Goal: Task Accomplishment & Management: Manage account settings

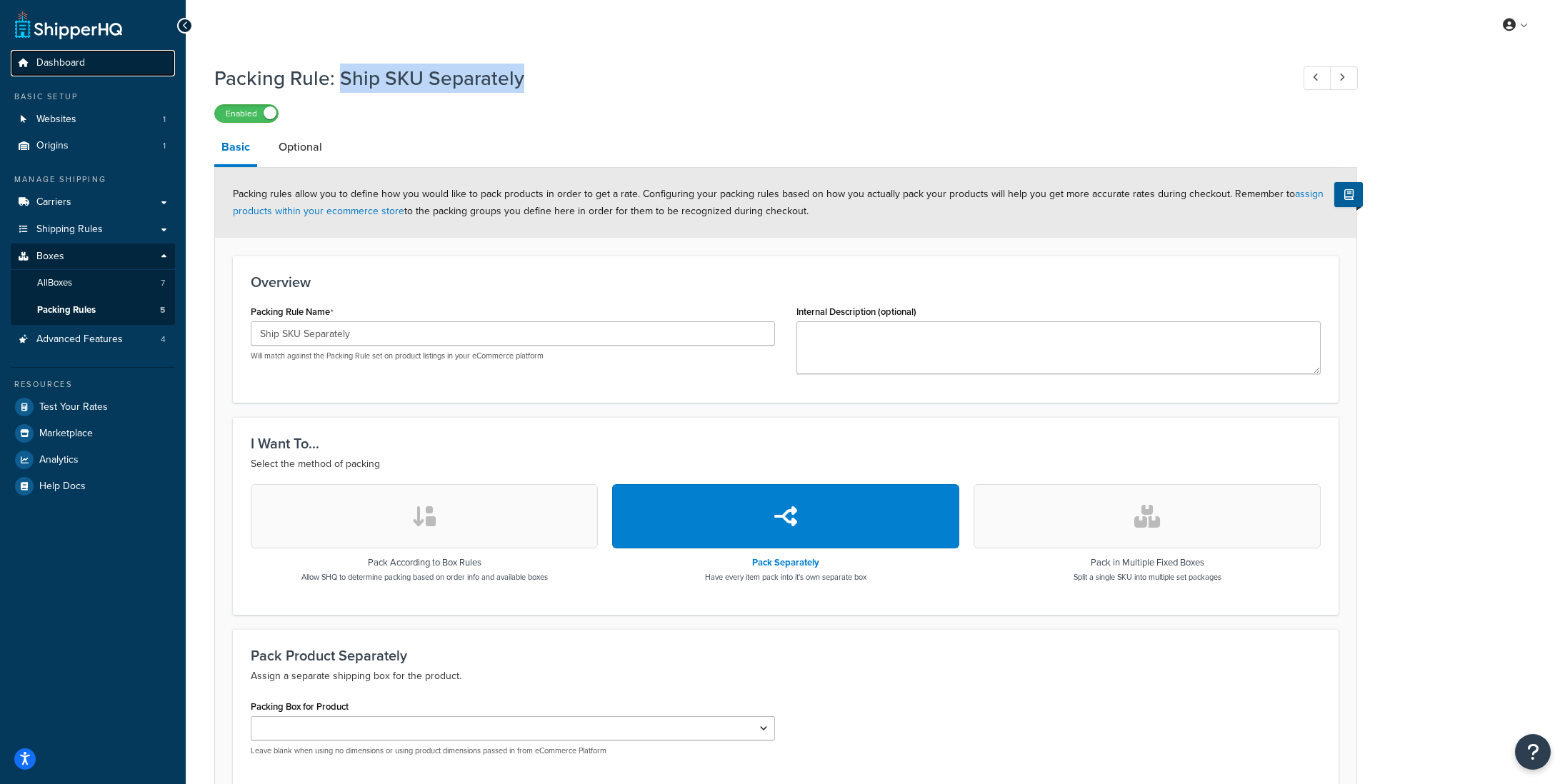
click at [66, 68] on span "Dashboard" at bounding box center [60, 64] width 49 height 12
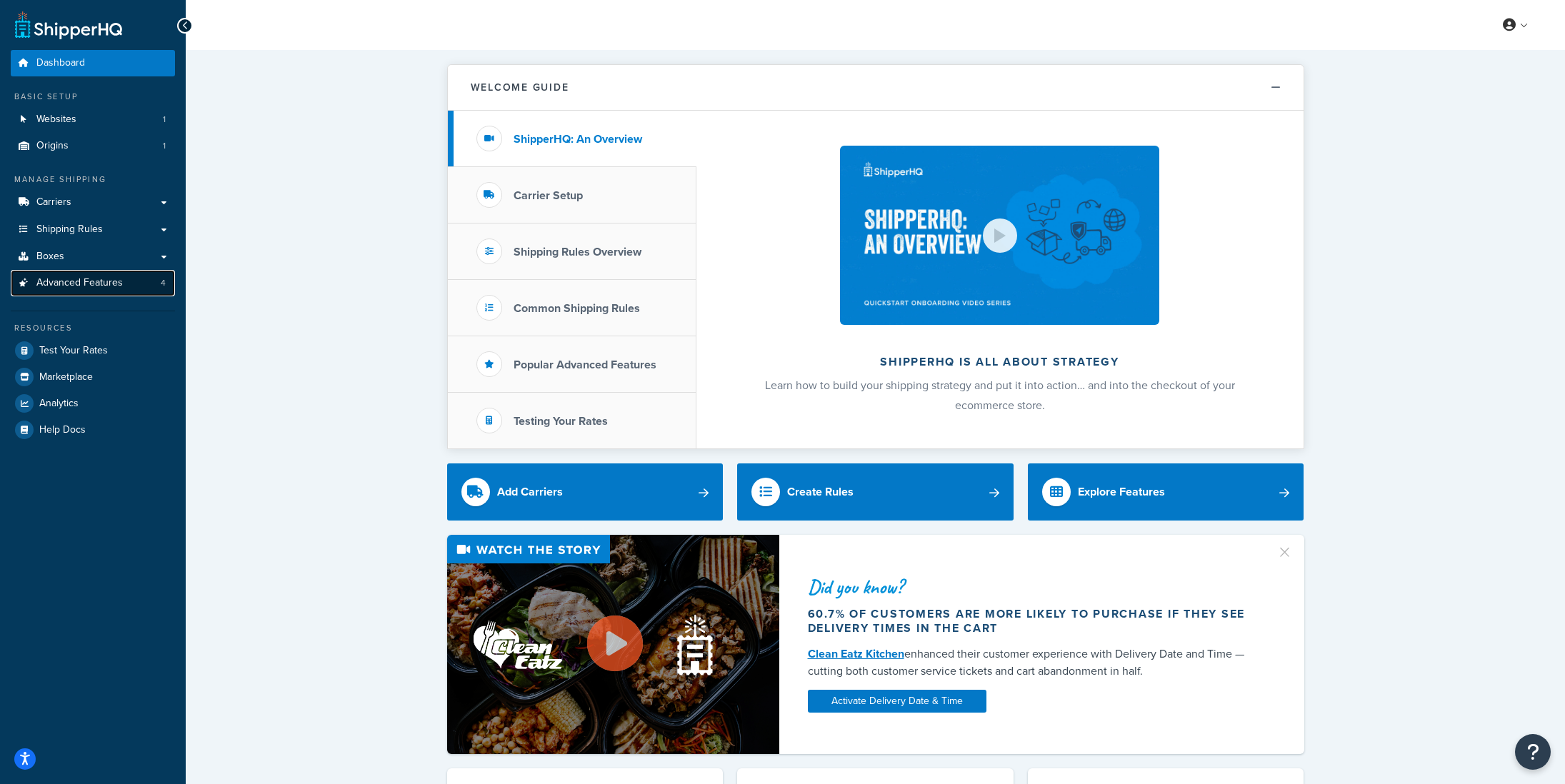
click at [71, 289] on span "Advanced Features" at bounding box center [80, 284] width 87 height 12
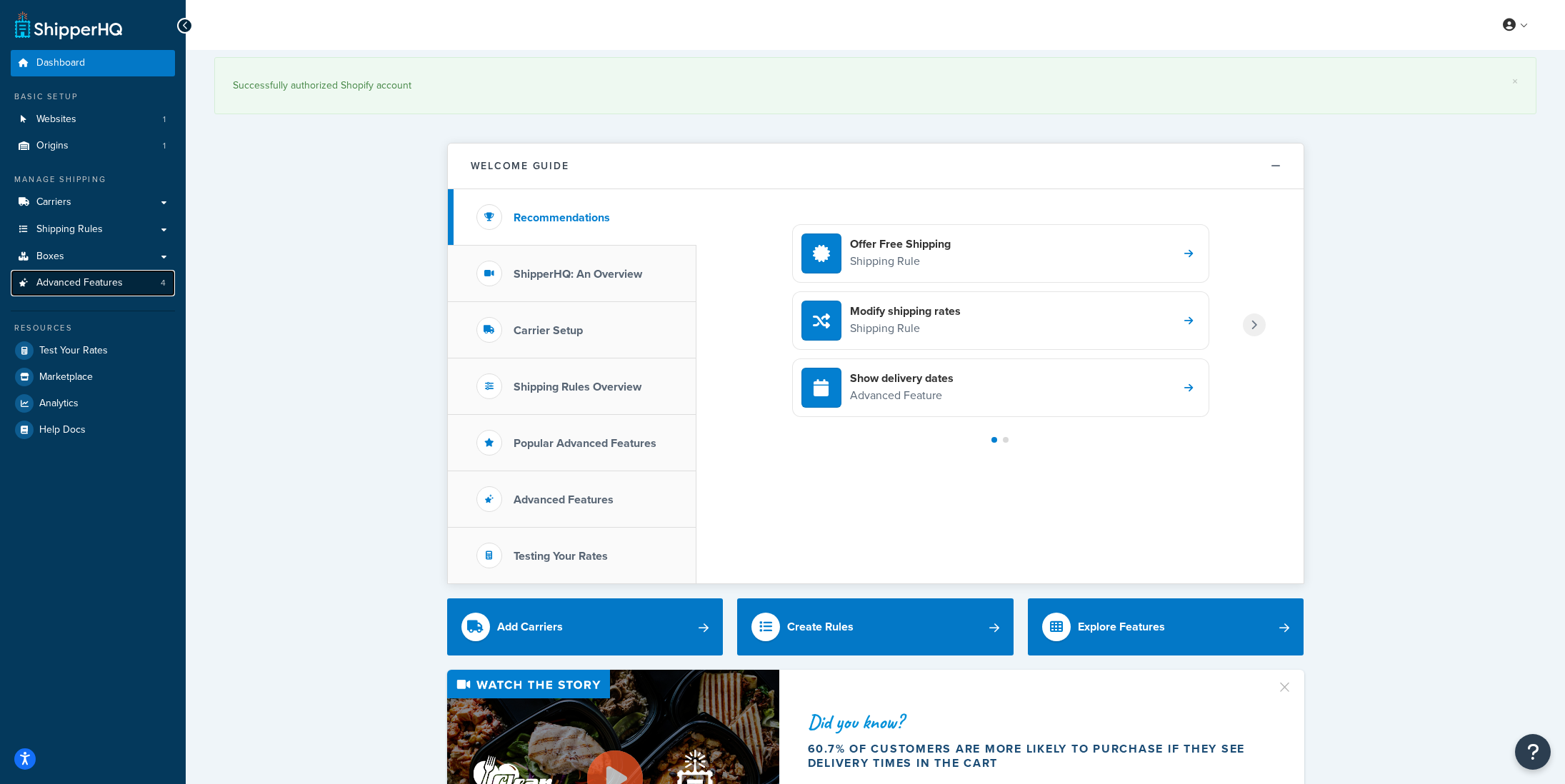
click at [53, 293] on link "Advanced Features 4" at bounding box center [93, 283] width 164 height 26
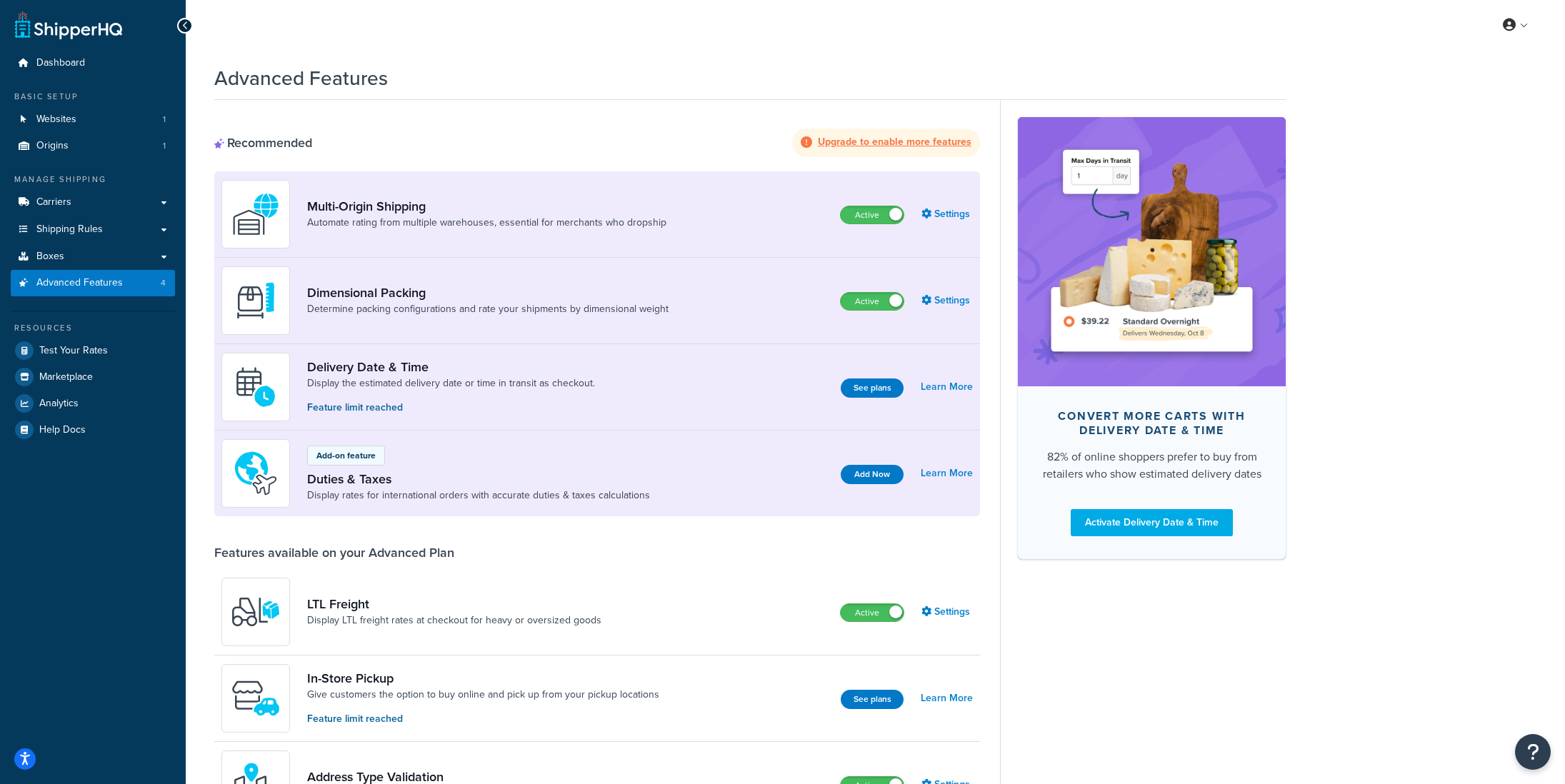
scroll to position [2, 0]
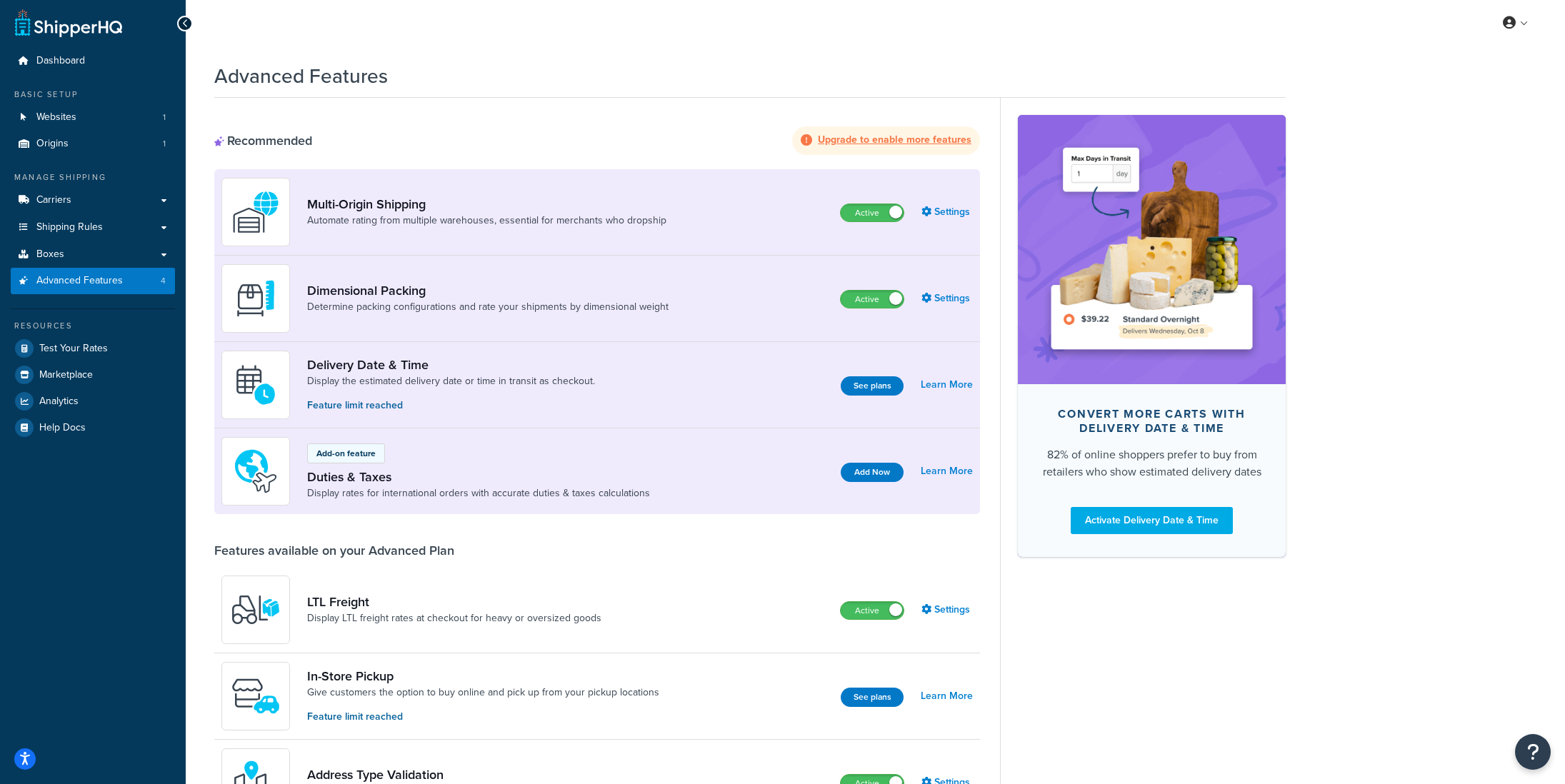
click at [700, 297] on div "Dimensional Packing Determine packing configurations and rate your shipments by…" at bounding box center [597, 299] width 766 height 87
click at [967, 304] on link "Settings" at bounding box center [947, 298] width 51 height 20
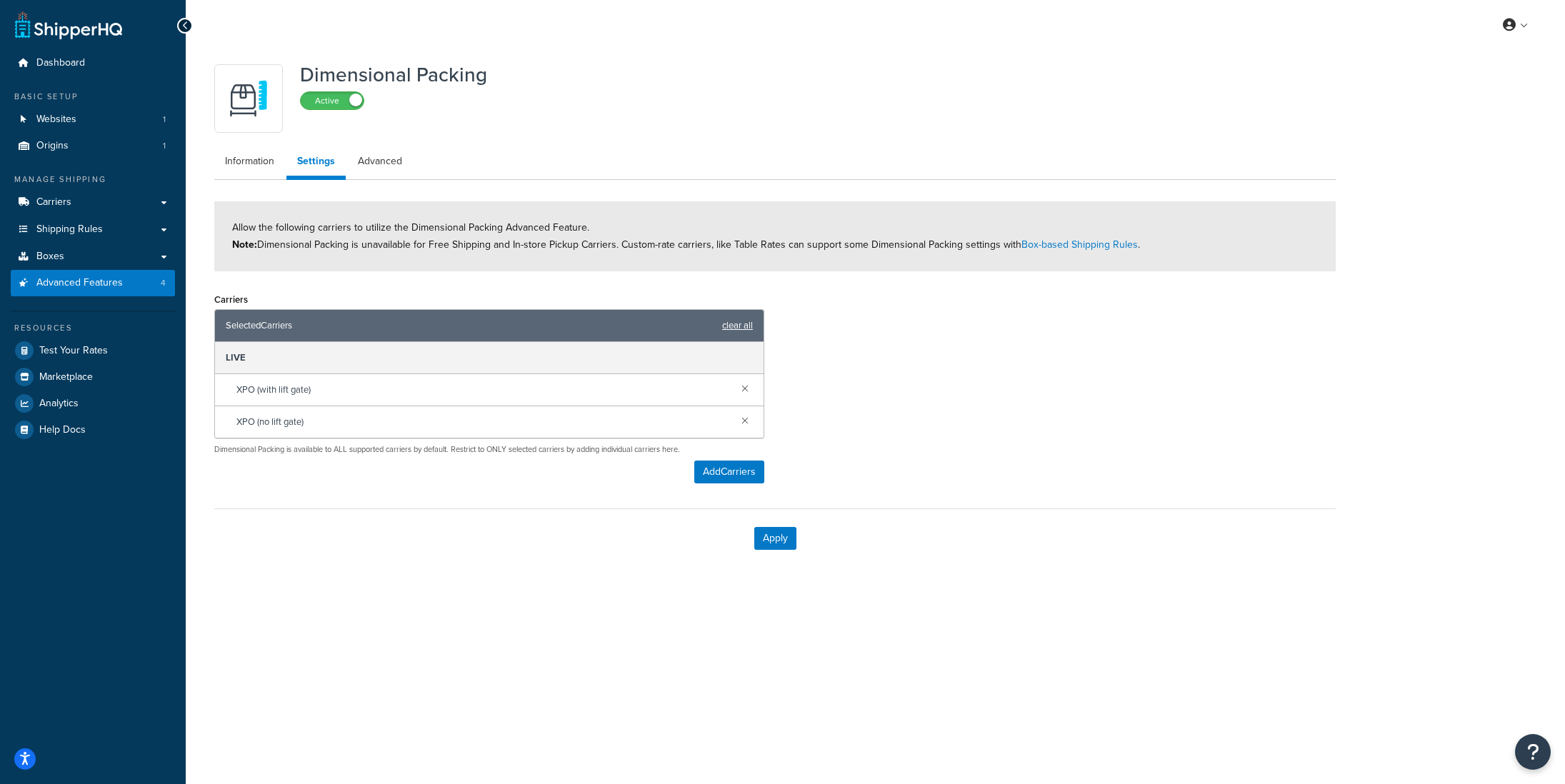
click at [739, 329] on link "clear all" at bounding box center [738, 325] width 31 height 20
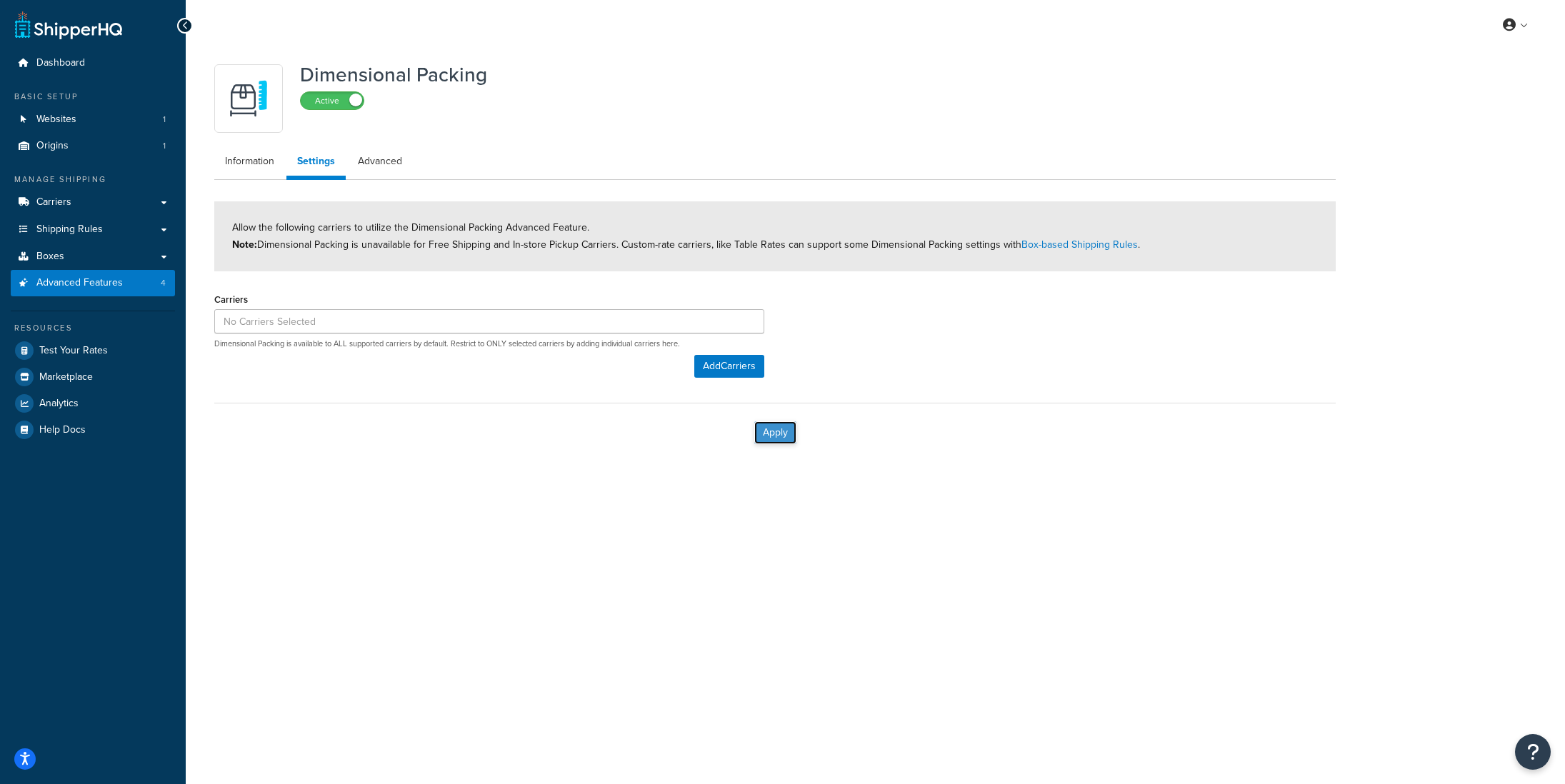
click at [784, 437] on button "Apply" at bounding box center [775, 432] width 42 height 22
click at [75, 232] on span "Shipping Rules" at bounding box center [70, 229] width 67 height 12
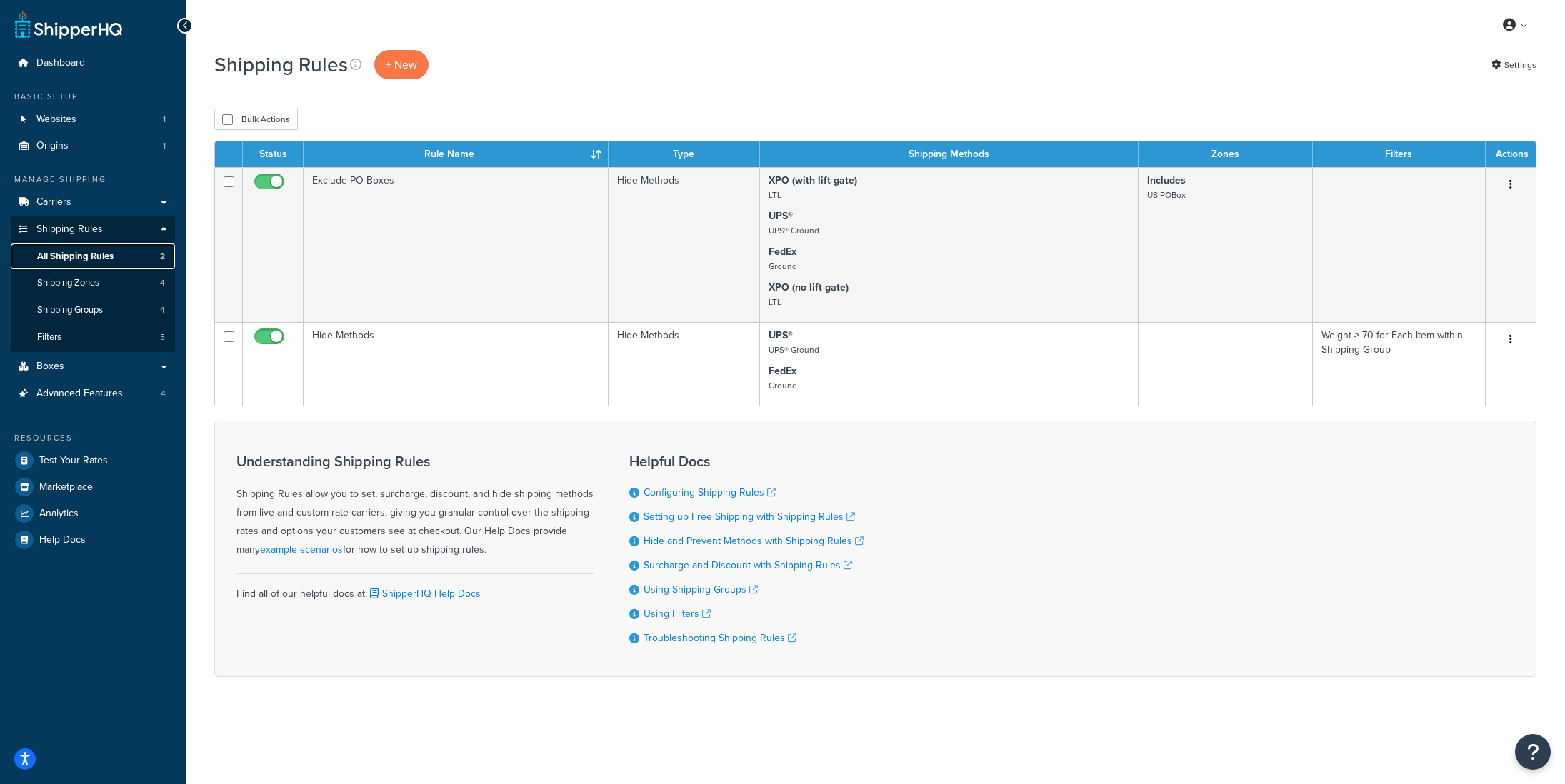
click at [97, 252] on span "All Shipping Rules" at bounding box center [75, 256] width 77 height 12
click at [63, 366] on link "Boxes" at bounding box center [93, 366] width 164 height 26
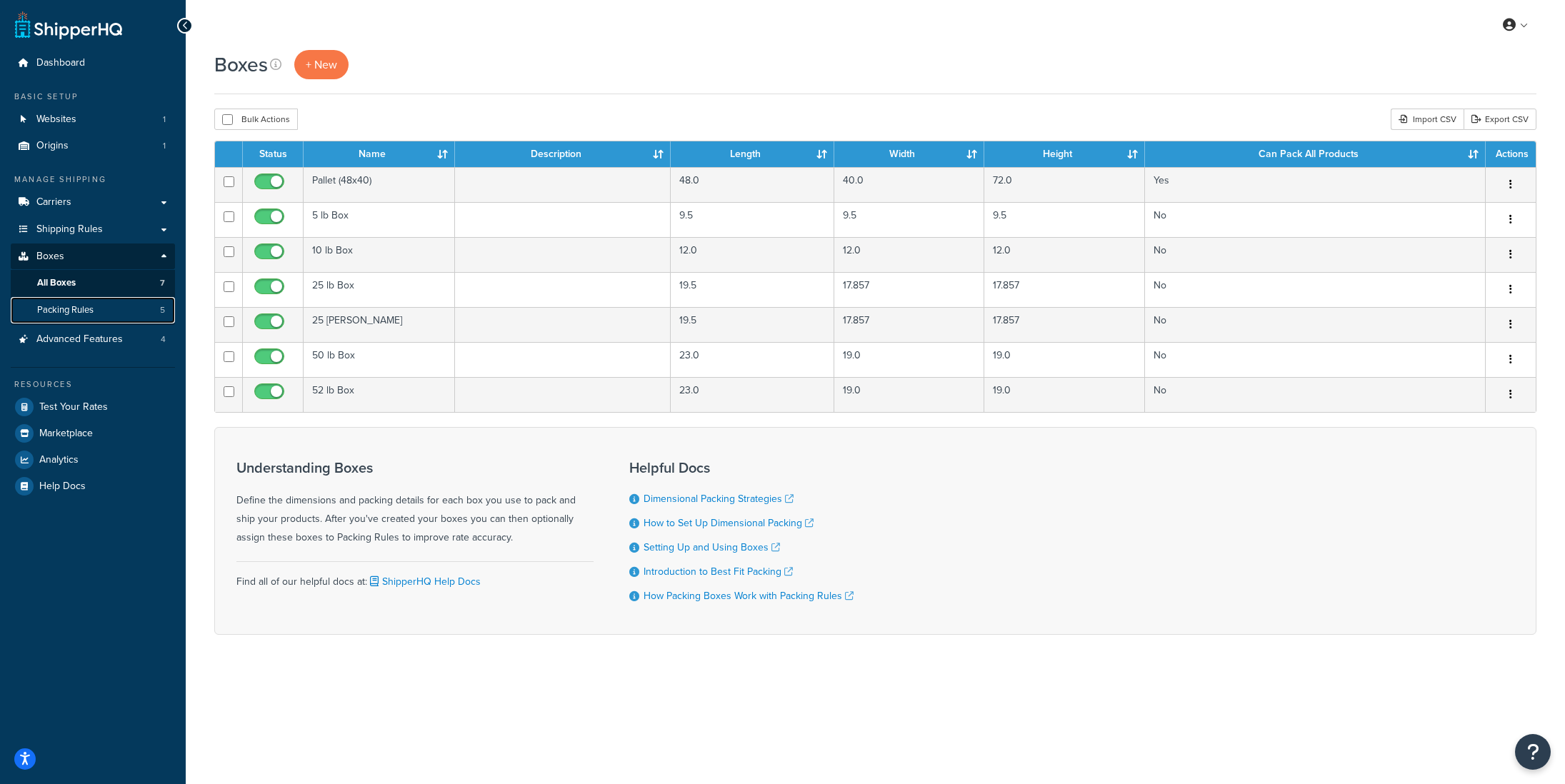
click at [83, 310] on span "Packing Rules" at bounding box center [65, 311] width 57 height 12
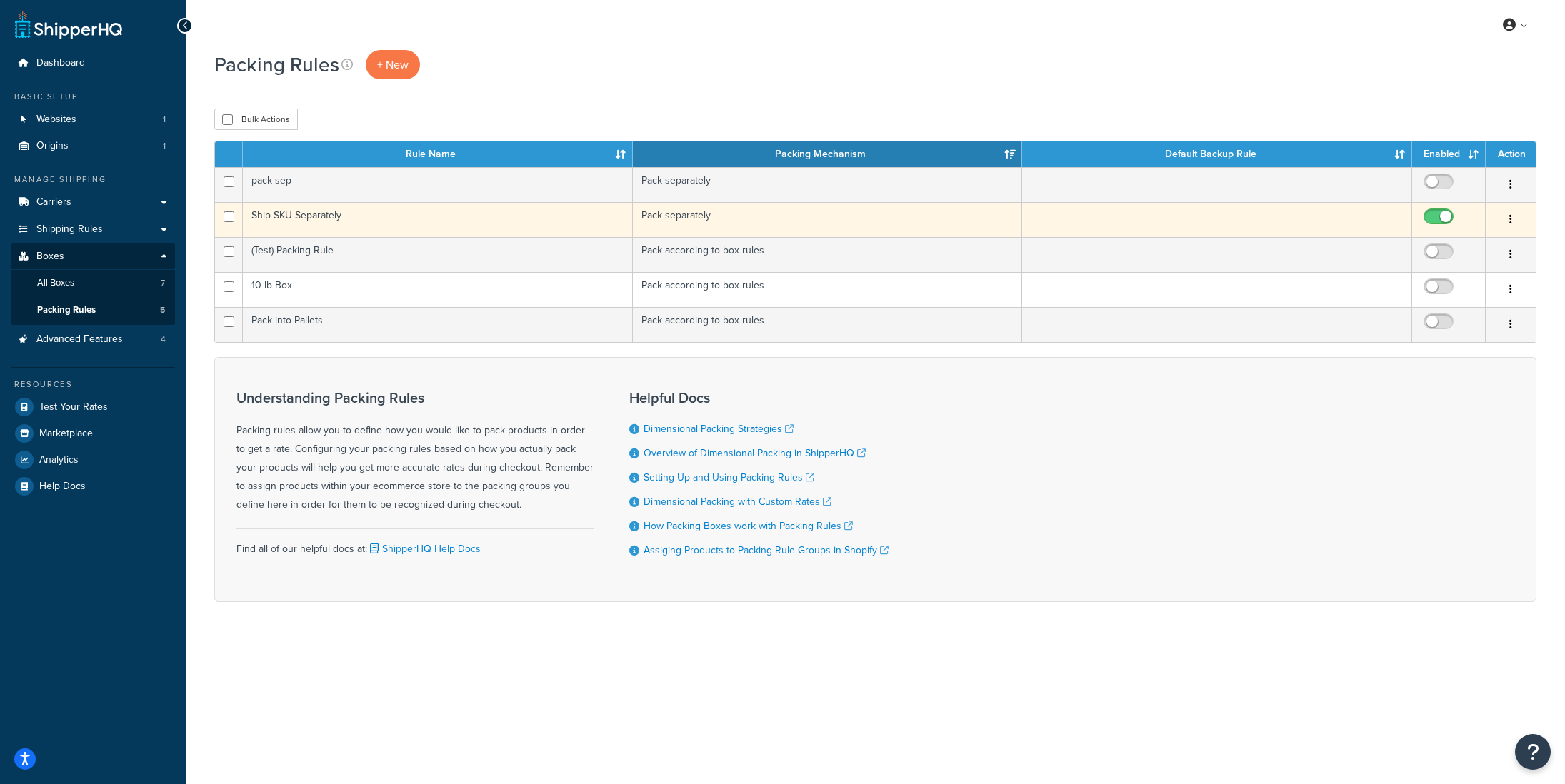
click at [326, 221] on td "Ship SKU Separately" at bounding box center [437, 219] width 390 height 35
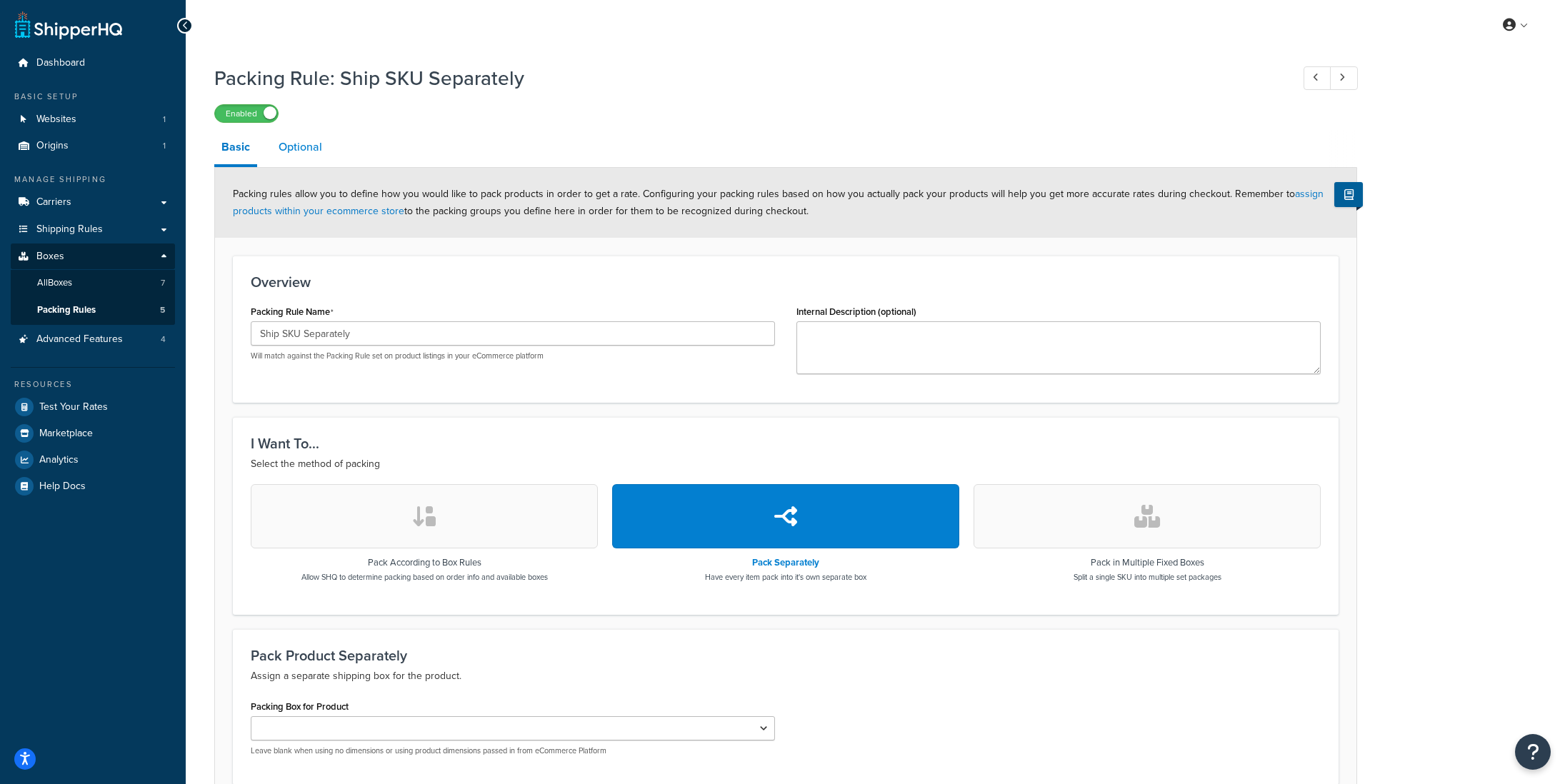
click at [299, 149] on link "Optional" at bounding box center [300, 147] width 58 height 34
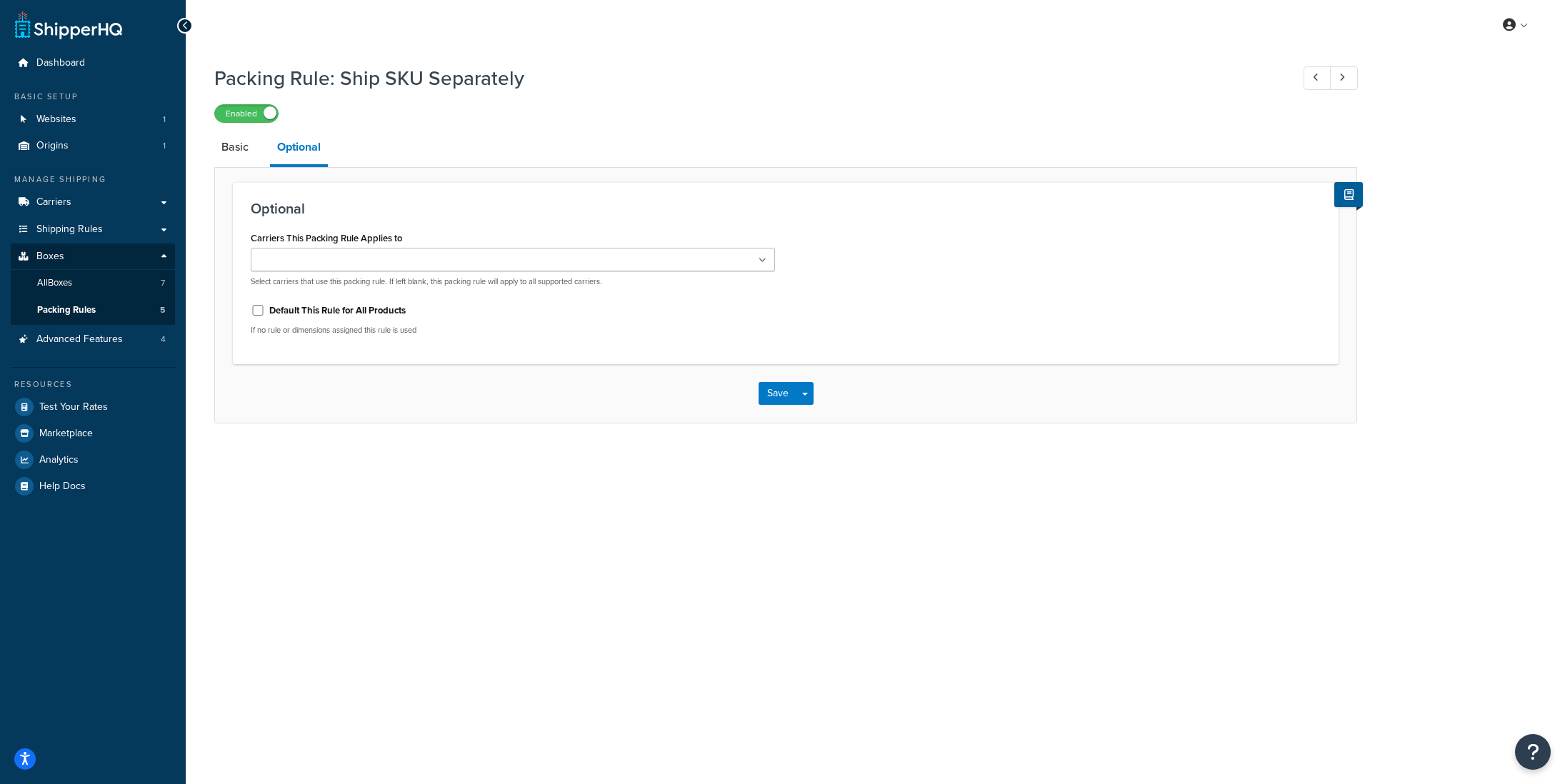
click at [412, 261] on ul at bounding box center [512, 260] width 524 height 23
click at [885, 304] on div "Carriers This Packing Rule Applies to UPS® XPO (with lift gate) FedEx XPO (no l…" at bounding box center [786, 289] width 1091 height 122
click at [770, 403] on button "Save" at bounding box center [778, 397] width 39 height 22
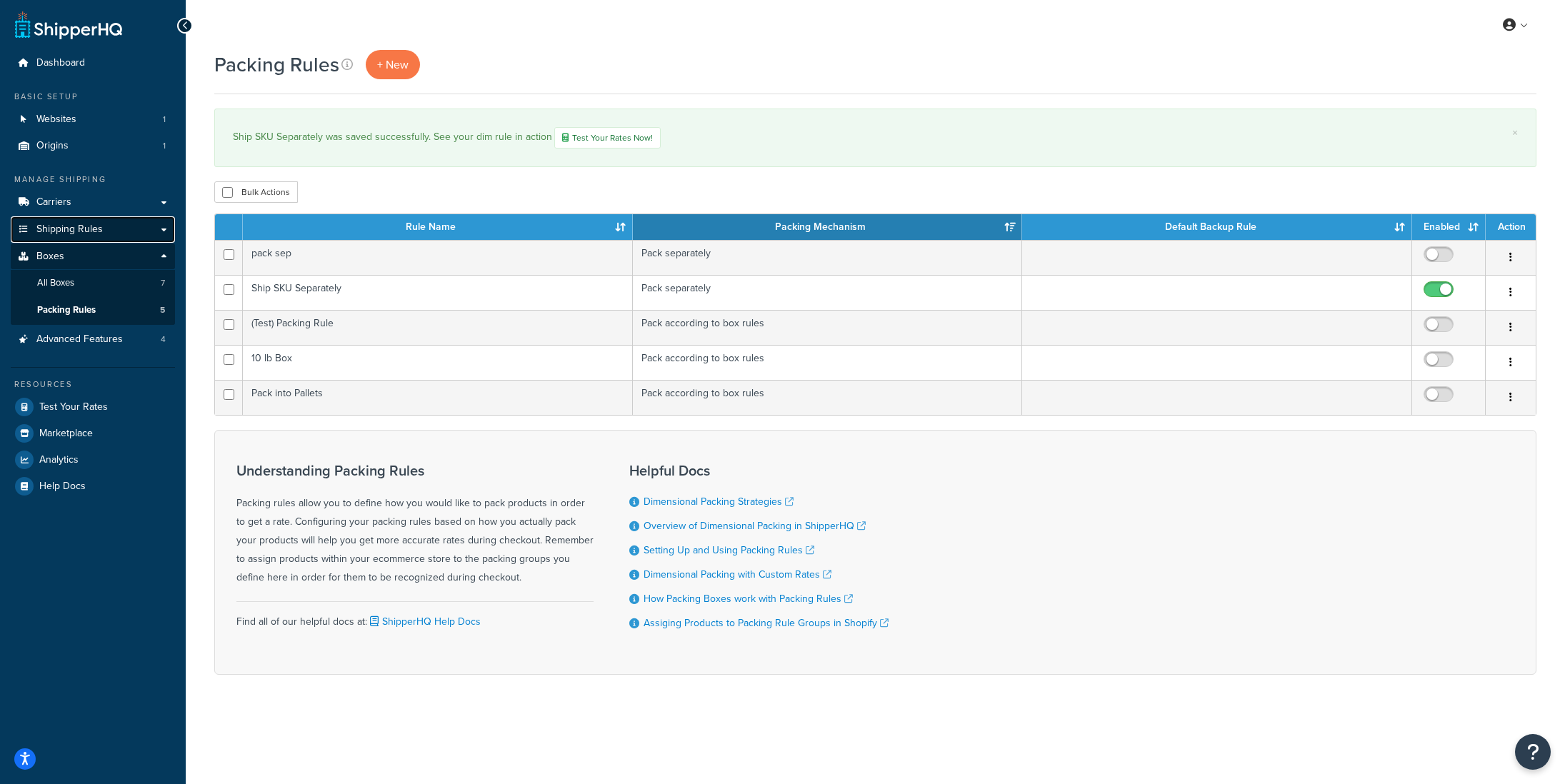
click at [95, 234] on span "Shipping Rules" at bounding box center [70, 229] width 67 height 12
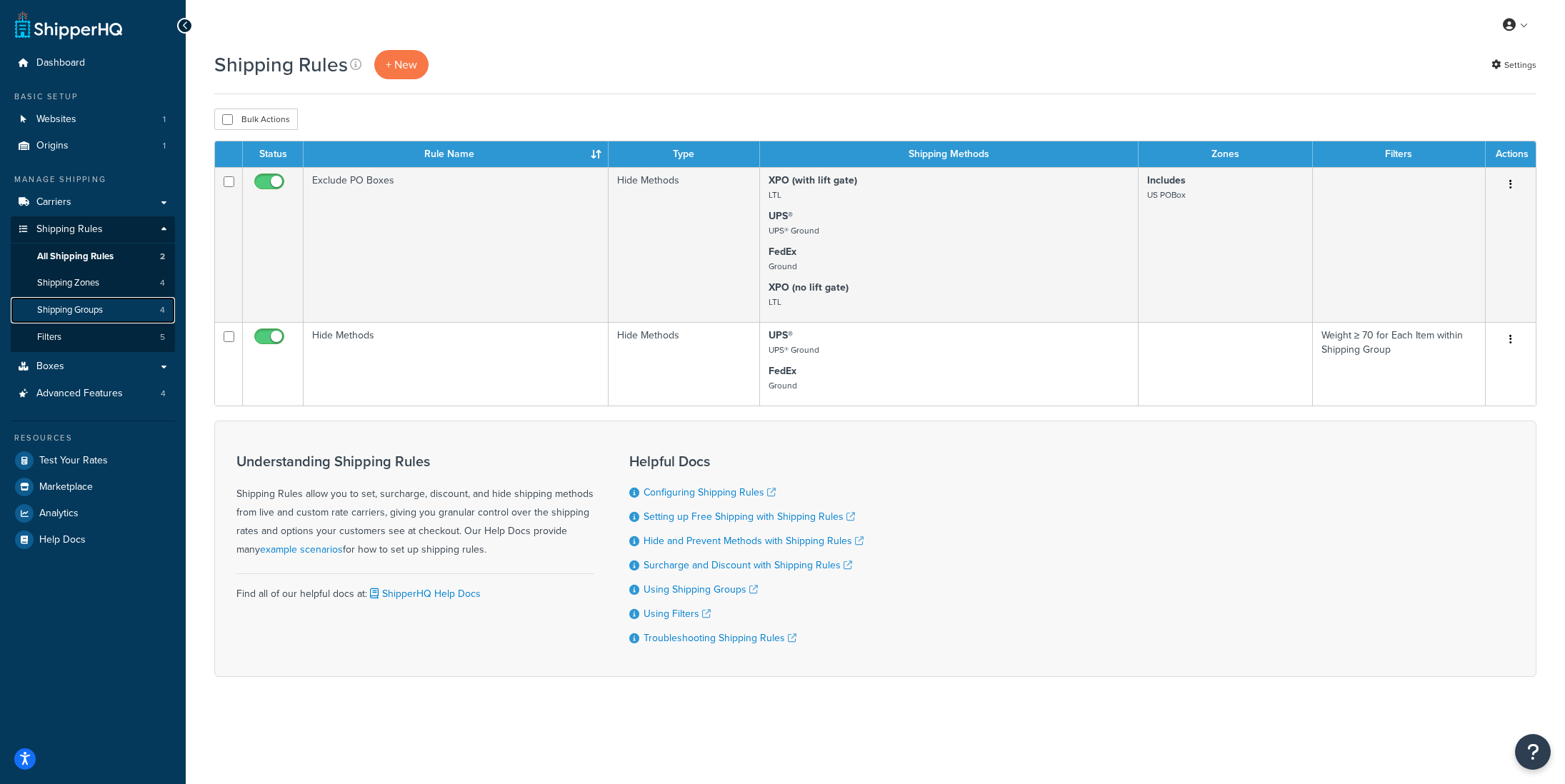
click at [103, 315] on span "Shipping Groups" at bounding box center [70, 311] width 66 height 12
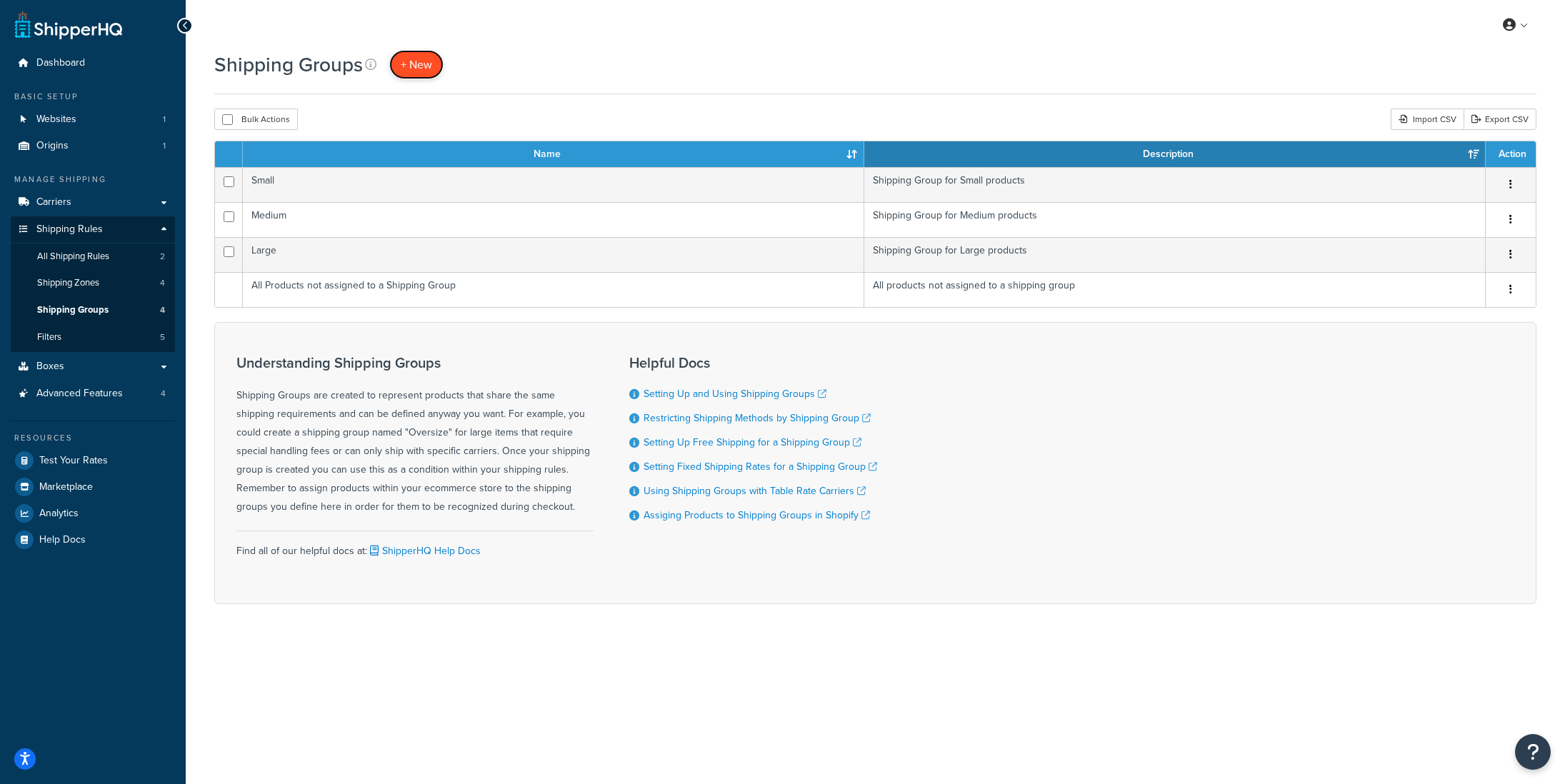
click at [412, 63] on span "+ New" at bounding box center [416, 64] width 32 height 16
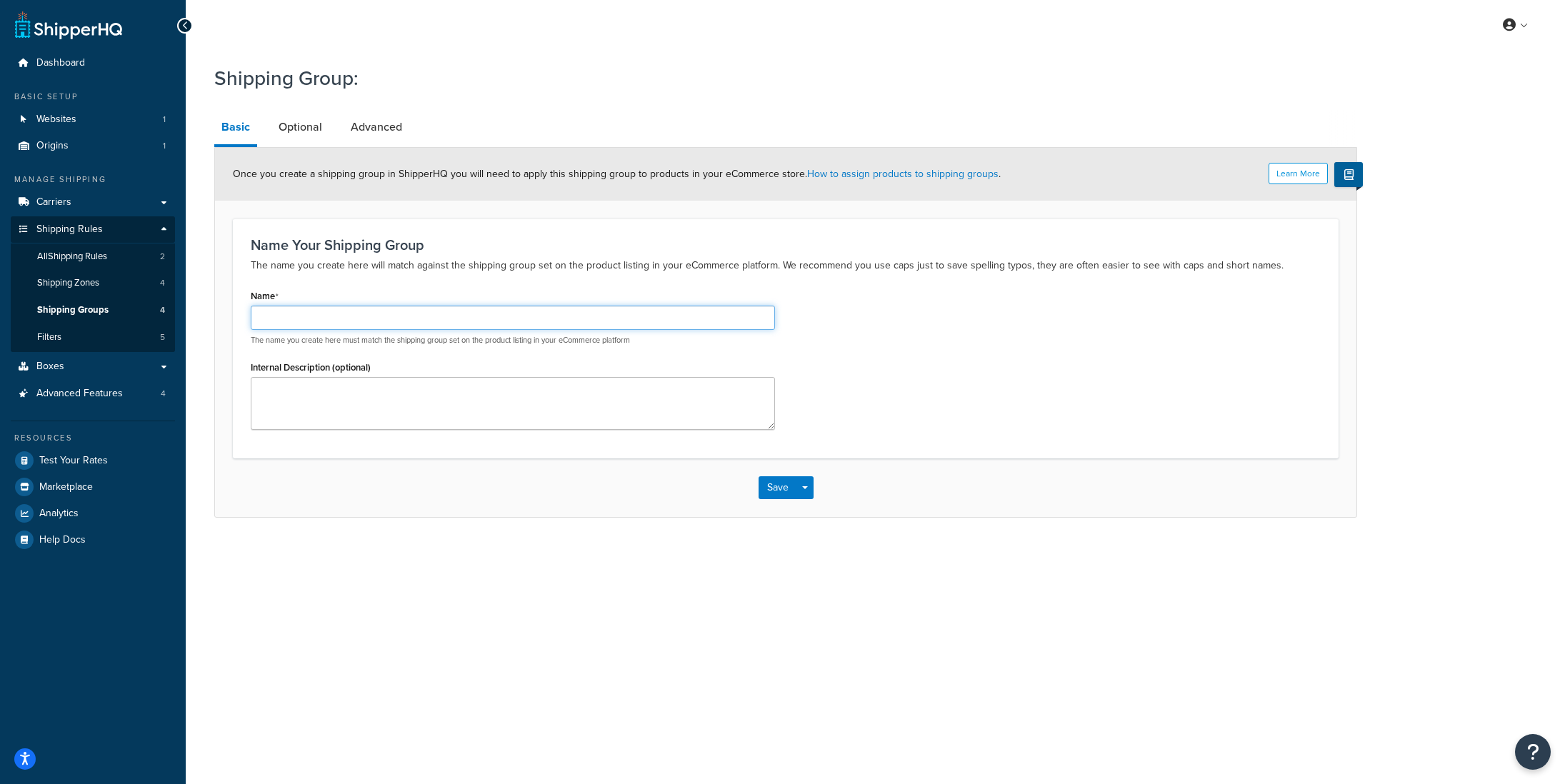
click at [348, 328] on input "Name" at bounding box center [512, 317] width 524 height 24
drag, startPoint x: 368, startPoint y: 323, endPoint x: 348, endPoint y: 324, distance: 20.0
click at [348, 324] on input "Must Ship Freight if over 70 lb" at bounding box center [512, 317] width 524 height 24
click at [418, 316] on input "Must Ship Freight if over 70 lb" at bounding box center [512, 317] width 524 height 24
type input "Must Ship Freight if over 70 lbs"
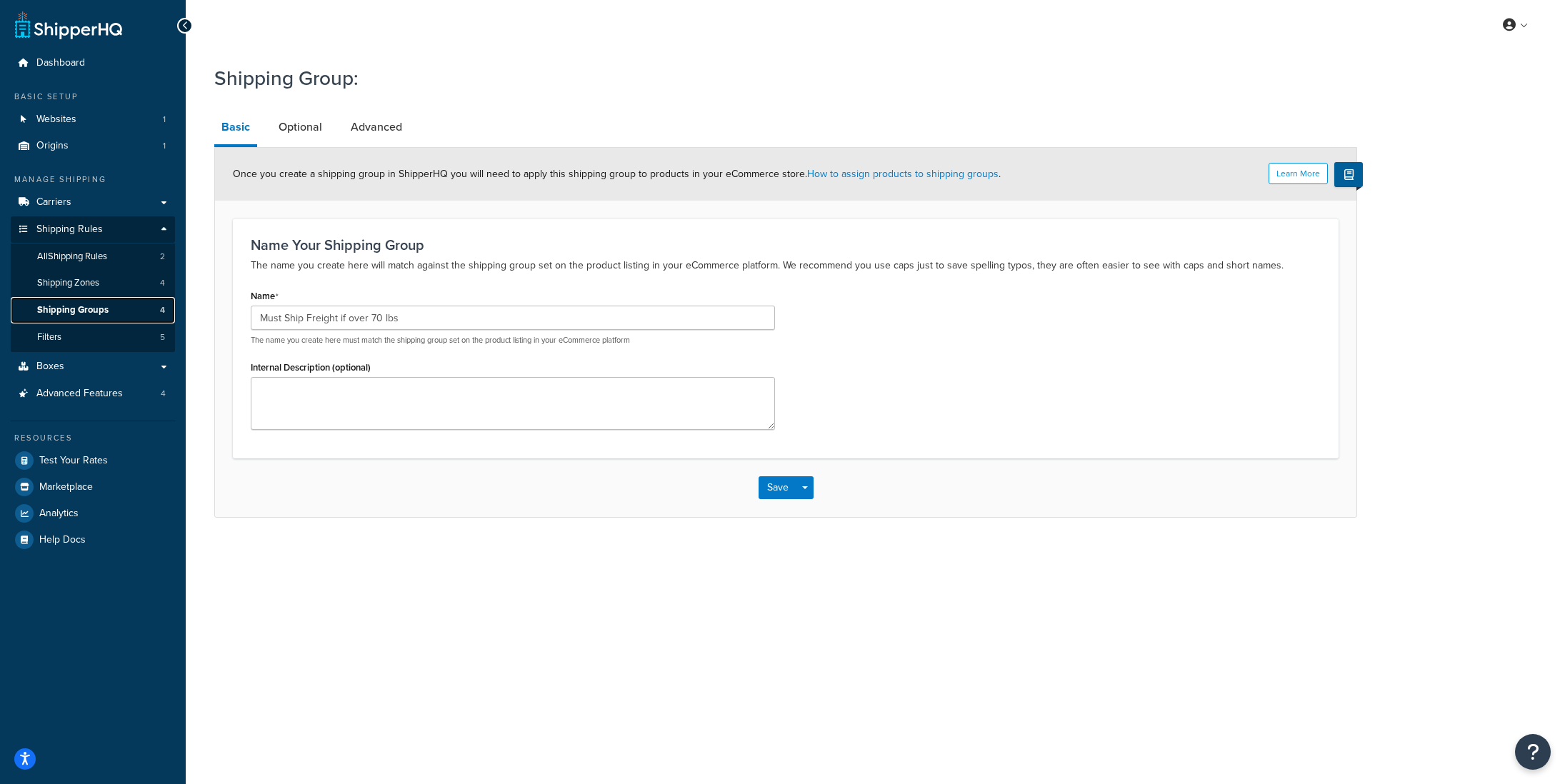
click at [100, 313] on span "Shipping Groups" at bounding box center [73, 311] width 71 height 12
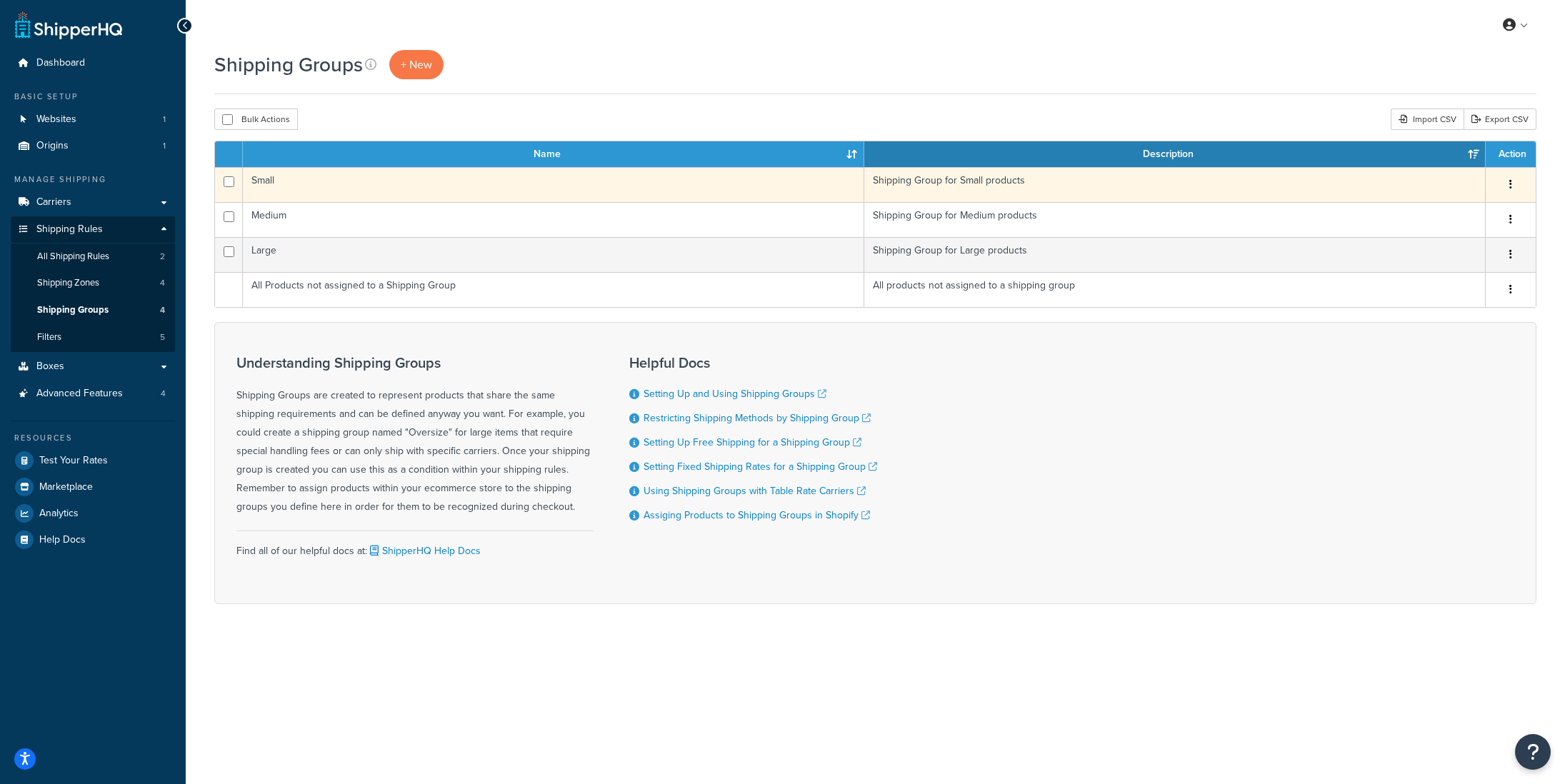
click at [287, 178] on td "Small" at bounding box center [553, 184] width 622 height 35
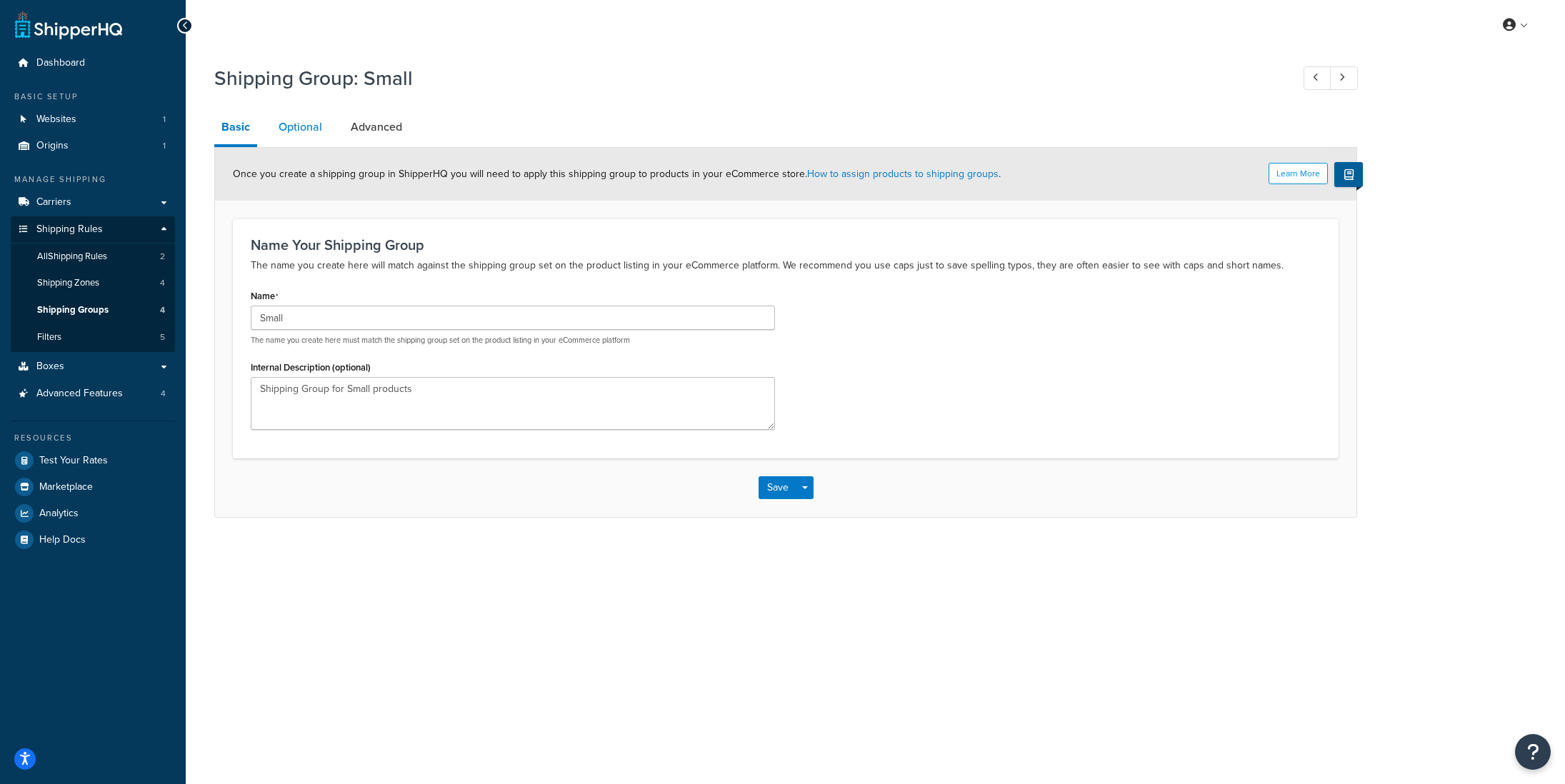
click at [308, 125] on link "Optional" at bounding box center [300, 127] width 58 height 34
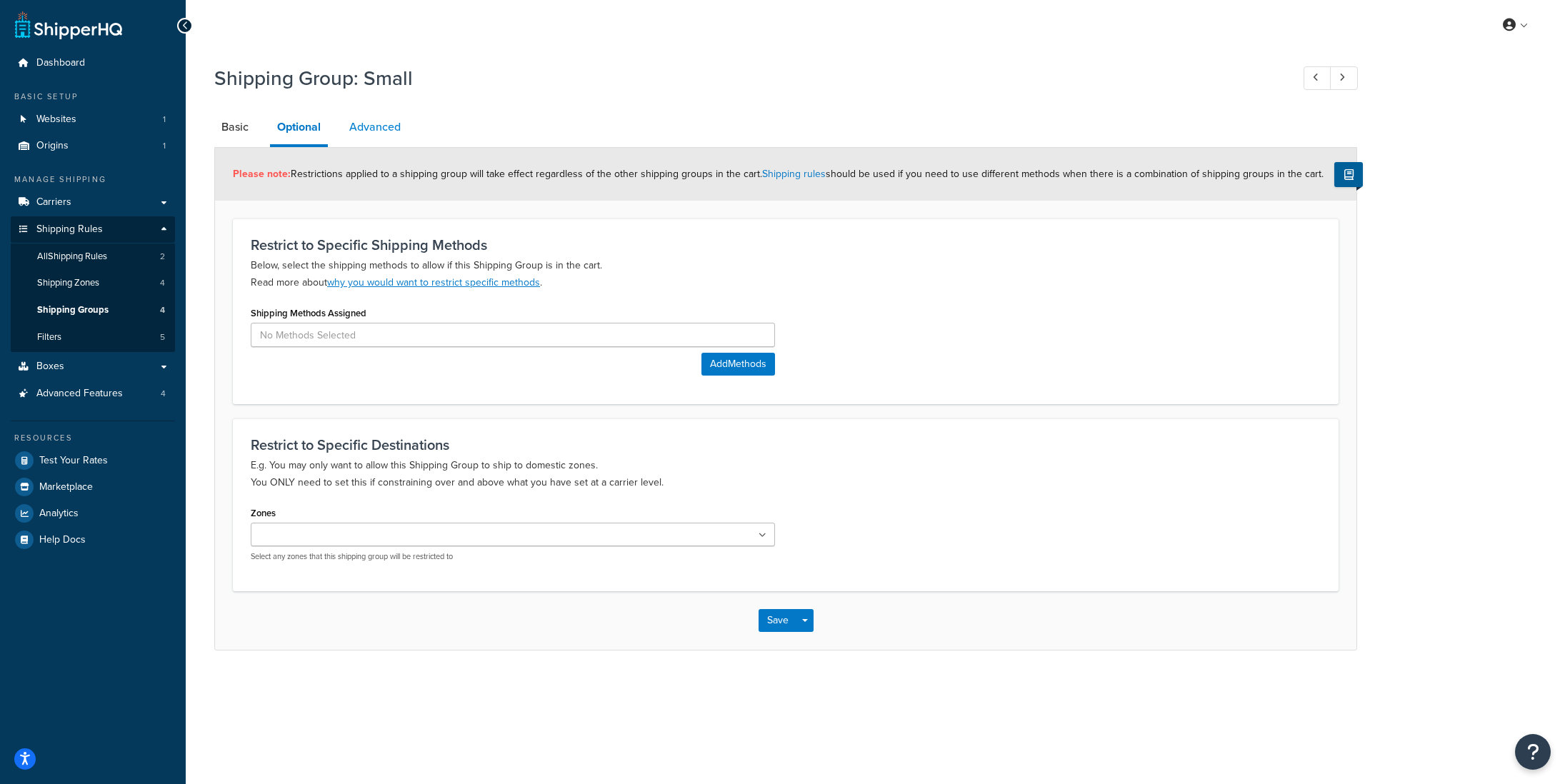
click at [376, 130] on link "Advanced" at bounding box center [374, 127] width 66 height 34
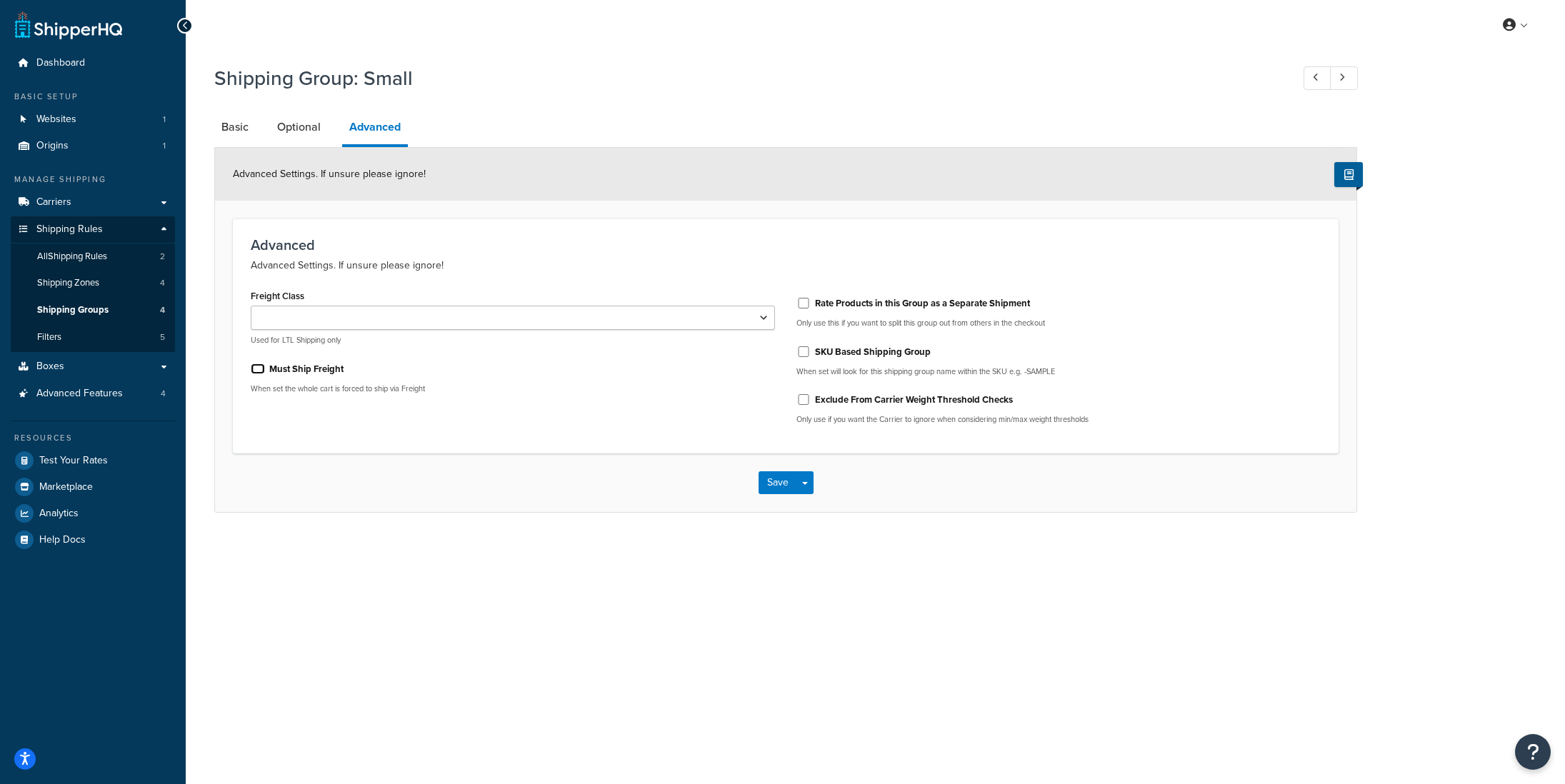
click at [255, 369] on input "Must Ship Freight" at bounding box center [257, 369] width 14 height 11
checkbox input "true"
click at [298, 323] on select "50 55 60 65 70 77.5 85 92.5 100 110 125 150 175 200 250 300 400 500" at bounding box center [512, 317] width 524 height 24
click at [306, 126] on link "Optional" at bounding box center [298, 127] width 58 height 34
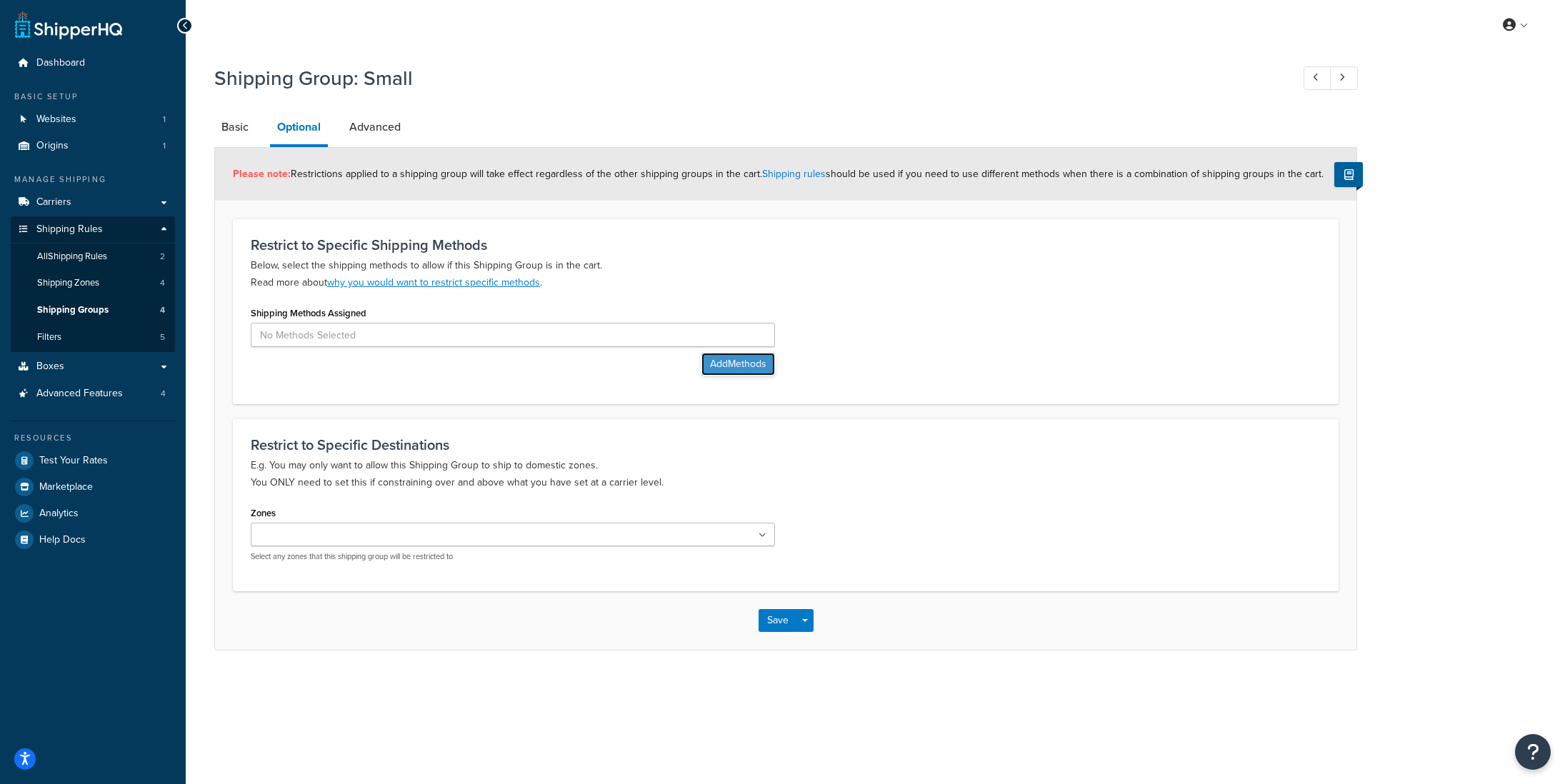
click at [722, 364] on button "Add Methods" at bounding box center [738, 363] width 74 height 22
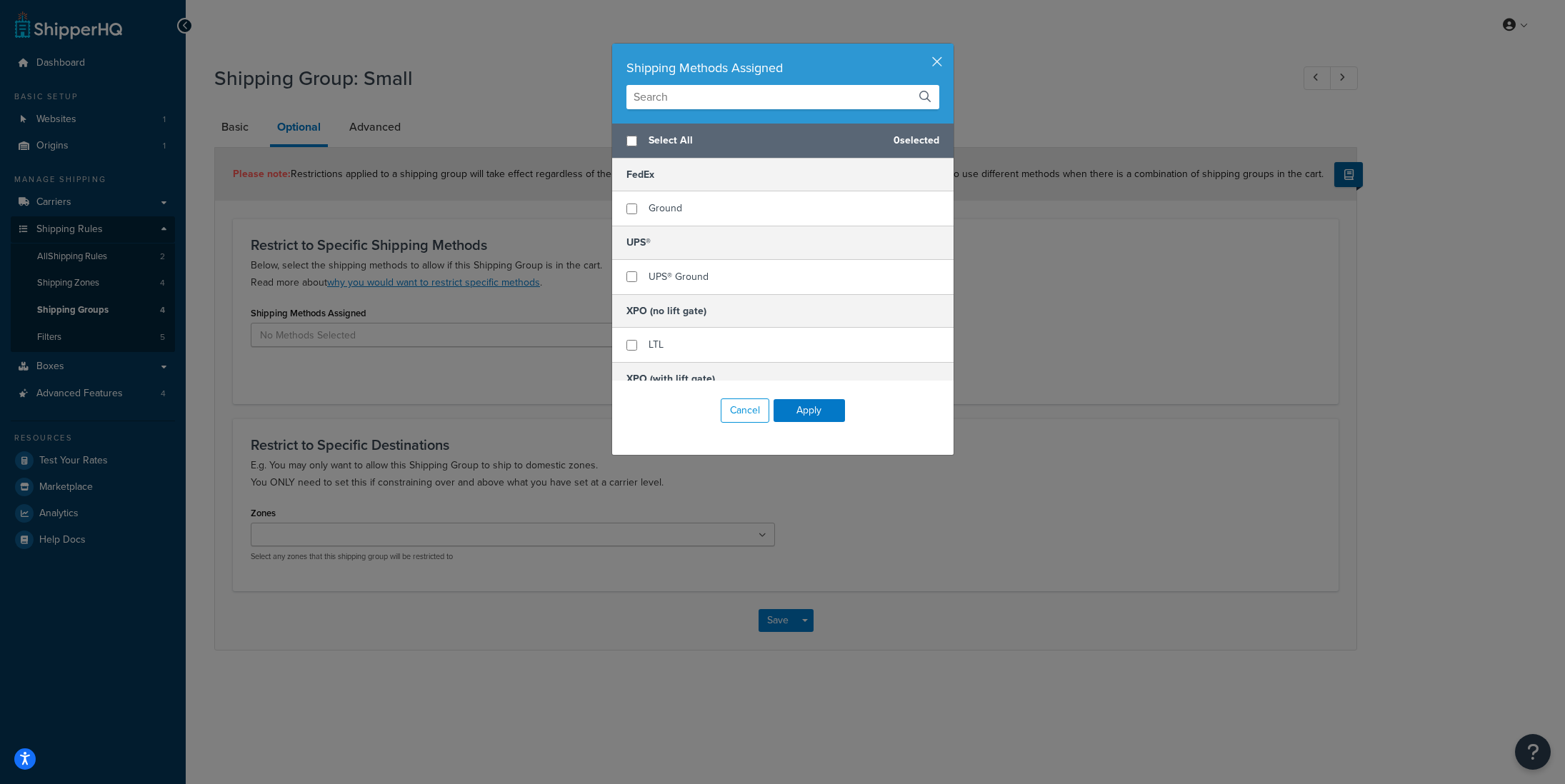
click at [460, 227] on div "Shipping Methods Assigned Select All 0 selected FedEx Ground UPS® UPS® Ground X…" at bounding box center [782, 392] width 1565 height 784
click at [946, 63] on div "Shipping Methods Assigned" at bounding box center [783, 83] width 342 height 80
click at [950, 47] on button "button" at bounding box center [952, 45] width 4 height 4
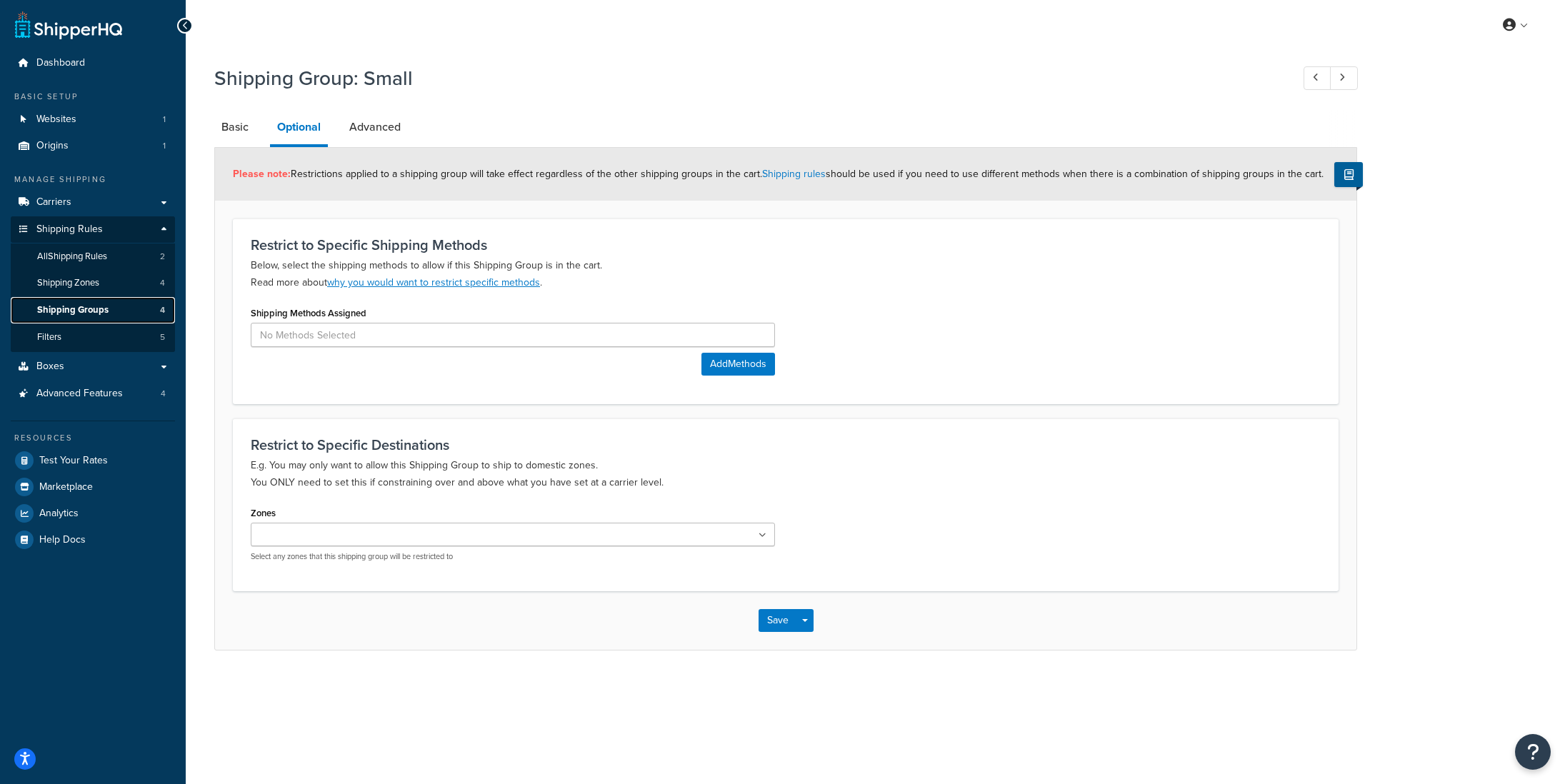
click at [80, 315] on span "Shipping Groups" at bounding box center [73, 311] width 71 height 12
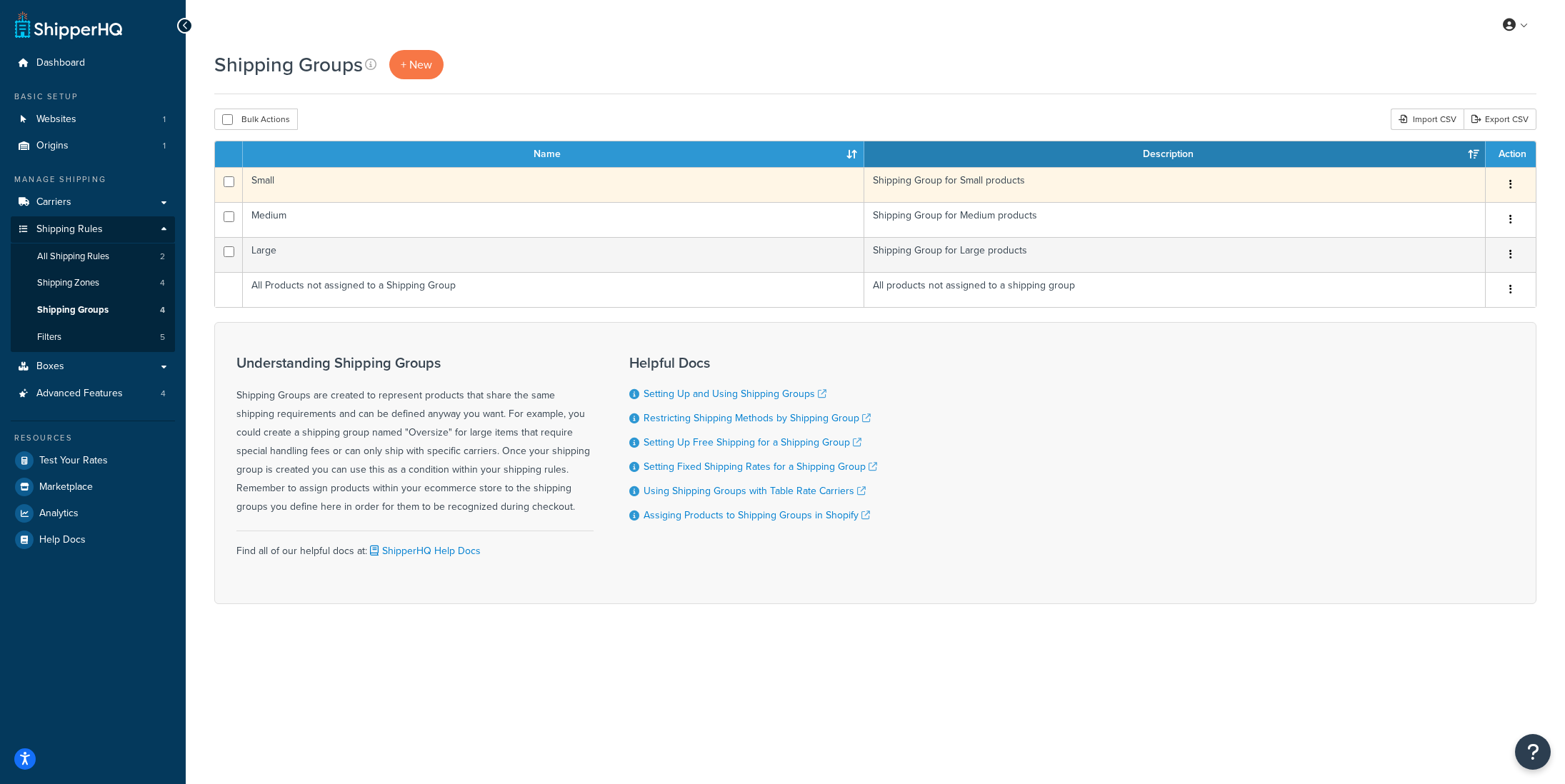
click at [938, 183] on td "Shipping Group for Small products" at bounding box center [1175, 184] width 622 height 35
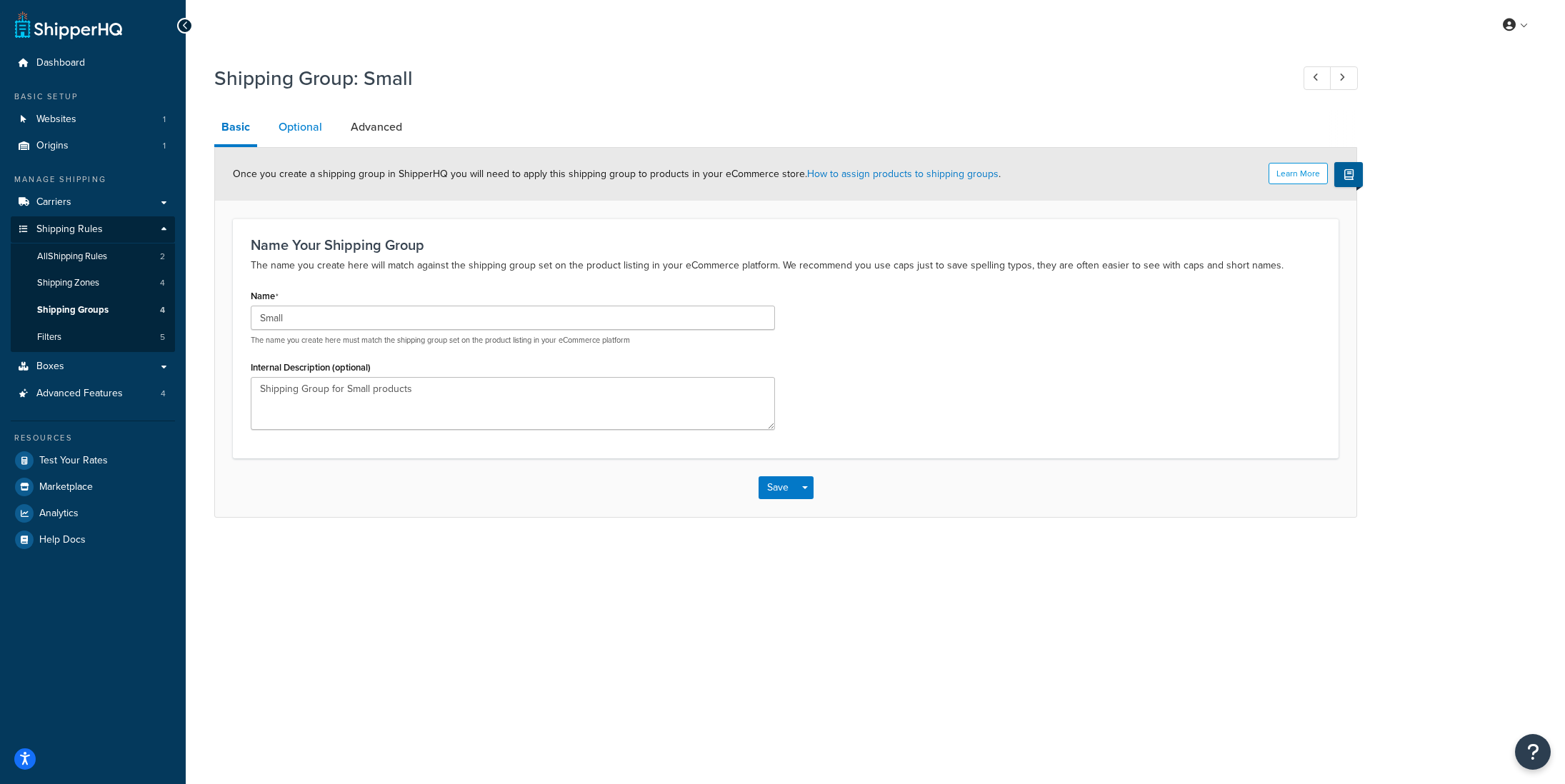
click at [295, 126] on link "Optional" at bounding box center [300, 127] width 58 height 34
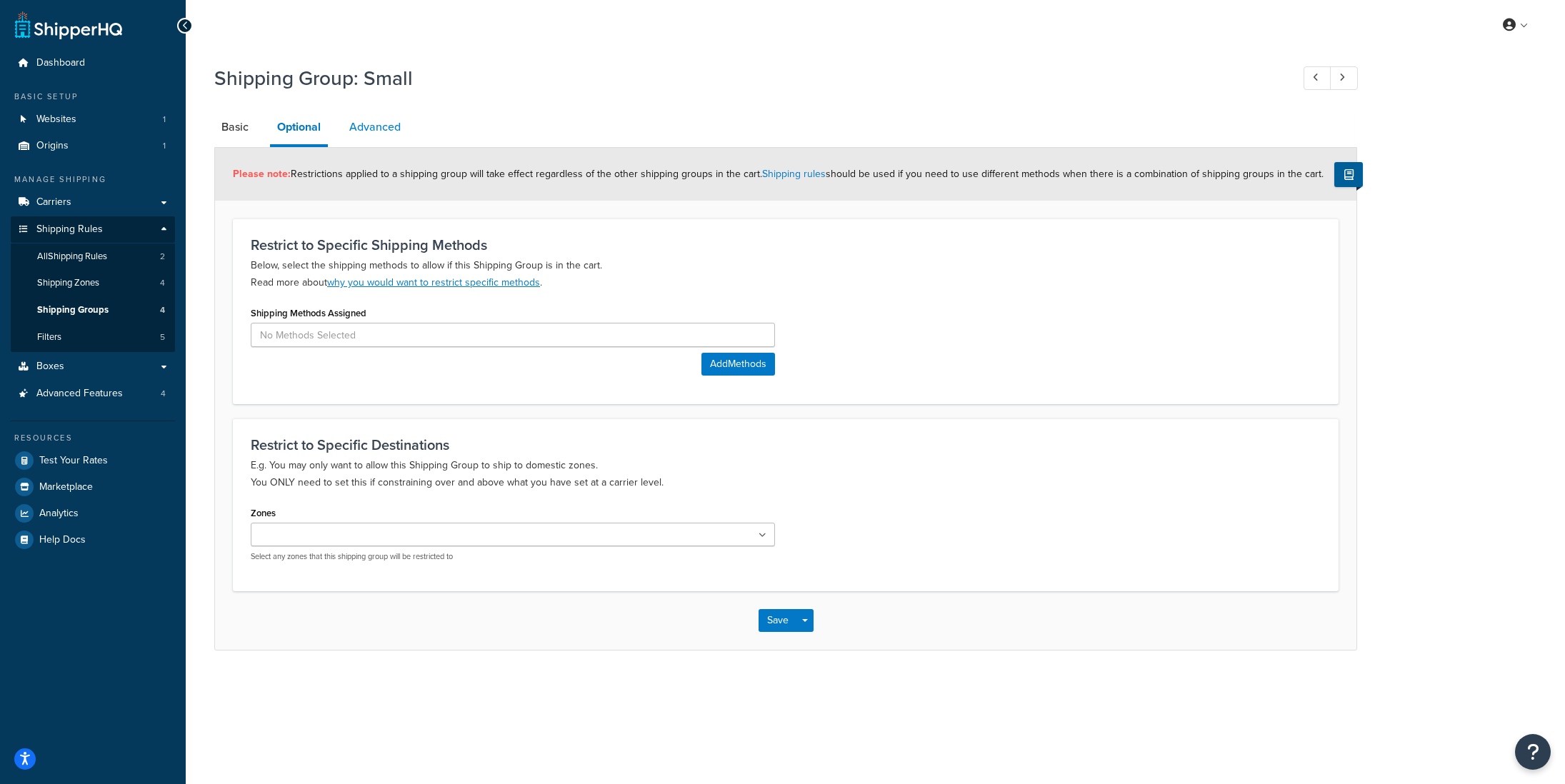
click at [387, 124] on link "Advanced" at bounding box center [374, 127] width 66 height 34
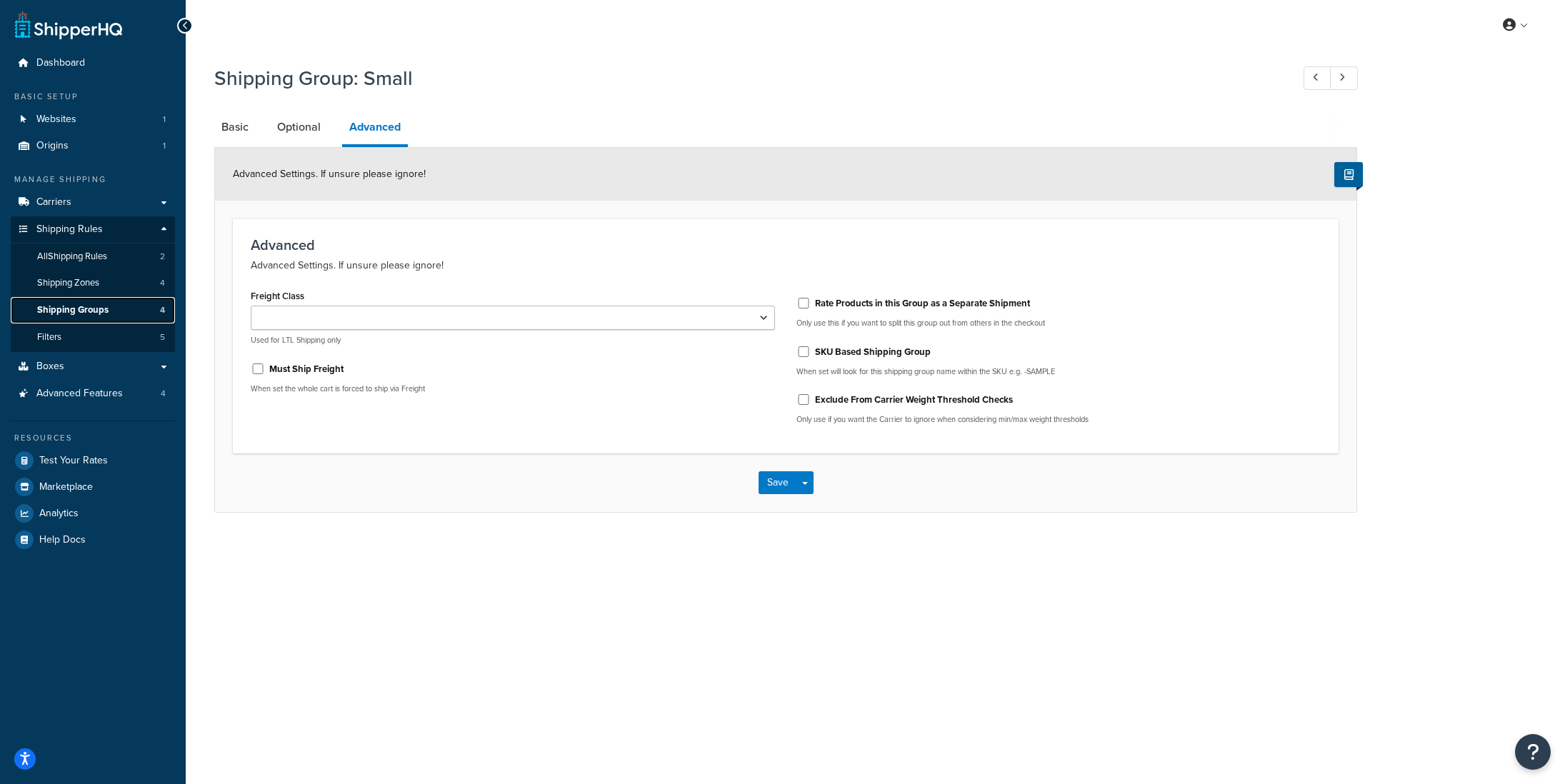
click at [57, 315] on span "Shipping Groups" at bounding box center [73, 311] width 71 height 12
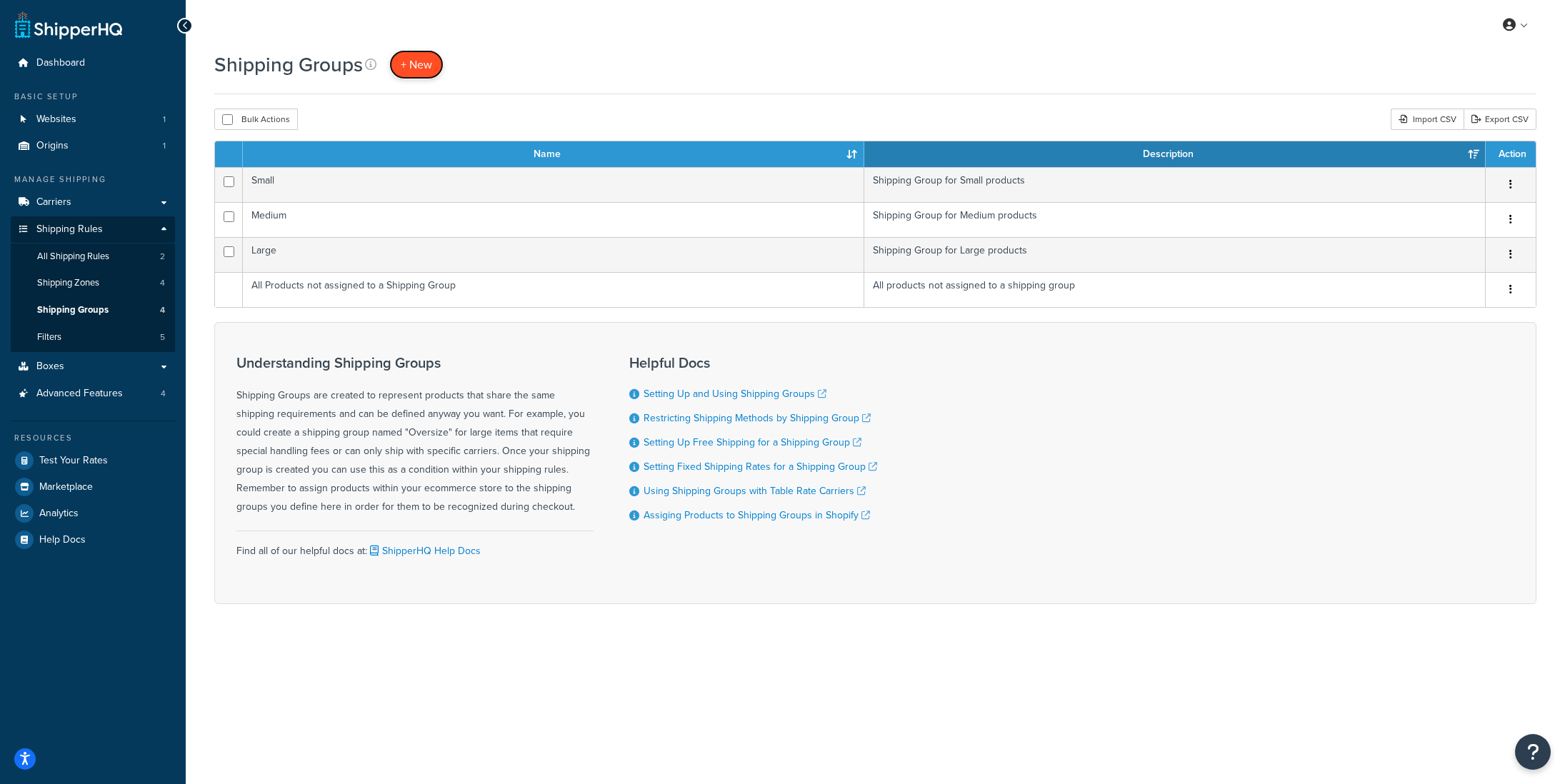
click at [425, 61] on span "+ New" at bounding box center [416, 64] width 32 height 16
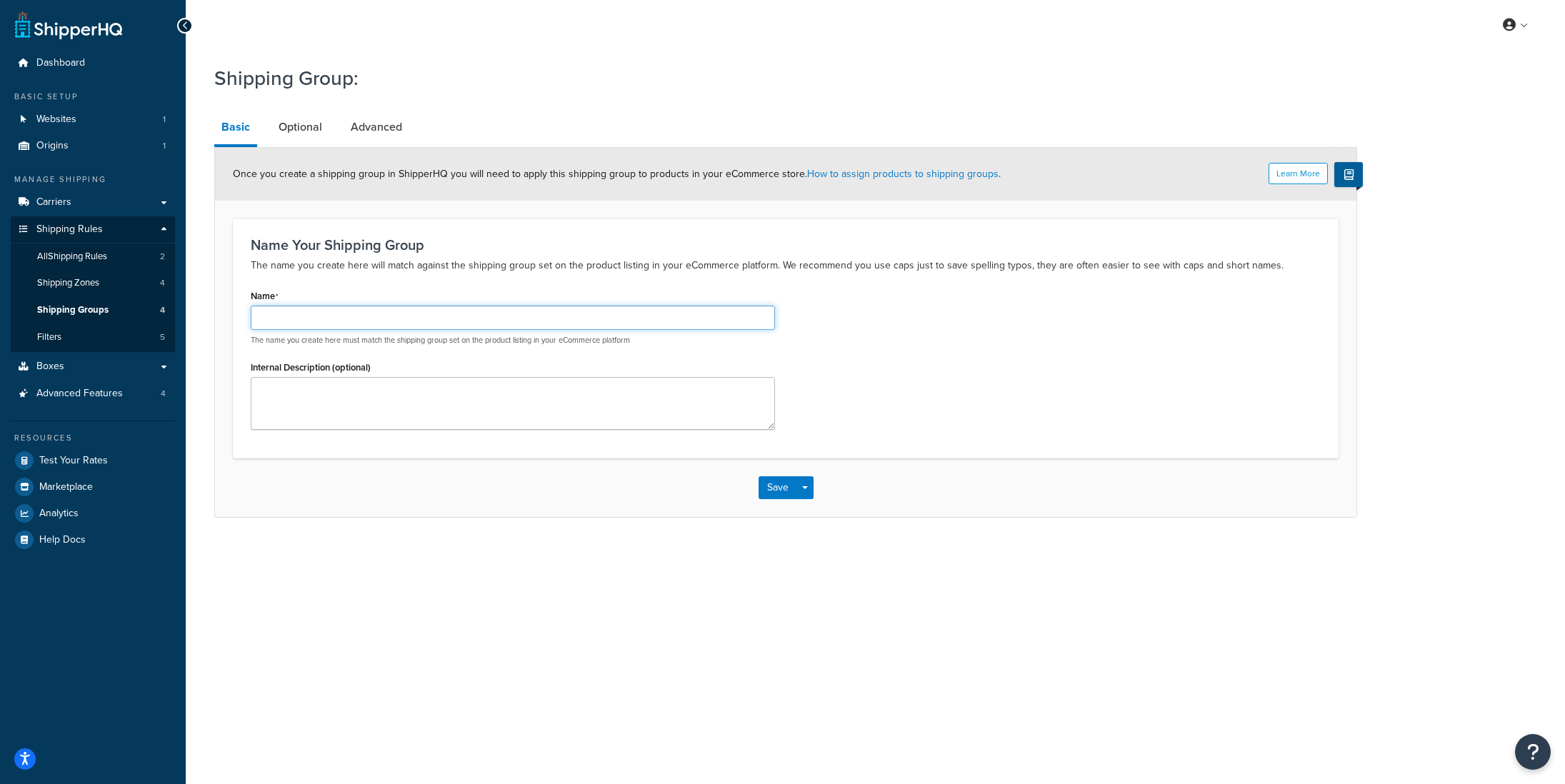
click at [265, 328] on input "Name" at bounding box center [512, 317] width 524 height 24
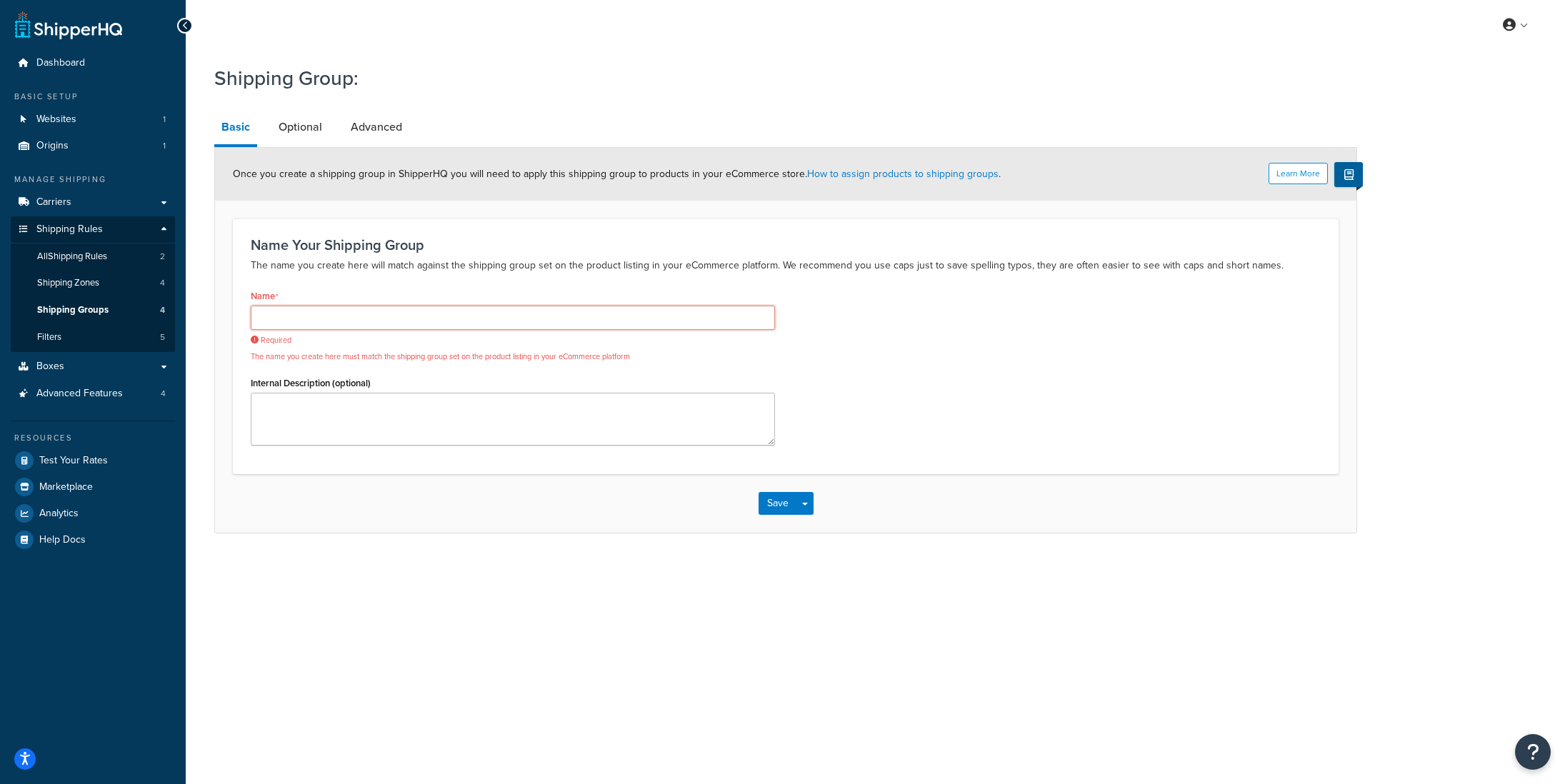
paste input "Must Ship Freight"
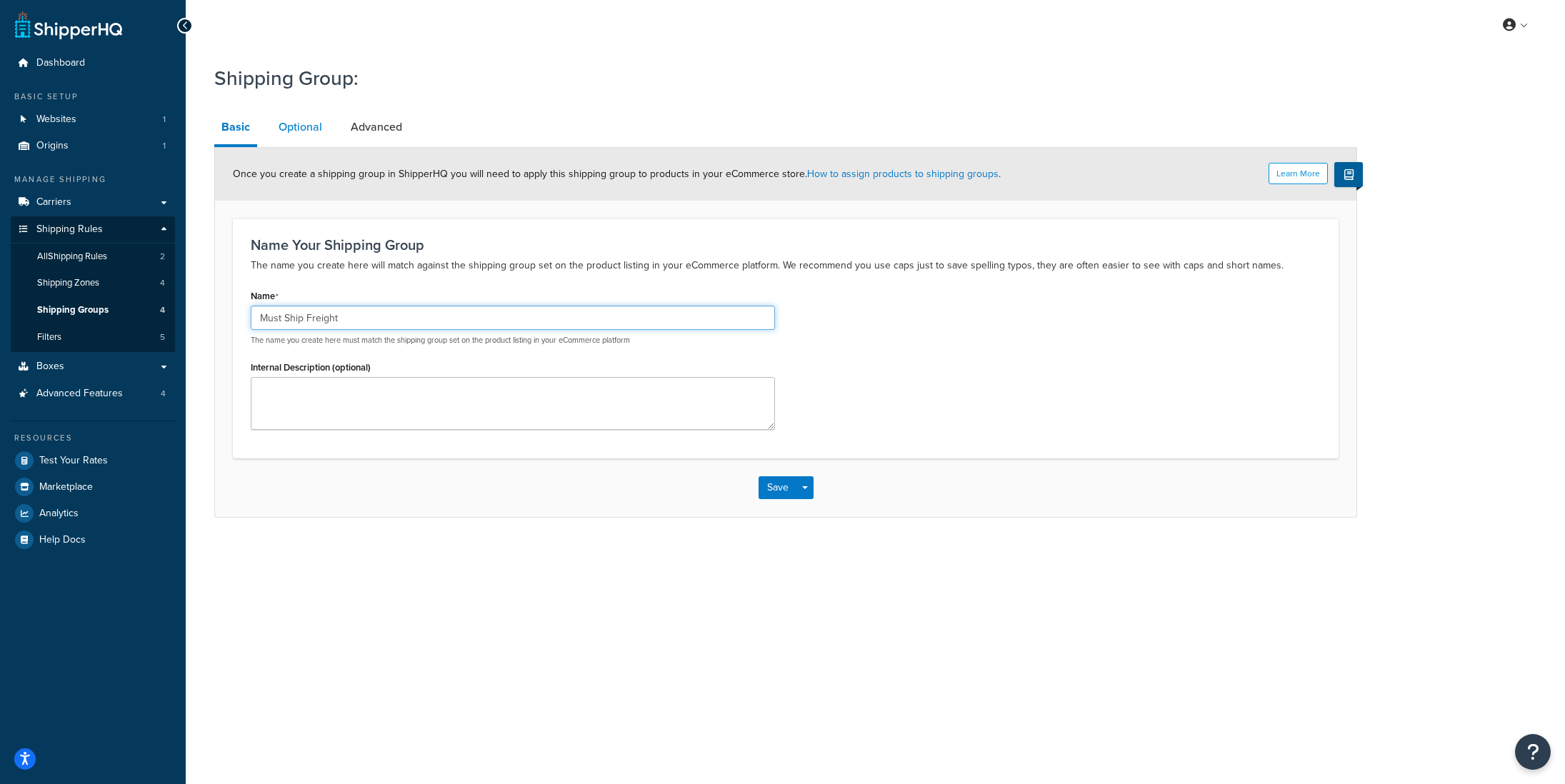
type input "Must Ship Freight"
click at [304, 129] on link "Optional" at bounding box center [300, 127] width 58 height 34
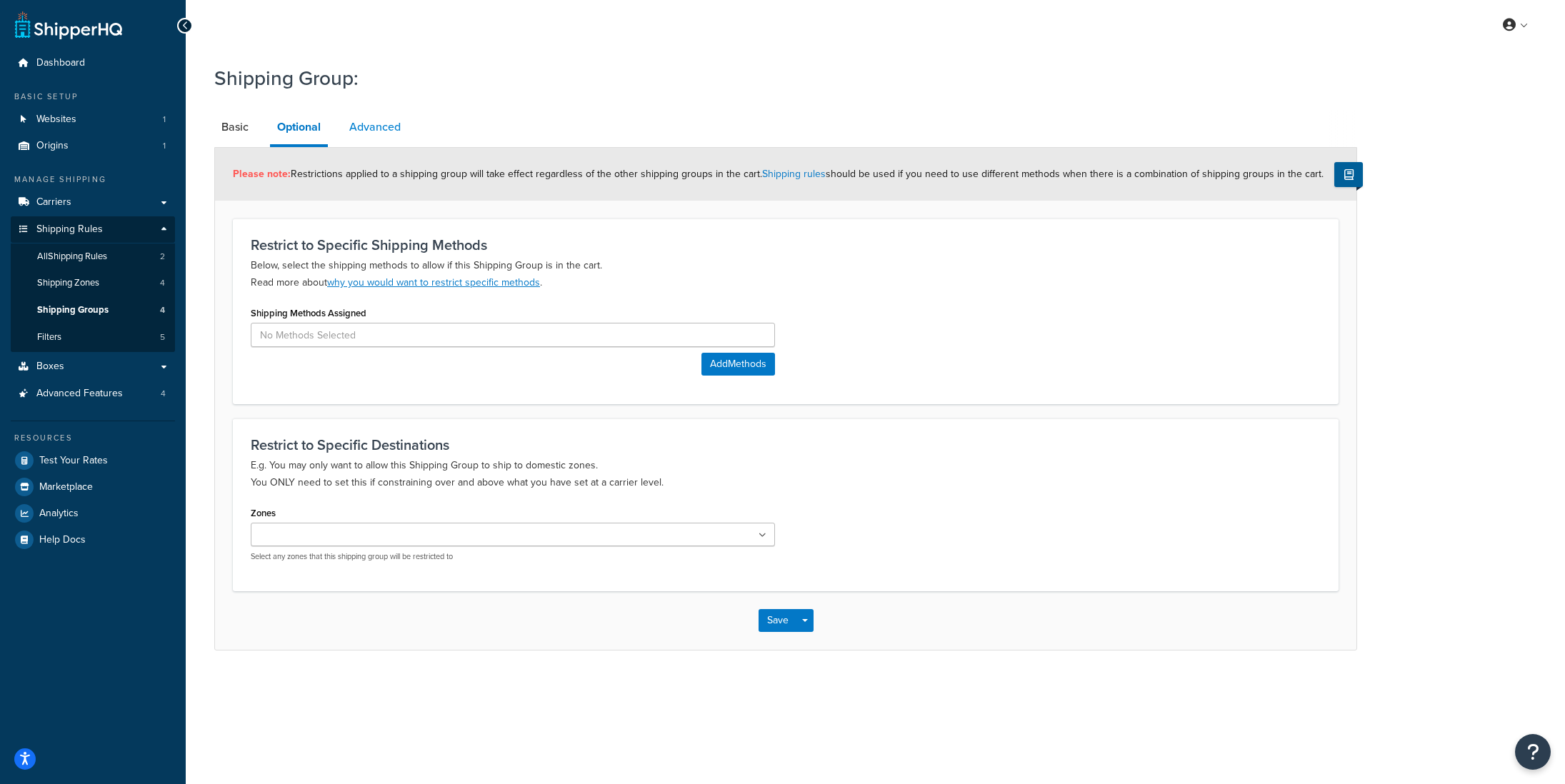
click at [385, 136] on link "Advanced" at bounding box center [374, 127] width 66 height 34
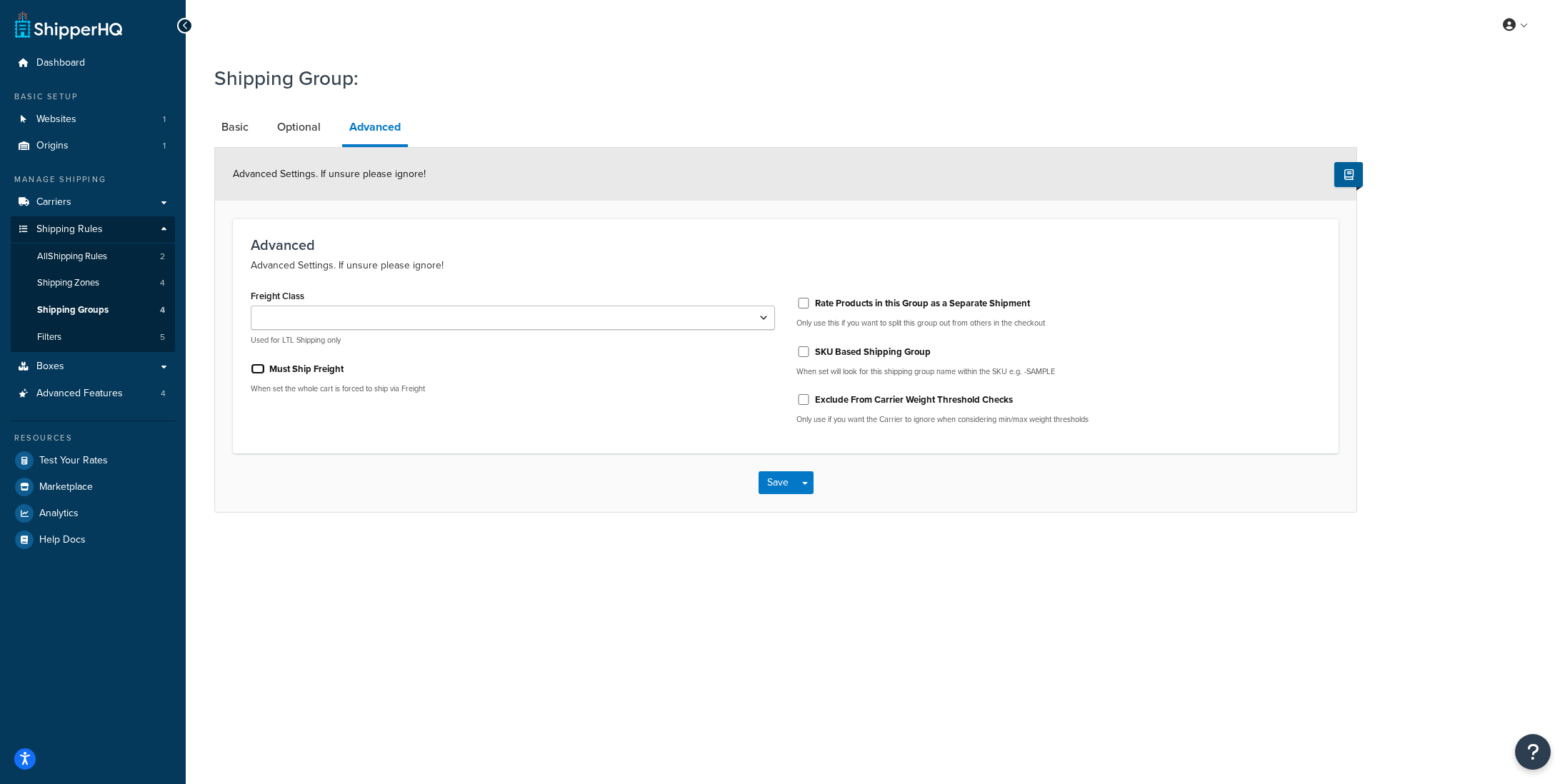
click at [258, 369] on input "Must Ship Freight" at bounding box center [257, 369] width 14 height 11
checkbox input "true"
click at [362, 323] on select "50 55 60 65 70 77.5 85 92.5 100 110 125 150 175 200 250 300 400 500" at bounding box center [512, 317] width 524 height 24
click at [312, 135] on link "Optional" at bounding box center [298, 127] width 58 height 34
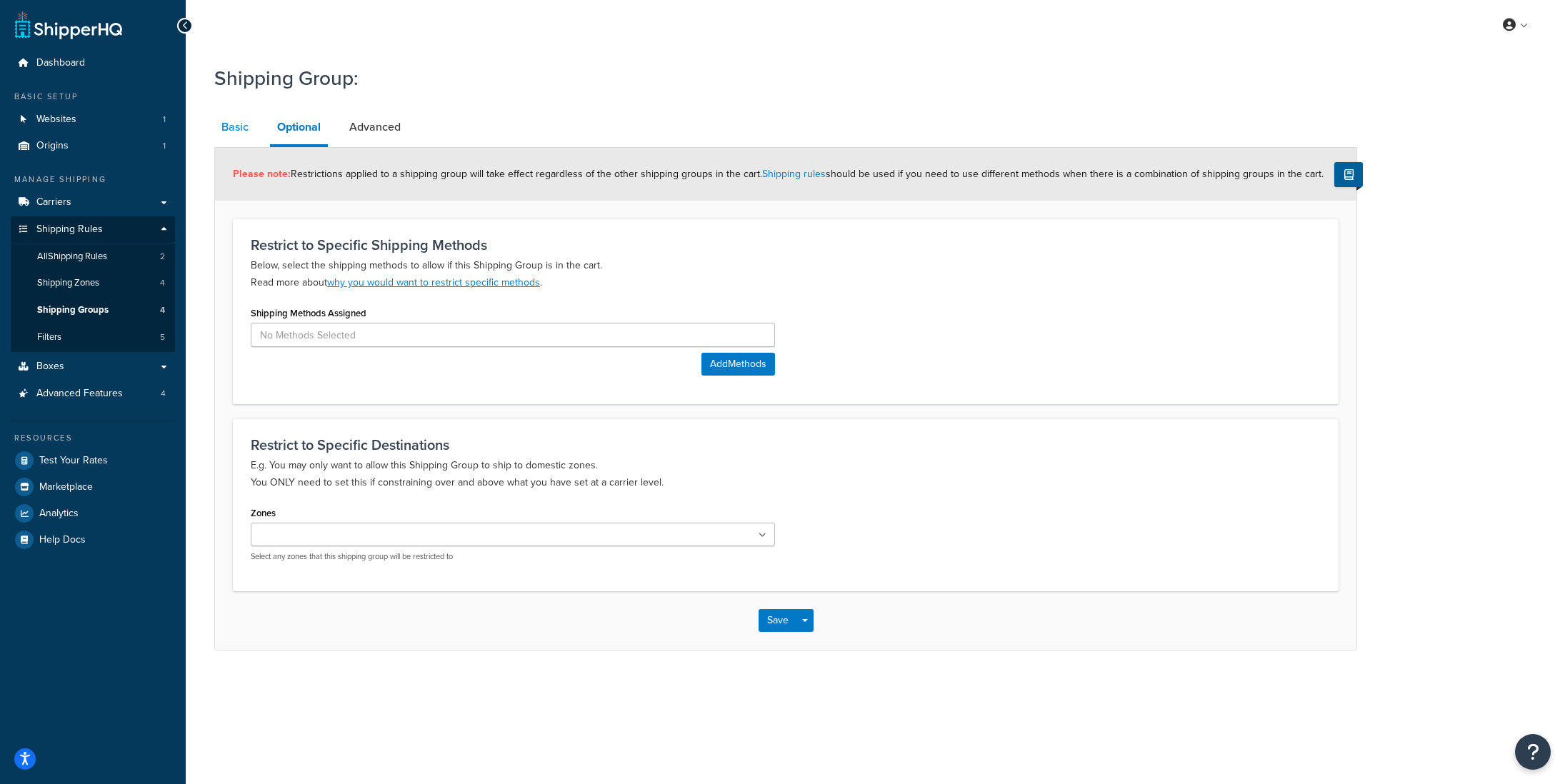
click at [240, 135] on link "Basic" at bounding box center [234, 127] width 41 height 34
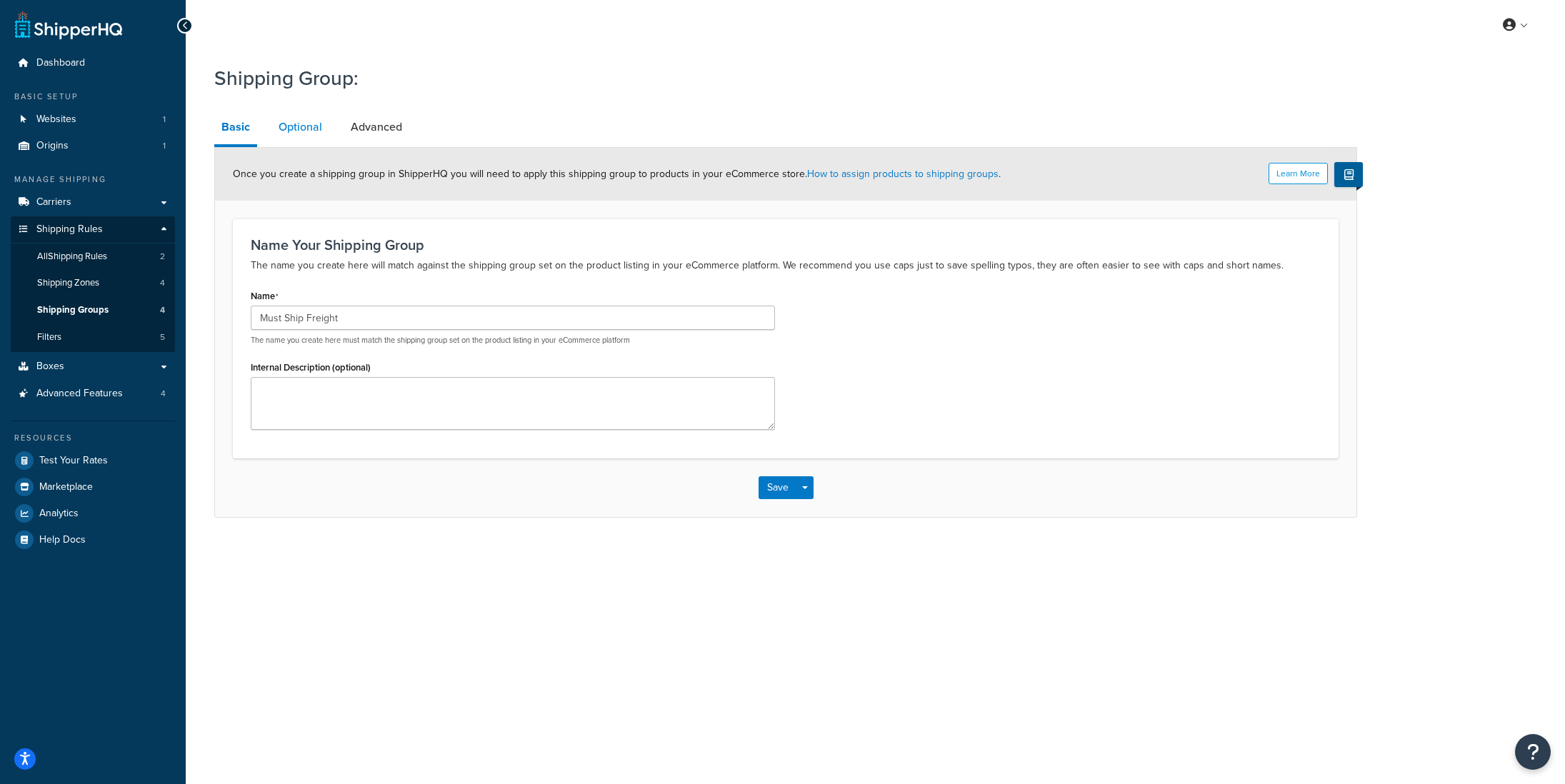
click at [314, 125] on link "Optional" at bounding box center [300, 127] width 58 height 34
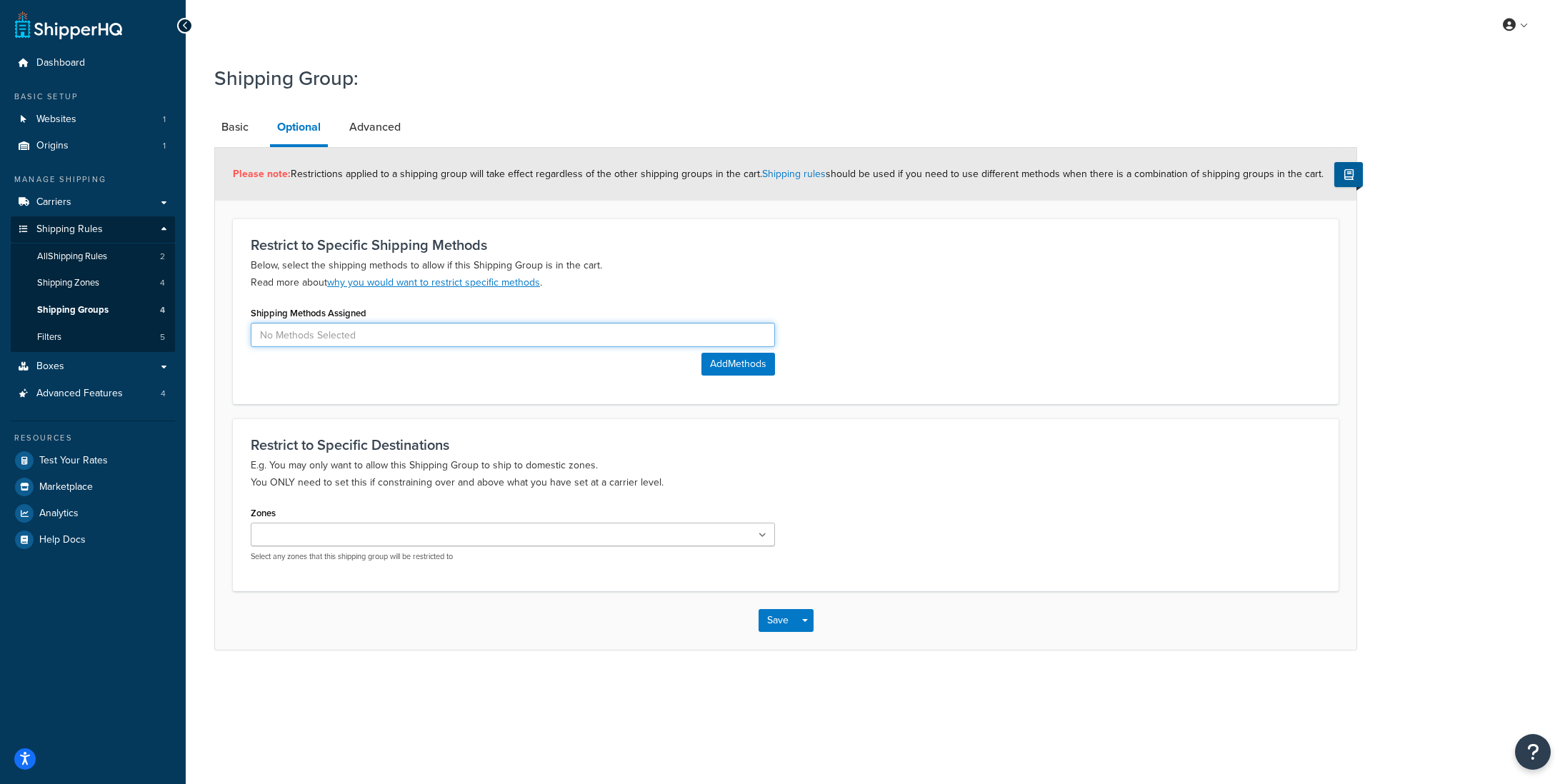
click at [353, 339] on input at bounding box center [512, 335] width 524 height 24
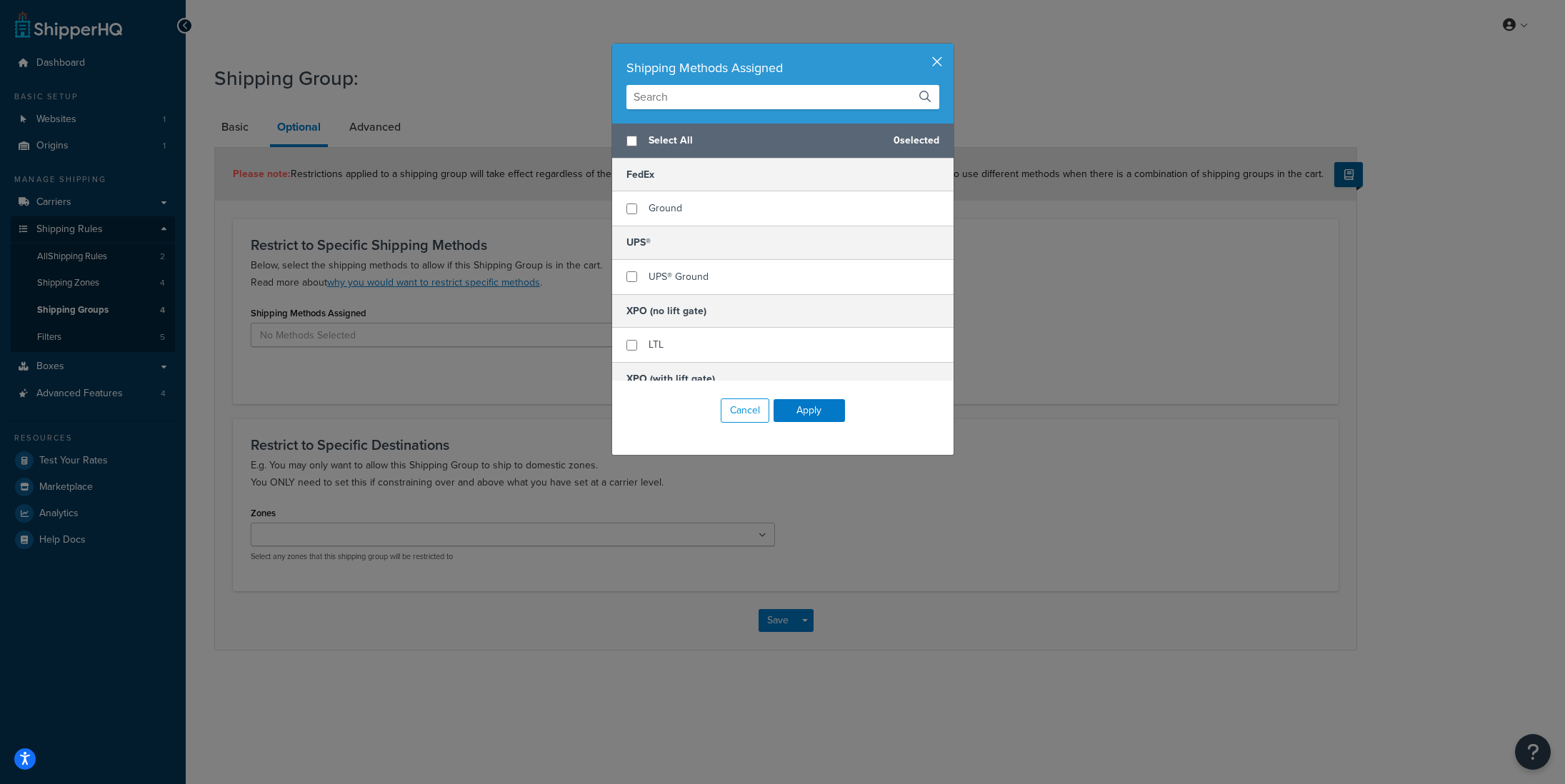
click at [950, 47] on button "button" at bounding box center [952, 45] width 4 height 4
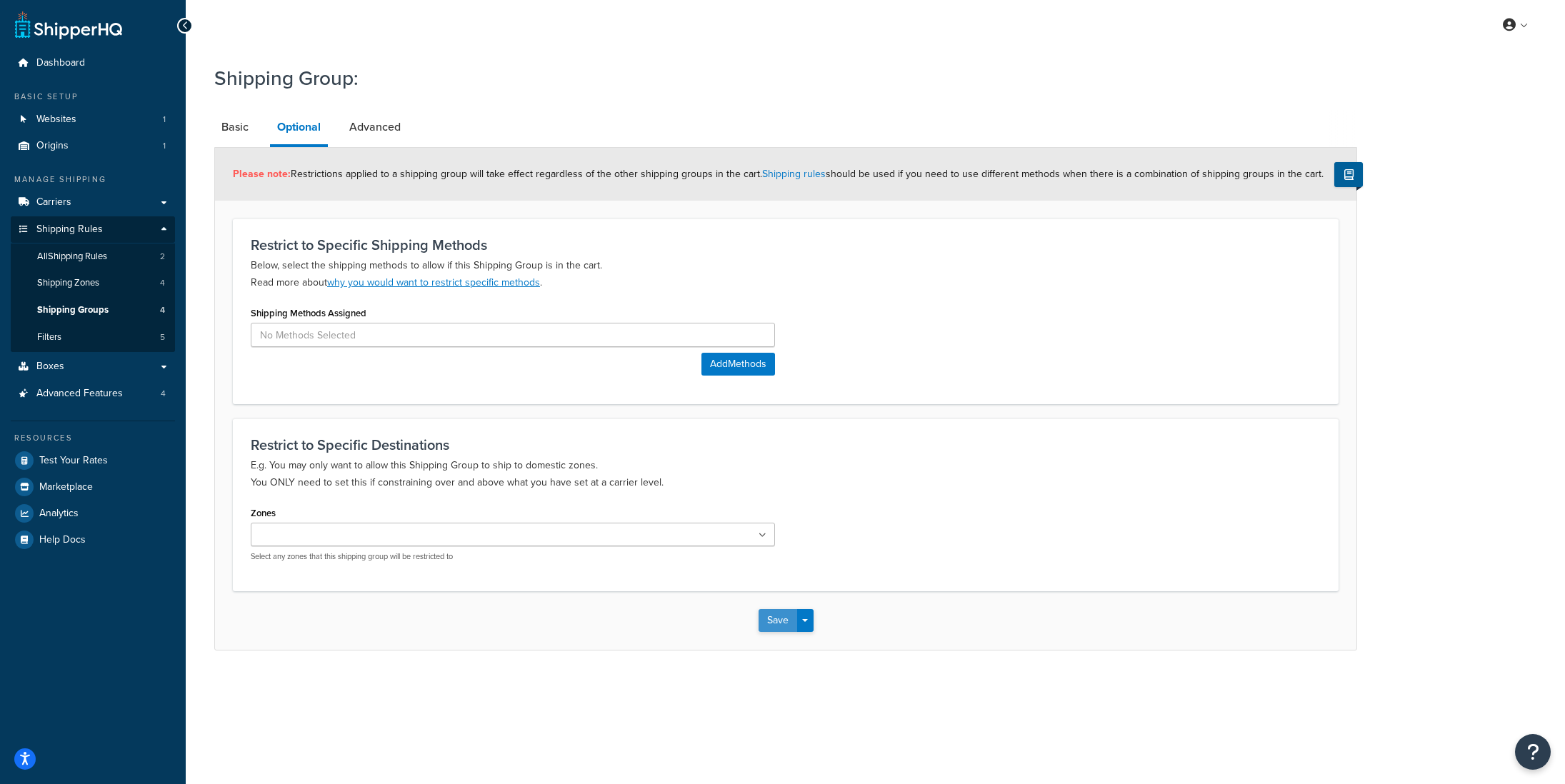
click at [780, 621] on button "Save" at bounding box center [778, 620] width 39 height 22
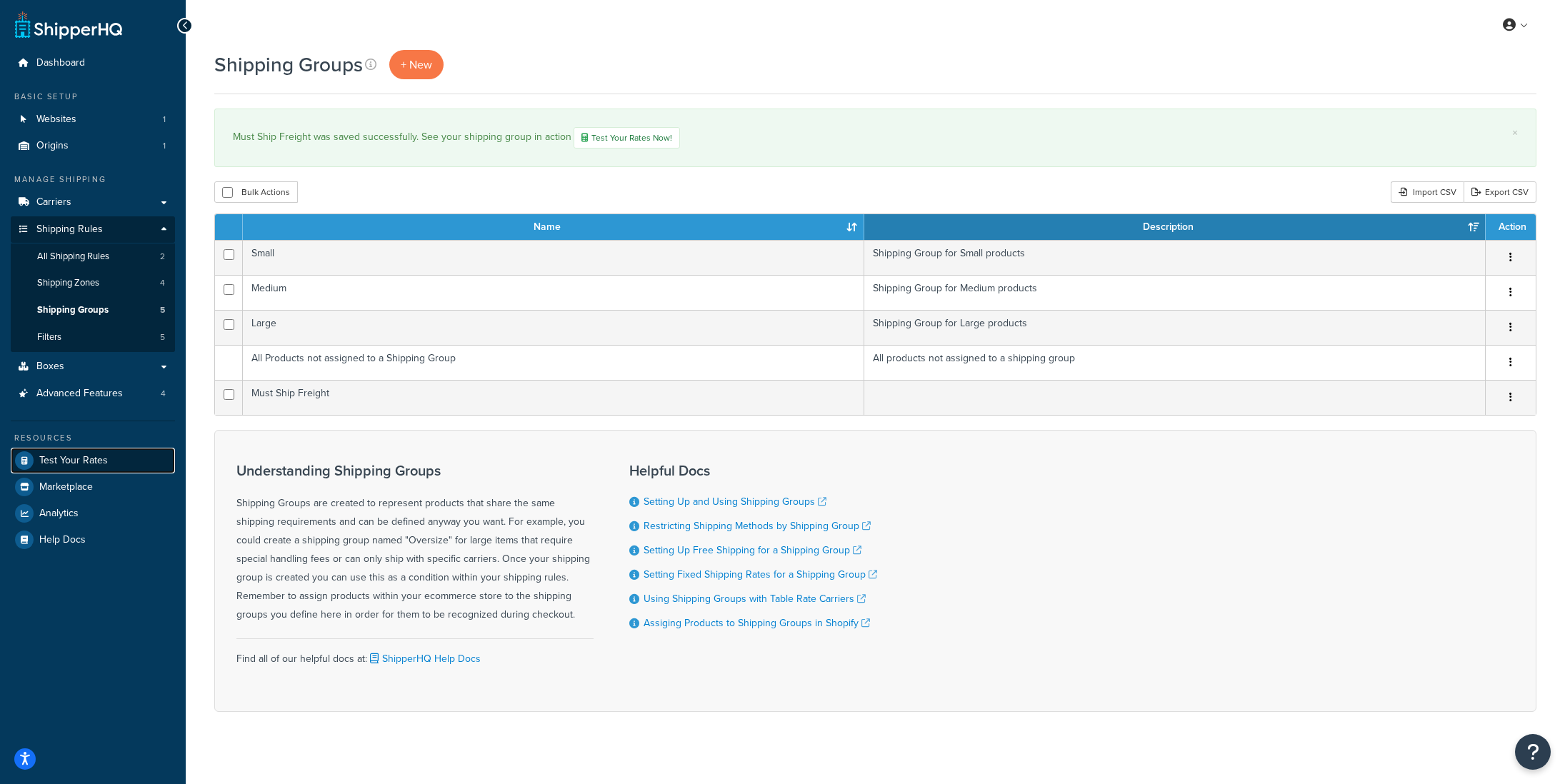
click at [49, 465] on span "Test Your Rates" at bounding box center [74, 461] width 68 height 12
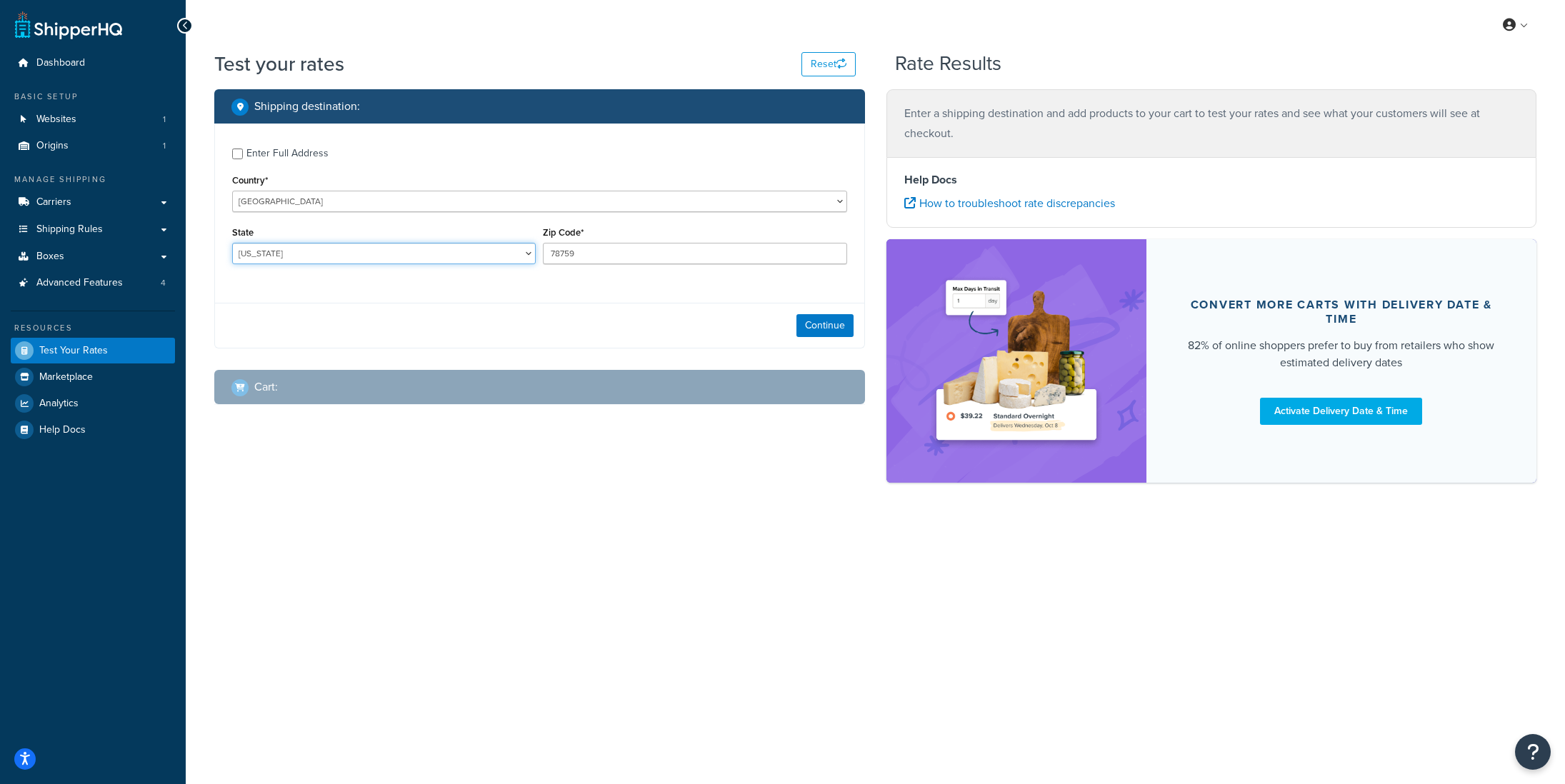
click at [258, 258] on select "[US_STATE] [US_STATE] [US_STATE] [US_STATE] [US_STATE] Armed Forces Americas Ar…" at bounding box center [384, 253] width 304 height 22
select select "CA"
click at [233, 243] on select "[US_STATE] [US_STATE] [US_STATE] [US_STATE] [US_STATE] Armed Forces Americas Ar…" at bounding box center [384, 253] width 304 height 22
click at [587, 256] on input "78759" at bounding box center [695, 253] width 304 height 22
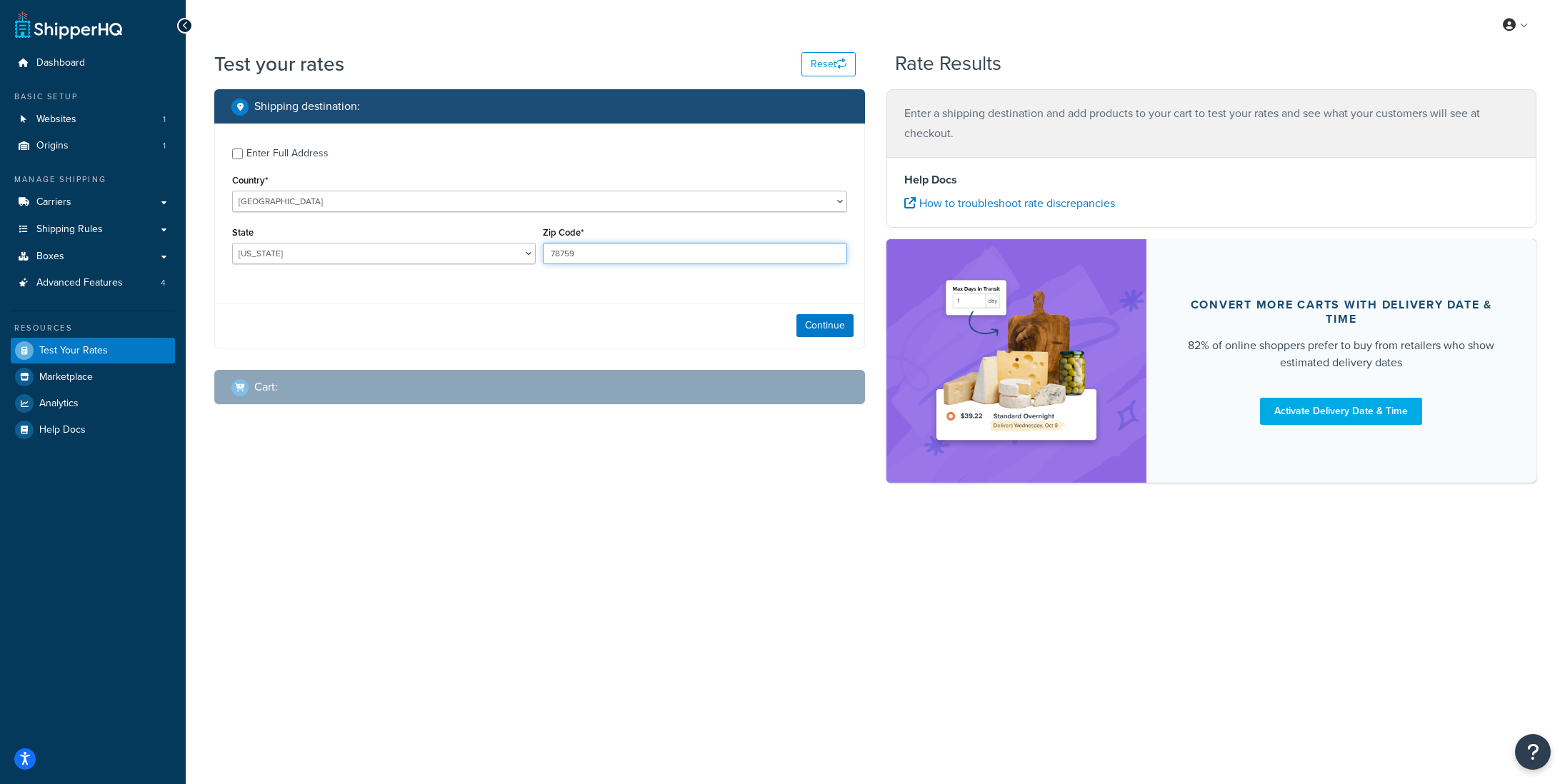
click at [587, 256] on input "78759" at bounding box center [695, 253] width 304 height 22
type input "94025"
click at [815, 321] on button "Continue" at bounding box center [826, 325] width 57 height 22
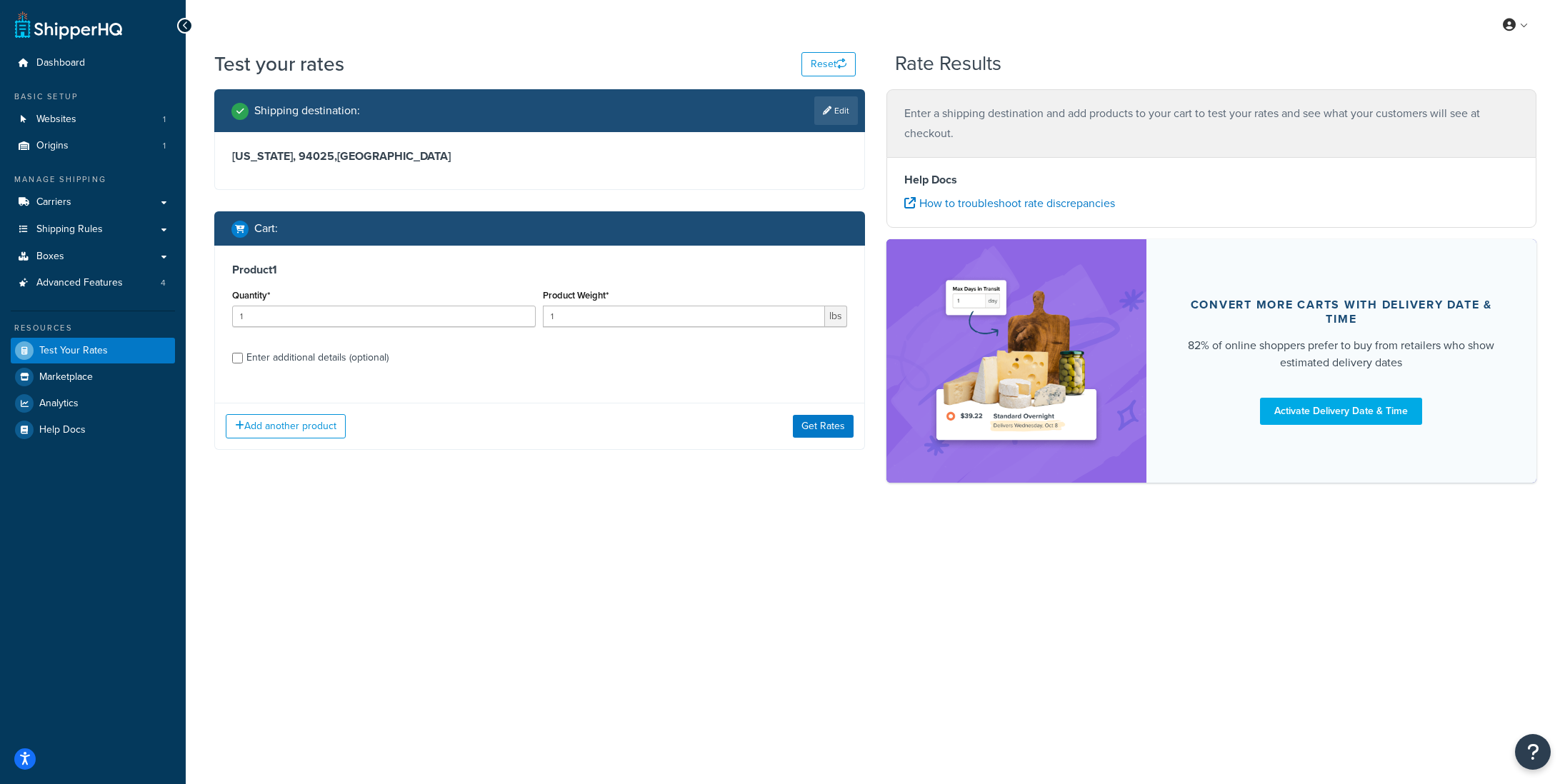
click at [310, 356] on div "Enter additional details (optional)" at bounding box center [317, 358] width 142 height 20
click at [243, 356] on input "Enter additional details (optional)" at bounding box center [238, 358] width 11 height 11
checkbox input "true"
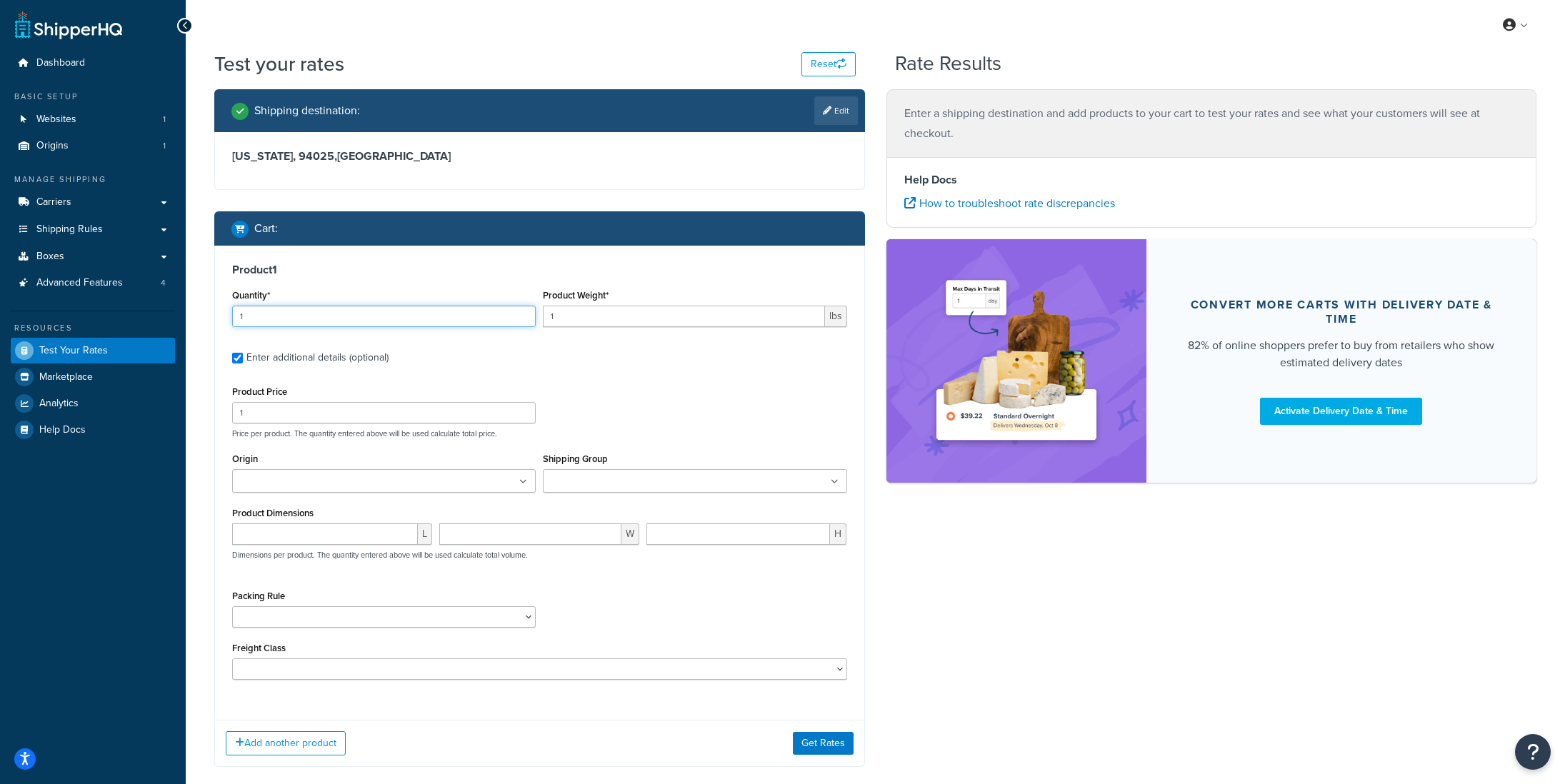
click at [223, 317] on div "Product 1 Quantity* 1 Product Weight* 1 lbs Enter additional details (optional)…" at bounding box center [539, 477] width 650 height 463
type input "4"
click at [561, 315] on input "1" at bounding box center [683, 316] width 281 height 22
type input "10"
click at [369, 534] on input "number" at bounding box center [326, 535] width 186 height 22
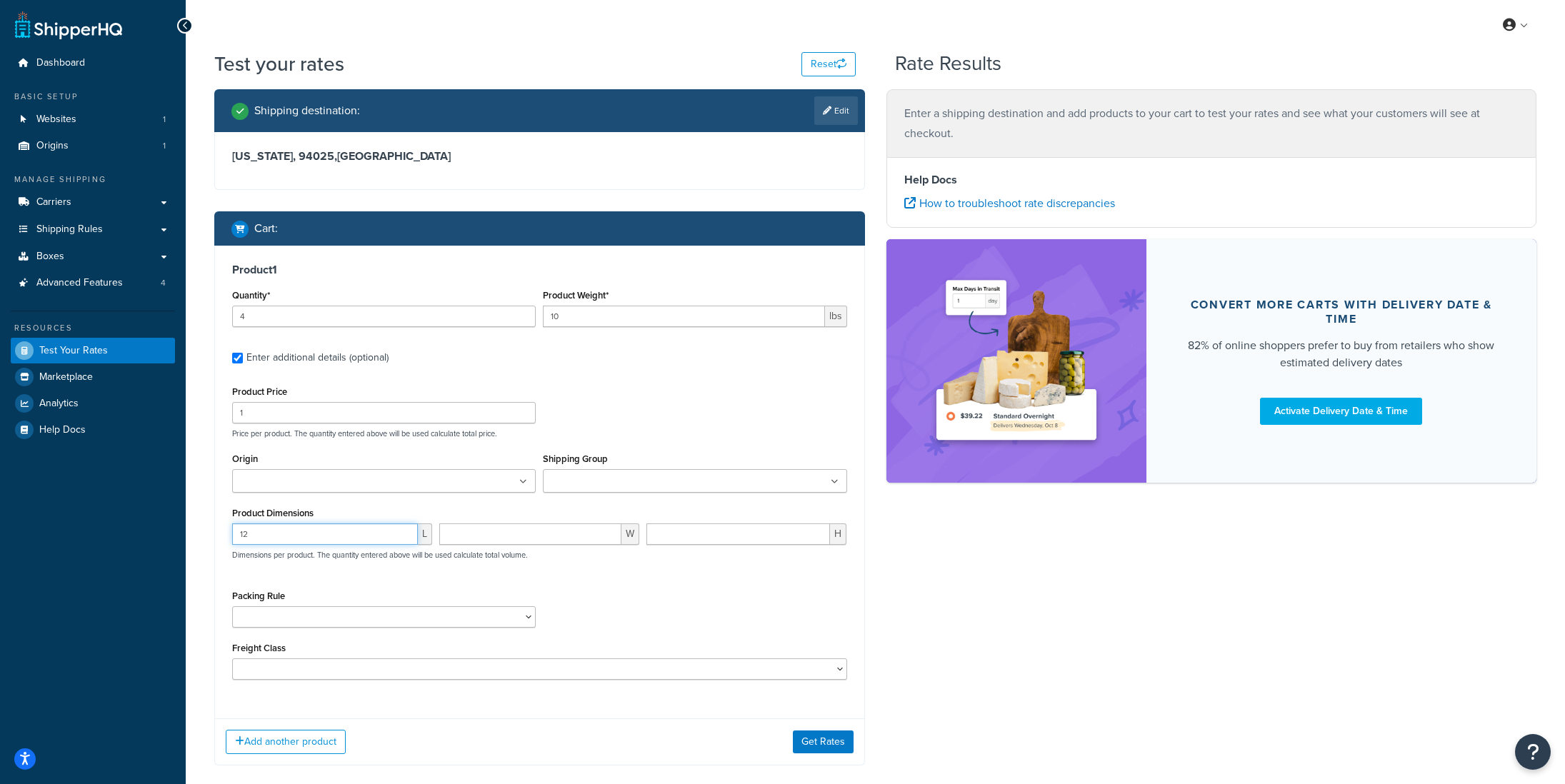
type input "12"
click at [329, 622] on select "(Test) Packing Rule 10 lb Box Pack into Pallets pack sep Ship SKU Separately" at bounding box center [384, 617] width 304 height 22
select select "87845"
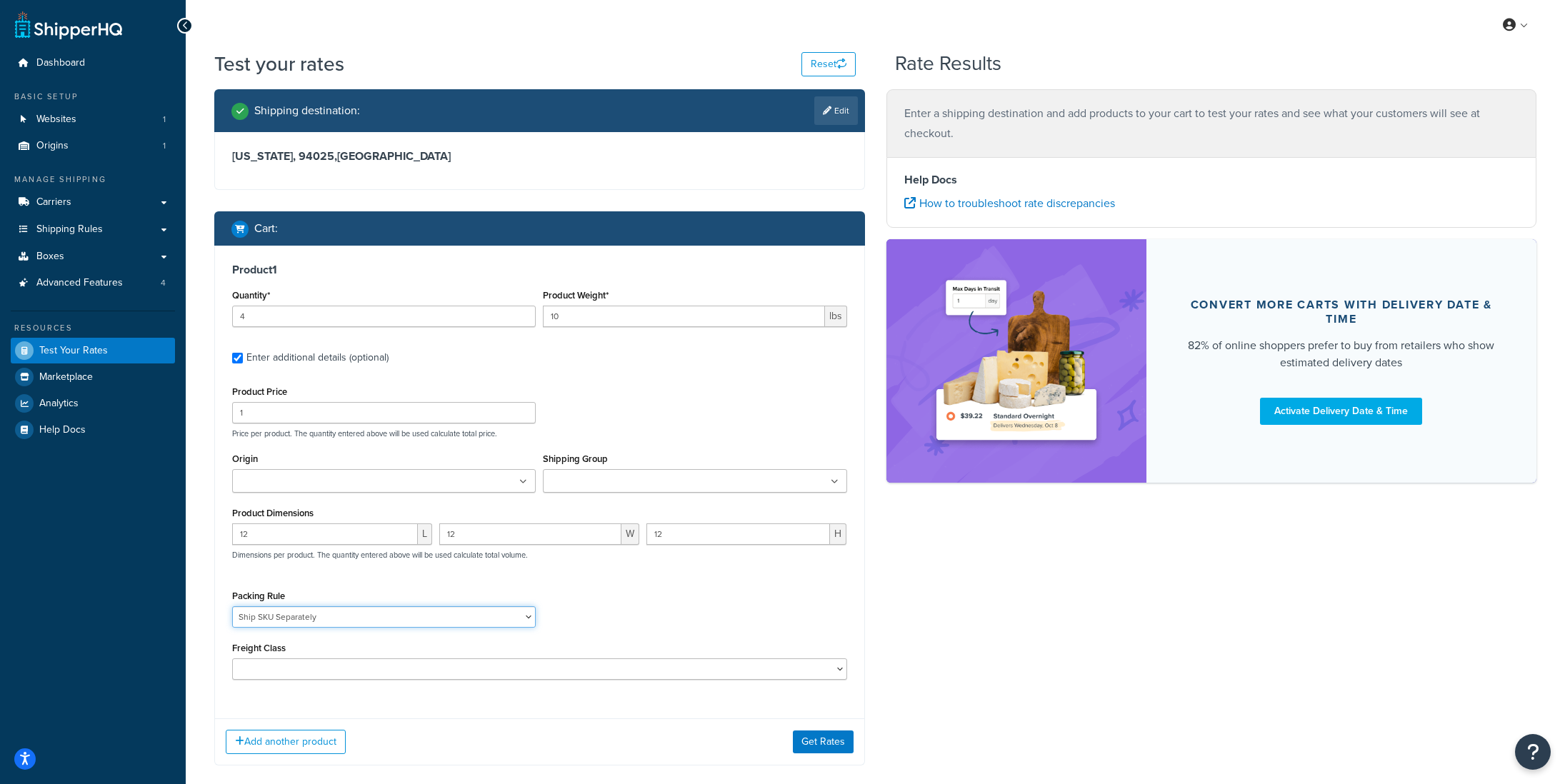
click at [233, 607] on select "(Test) Packing Rule 10 lb Box Pack into Pallets pack sep Ship SKU Separately" at bounding box center [384, 617] width 304 height 22
click at [269, 678] on select "50 55 60 65 70 77.5 85 92.5 100 110 125 150 175 200 250 300 400 500" at bounding box center [540, 669] width 615 height 22
select select "92.5"
click at [233, 660] on select "50 55 60 65 70 77.5 85 92.5 100 110 125 150 175 200 250 300 400 500" at bounding box center [540, 669] width 615 height 22
click at [622, 579] on div "Product Price 1 Price per product. The quantity entered above will be used calc…" at bounding box center [540, 531] width 615 height 297
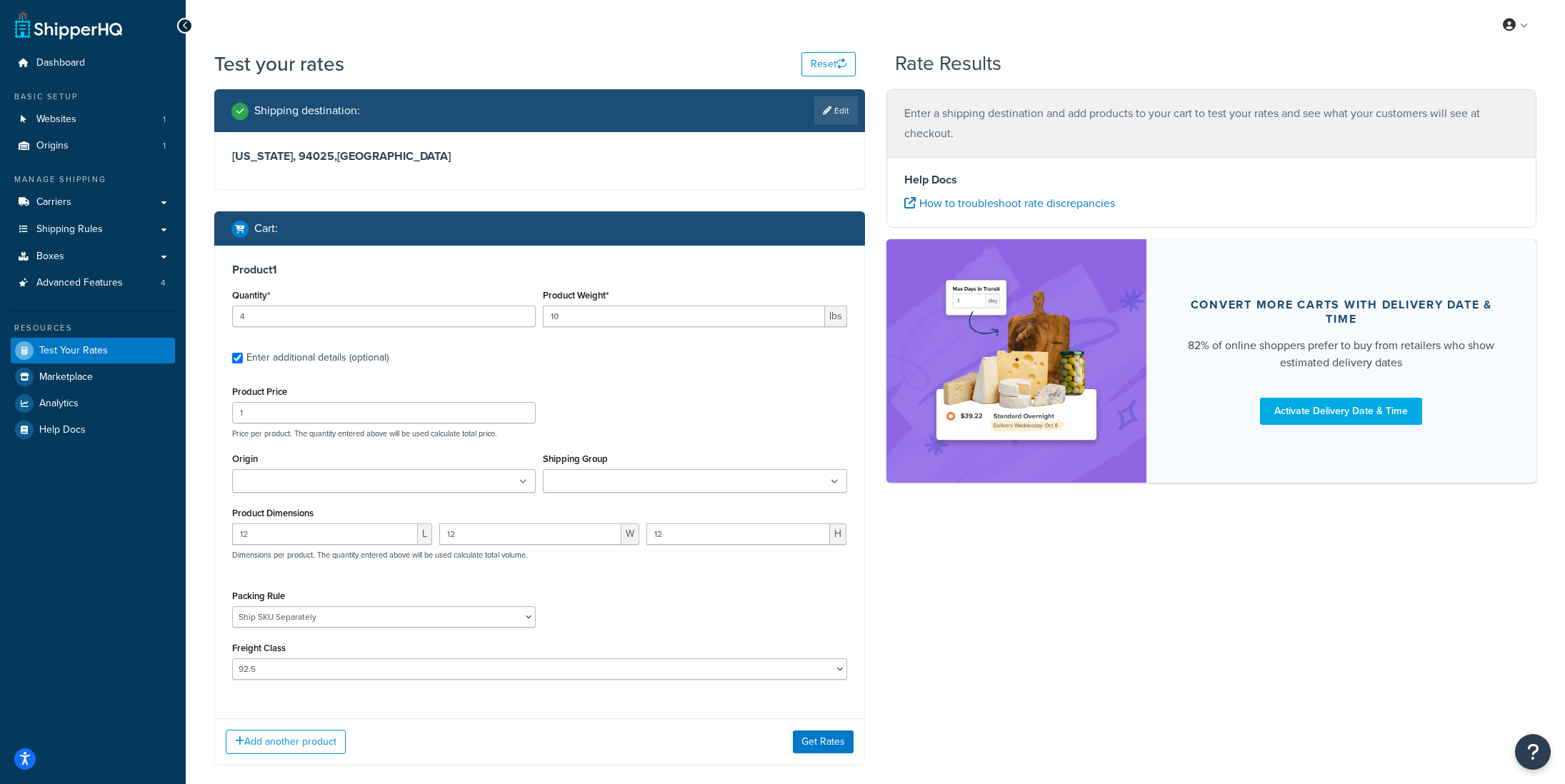
click at [464, 487] on ul at bounding box center [384, 481] width 304 height 23
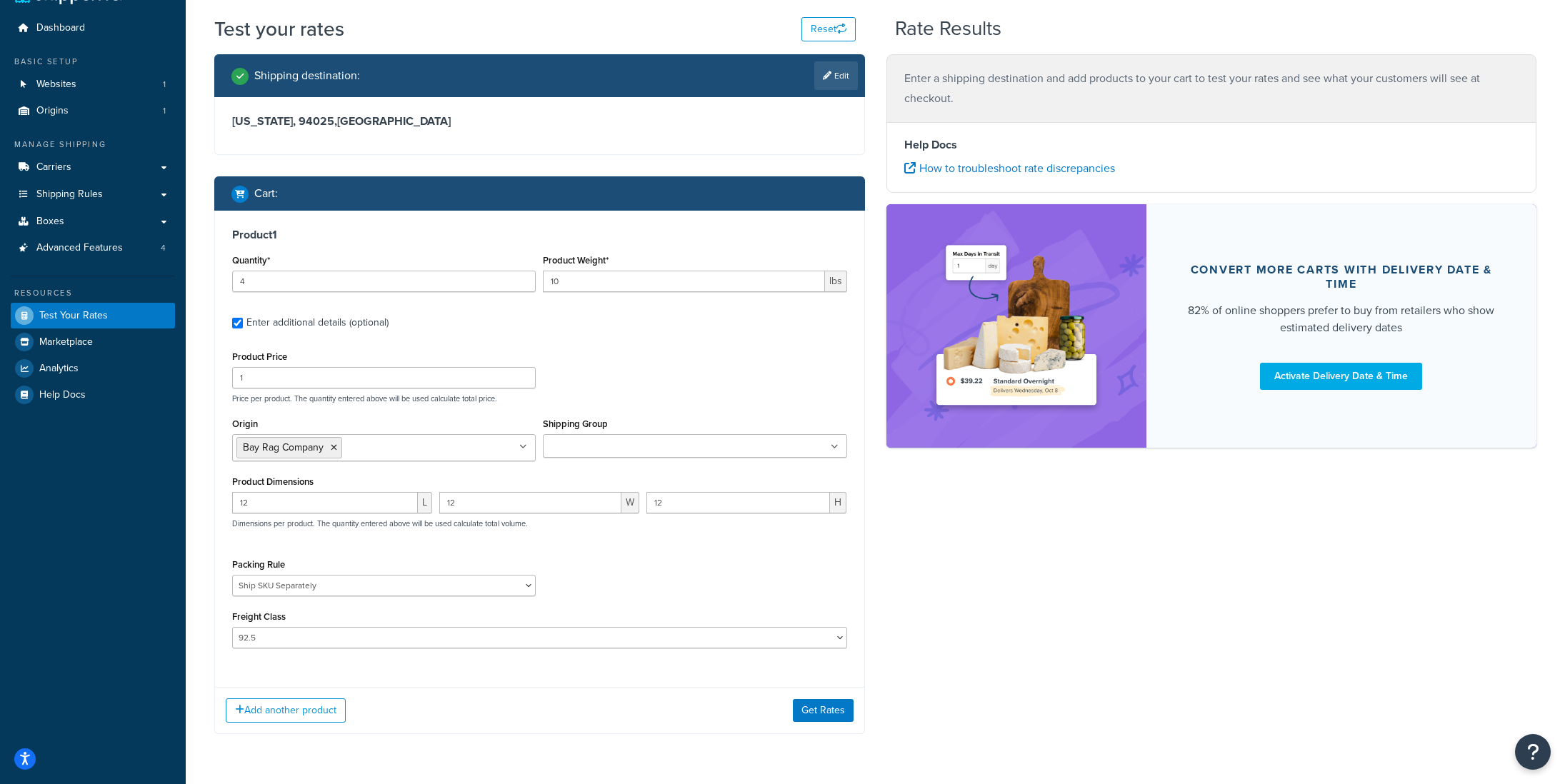
scroll to position [36, 0]
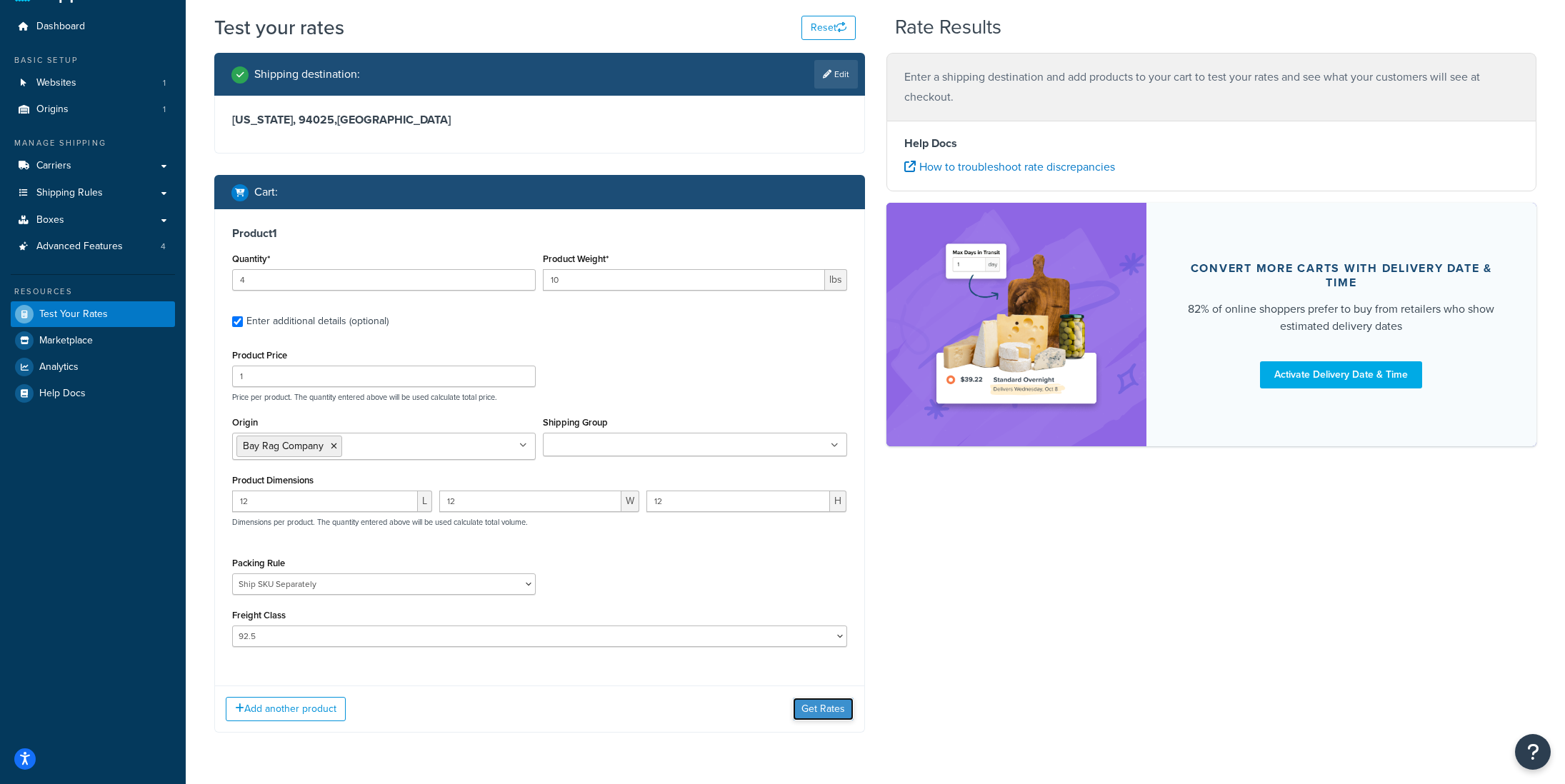
click at [840, 706] on button "Get Rates" at bounding box center [823, 708] width 60 height 22
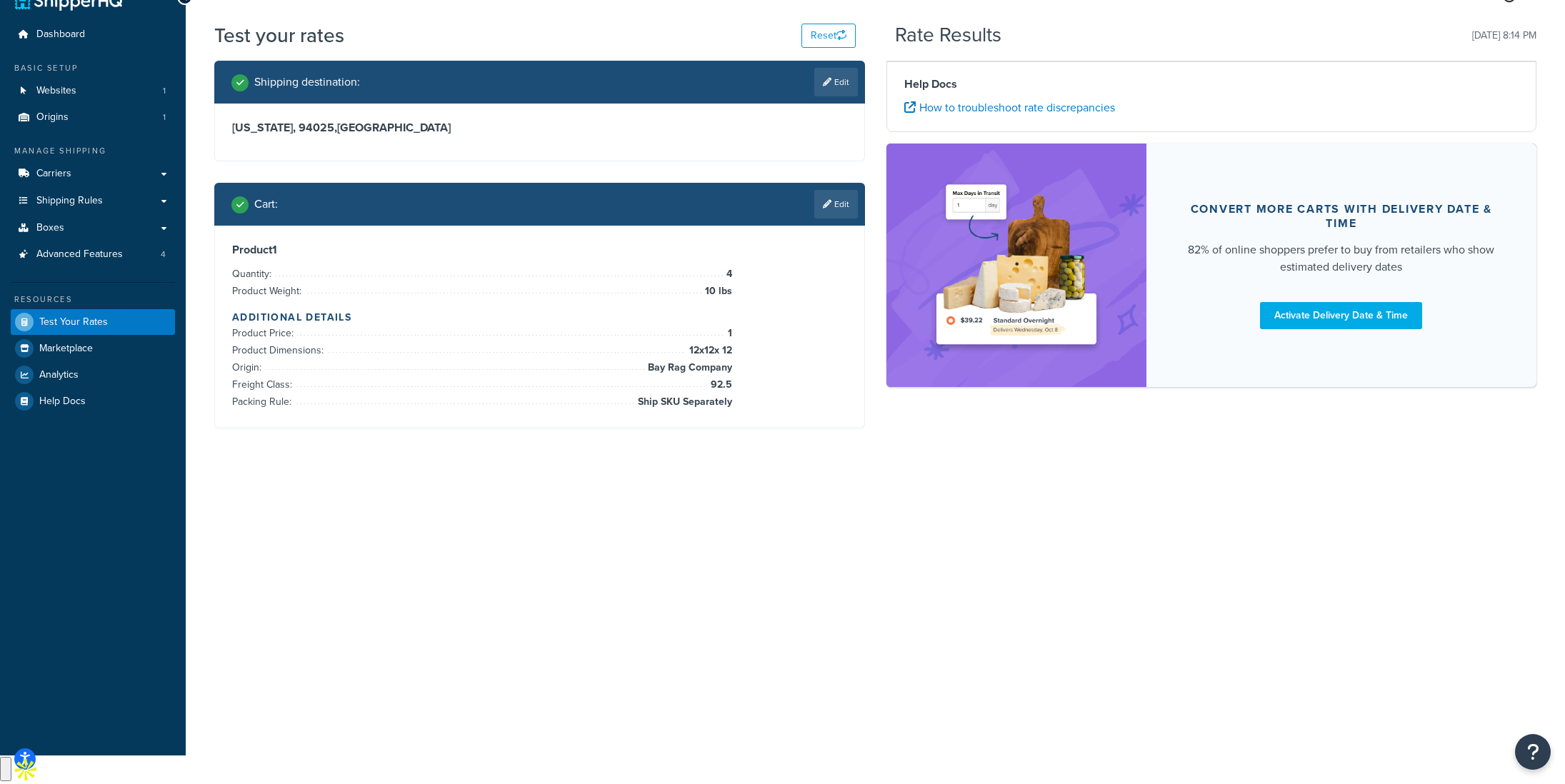
scroll to position [0, 0]
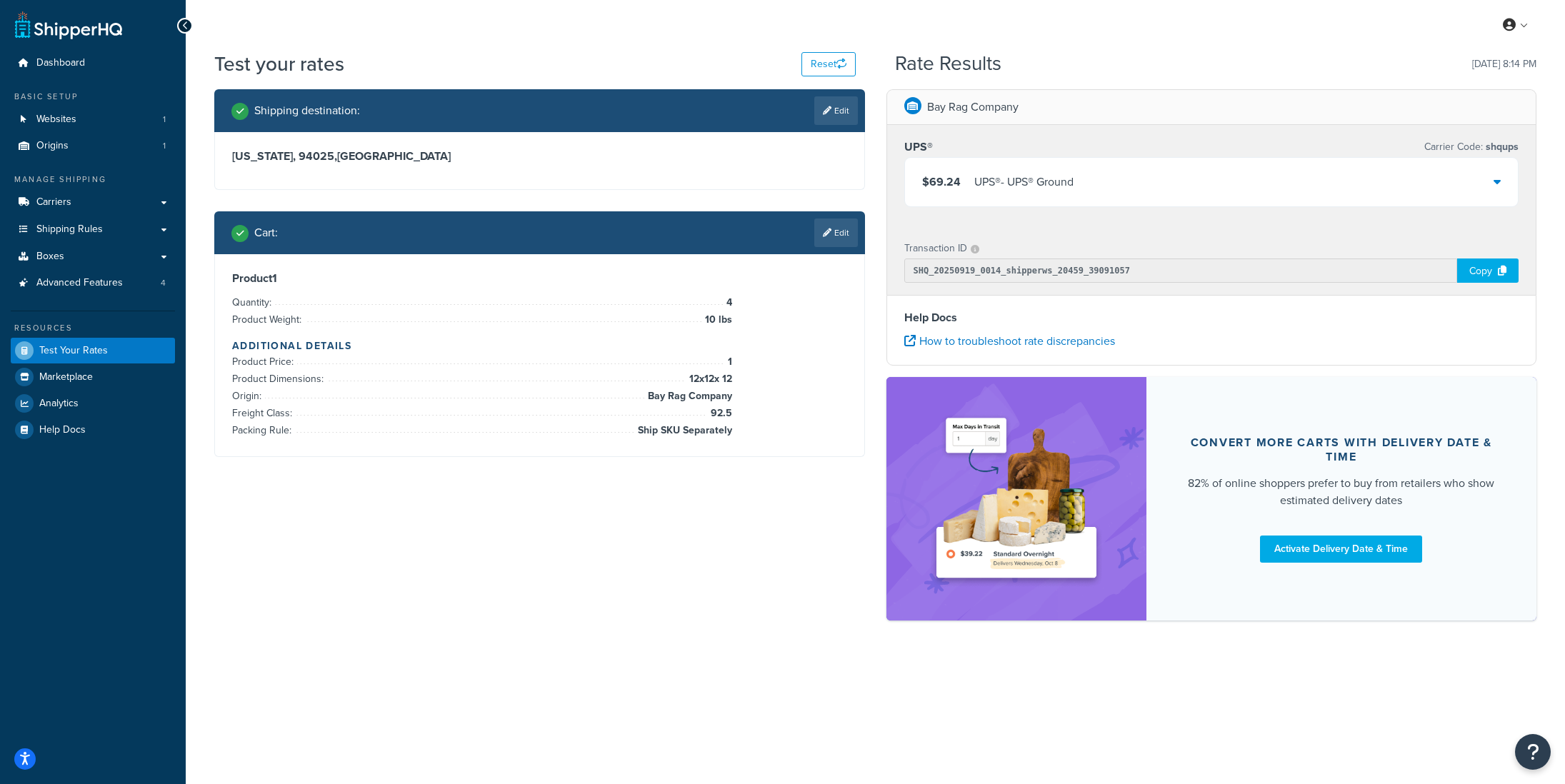
click at [1024, 183] on div "UPS® - UPS® Ground" at bounding box center [1024, 182] width 99 height 20
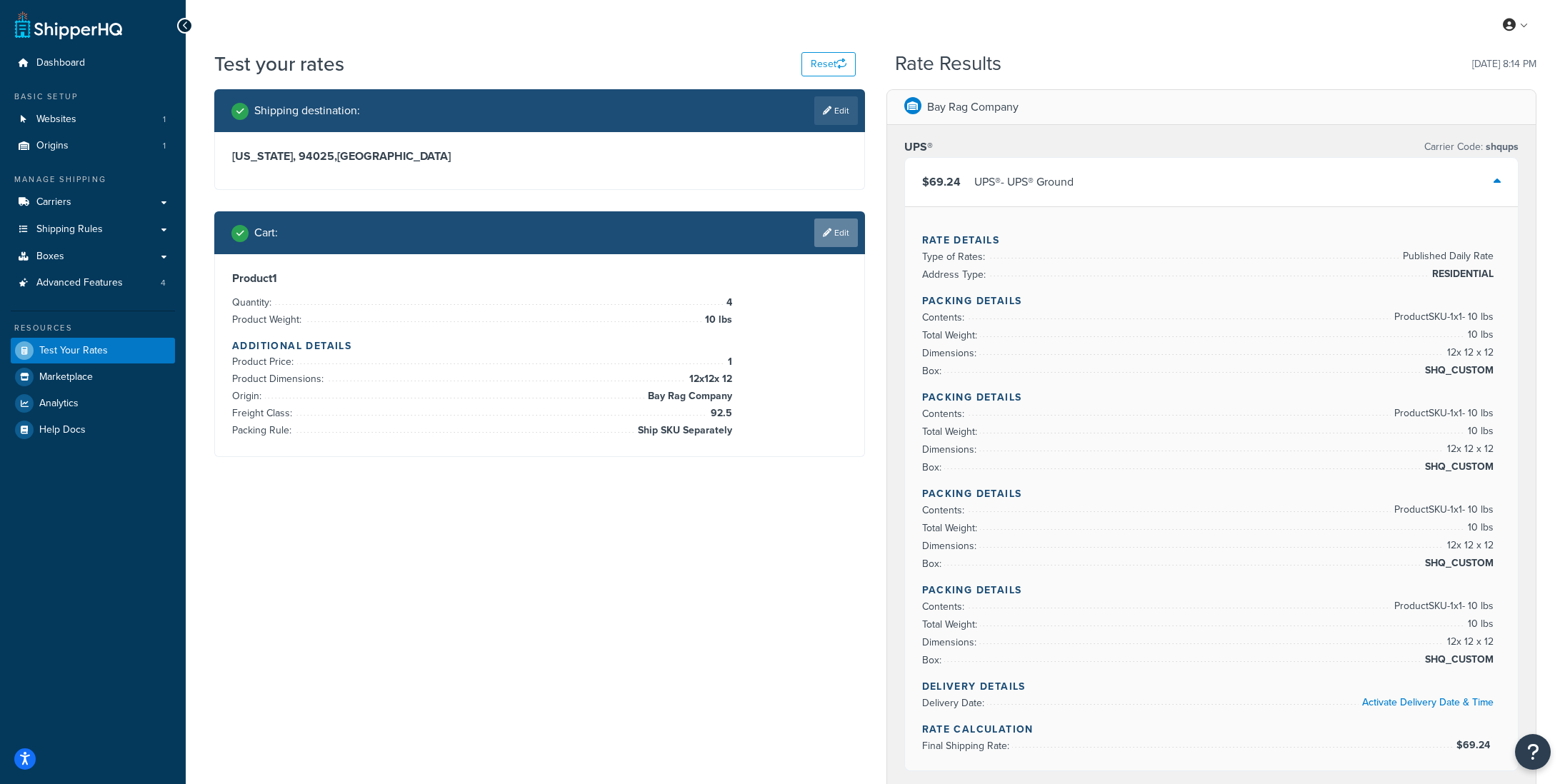
click at [834, 232] on link "Edit" at bounding box center [836, 232] width 43 height 29
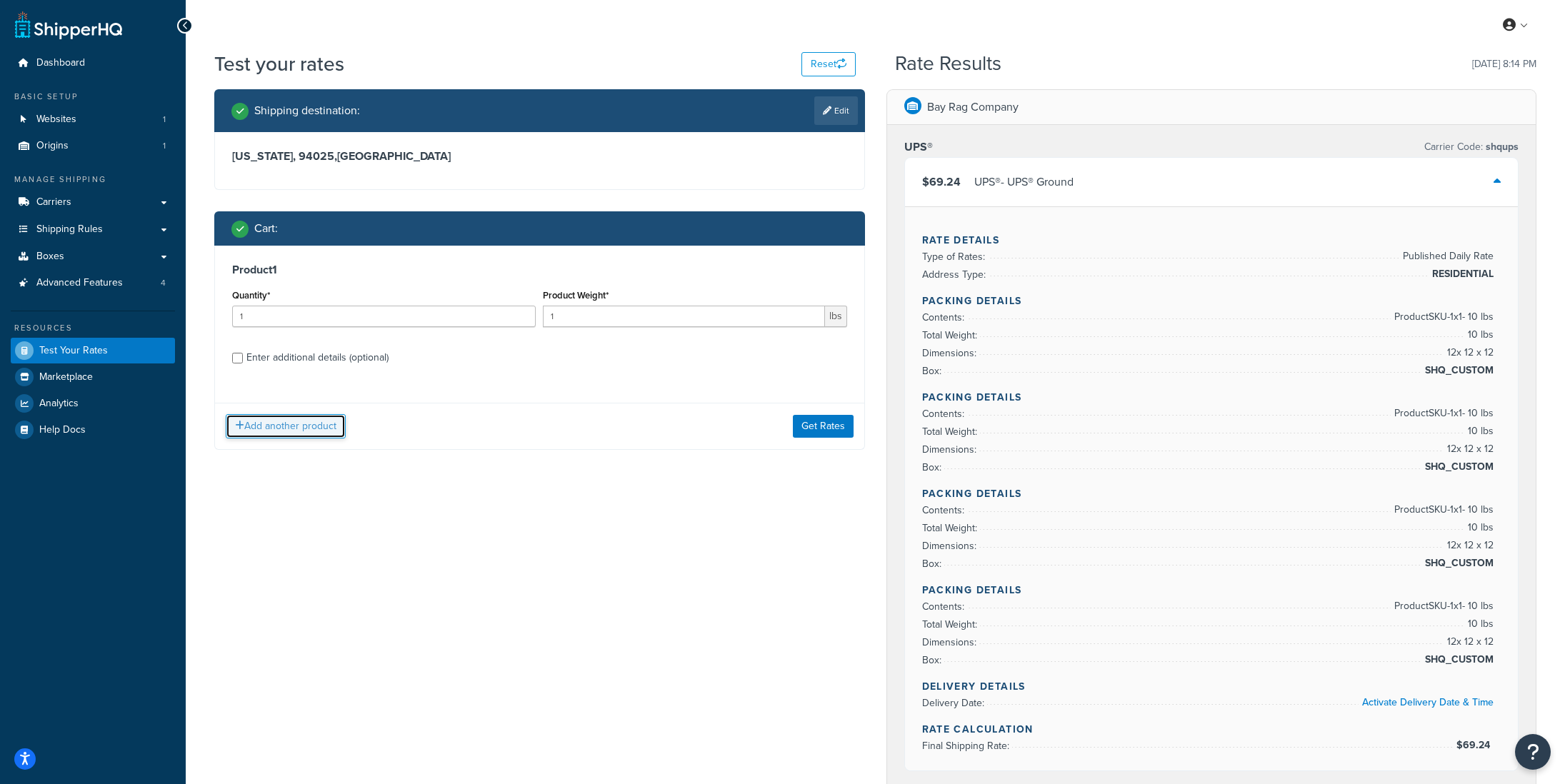
click at [288, 435] on button "Add another product" at bounding box center [285, 426] width 120 height 24
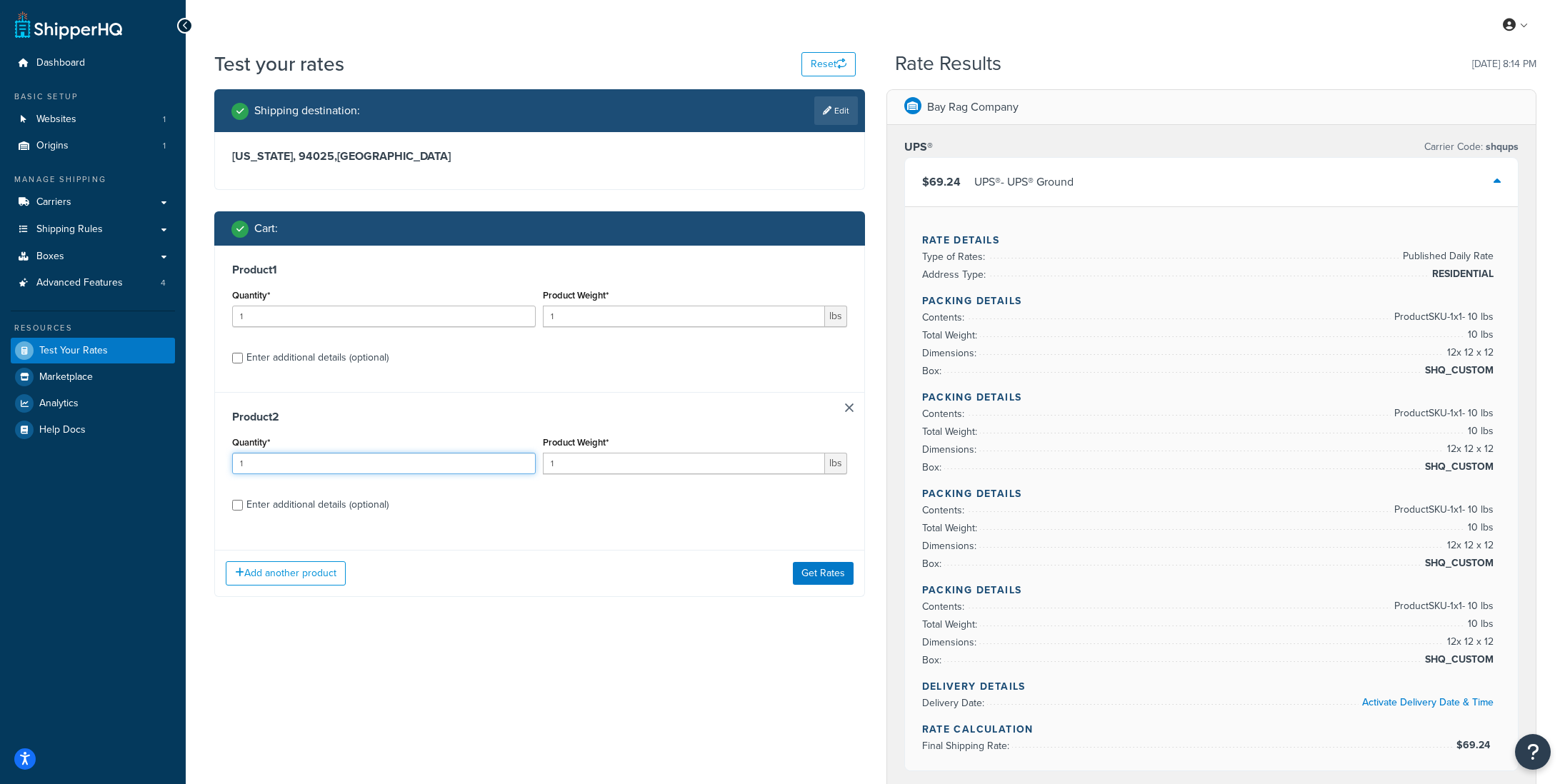
drag, startPoint x: 274, startPoint y: 468, endPoint x: 216, endPoint y: 475, distance: 58.4
click at [216, 475] on div "Product 2 Quantity* 1 Product Weight* 1 lbs Enter additional details (optional)" at bounding box center [539, 466] width 650 height 147
type input "2"
click at [591, 462] on input "1" at bounding box center [683, 463] width 281 height 22
type input "50"
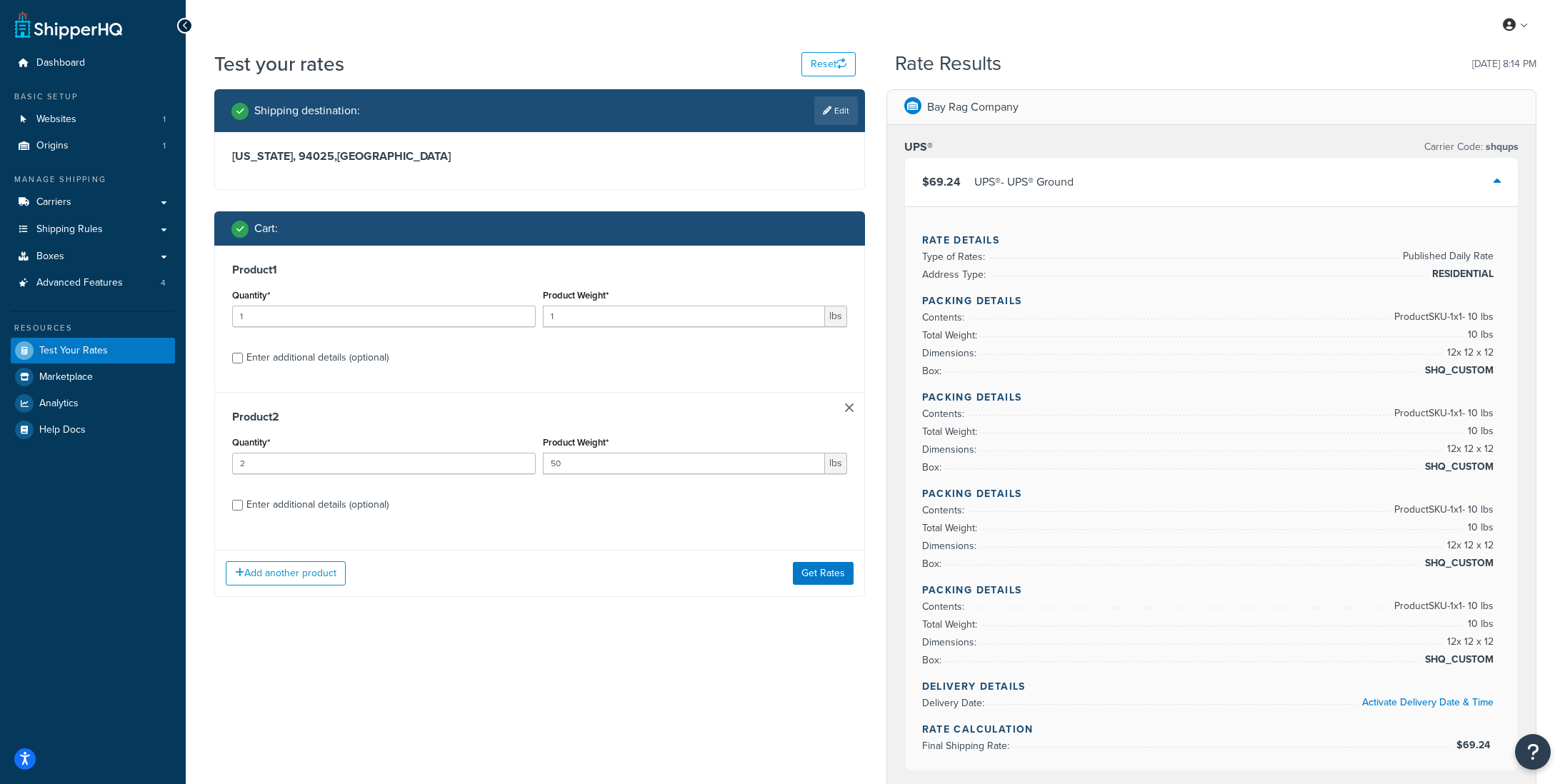
click at [273, 503] on div "Enter additional details (optional)" at bounding box center [317, 505] width 142 height 20
click at [243, 503] on input "Enter additional details (optional)" at bounding box center [238, 505] width 11 height 11
checkbox input "true"
select select "87845"
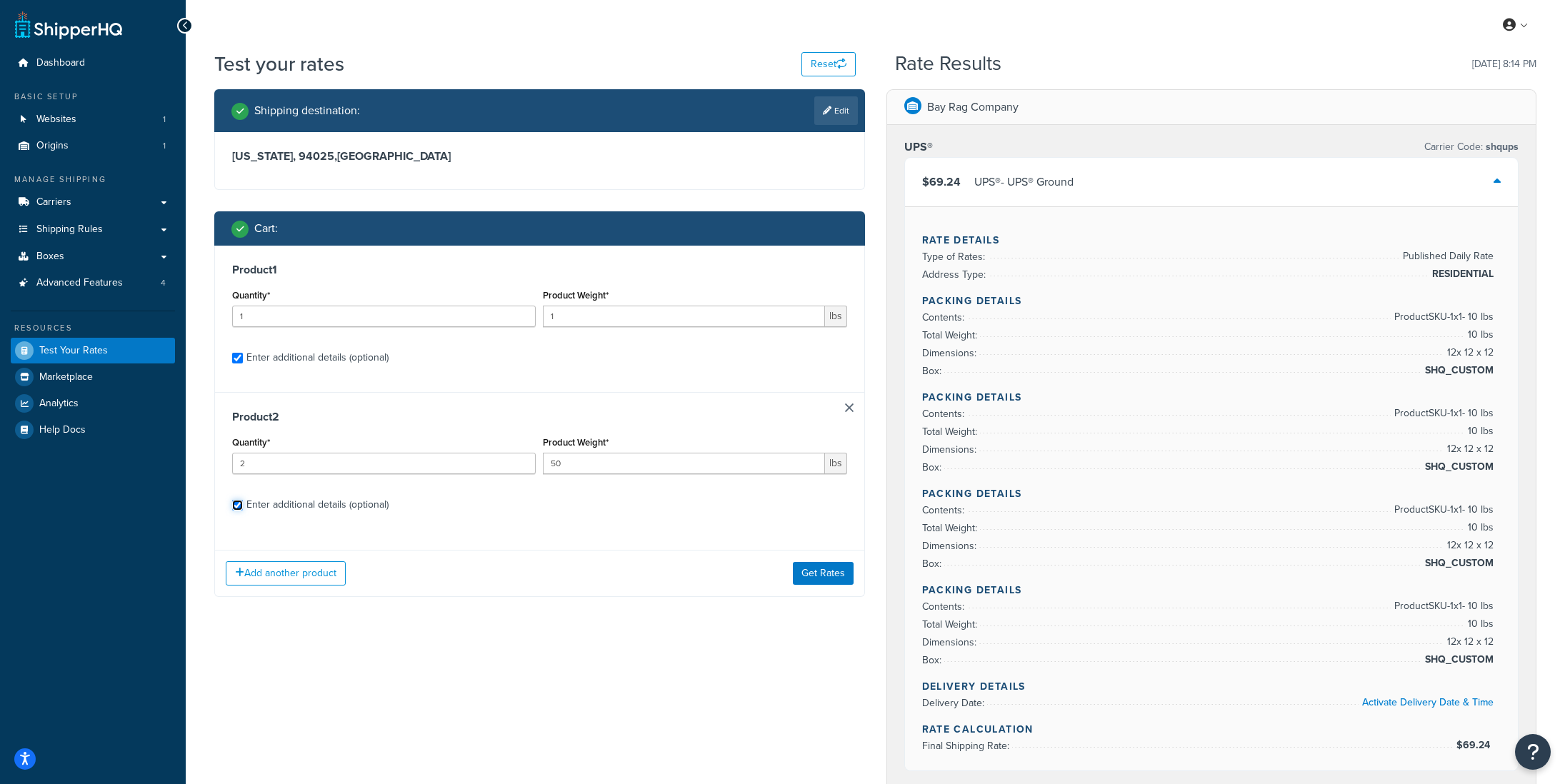
select select "92.5"
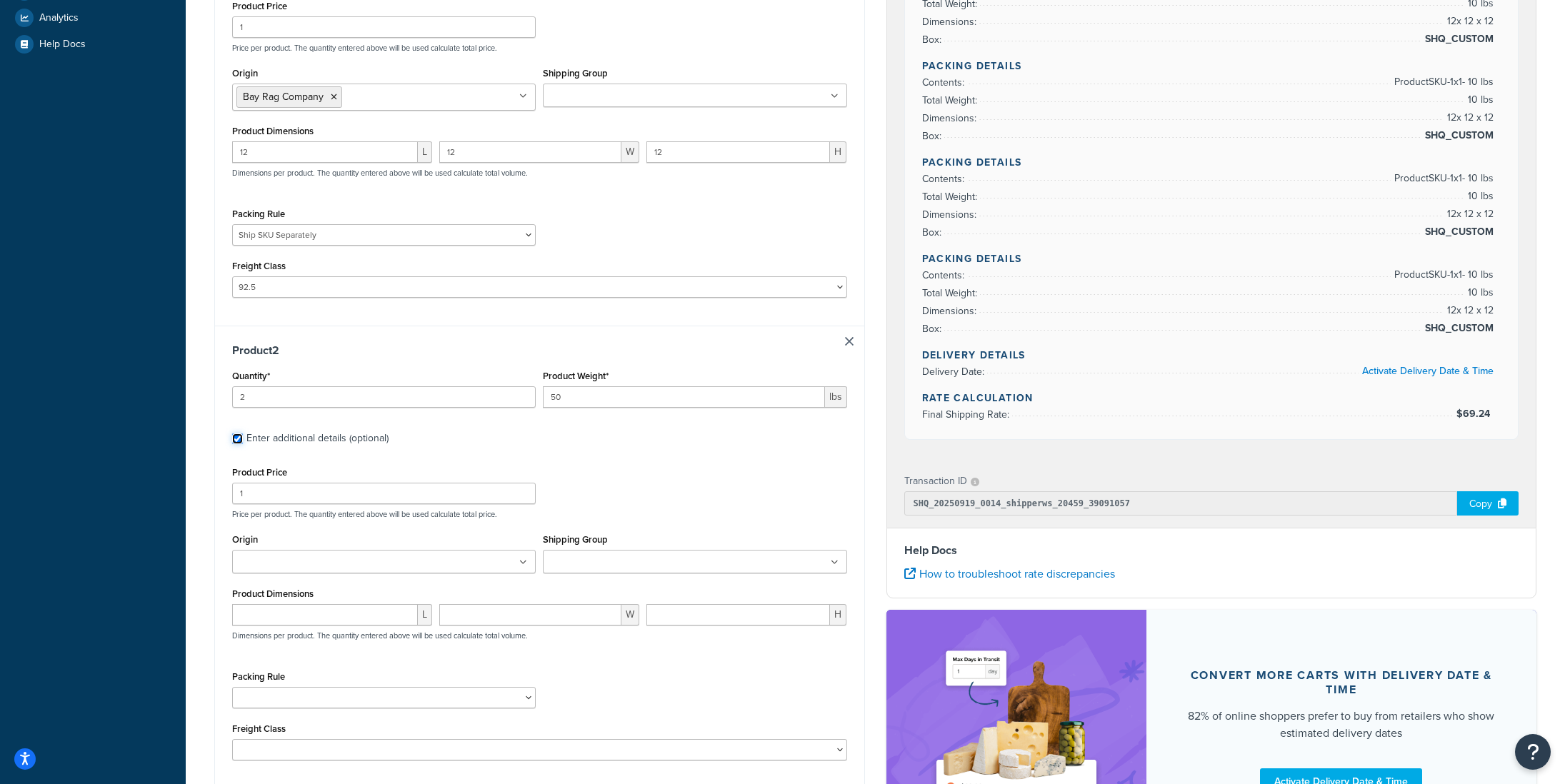
scroll to position [423, 0]
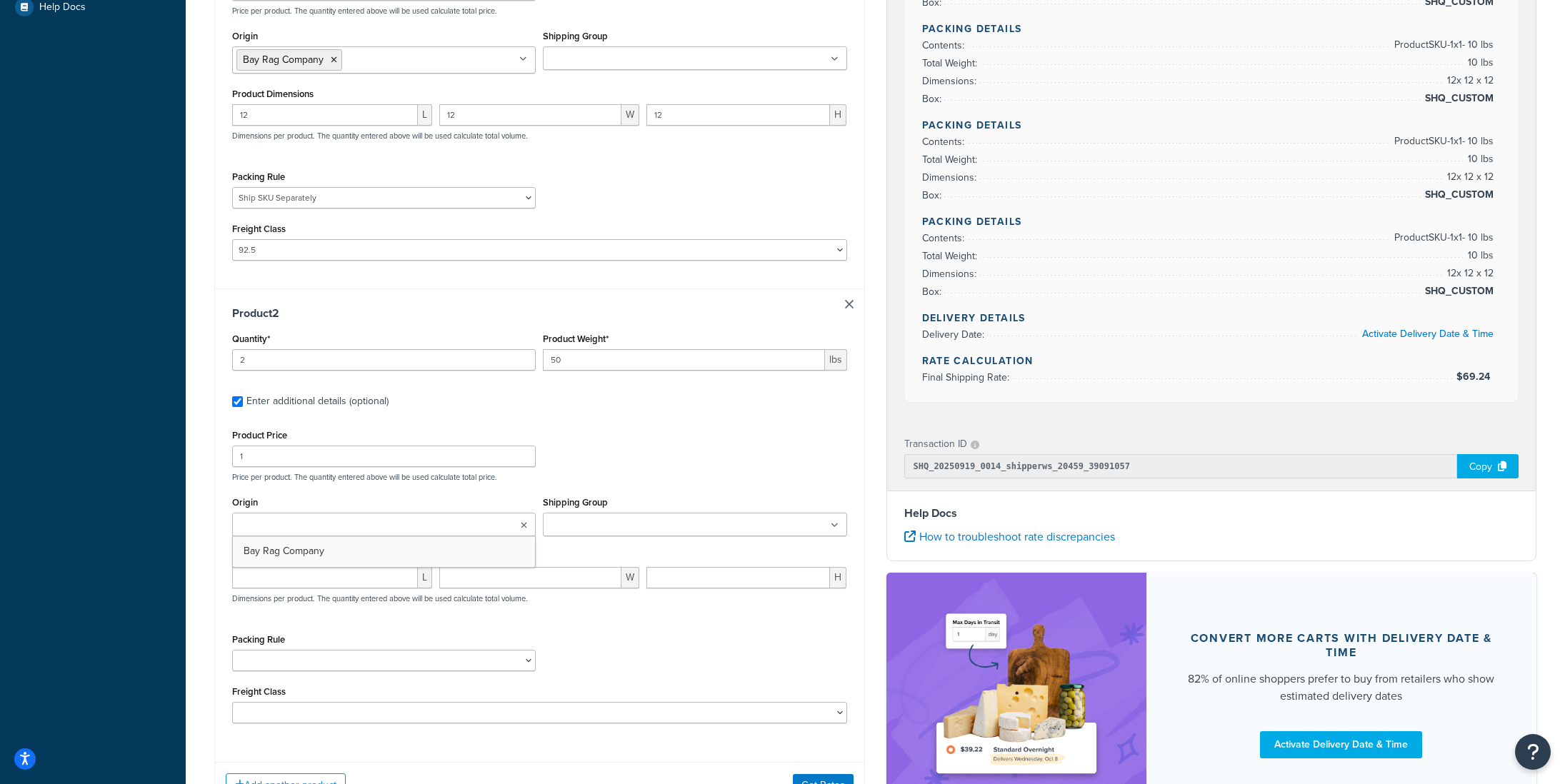
click at [277, 527] on input "Origin" at bounding box center [299, 525] width 126 height 15
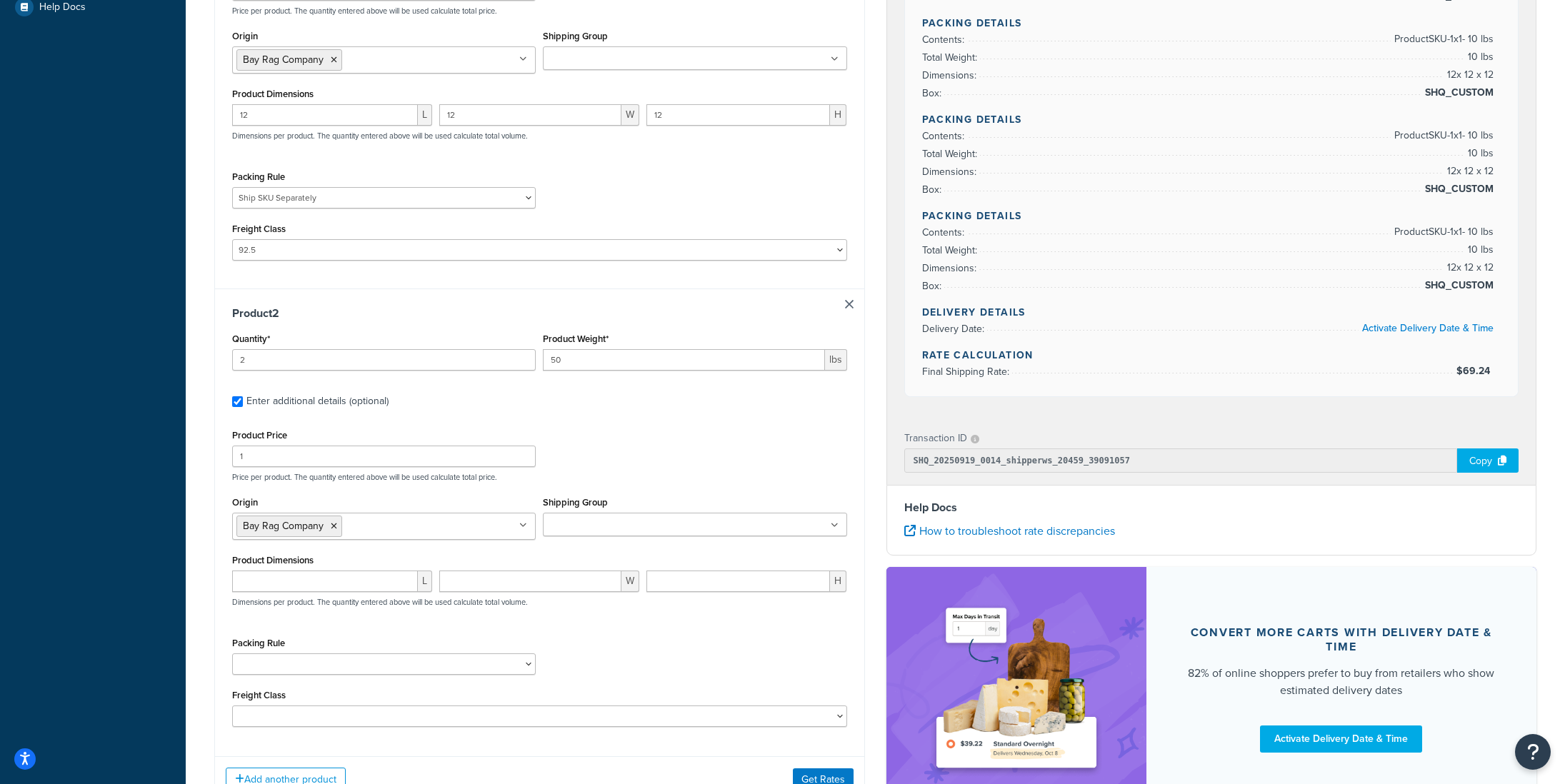
drag, startPoint x: 286, startPoint y: 552, endPoint x: 429, endPoint y: 541, distance: 143.4
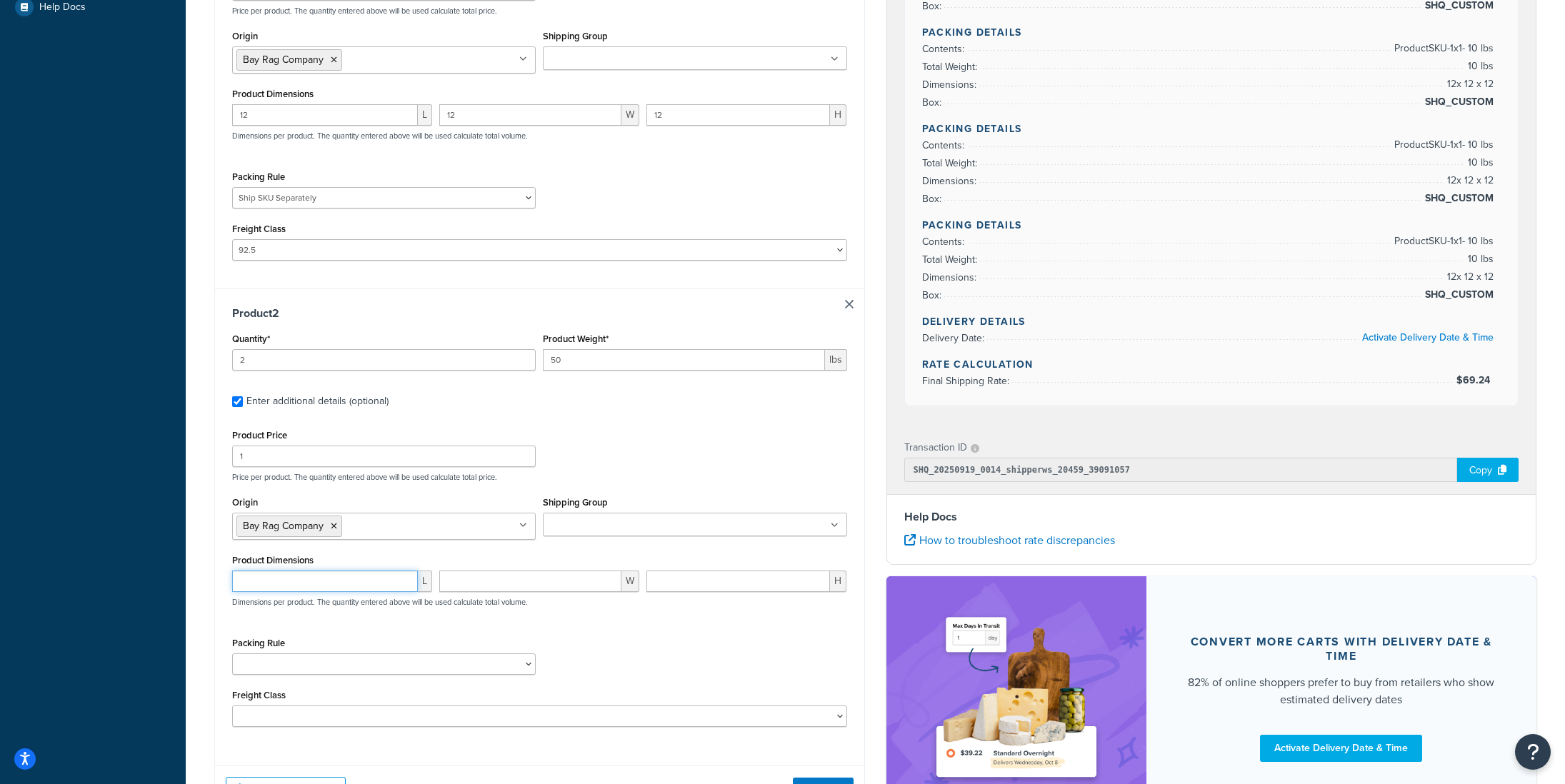
click at [305, 580] on input "number" at bounding box center [326, 581] width 186 height 22
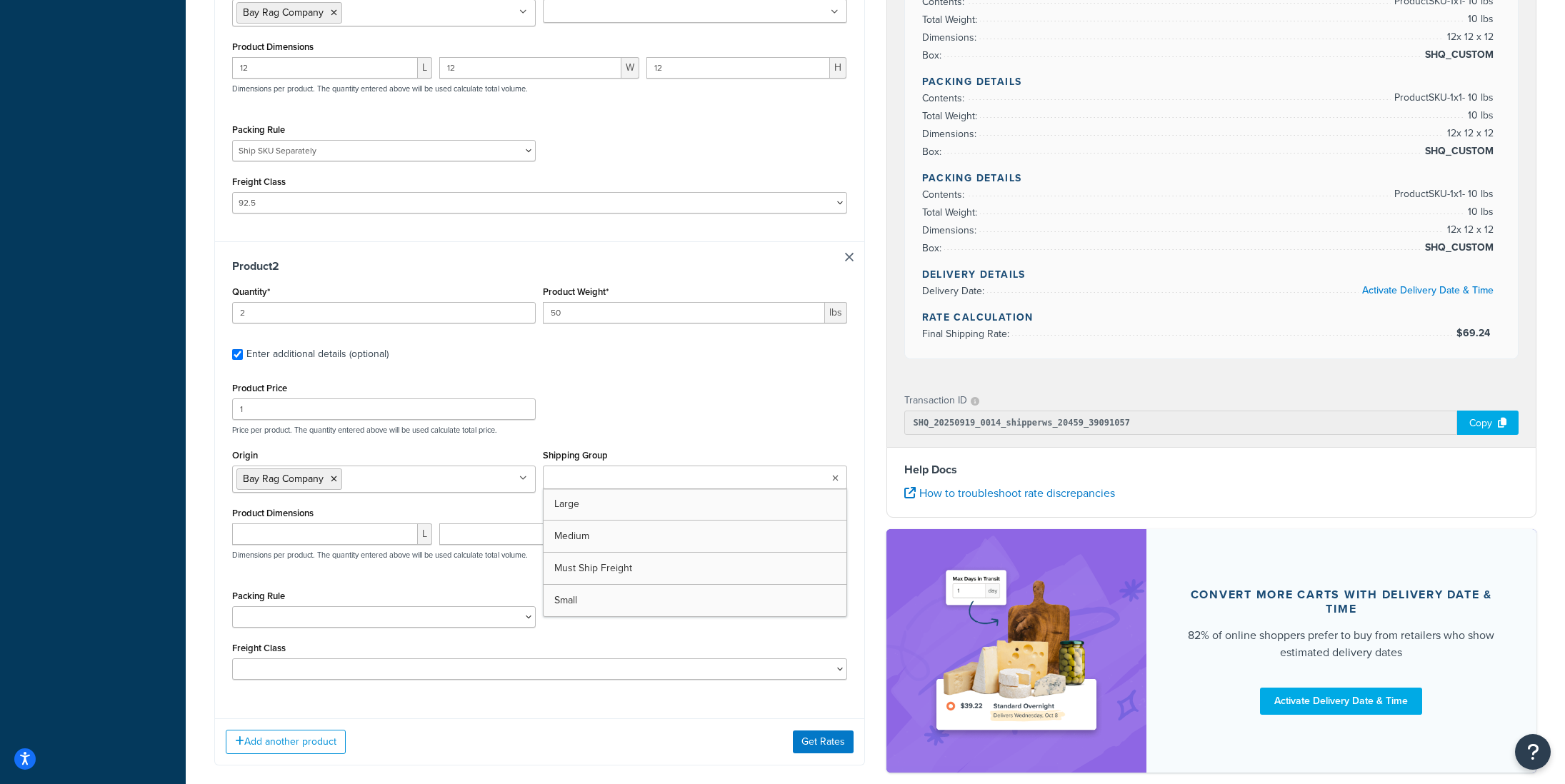
scroll to position [473, 0]
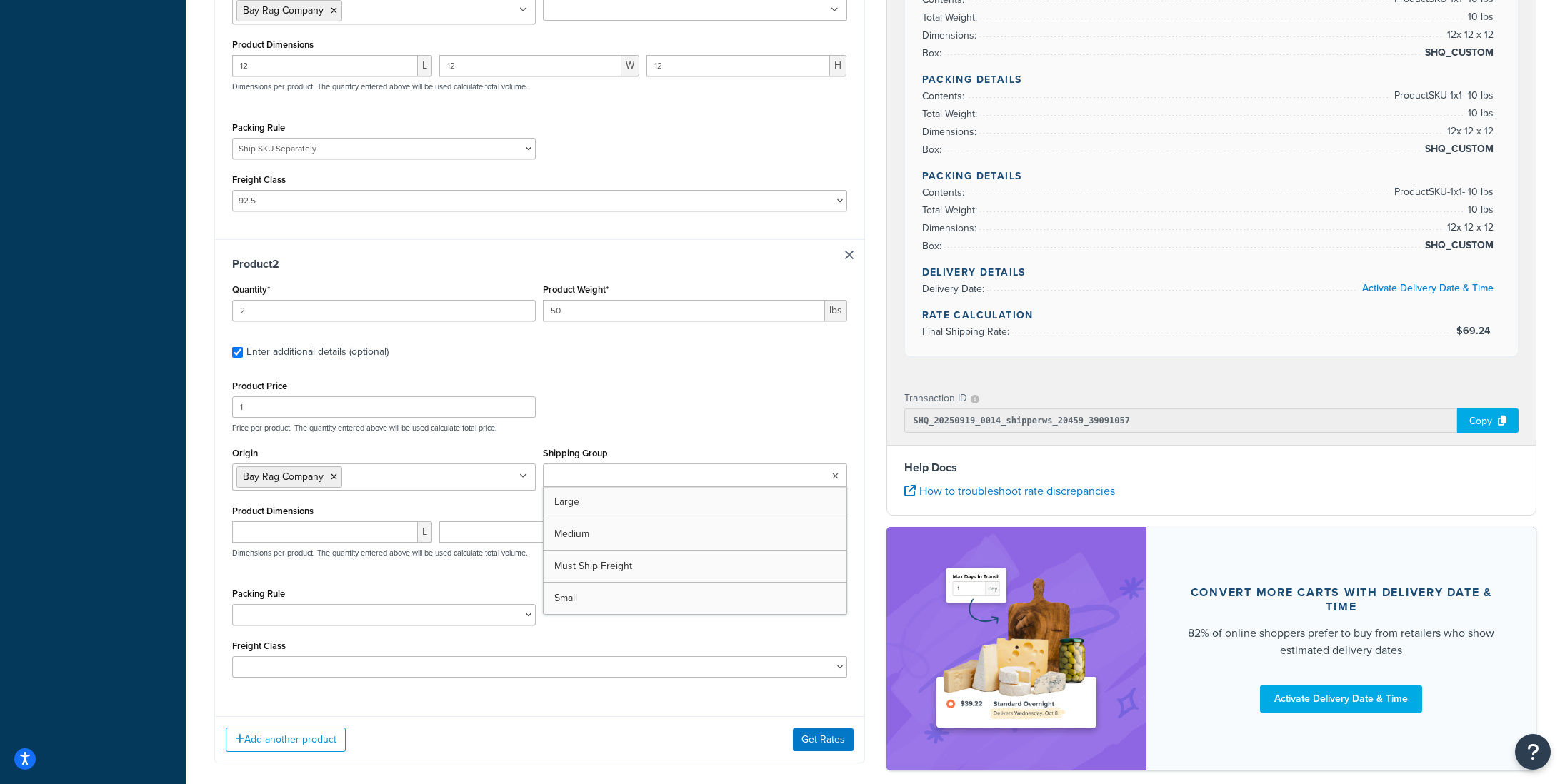
click at [571, 483] on input "Shipping Group" at bounding box center [610, 476] width 126 height 15
click at [674, 421] on div "Product Price 1 Price per product. The quantity entered above will be used calc…" at bounding box center [539, 404] width 622 height 57
click at [296, 541] on input "number" at bounding box center [326, 531] width 186 height 22
type input "23"
click at [452, 530] on input "number" at bounding box center [530, 531] width 182 height 22
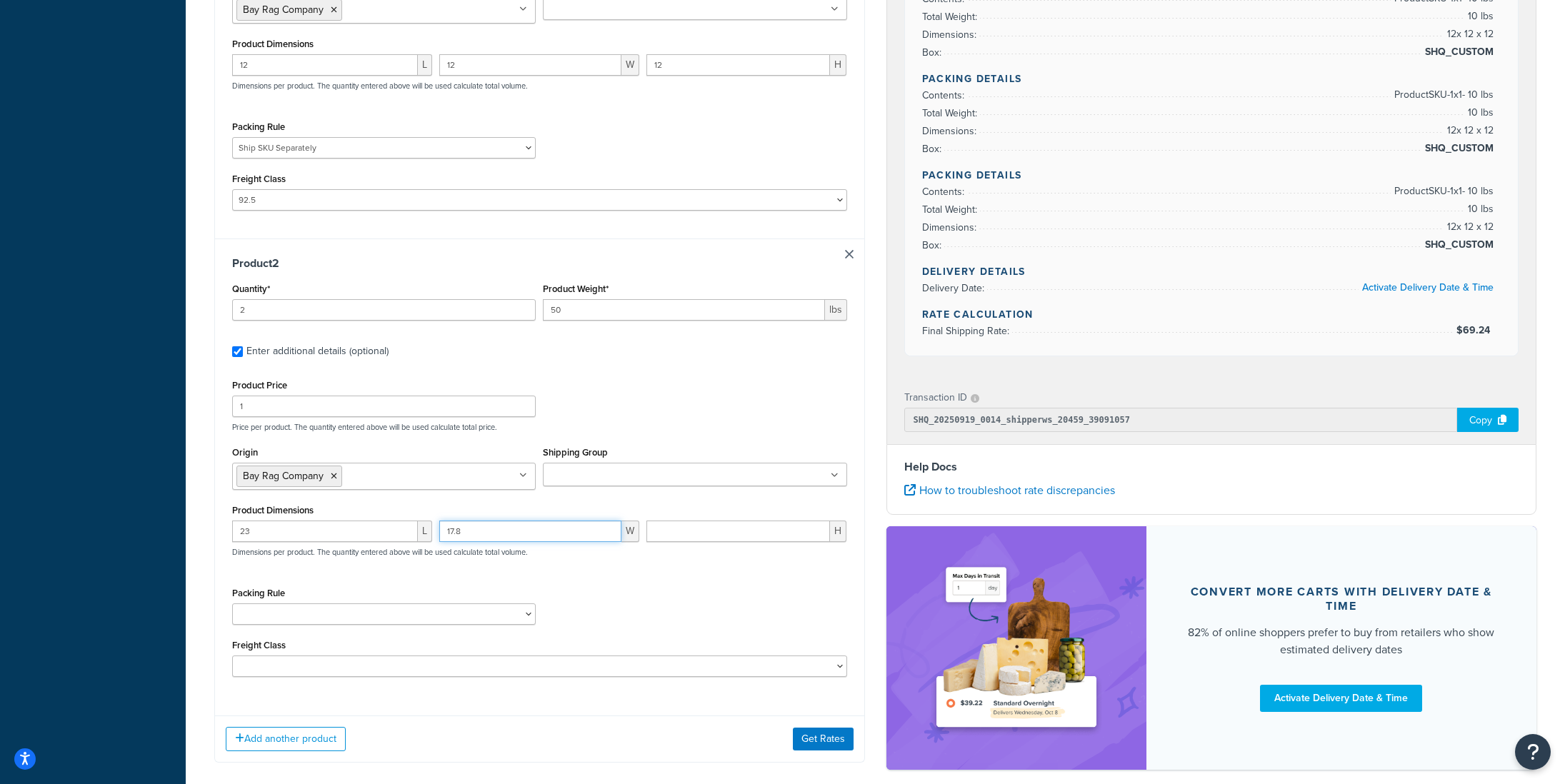
type input "17.8"
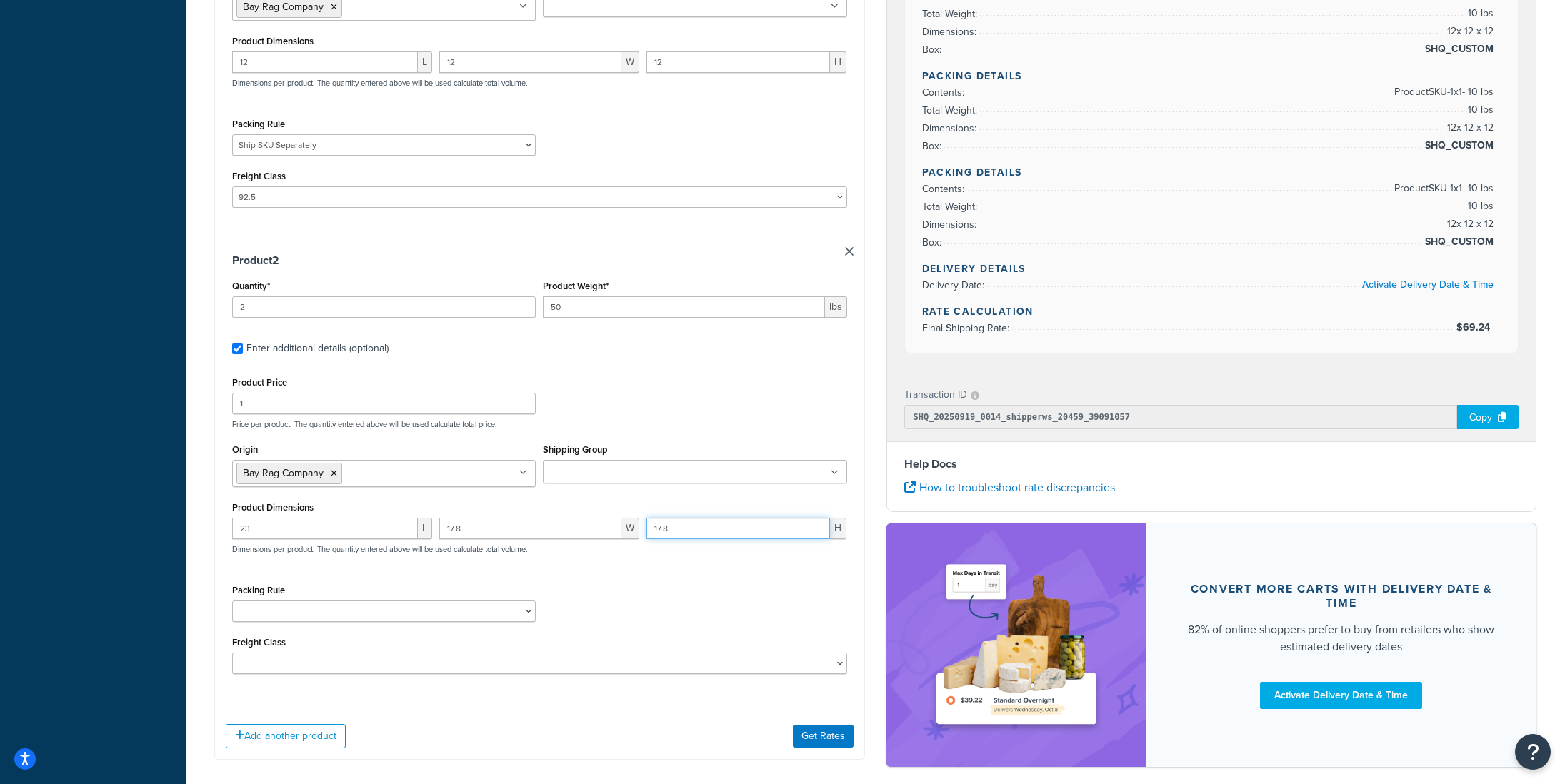
type input "17.8"
click at [305, 615] on select "(Test) Packing Rule 10 lb Box Pack into Pallets pack sep Ship SKU Separately" at bounding box center [384, 611] width 304 height 22
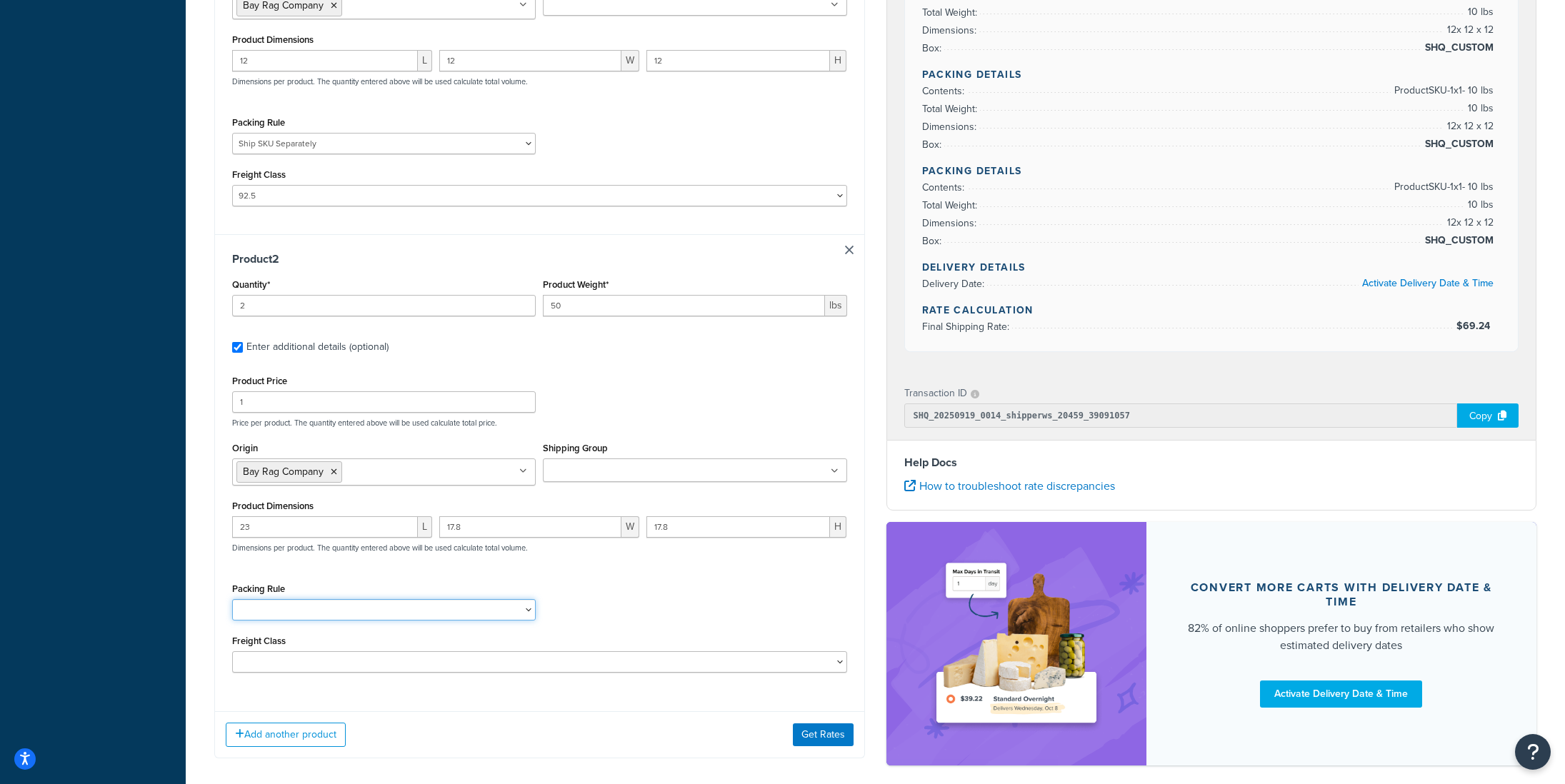
select select "87845"
click at [233, 602] on select "(Test) Packing Rule 10 lb Box Pack into Pallets pack sep Ship SKU Separately" at bounding box center [384, 610] width 304 height 22
click at [643, 593] on div "Packing Rule (Test) Packing Rule 10 lb Box Pack into Pallets pack sep Ship SKU …" at bounding box center [539, 604] width 622 height 52
click at [443, 659] on select "50 55 60 65 70 77.5 85 92.5 100 110 125 150 175 200 250 300 400 500" at bounding box center [540, 662] width 615 height 22
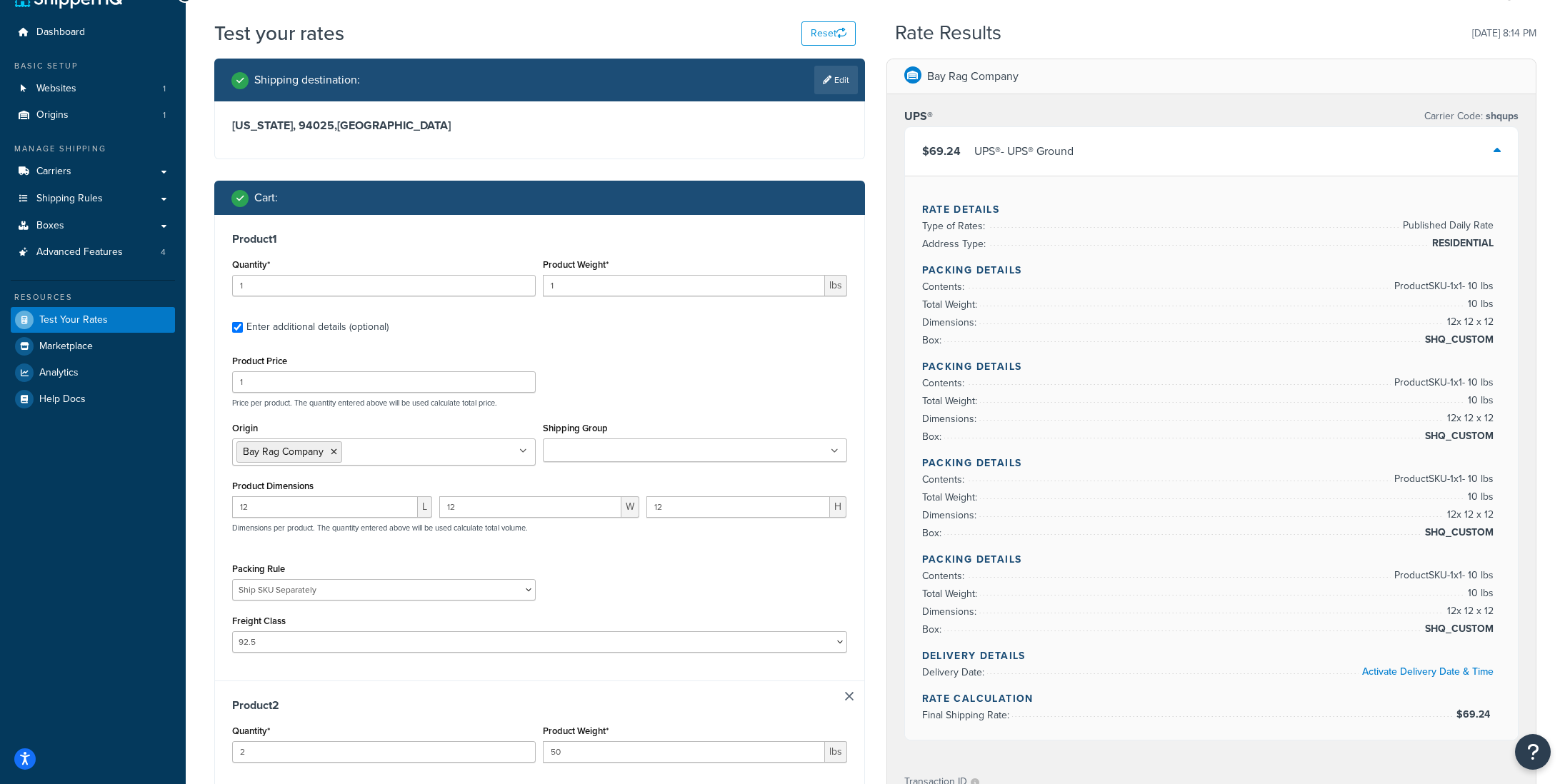
scroll to position [0, 0]
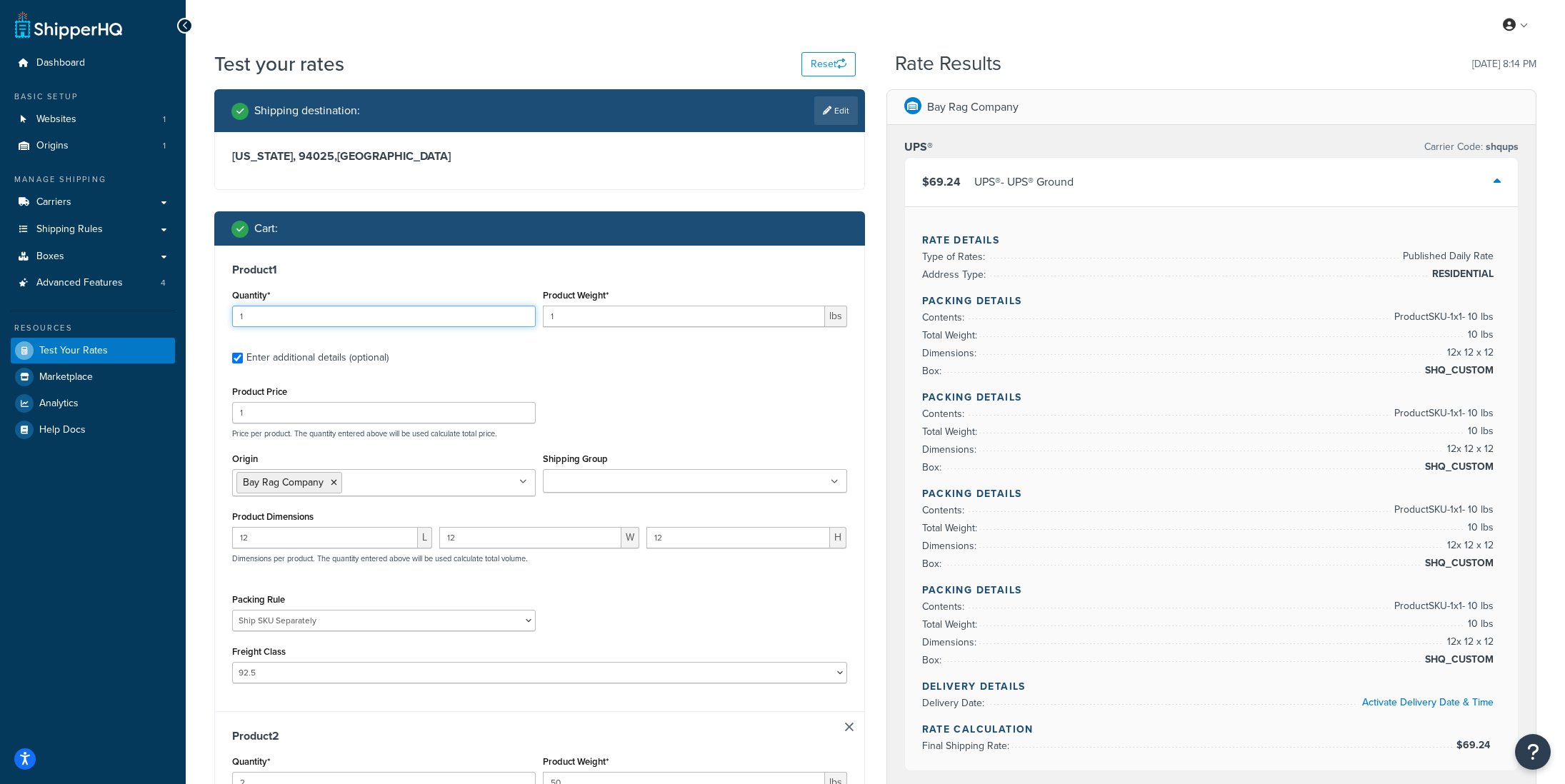
drag, startPoint x: 243, startPoint y: 317, endPoint x: 232, endPoint y: 320, distance: 11.4
click at [233, 320] on input "1" at bounding box center [384, 316] width 304 height 22
type input "6"
click at [560, 315] on input "1" at bounding box center [683, 316] width 281 height 22
type input "10"
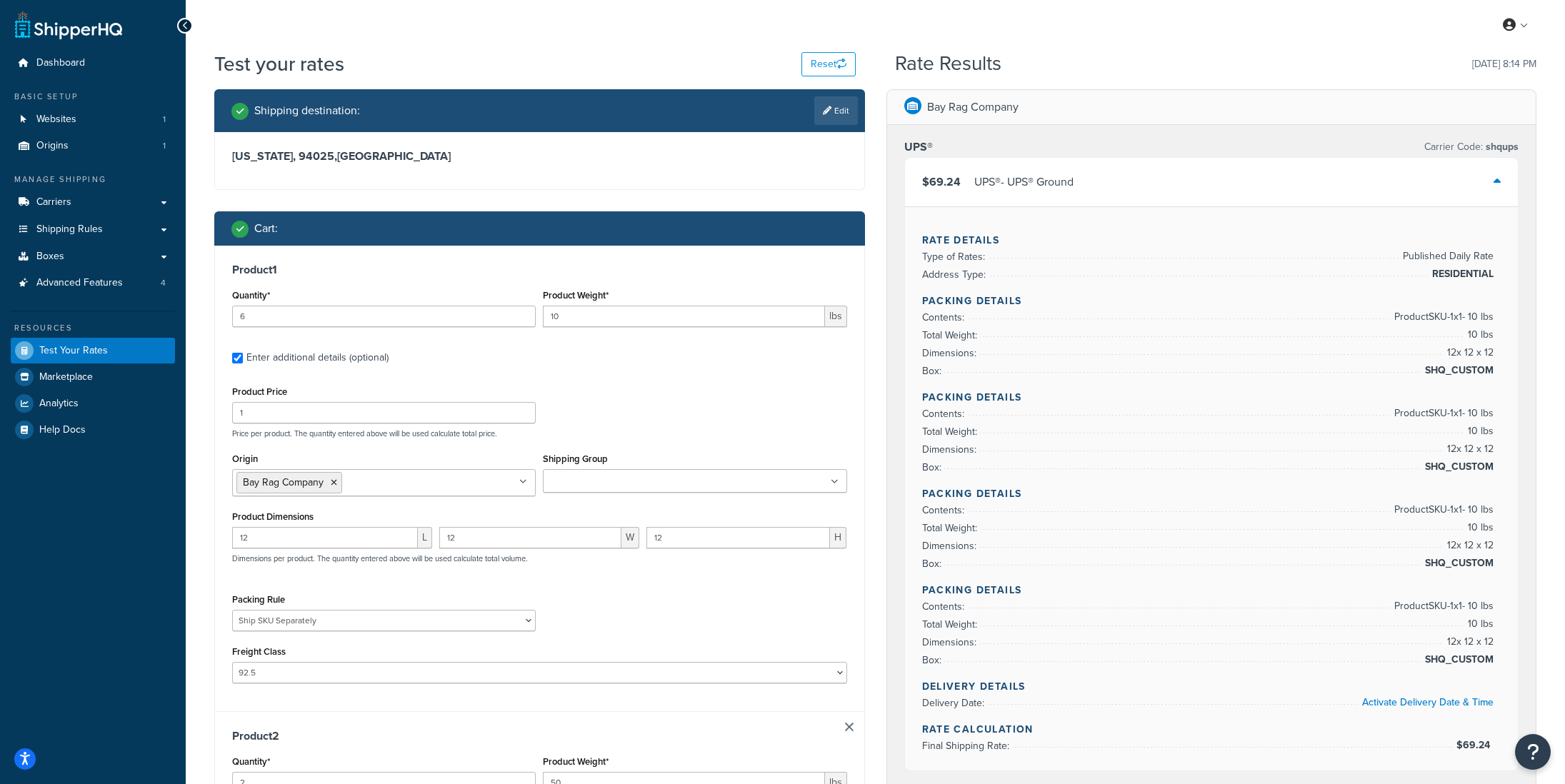
click at [577, 357] on label "Enter additional details (optional)" at bounding box center [546, 356] width 601 height 22
click at [243, 357] on input "Enter additional details (optional)" at bounding box center [238, 358] width 11 height 11
checkbox input "false"
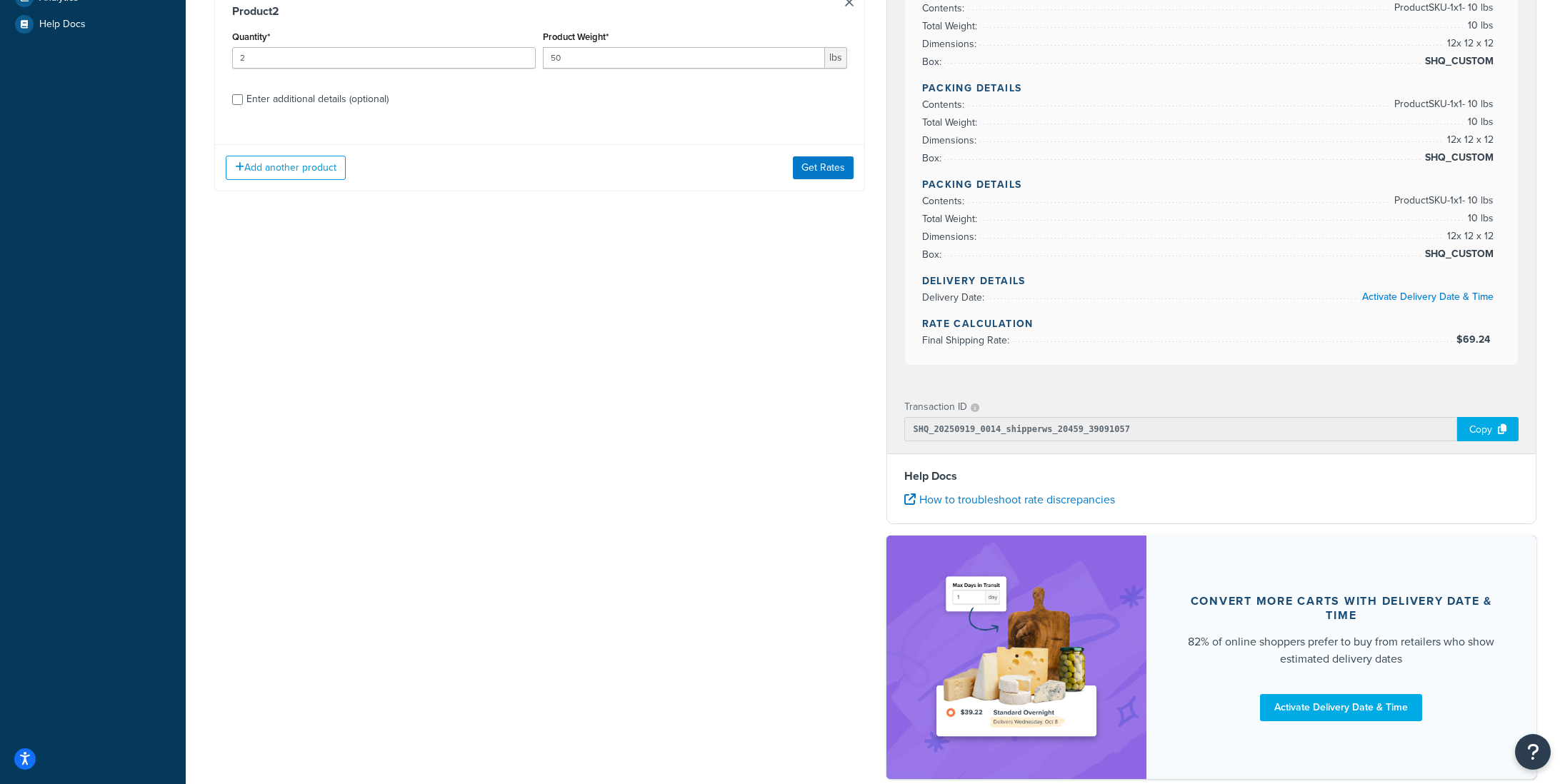
scroll to position [196, 0]
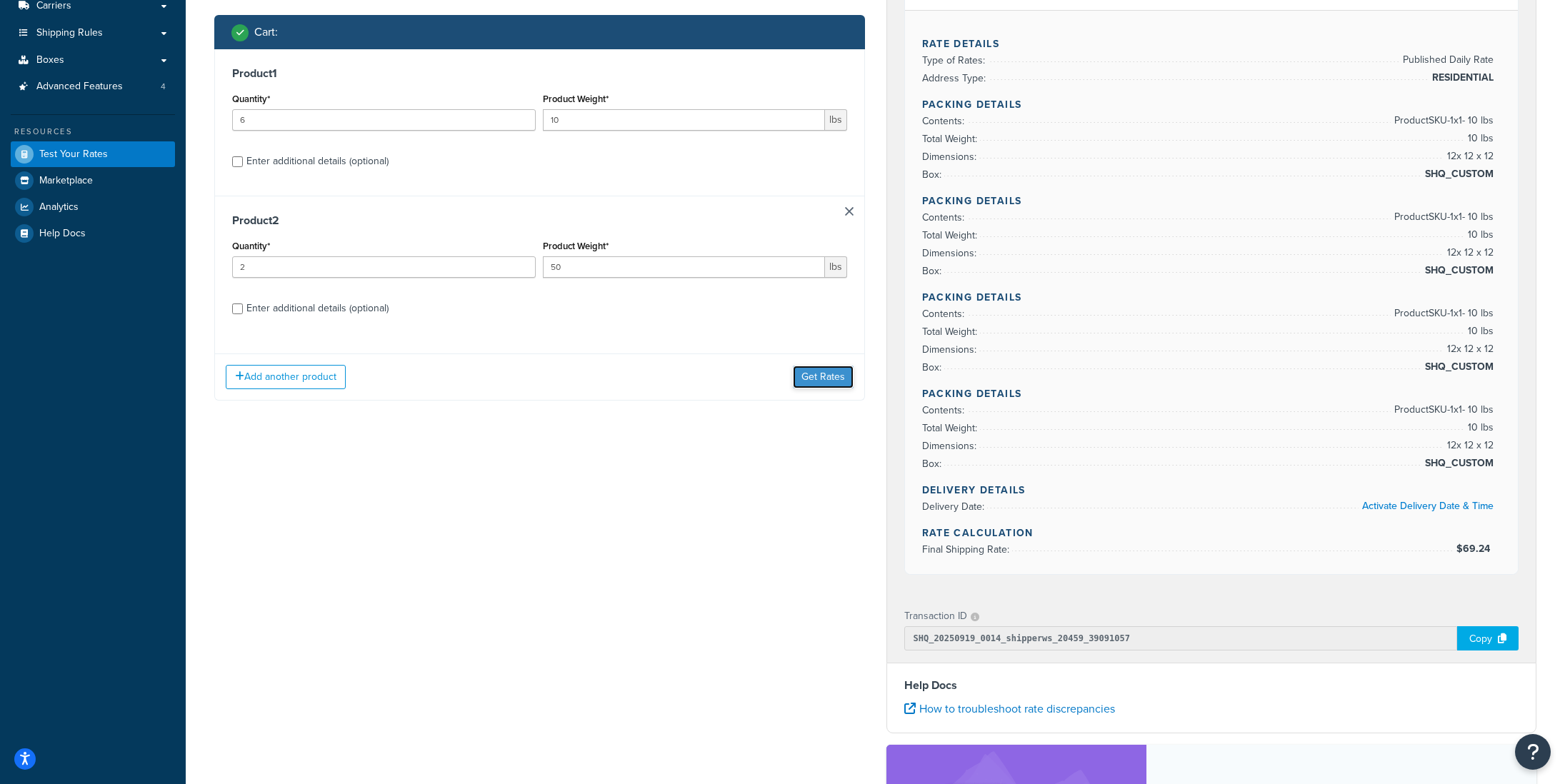
click at [826, 383] on button "Get Rates" at bounding box center [823, 377] width 60 height 22
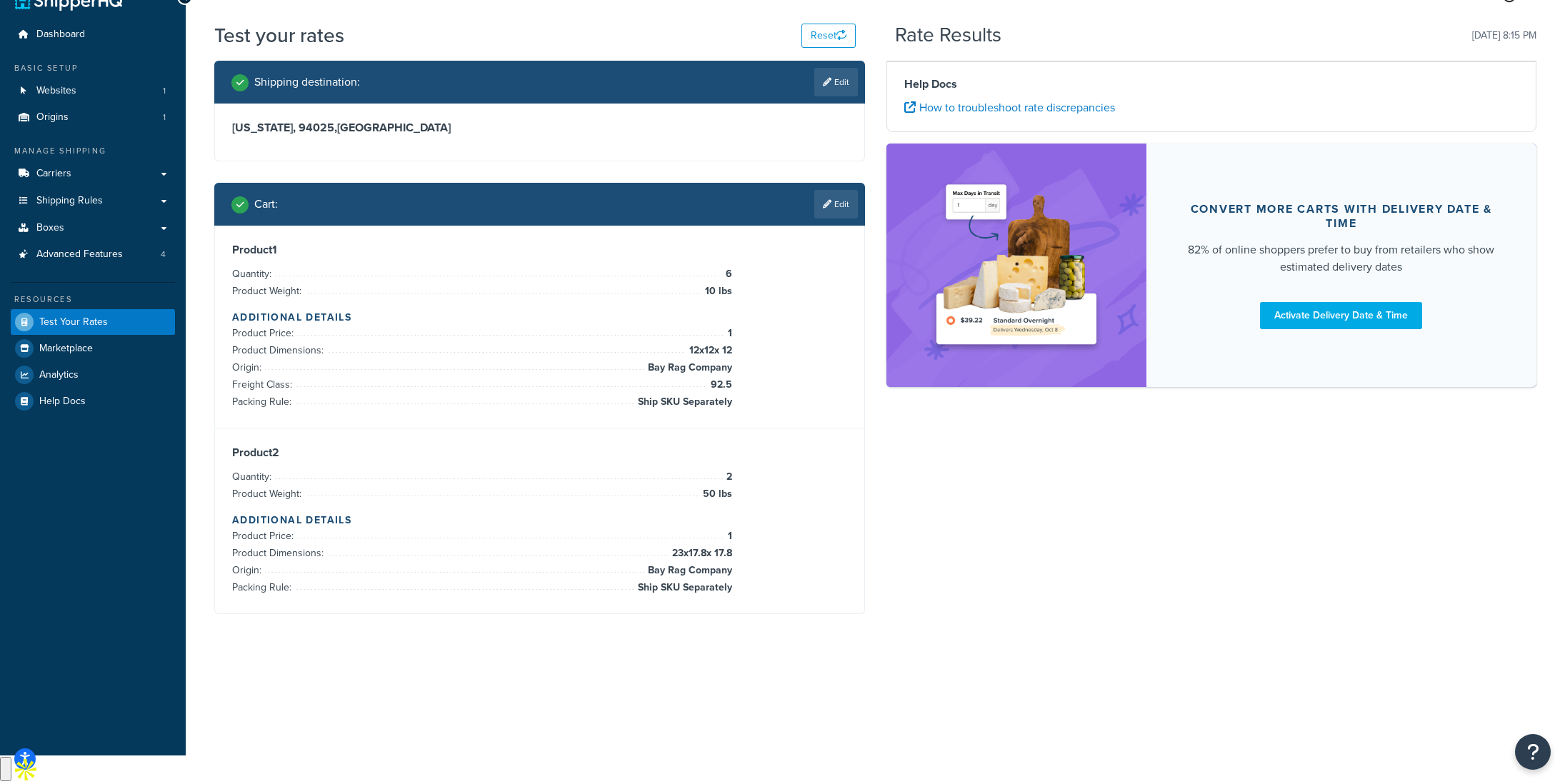
scroll to position [0, 0]
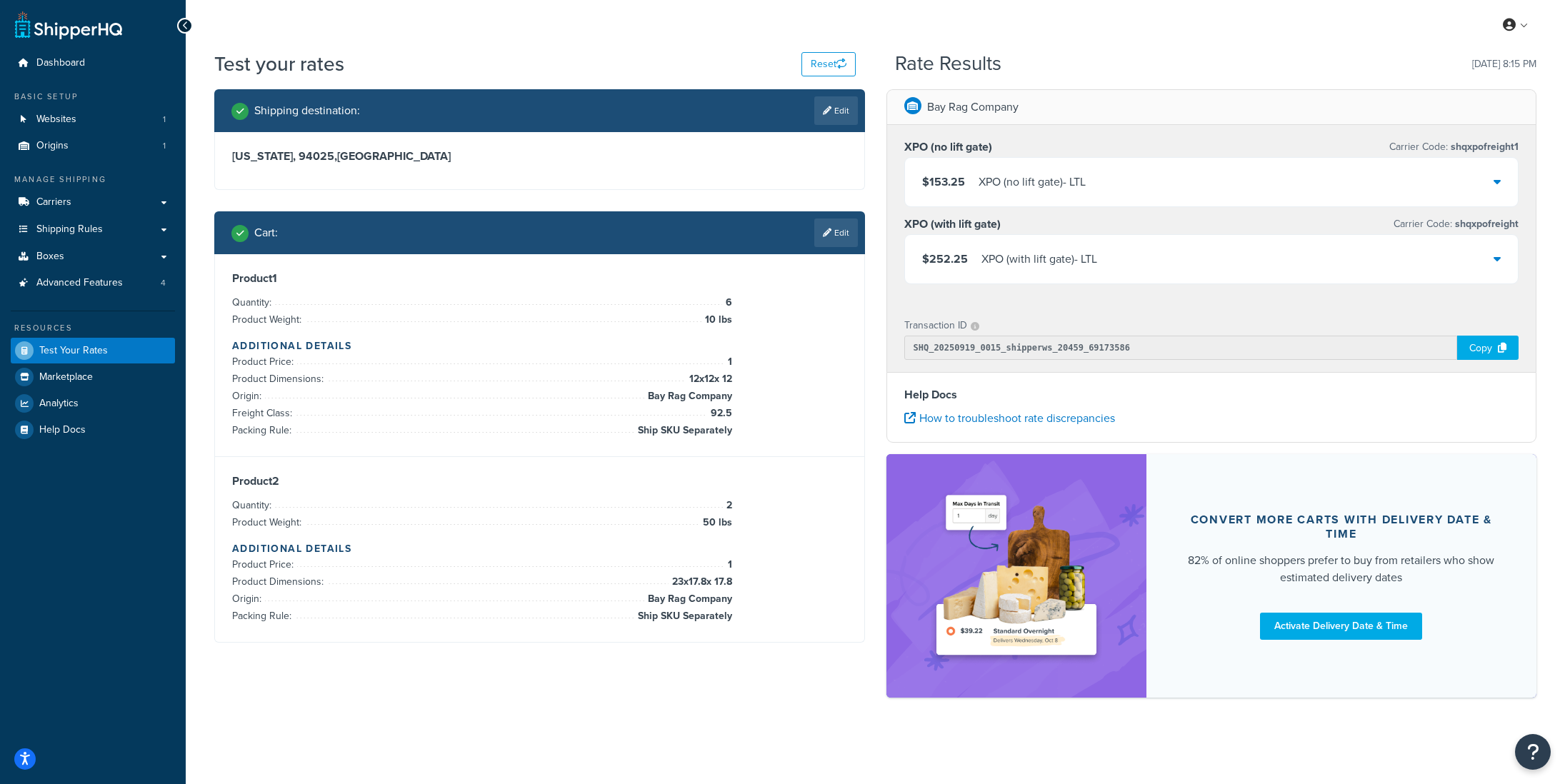
click at [1108, 173] on div "$153.25 XPO (no lift gate) - LTL" at bounding box center [1212, 182] width 614 height 49
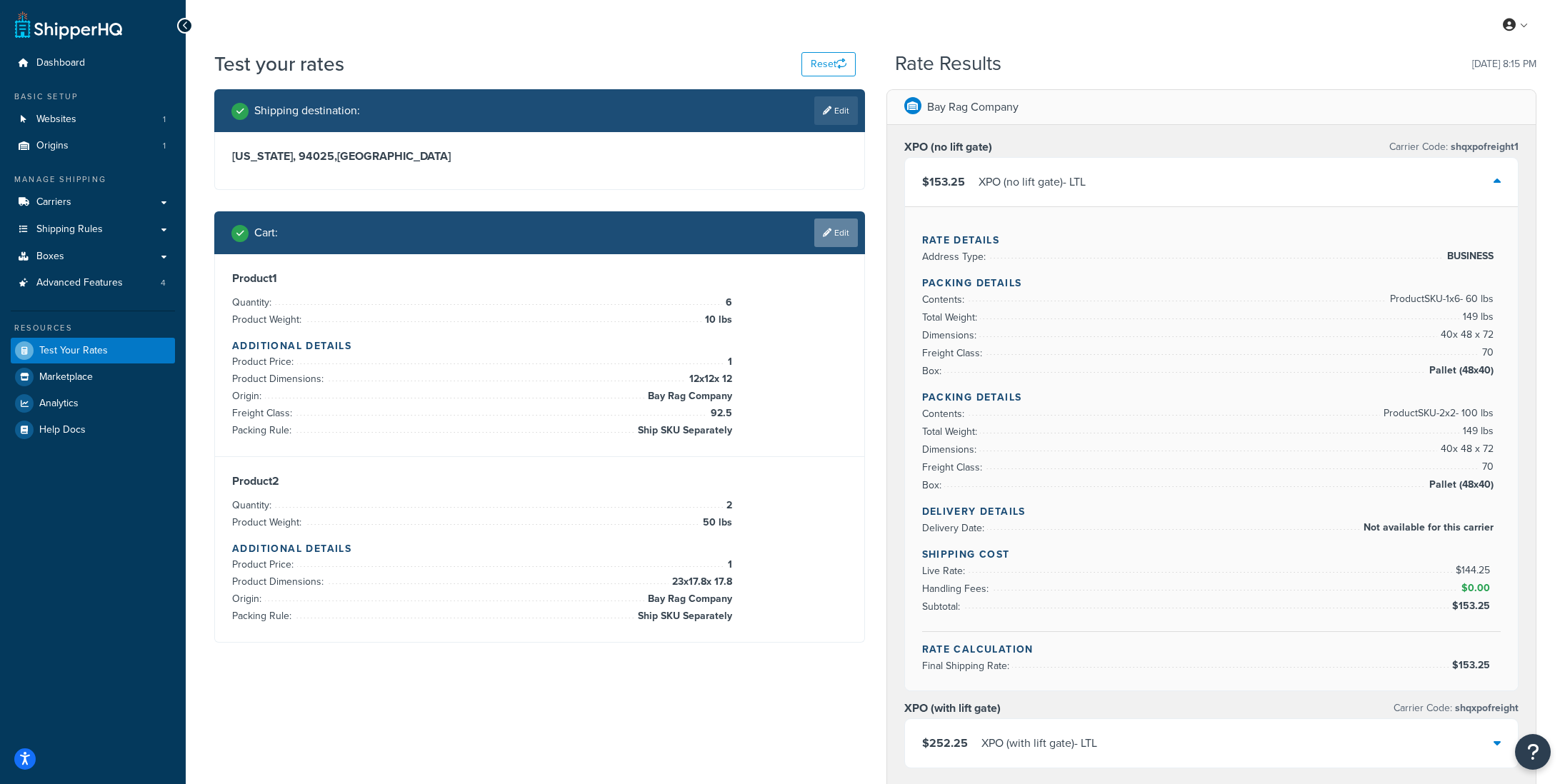
click at [819, 236] on link "Edit" at bounding box center [836, 232] width 43 height 29
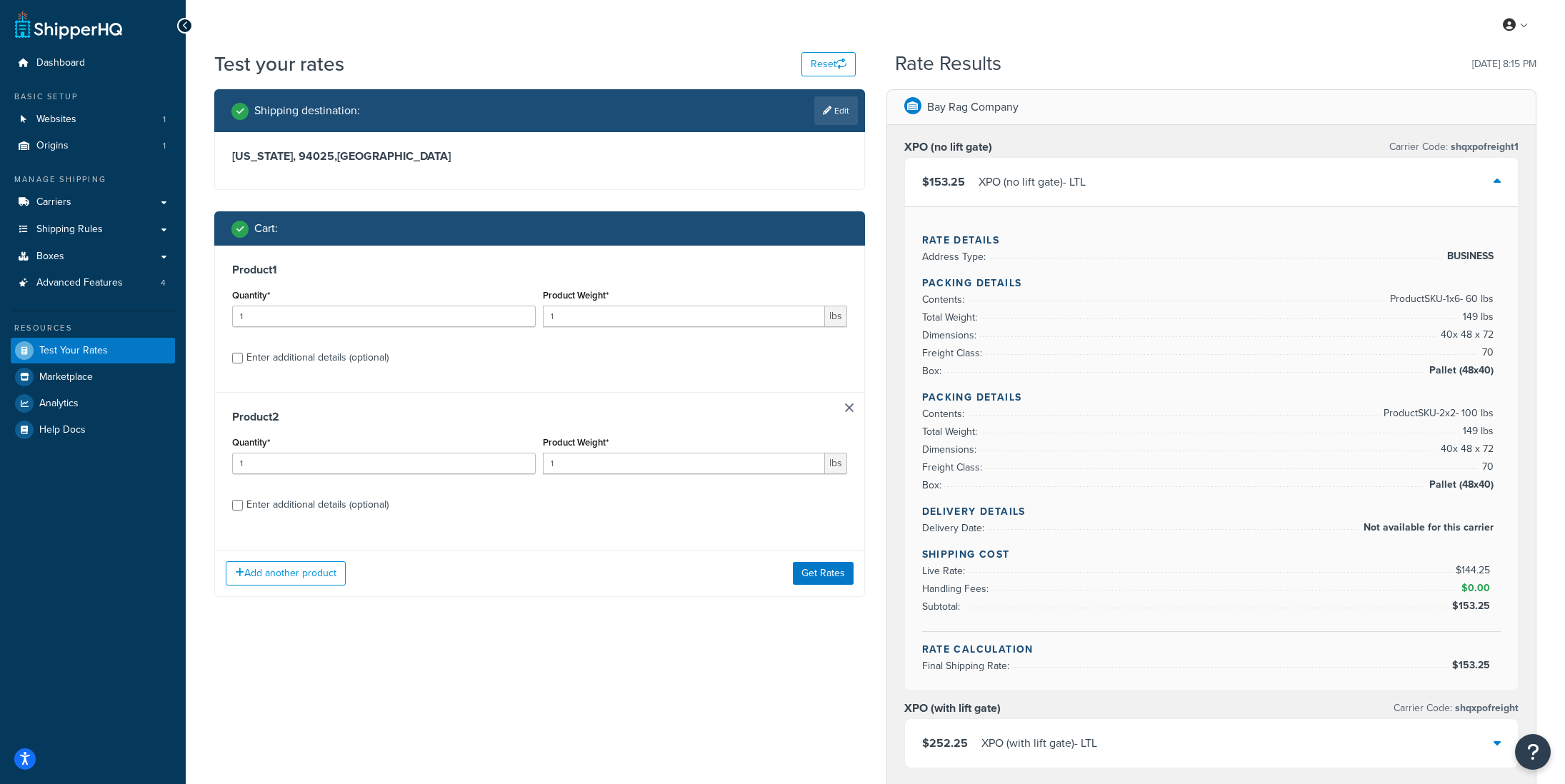
scroll to position [41, 0]
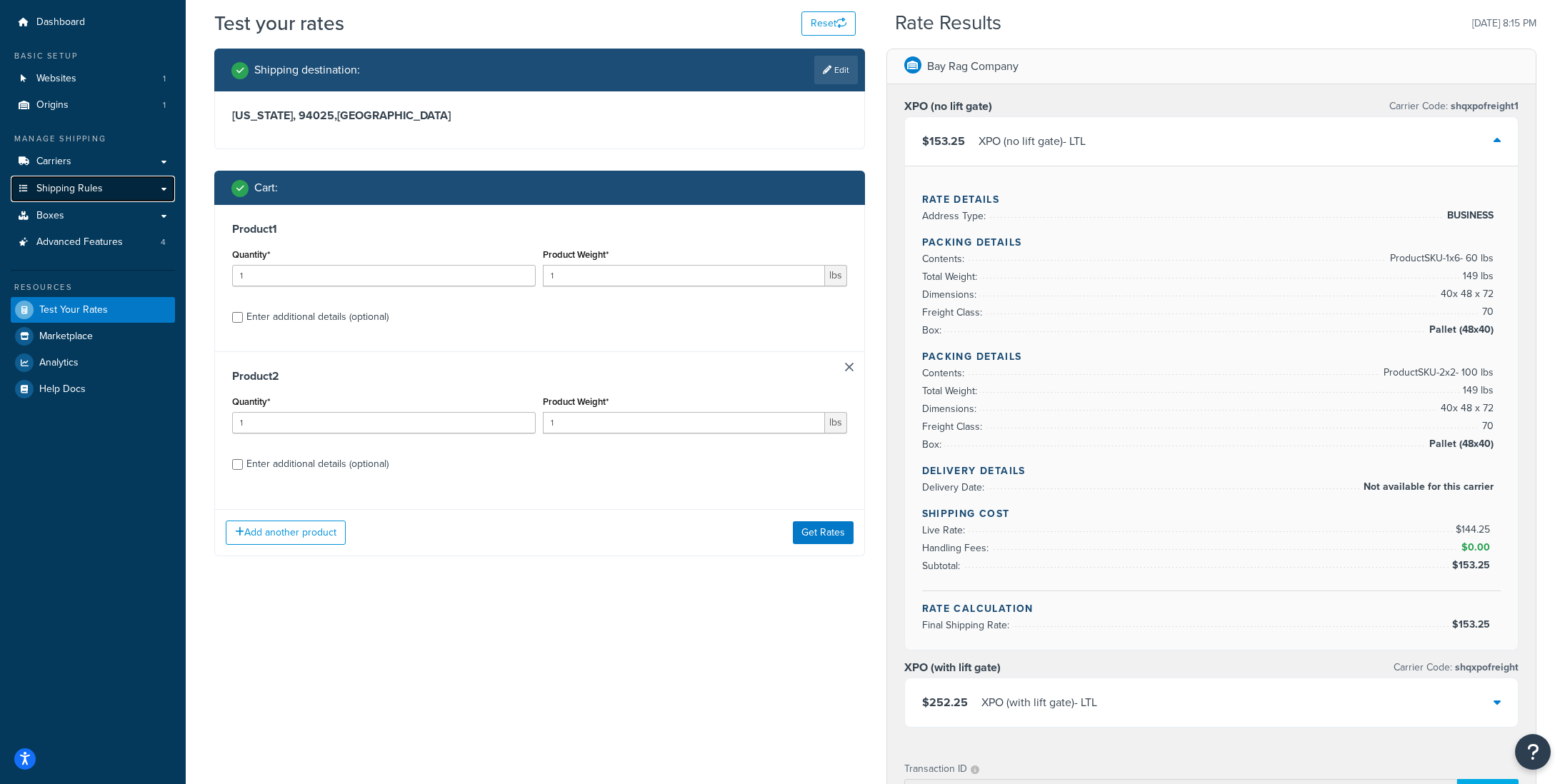
click at [88, 191] on span "Shipping Rules" at bounding box center [70, 189] width 67 height 12
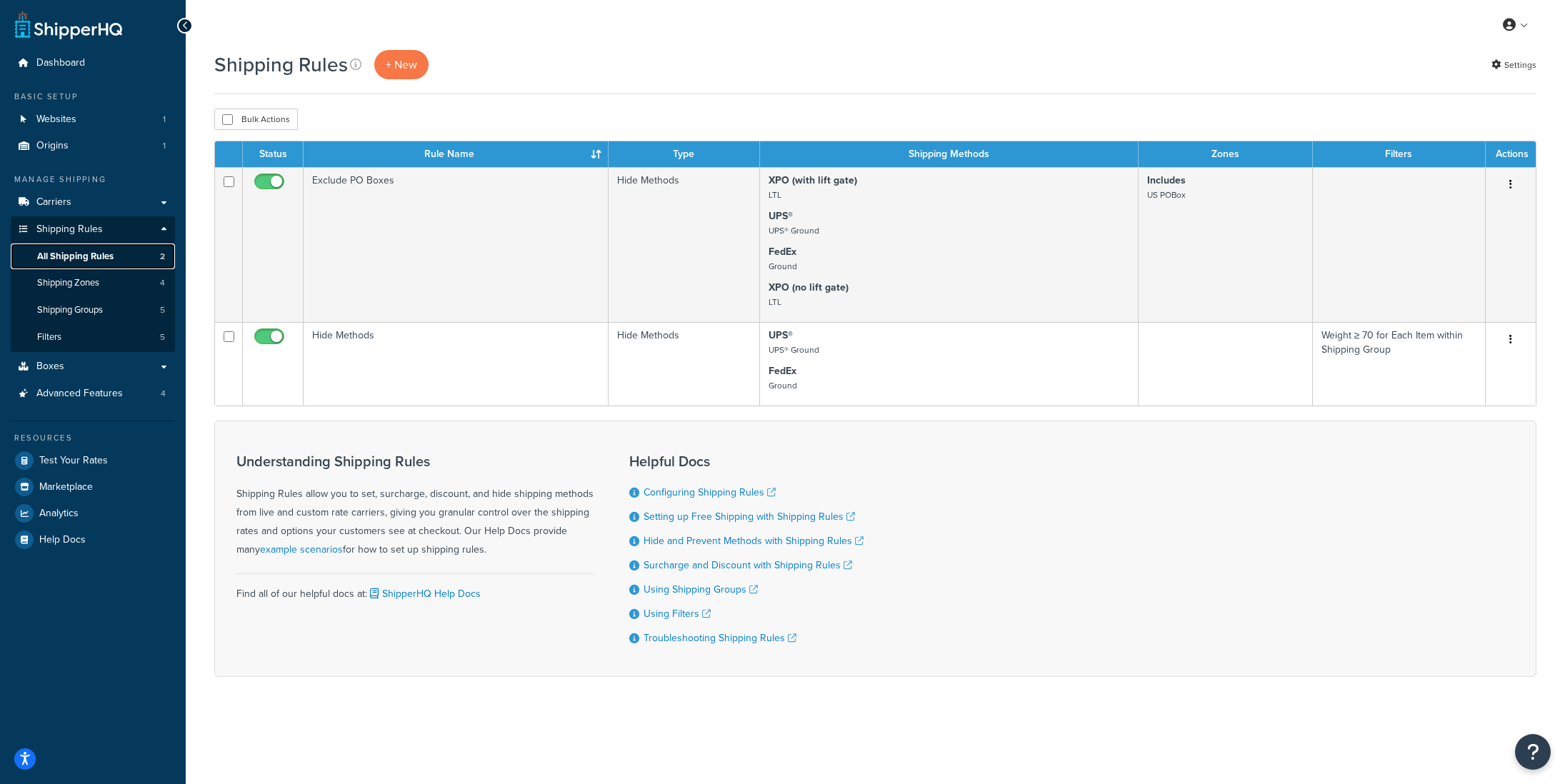
click at [97, 263] on link "All Shipping Rules 2" at bounding box center [93, 256] width 164 height 26
click at [84, 370] on link "Boxes" at bounding box center [93, 366] width 164 height 26
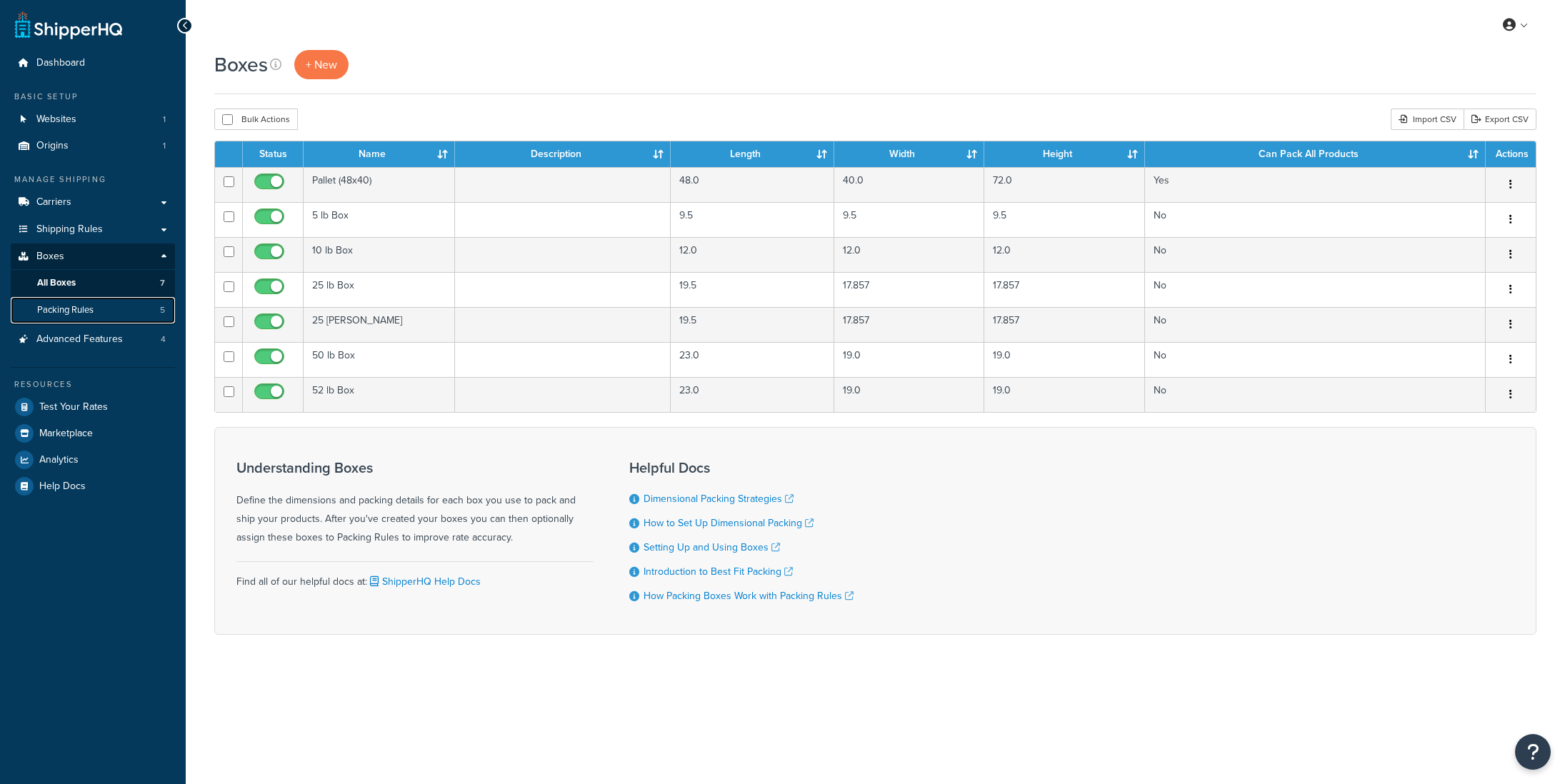
click at [70, 315] on span "Packing Rules" at bounding box center [65, 311] width 57 height 12
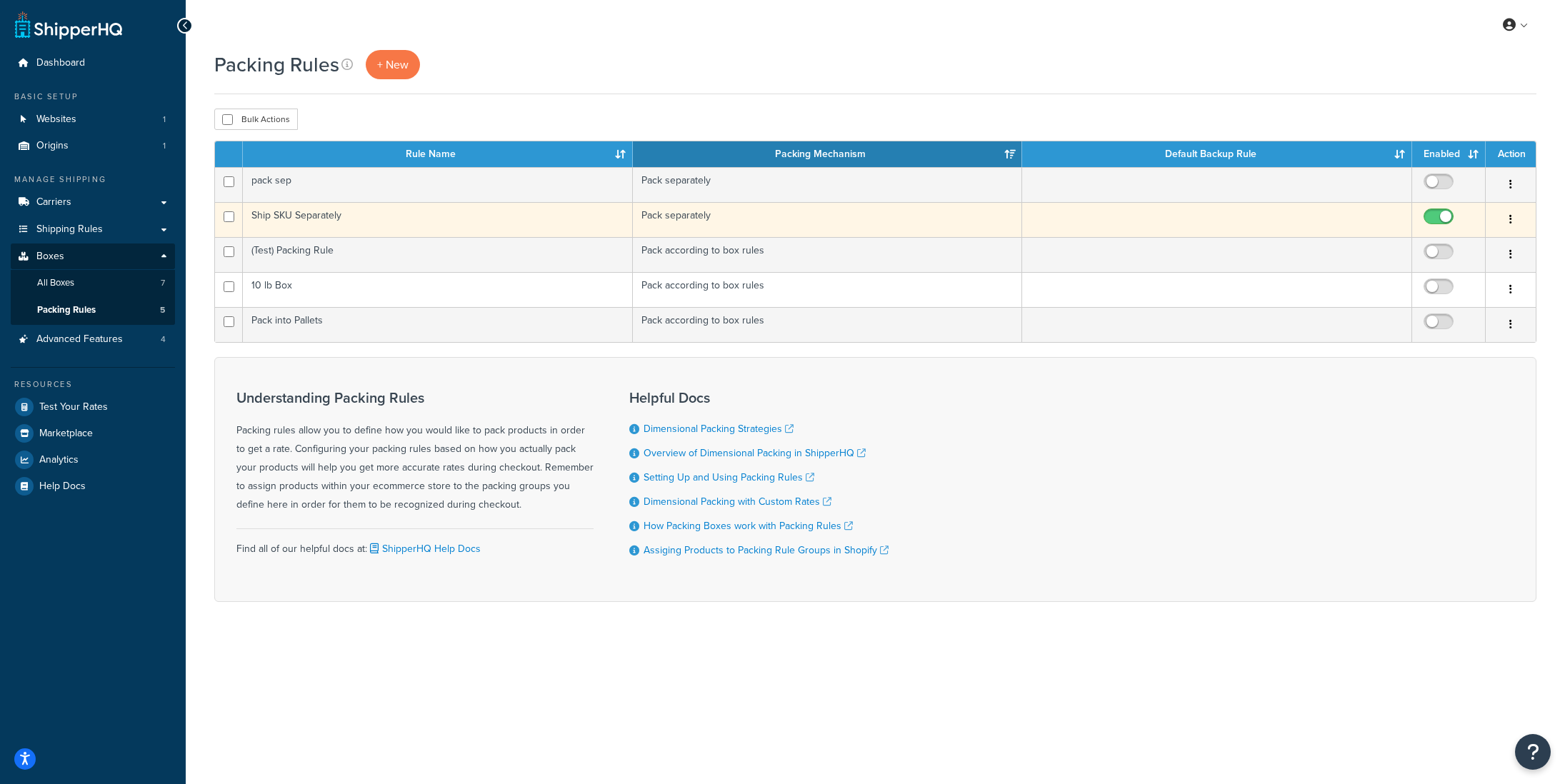
click at [346, 225] on td "Ship SKU Separately" at bounding box center [437, 219] width 390 height 35
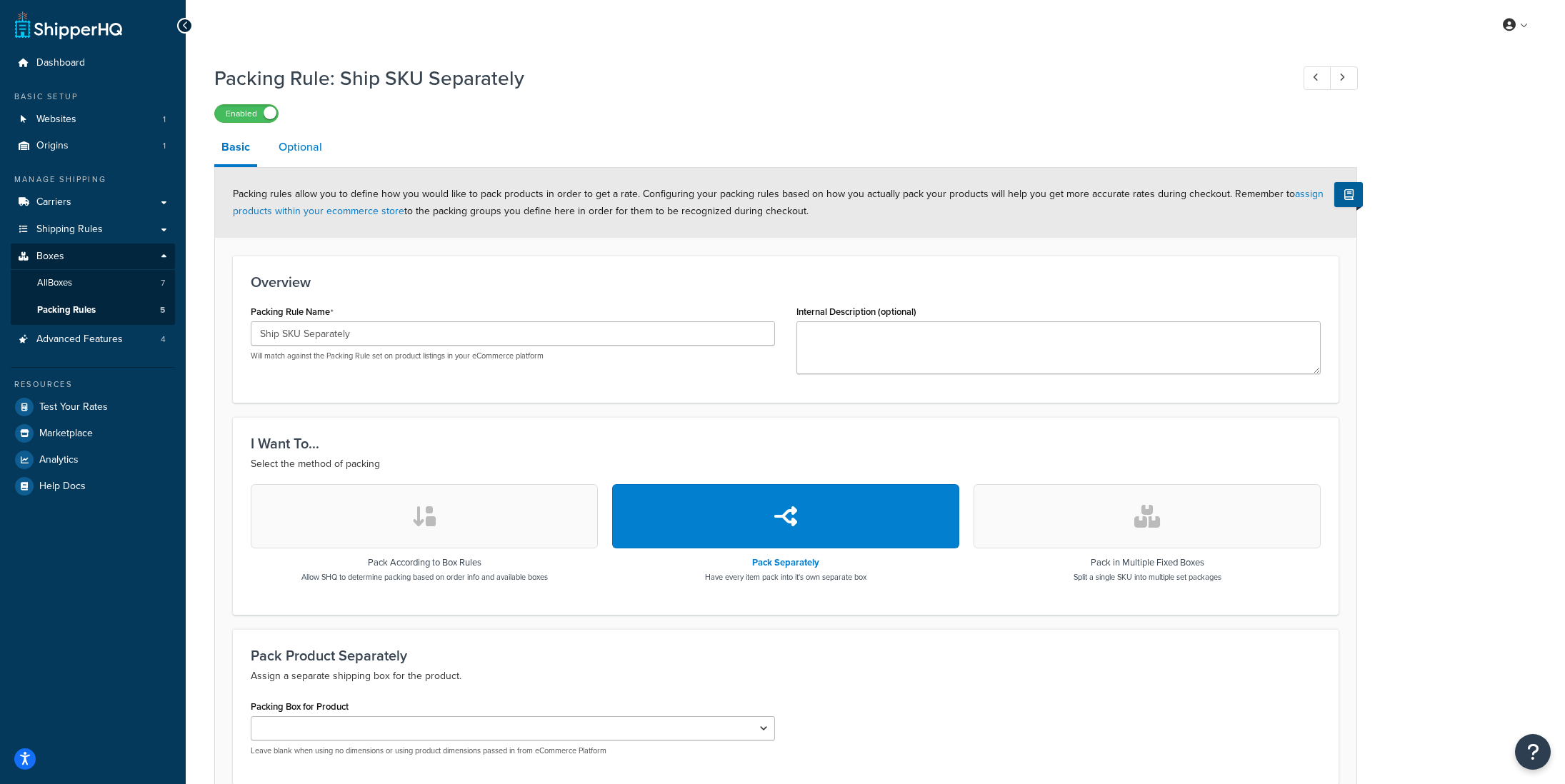
click at [297, 144] on link "Optional" at bounding box center [300, 147] width 58 height 34
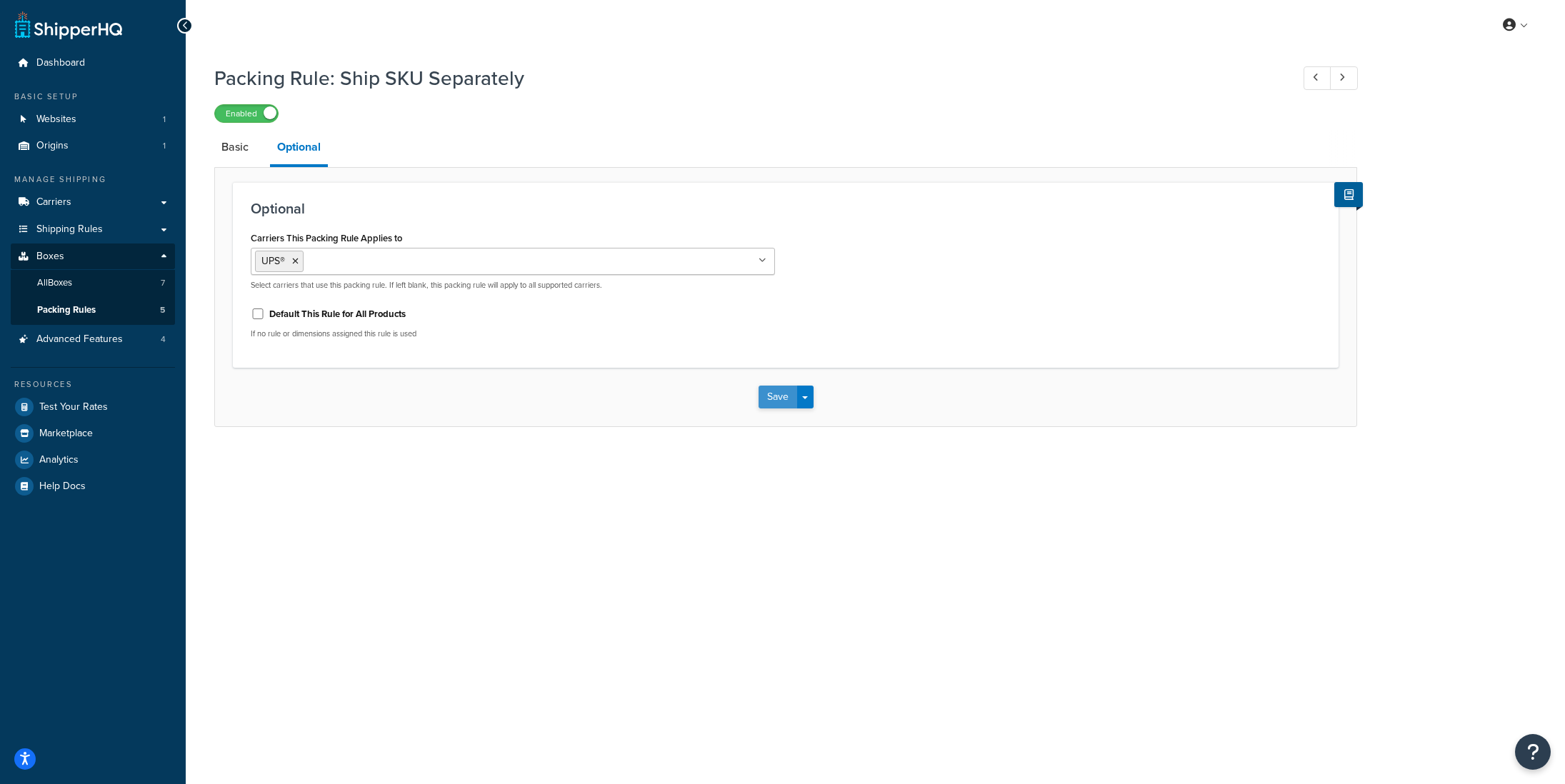
click at [776, 397] on button "Save" at bounding box center [778, 397] width 39 height 22
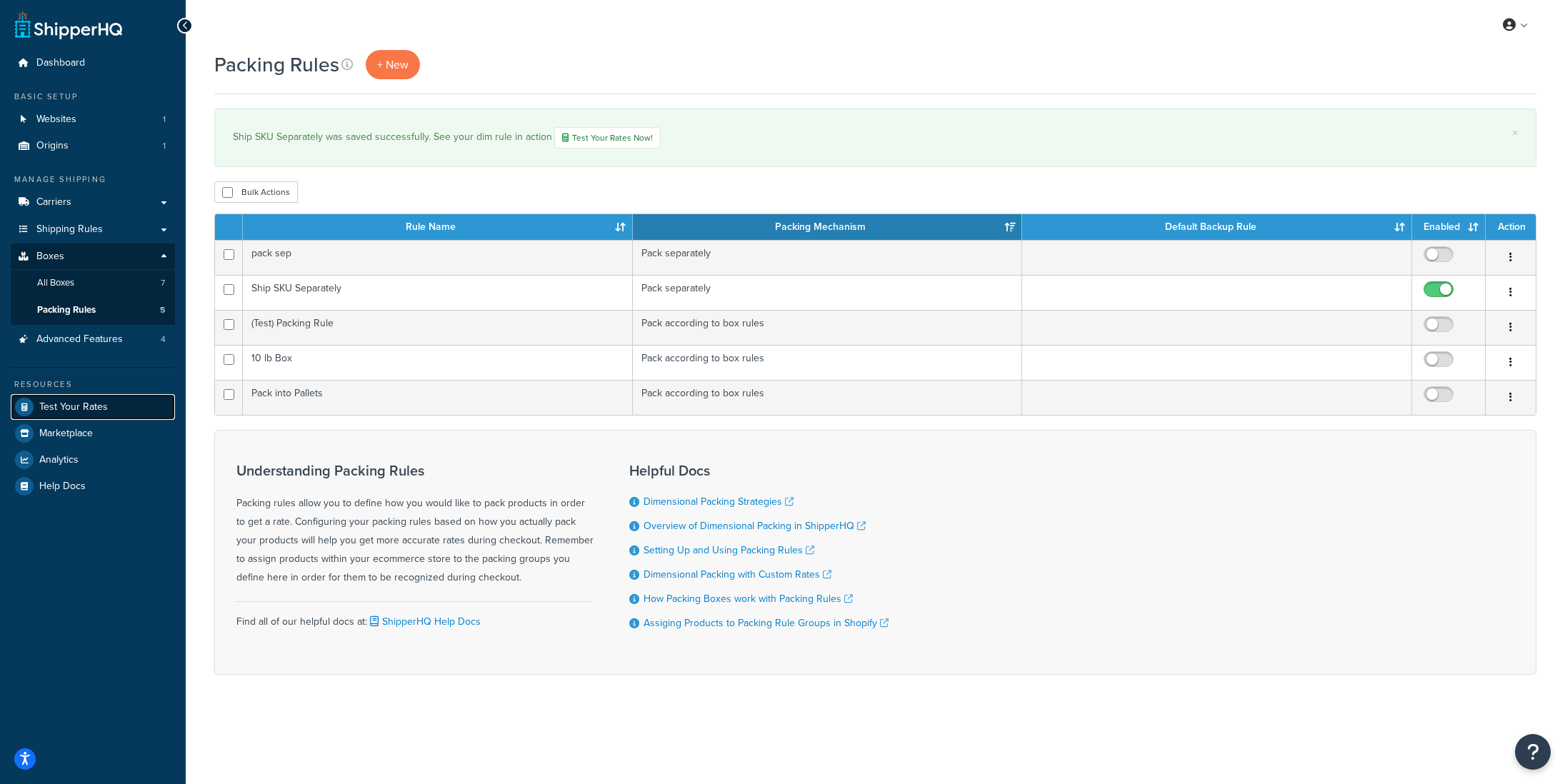
click at [67, 401] on span "Test Your Rates" at bounding box center [74, 407] width 68 height 12
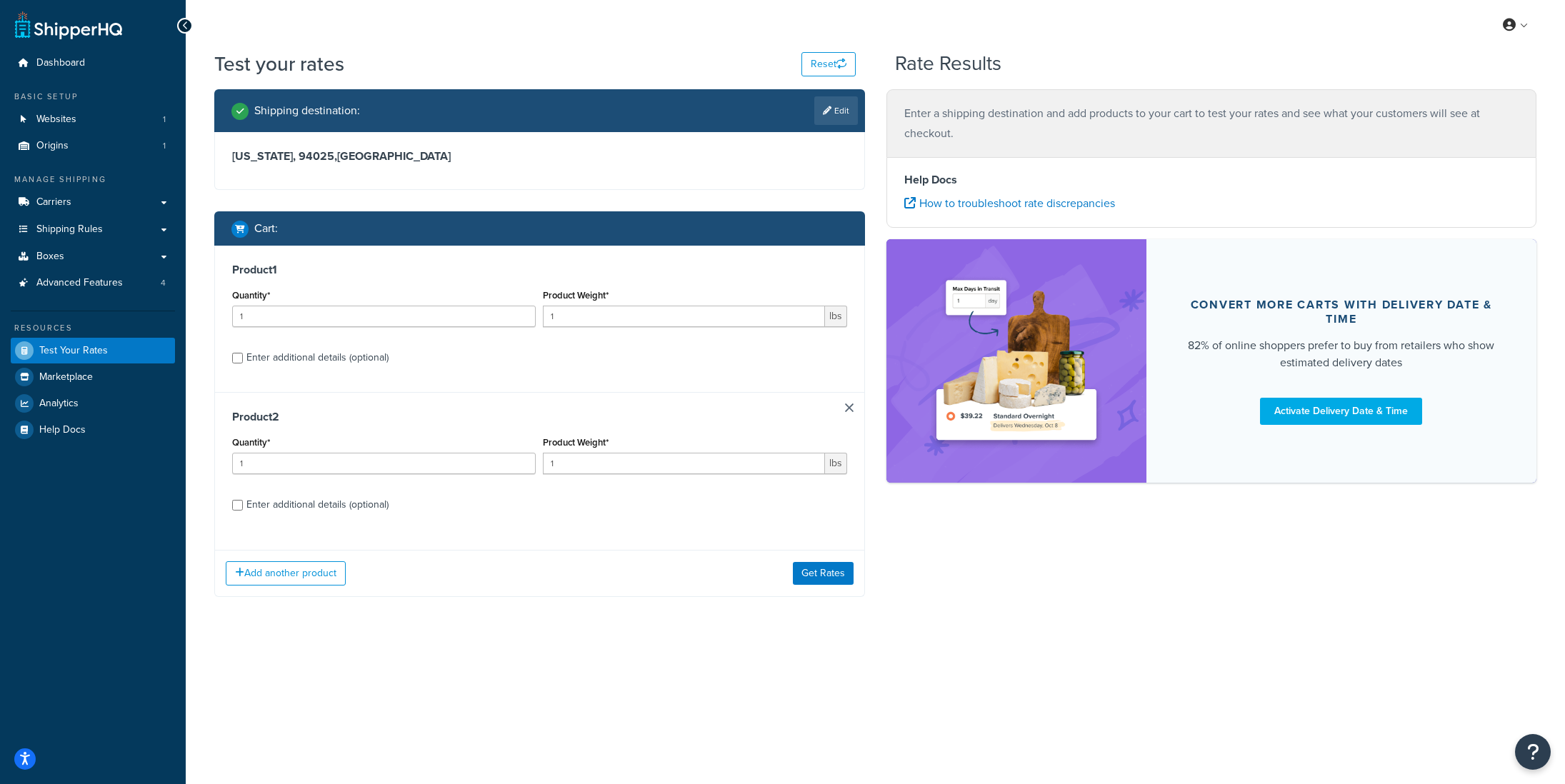
drag, startPoint x: 308, startPoint y: 359, endPoint x: 319, endPoint y: 359, distance: 11.0
click at [308, 359] on div "Enter additional details (optional)" at bounding box center [317, 358] width 142 height 20
click at [243, 359] on input "Enter additional details (optional)" at bounding box center [238, 358] width 11 height 11
checkbox input "true"
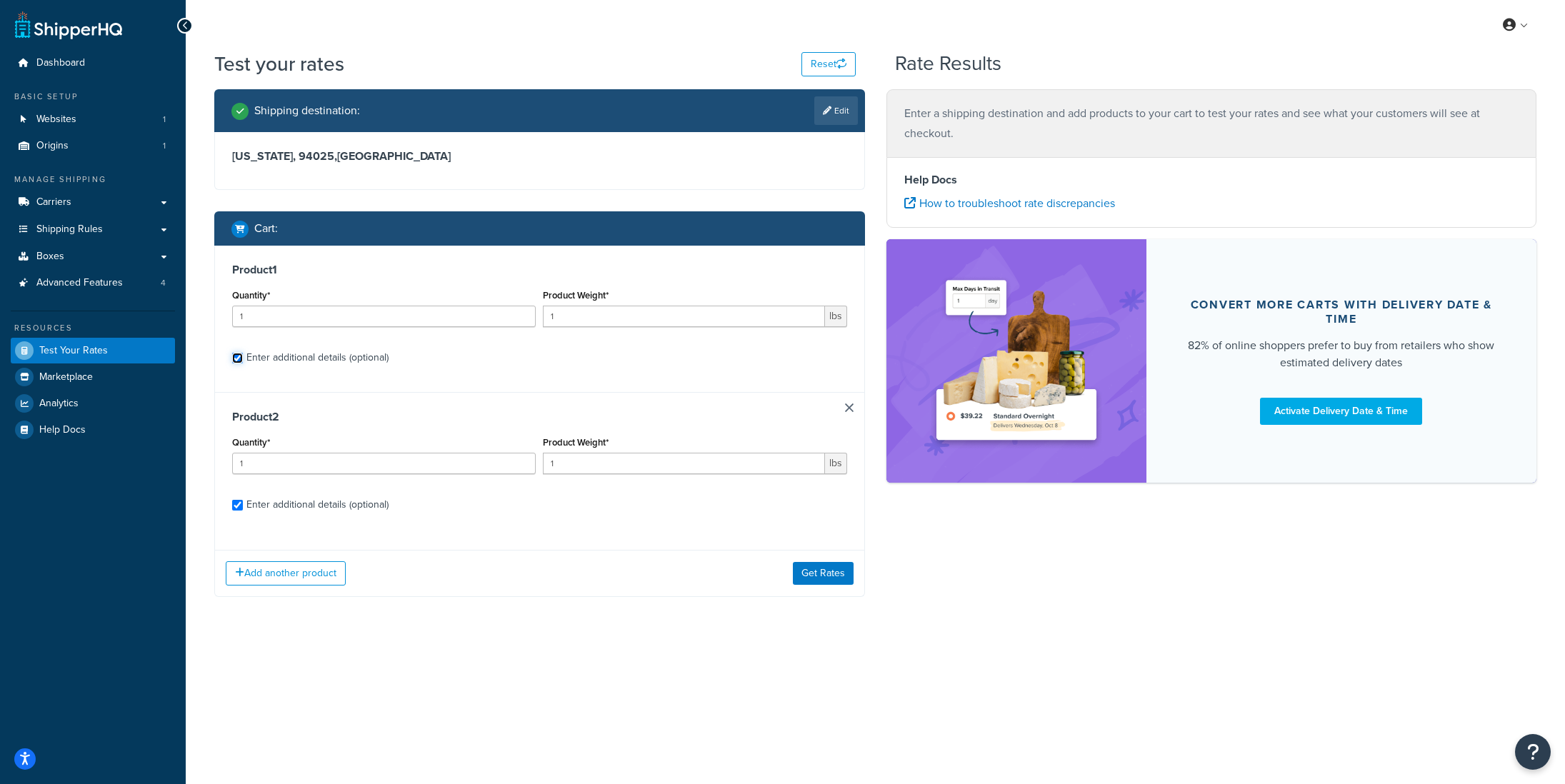
select select "87845"
select select "92.5"
select select "87845"
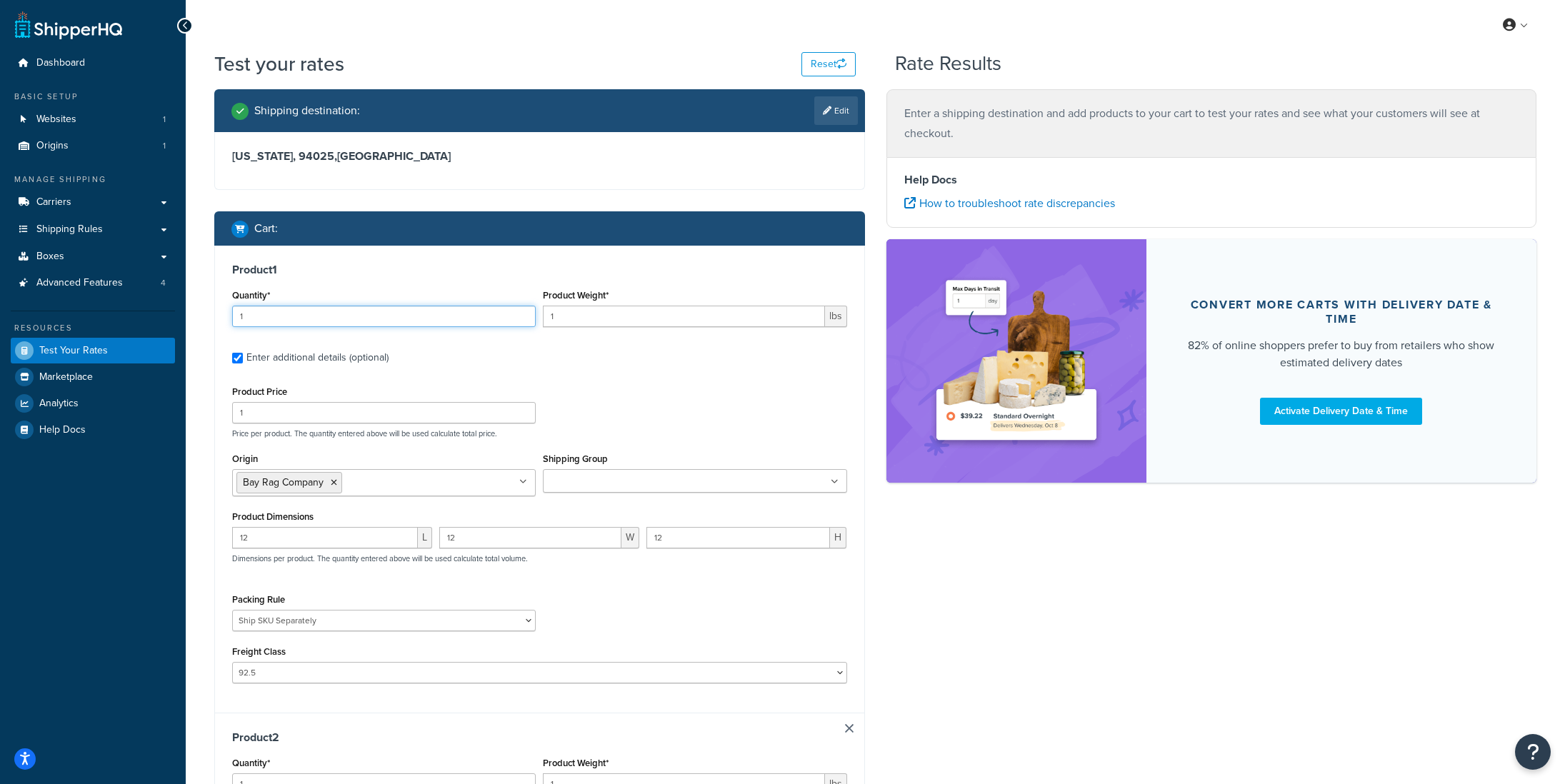
click at [333, 322] on input "1" at bounding box center [384, 316] width 304 height 22
click at [603, 318] on input "1" at bounding box center [683, 316] width 281 height 22
type input "70"
click at [602, 376] on div "Product 1 Quantity* 1 Product Weight* 70 lbs Enter additional details (optional…" at bounding box center [539, 478] width 650 height 466
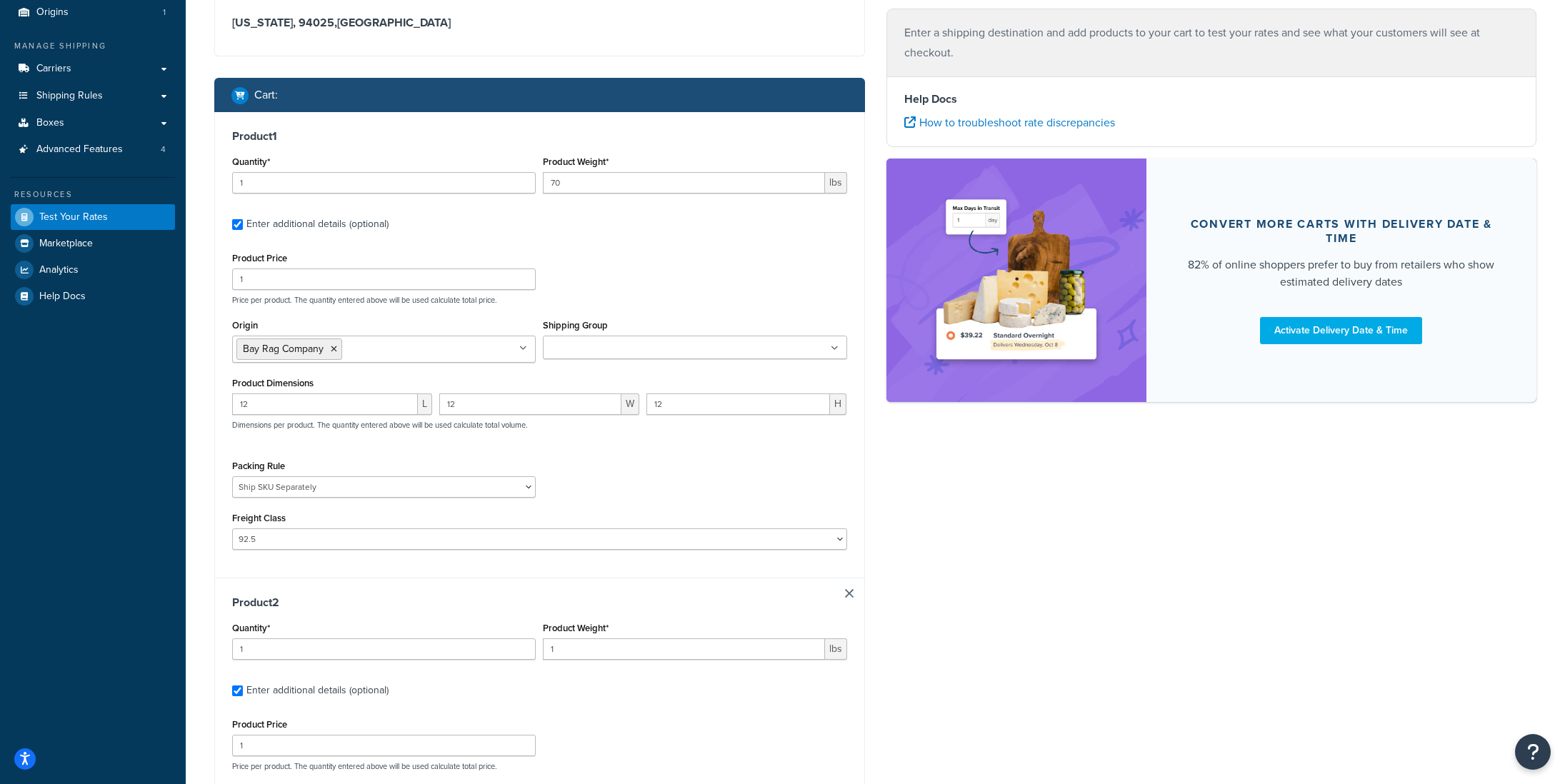
scroll to position [139, 0]
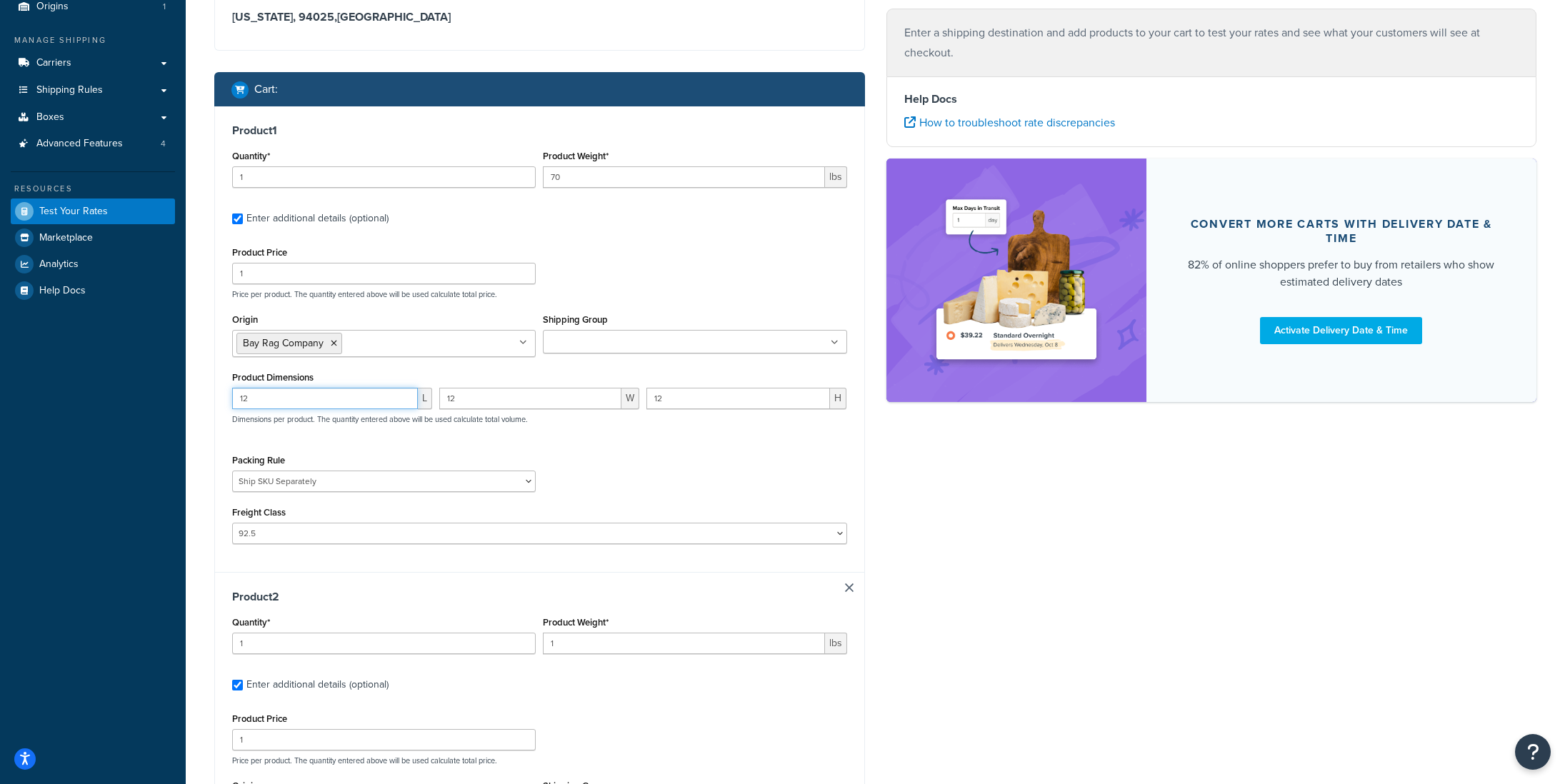
click at [231, 406] on div "12 L" at bounding box center [332, 403] width 207 height 32
type input "1"
type input "23"
drag, startPoint x: 450, startPoint y: 401, endPoint x: 469, endPoint y: 403, distance: 19.1
click at [469, 403] on input "12" at bounding box center [530, 398] width 182 height 22
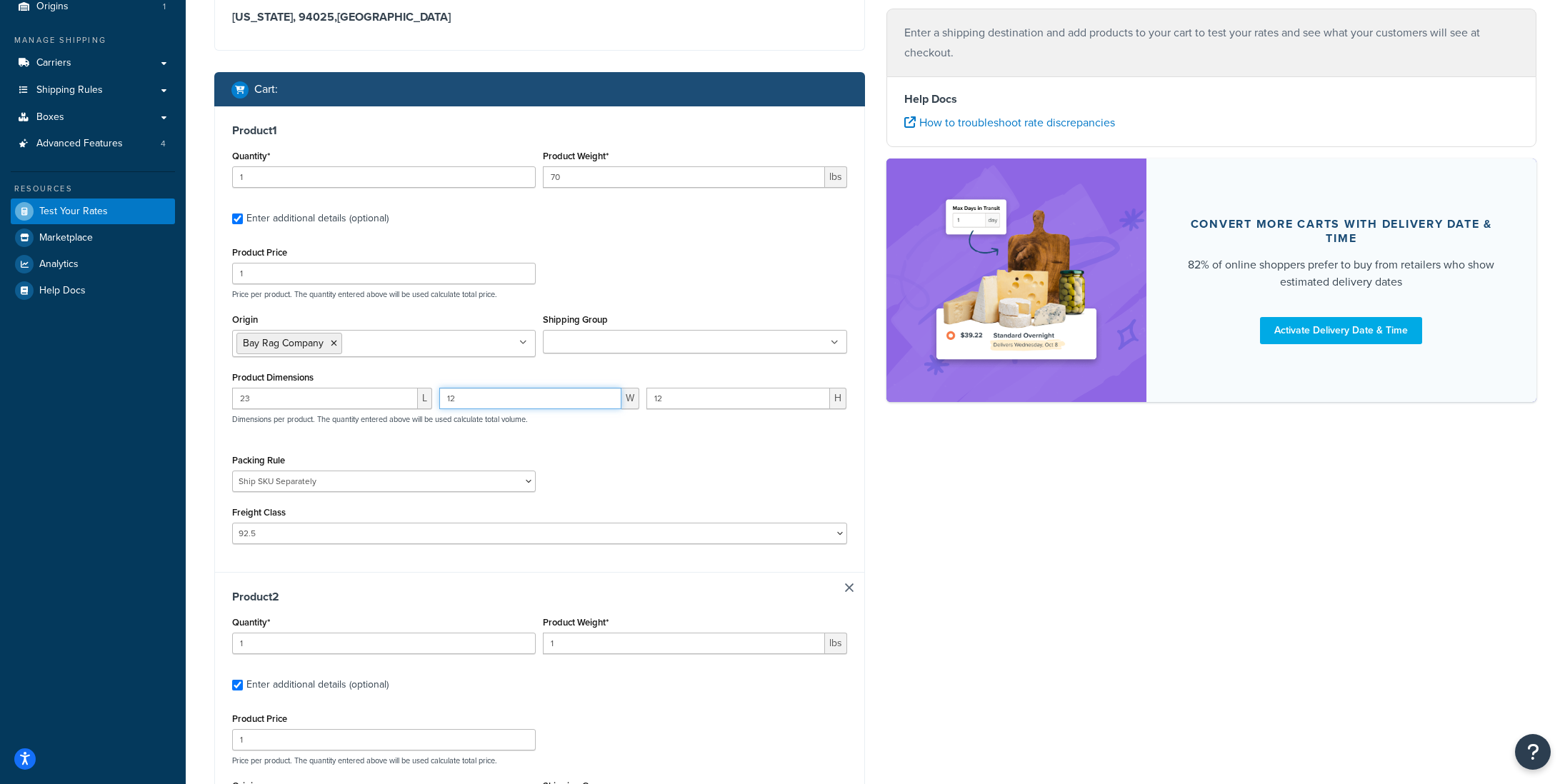
type input "1"
type input "18"
click at [572, 473] on div "Packing Rule (Test) Packing Rule 10 lb Box Pack into Pallets pack sep Ship SKU …" at bounding box center [539, 476] width 622 height 52
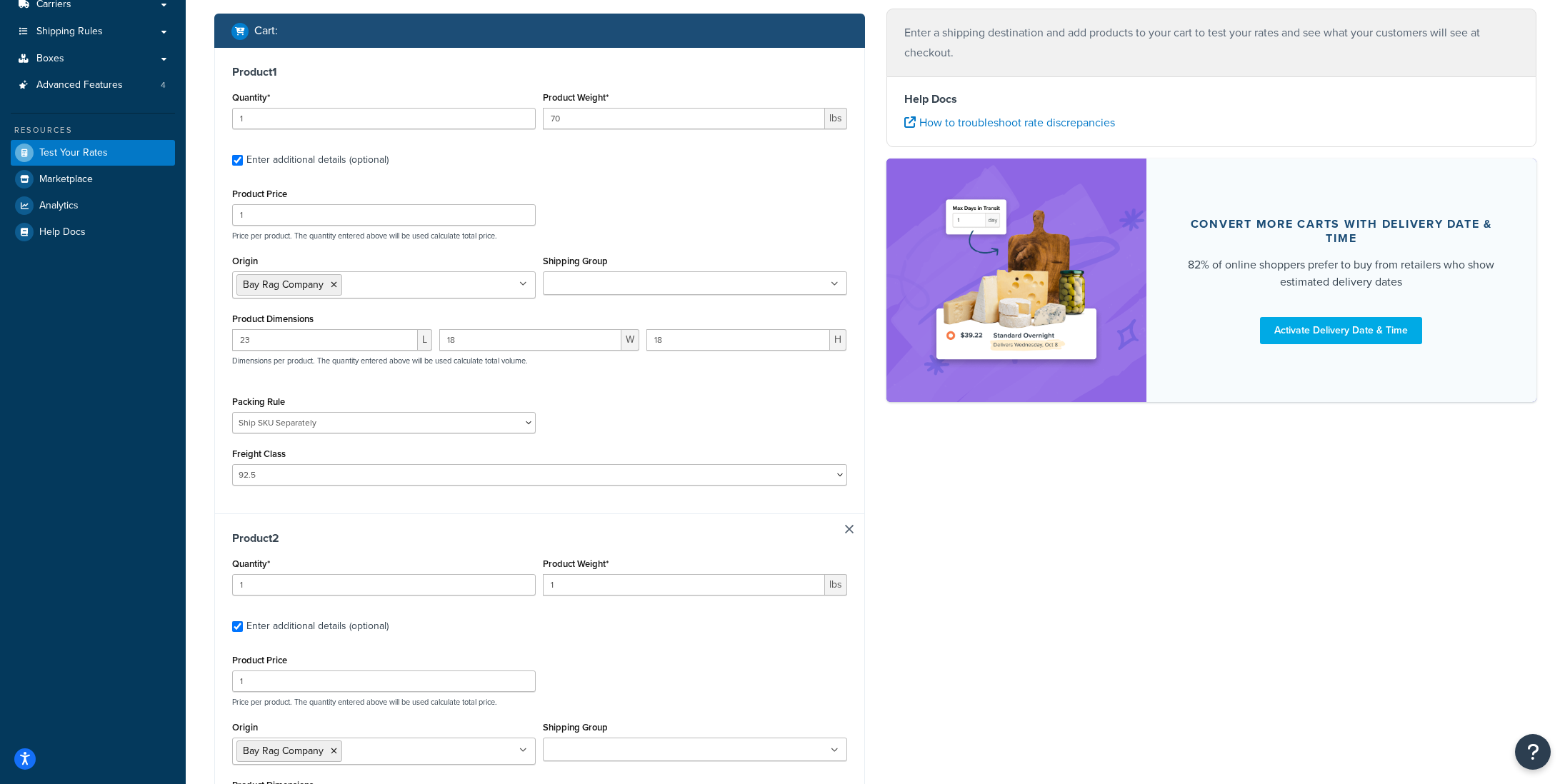
scroll to position [198, 0]
click at [851, 533] on link at bounding box center [849, 528] width 9 height 9
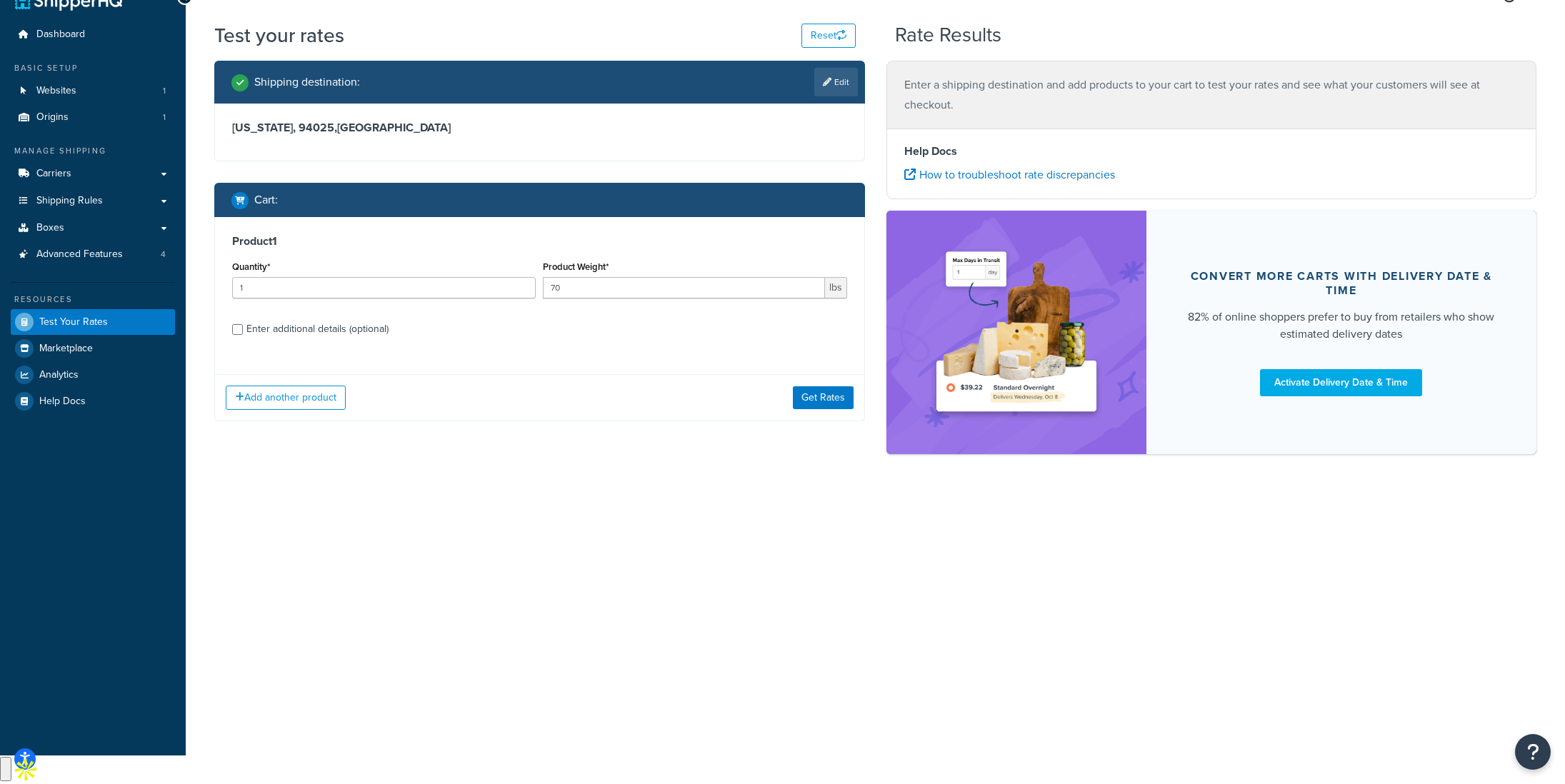
scroll to position [0, 0]
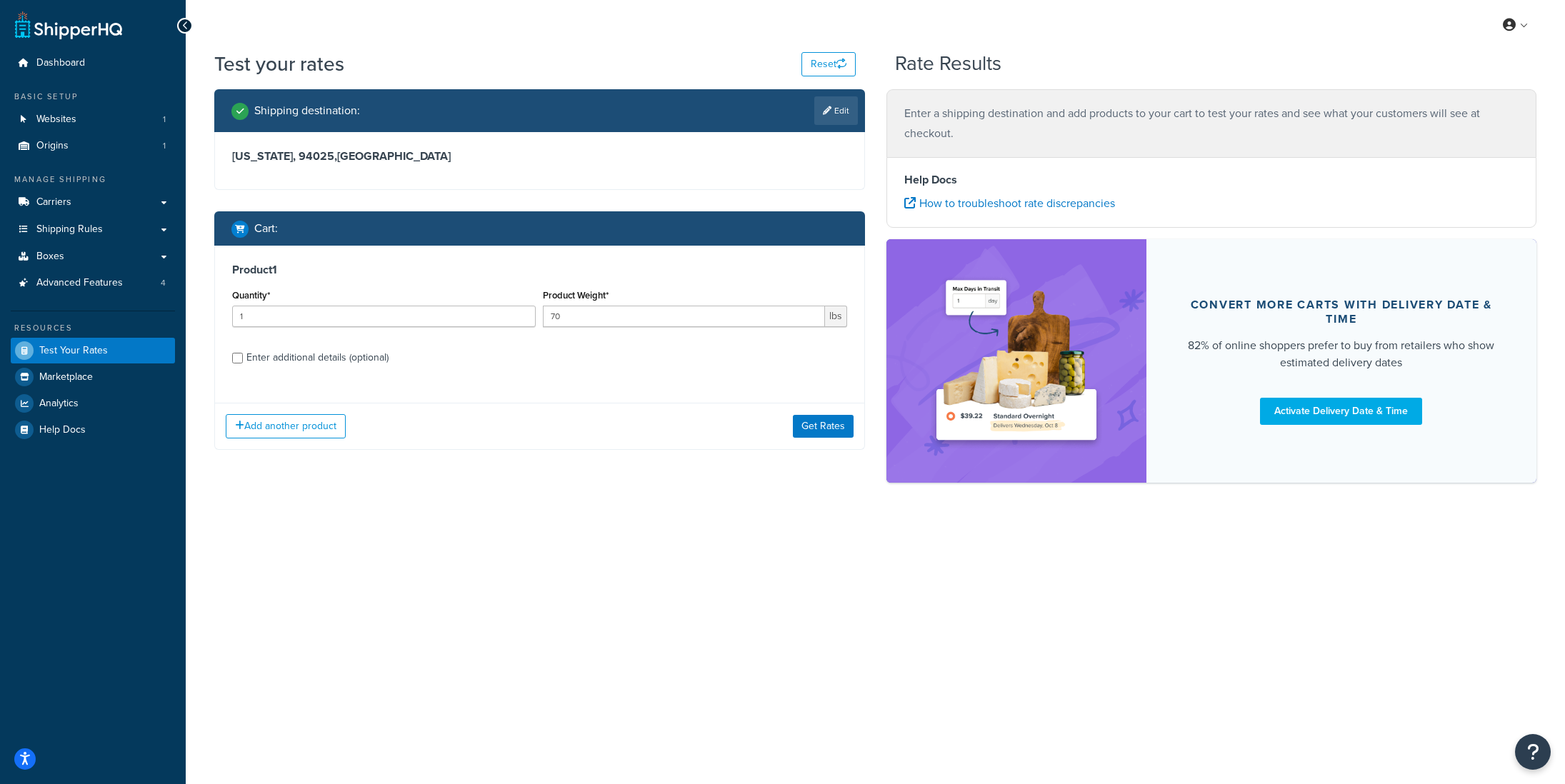
click at [453, 272] on h3 "Product 1" at bounding box center [540, 270] width 615 height 14
click at [301, 356] on div "Enter additional details (optional)" at bounding box center [317, 358] width 142 height 20
click at [243, 356] on input "Enter additional details (optional)" at bounding box center [238, 358] width 11 height 11
checkbox input "true"
select select "87845"
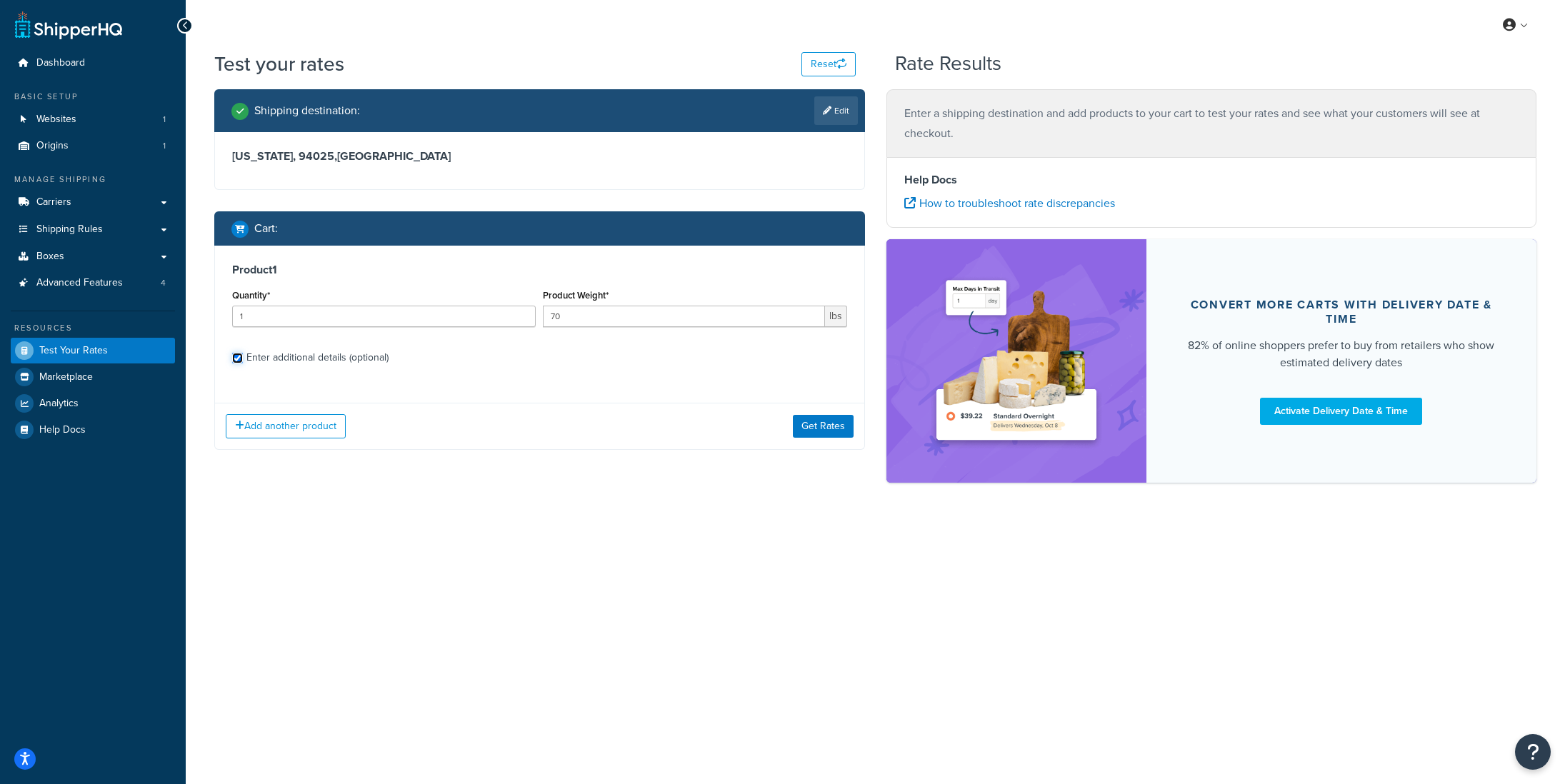
select select "92.5"
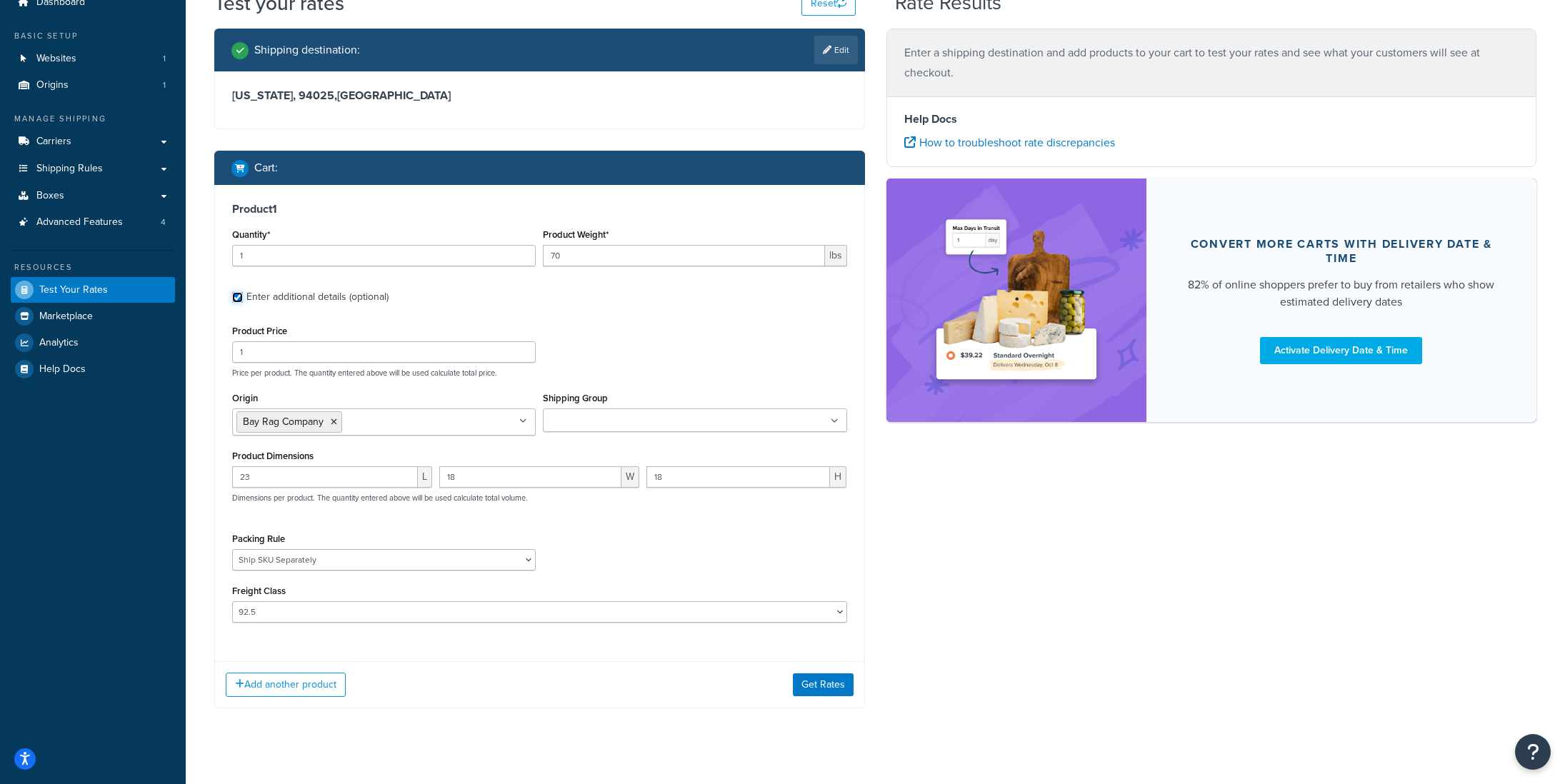
scroll to position [68, 0]
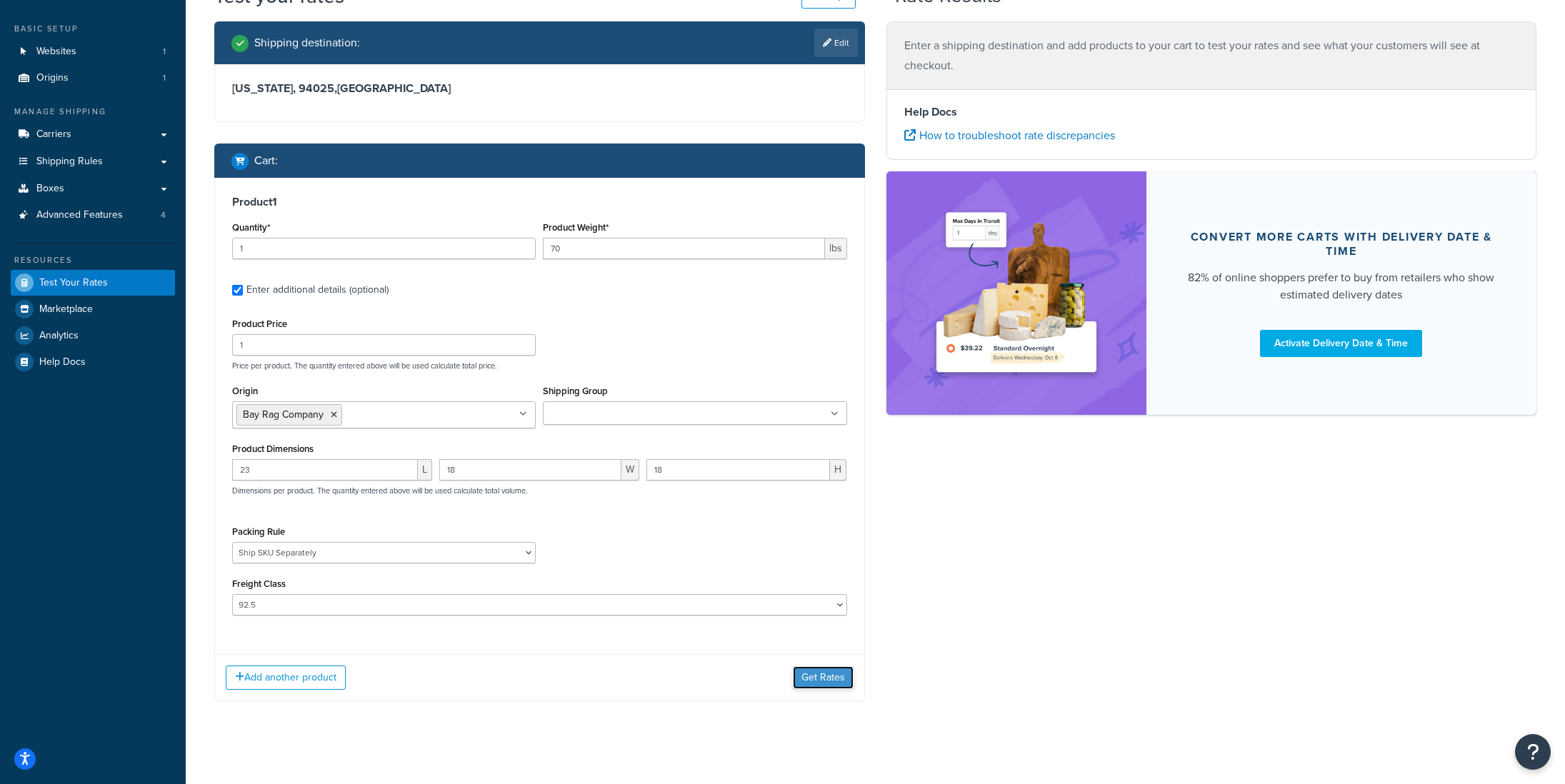
click at [816, 687] on button "Get Rates" at bounding box center [823, 677] width 60 height 22
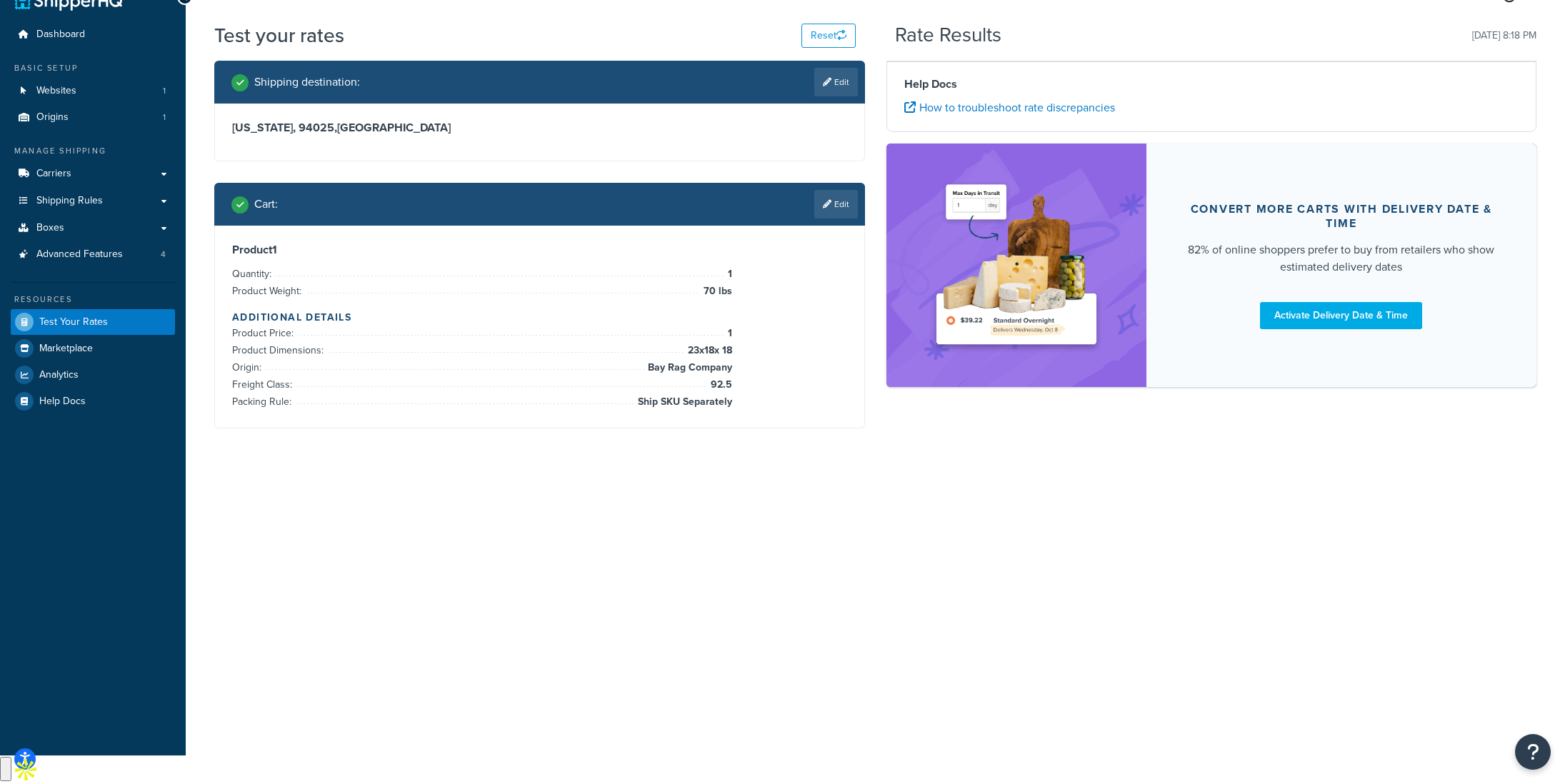
scroll to position [0, 0]
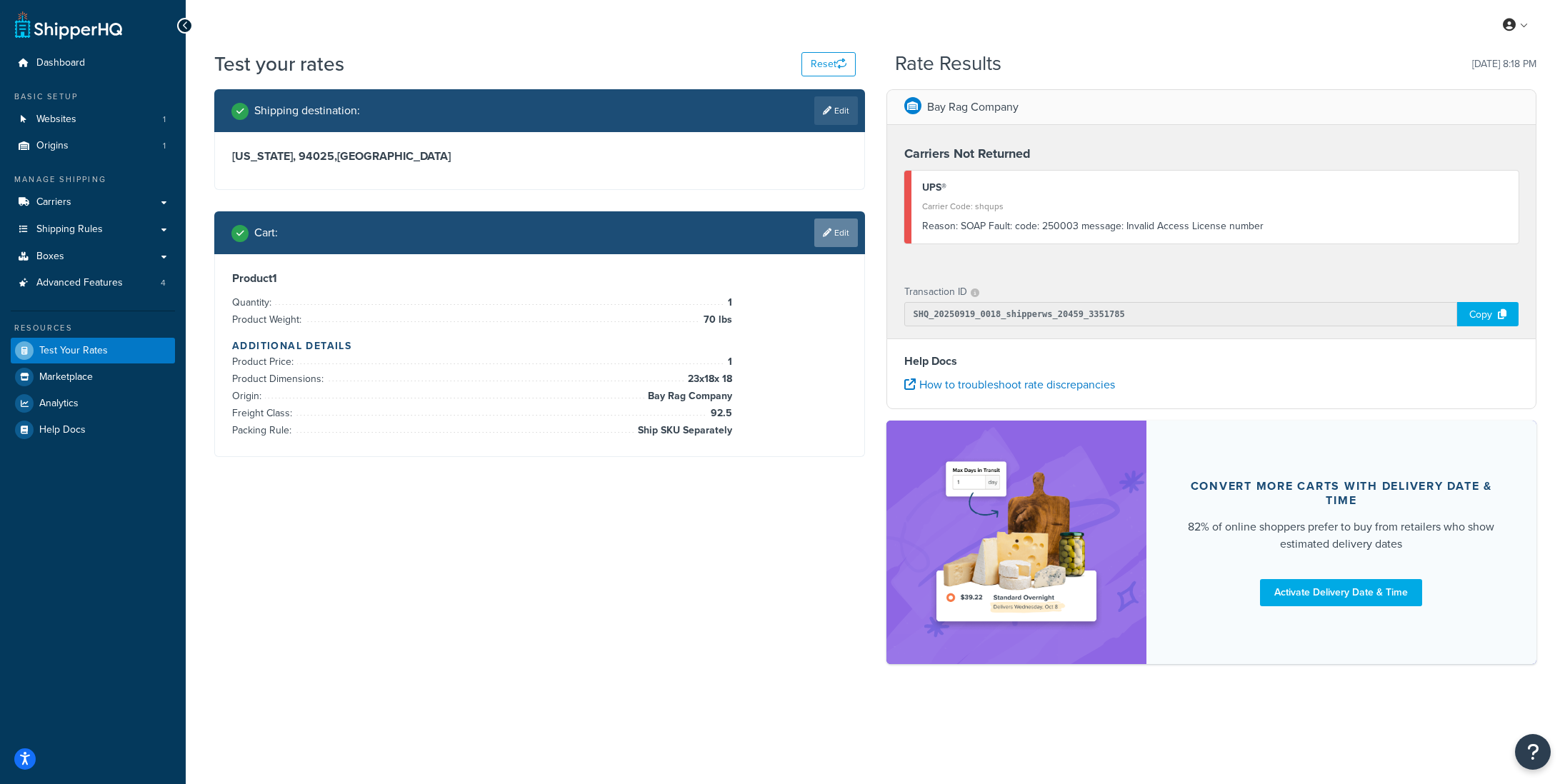
click at [835, 230] on link "Edit" at bounding box center [836, 232] width 43 height 29
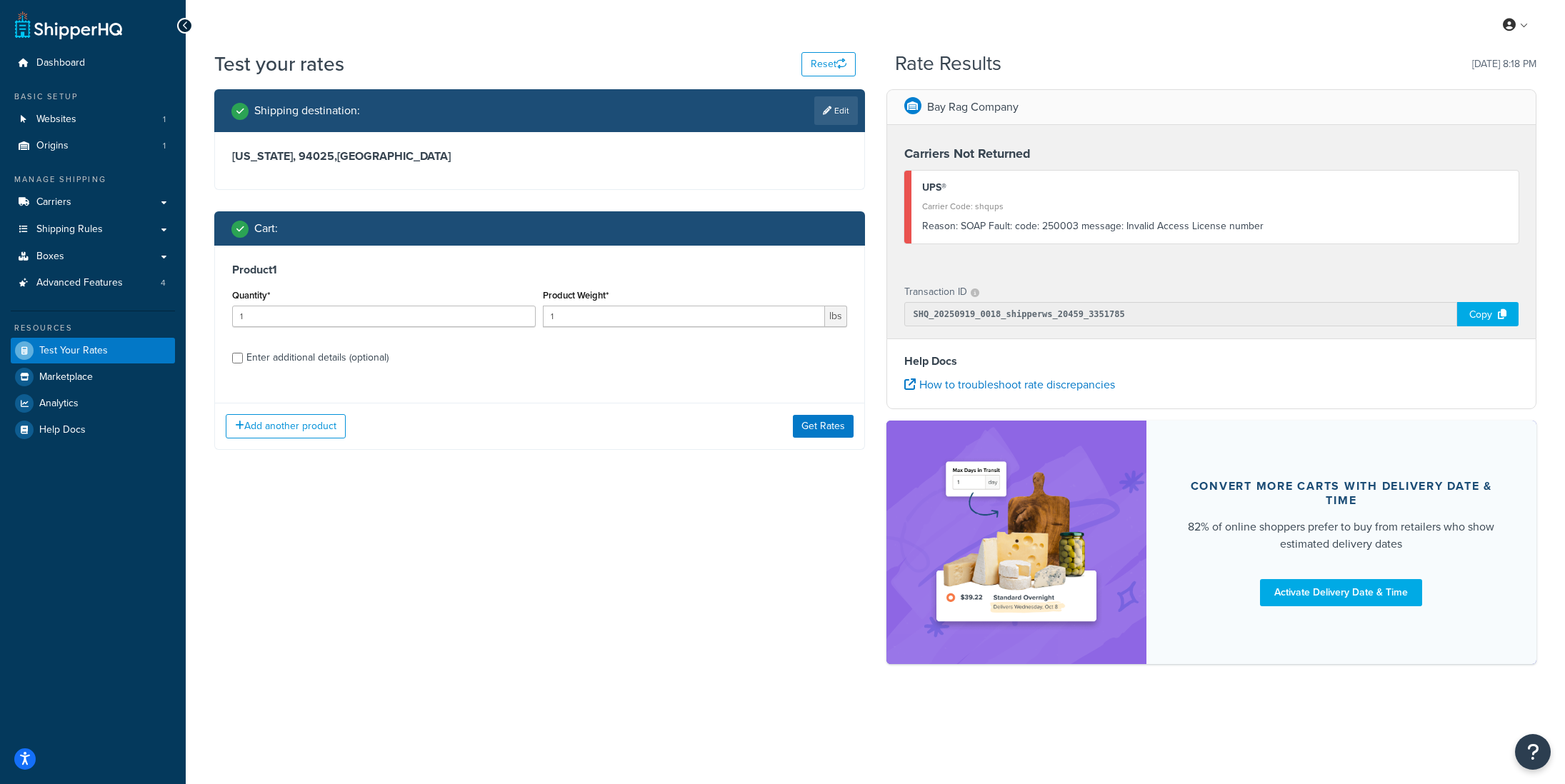
click at [357, 362] on div "Enter additional details (optional)" at bounding box center [317, 358] width 142 height 20
click at [243, 362] on input "Enter additional details (optional)" at bounding box center [238, 358] width 11 height 11
checkbox input "true"
select select "87845"
select select "92.5"
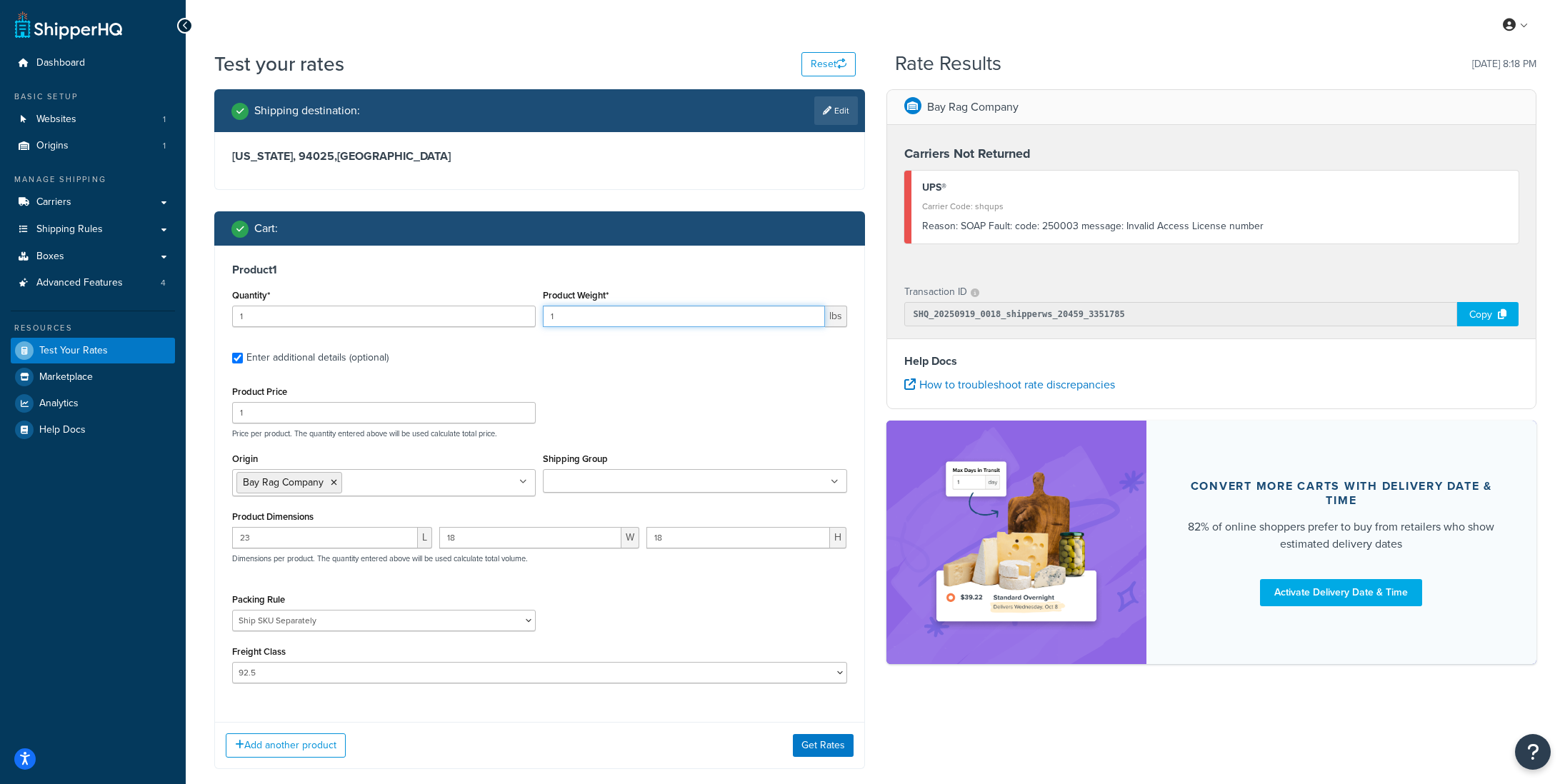
drag, startPoint x: 595, startPoint y: 315, endPoint x: 498, endPoint y: 325, distance: 97.5
click at [498, 325] on div "Quantity* 1 Product Weight* 1 lbs" at bounding box center [539, 311] width 622 height 52
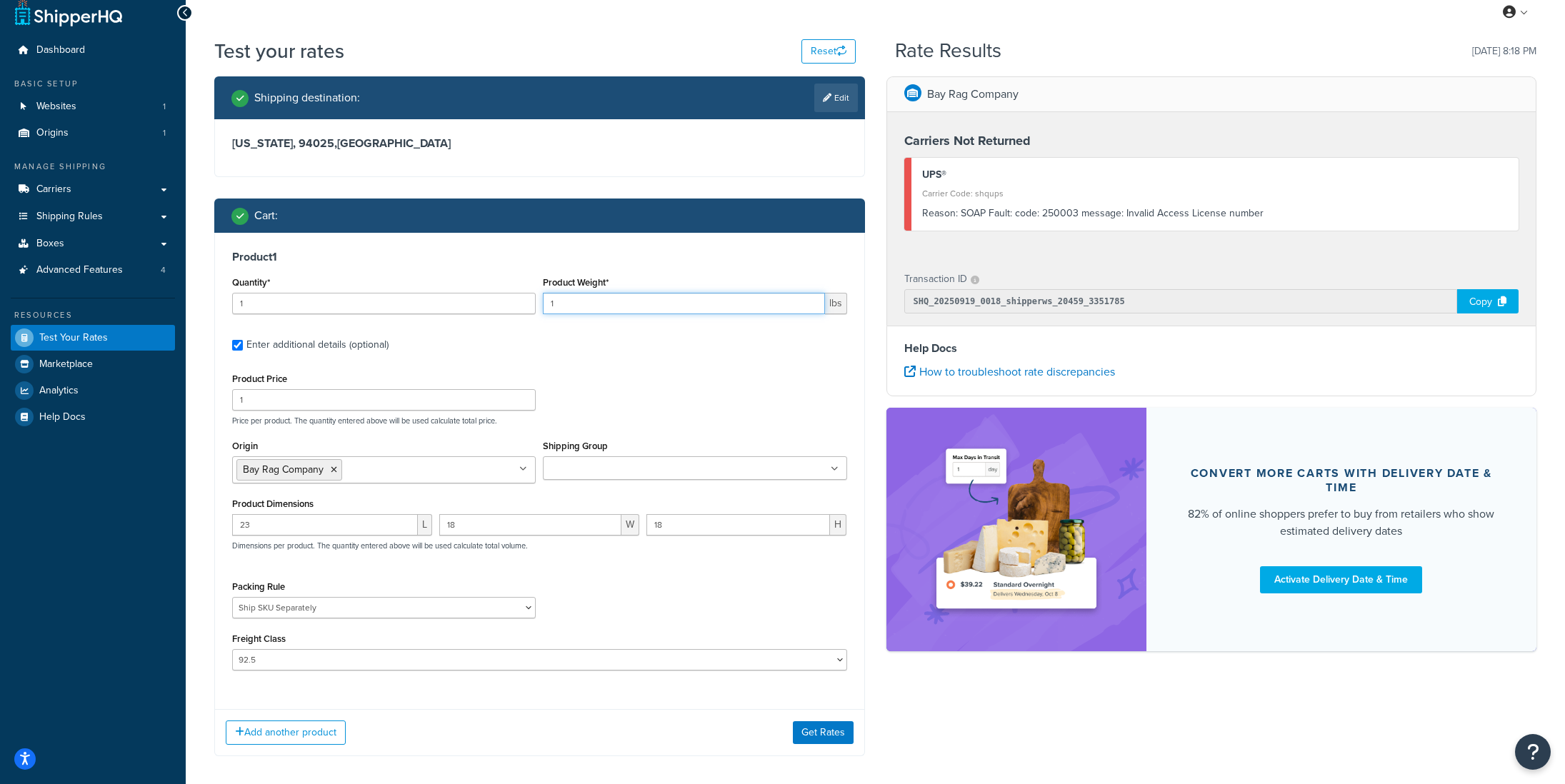
scroll to position [15, 0]
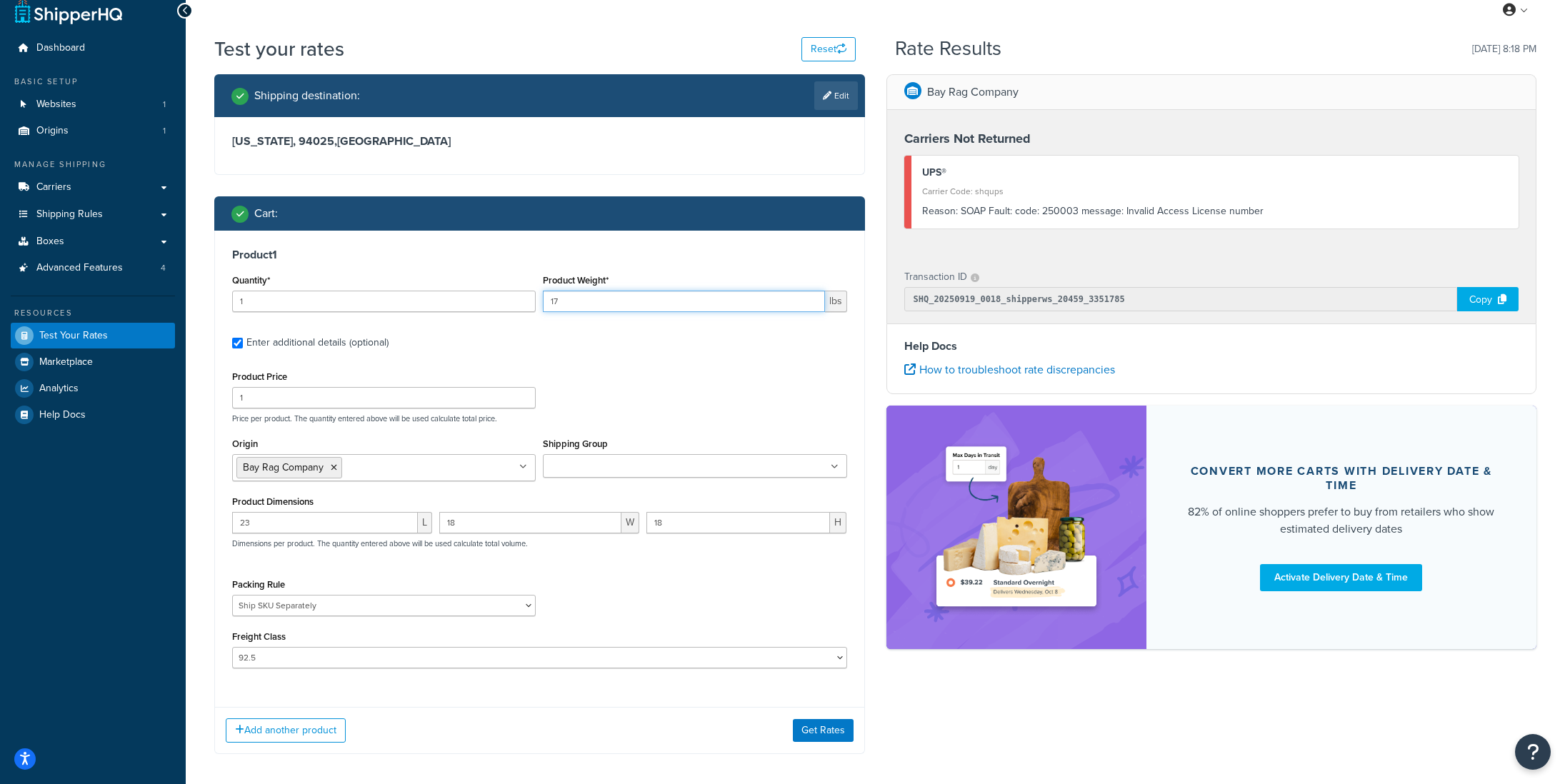
type input "1"
click at [581, 463] on input "Shipping Group" at bounding box center [610, 467] width 126 height 15
click at [600, 392] on div "Product Price 1 Price per product. The quantity entered above will be used calc…" at bounding box center [539, 395] width 622 height 57
click at [571, 304] on input "71" at bounding box center [683, 301] width 281 height 22
type input "70"
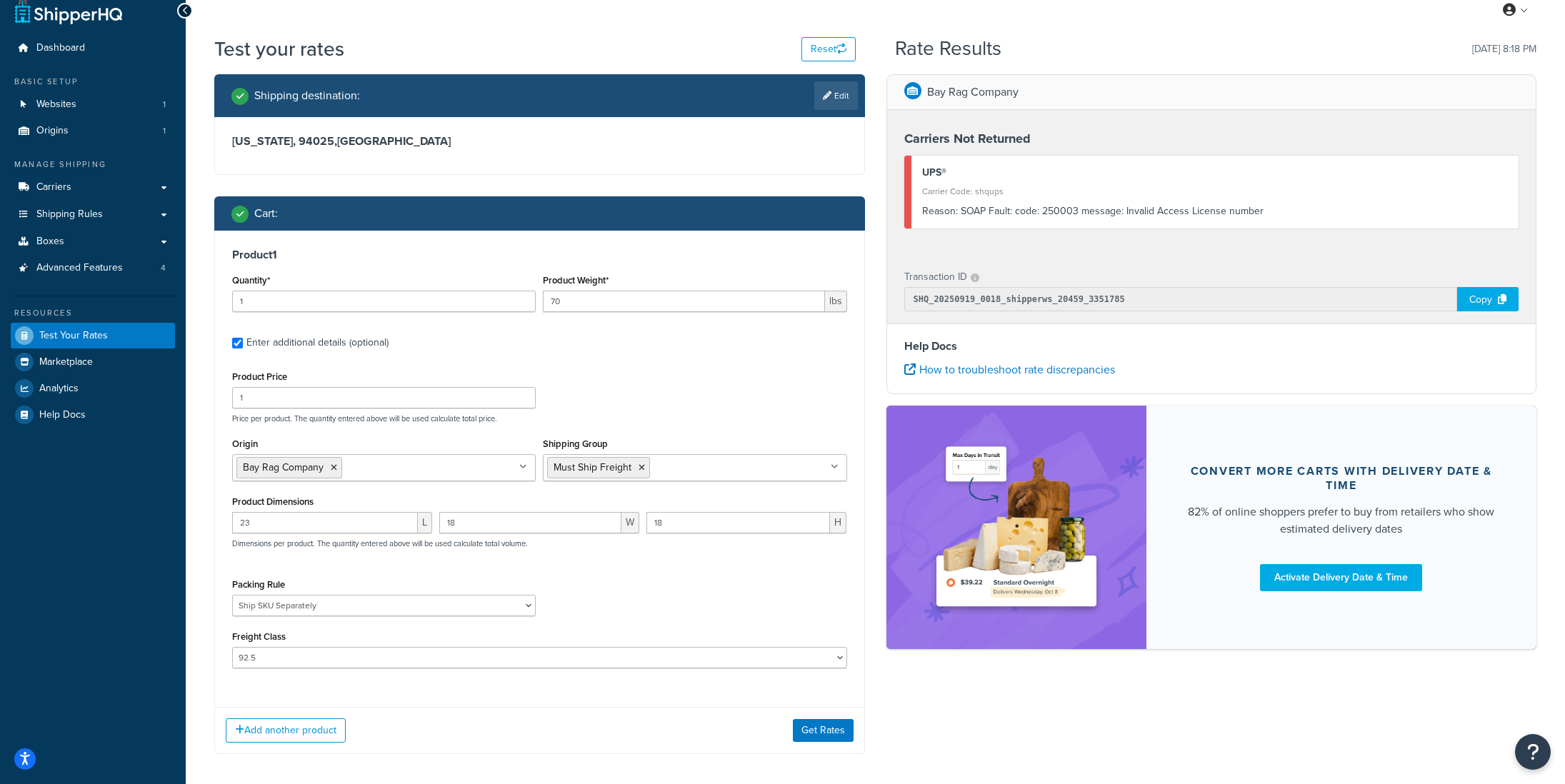
click at [595, 351] on label "Enter additional details (optional)" at bounding box center [546, 341] width 601 height 22
click at [243, 349] on input "Enter additional details (optional)" at bounding box center [238, 343] width 11 height 11
checkbox input "false"
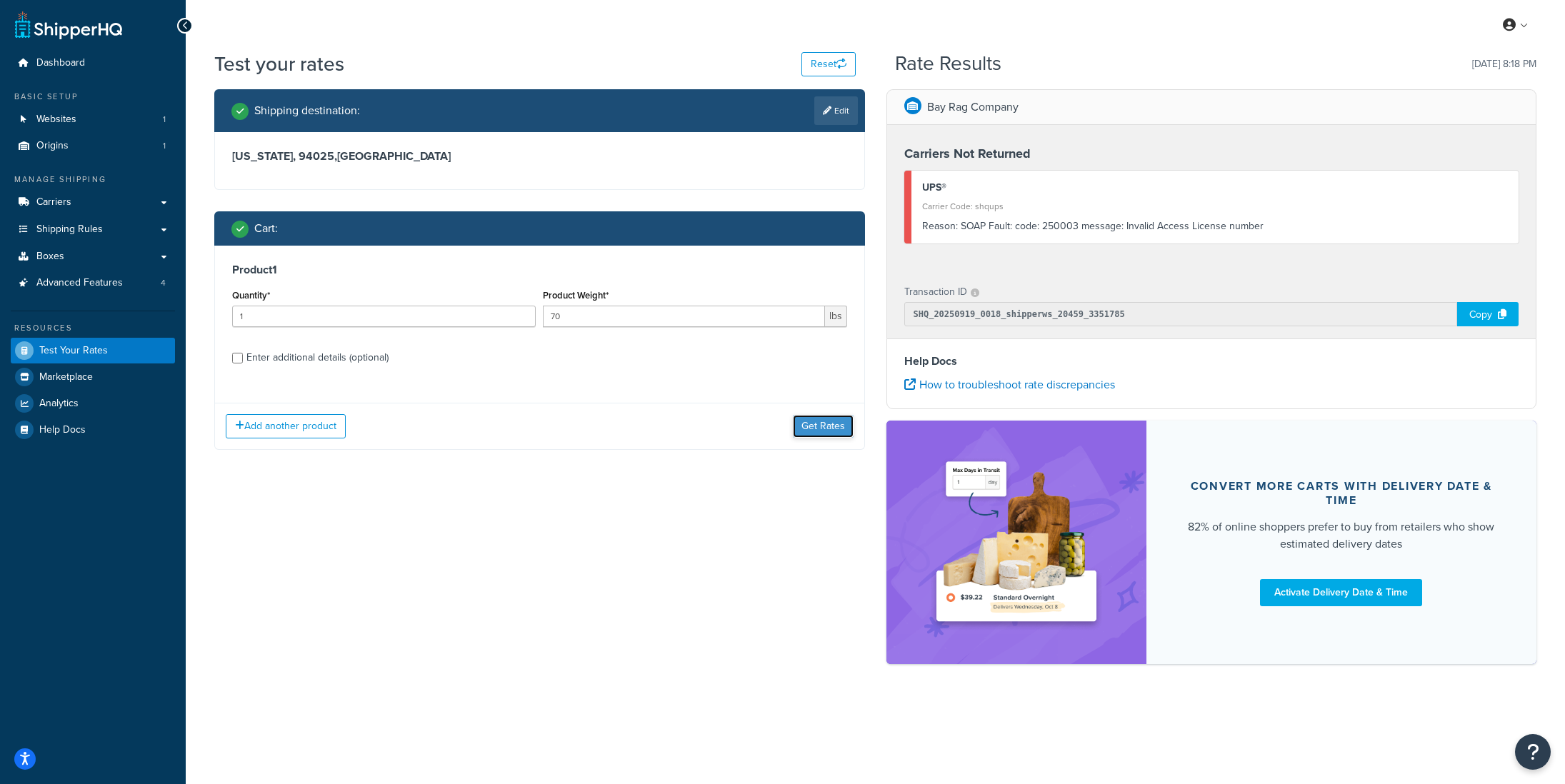
click at [826, 438] on button "Get Rates" at bounding box center [823, 425] width 60 height 22
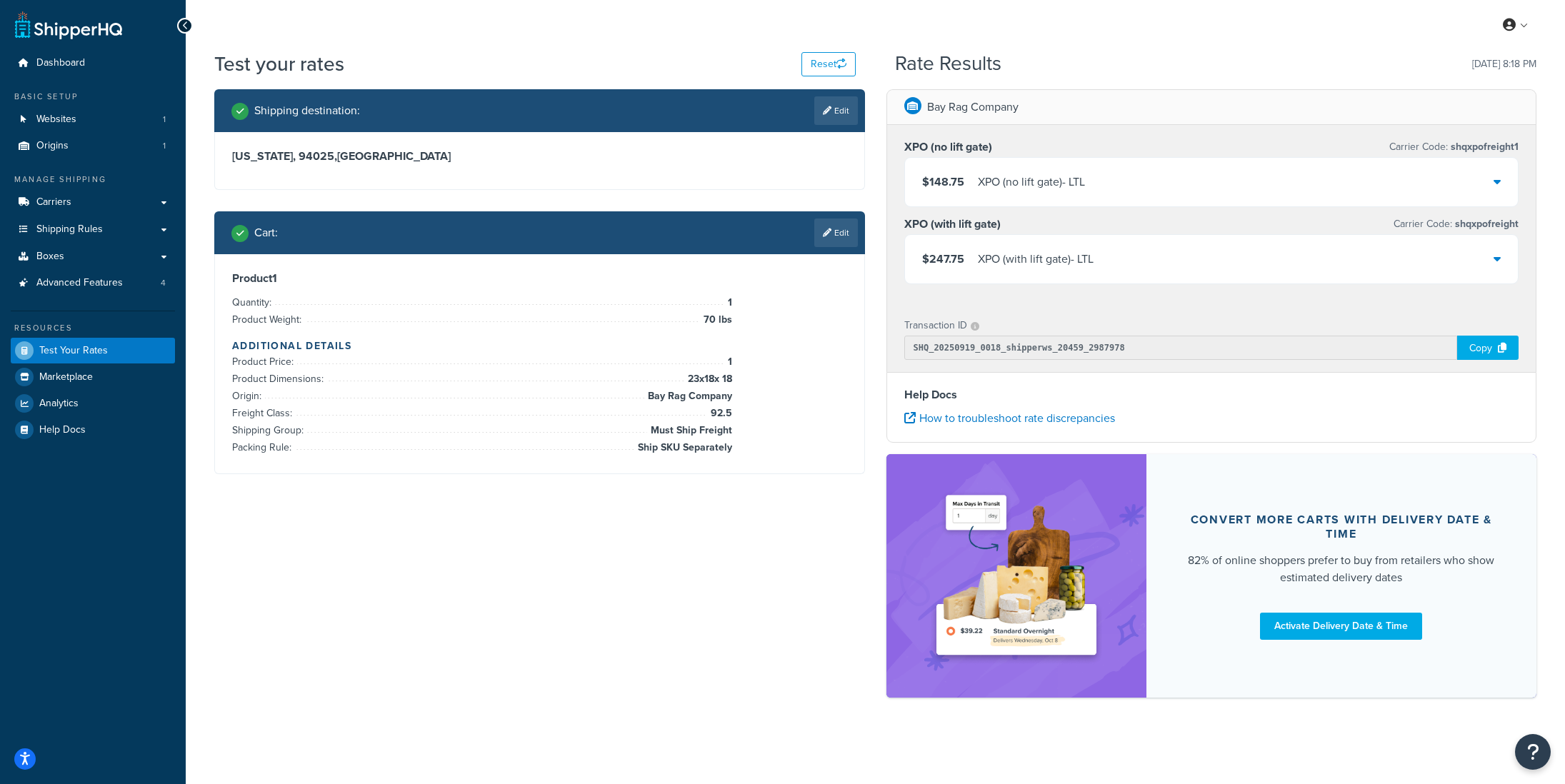
click at [996, 189] on div "XPO (no lift gate) - LTL" at bounding box center [1032, 182] width 107 height 20
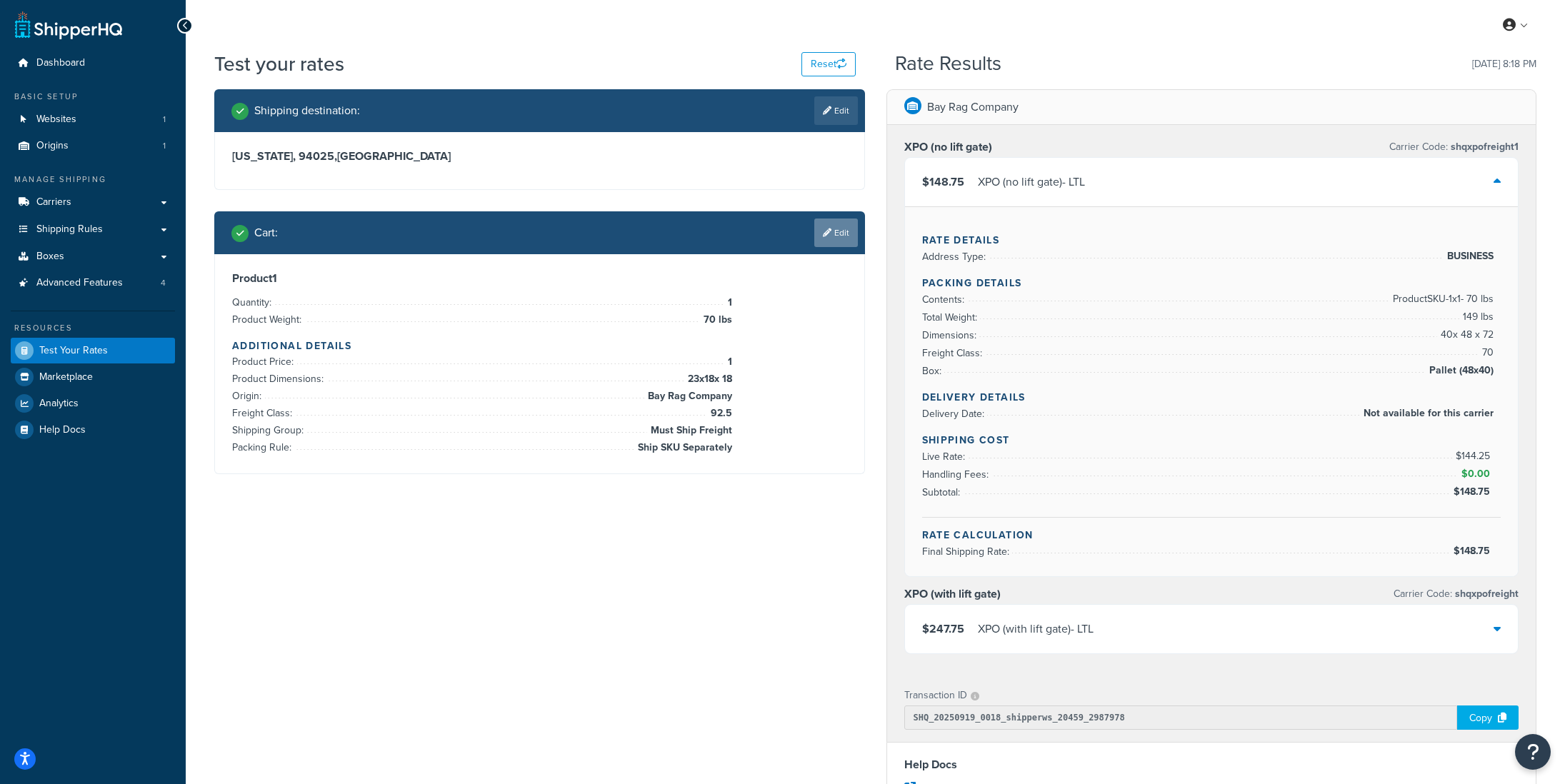
click at [832, 226] on link "Edit" at bounding box center [836, 232] width 43 height 29
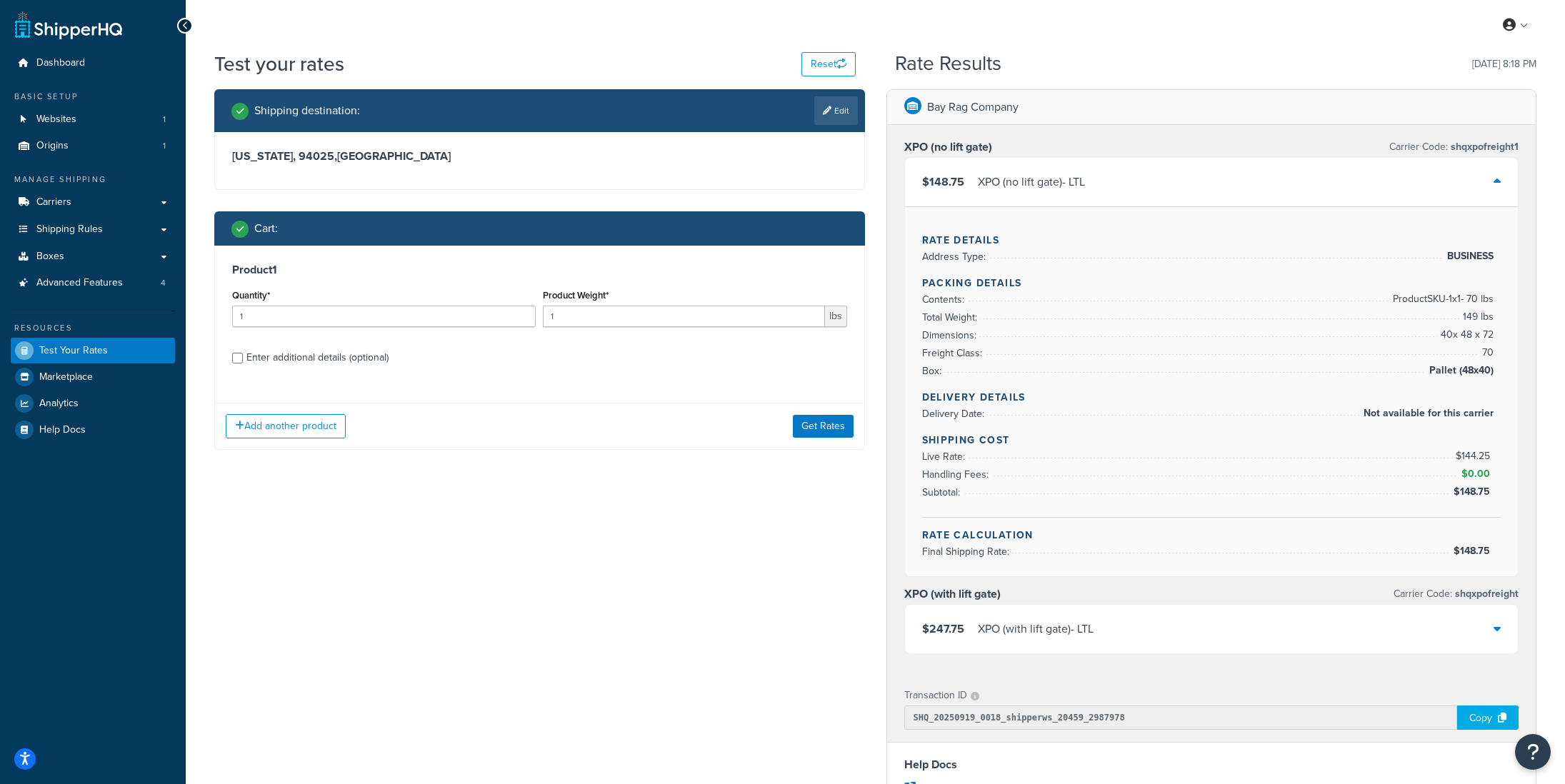
click at [378, 359] on div "Enter additional details (optional)" at bounding box center [317, 358] width 142 height 20
click at [243, 359] on input "Enter additional details (optional)" at bounding box center [238, 358] width 11 height 11
checkbox input "true"
select select "87845"
select select "92.5"
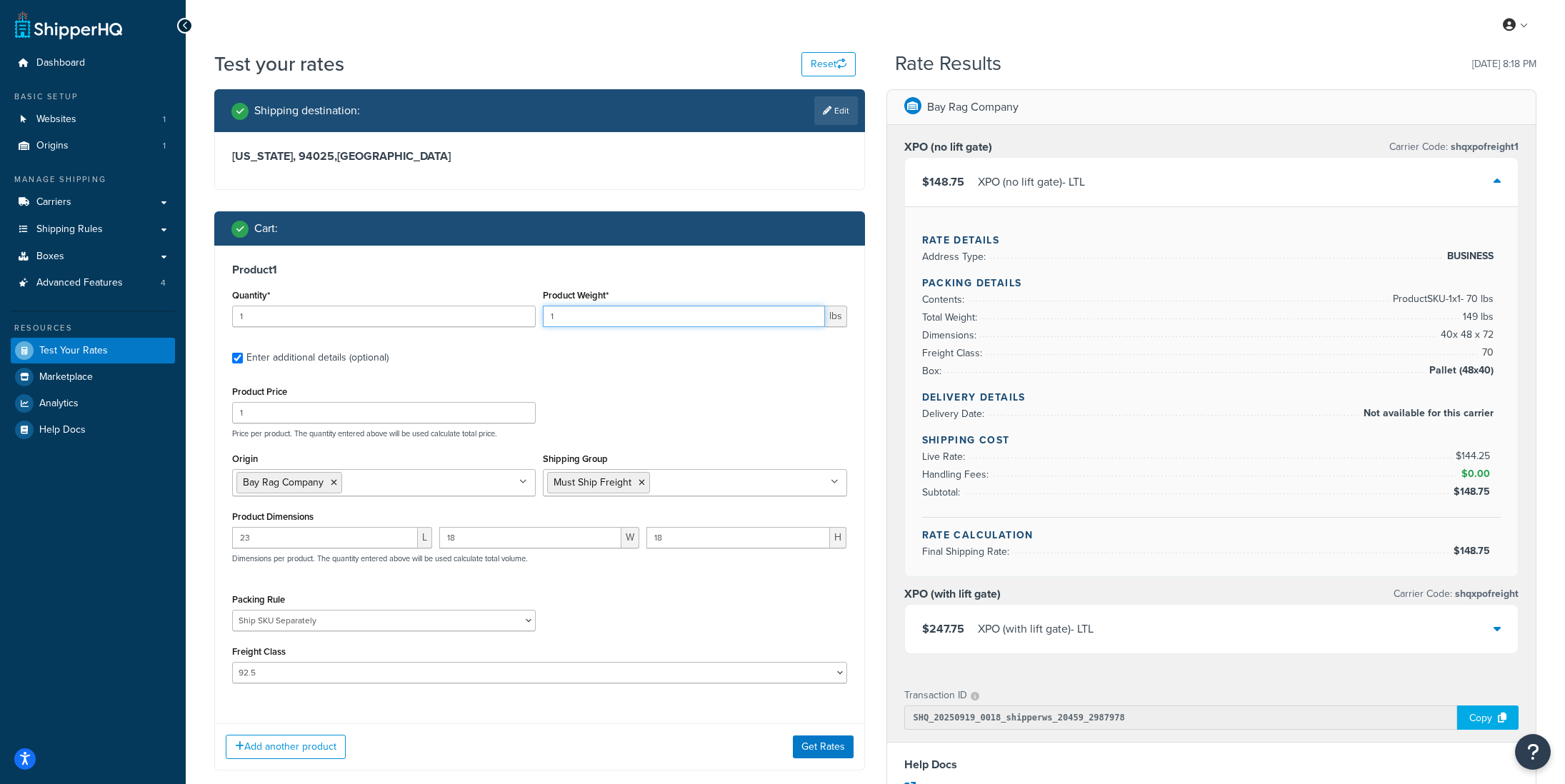
click at [540, 317] on div "Product Weight* 1 lbs" at bounding box center [695, 311] width 311 height 52
type input "70"
drag, startPoint x: 243, startPoint y: 318, endPoint x: 228, endPoint y: 318, distance: 15.0
click at [228, 318] on div "Product 1 Quantity* 1 Product Weight* 70 lbs Enter additional details (optional…" at bounding box center [539, 478] width 650 height 466
type input "3"
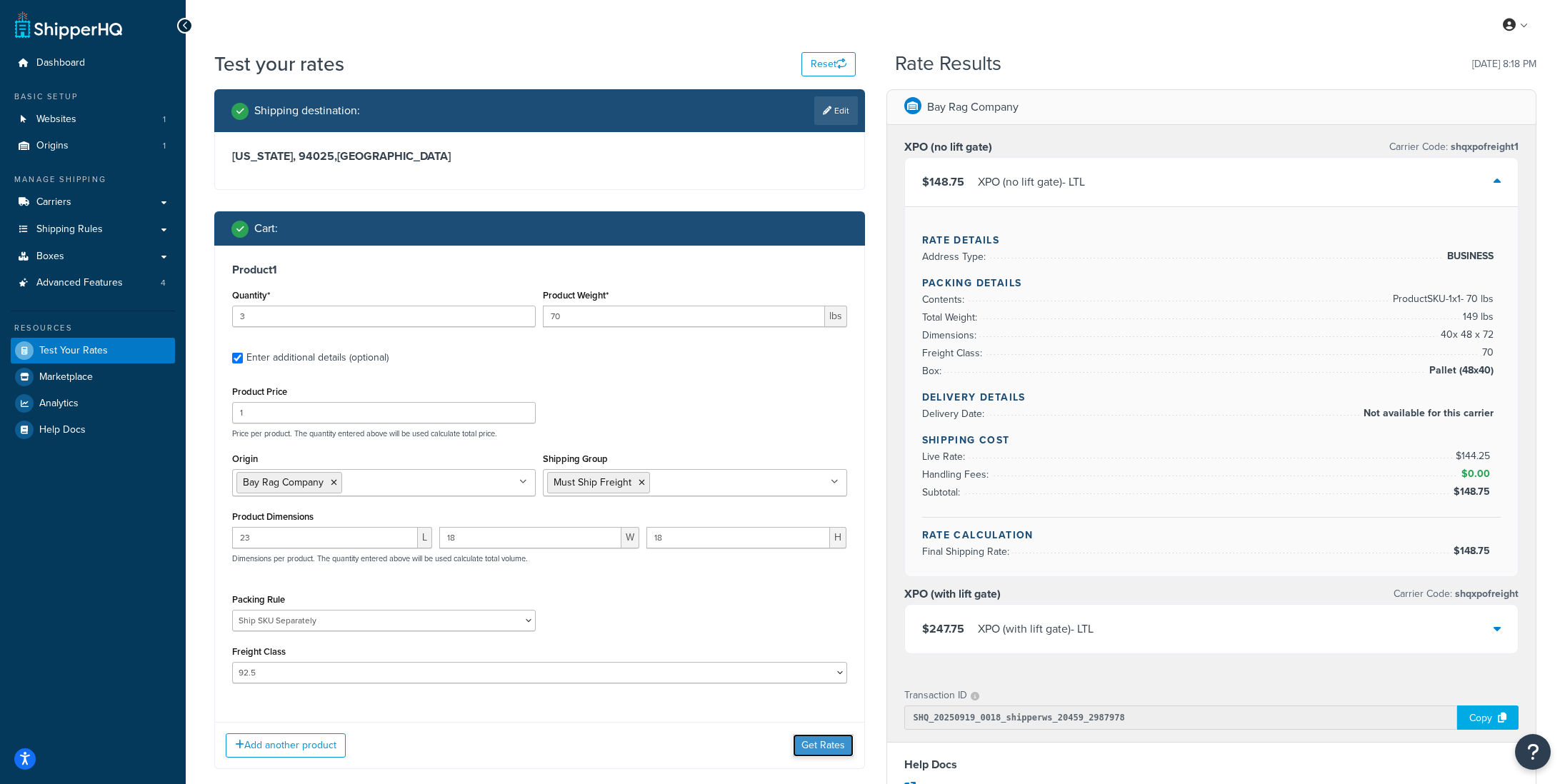
click at [819, 749] on button "Get Rates" at bounding box center [823, 744] width 60 height 22
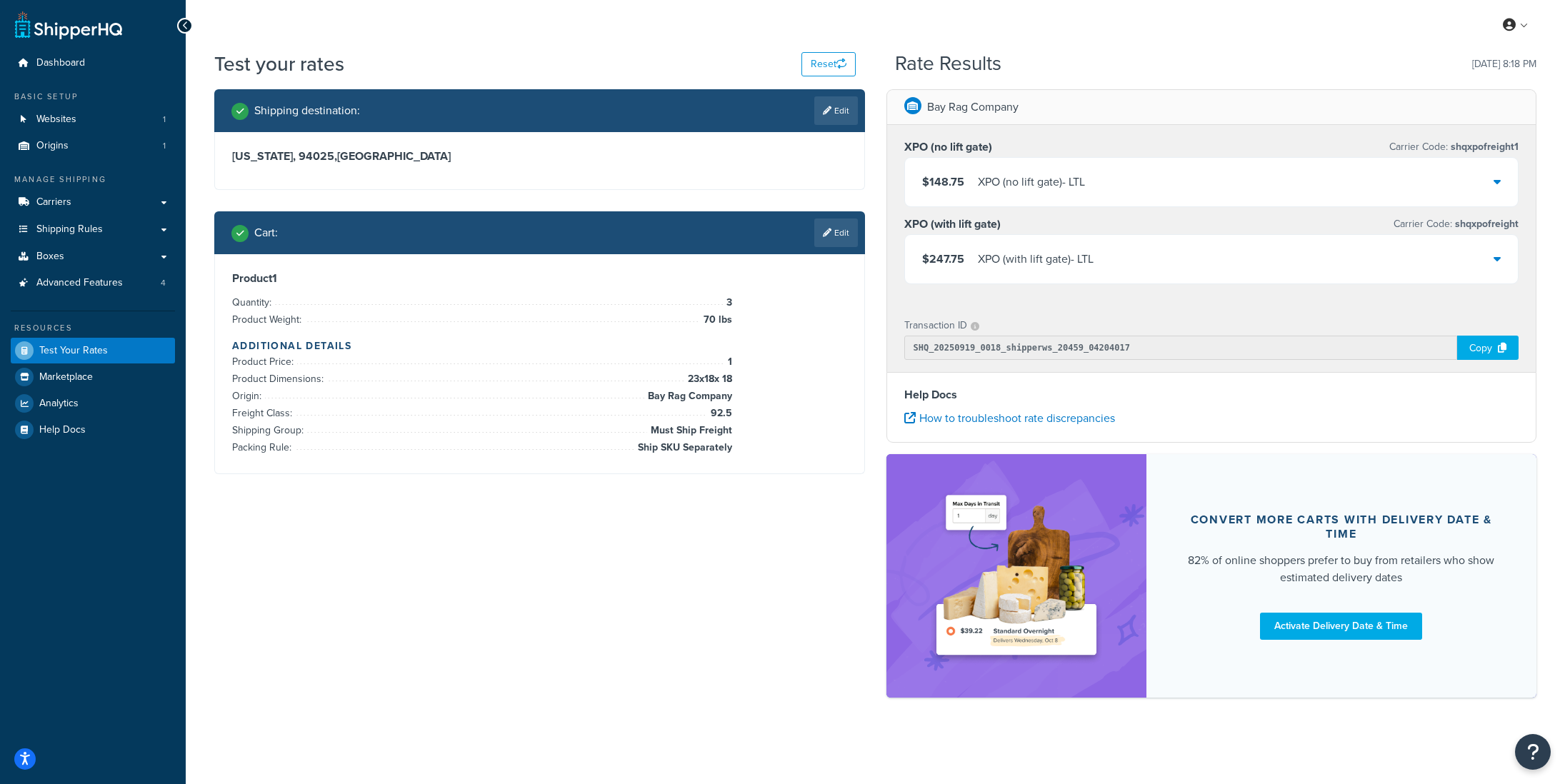
click at [961, 150] on h3 "XPO (no lift gate)" at bounding box center [948, 147] width 88 height 14
click at [1065, 143] on div "XPO (no lift gate) Carrier Code: shqxpofreight1" at bounding box center [1212, 147] width 615 height 20
click at [1256, 179] on div "$148.75 XPO (no lift gate) - LTL" at bounding box center [1212, 182] width 614 height 49
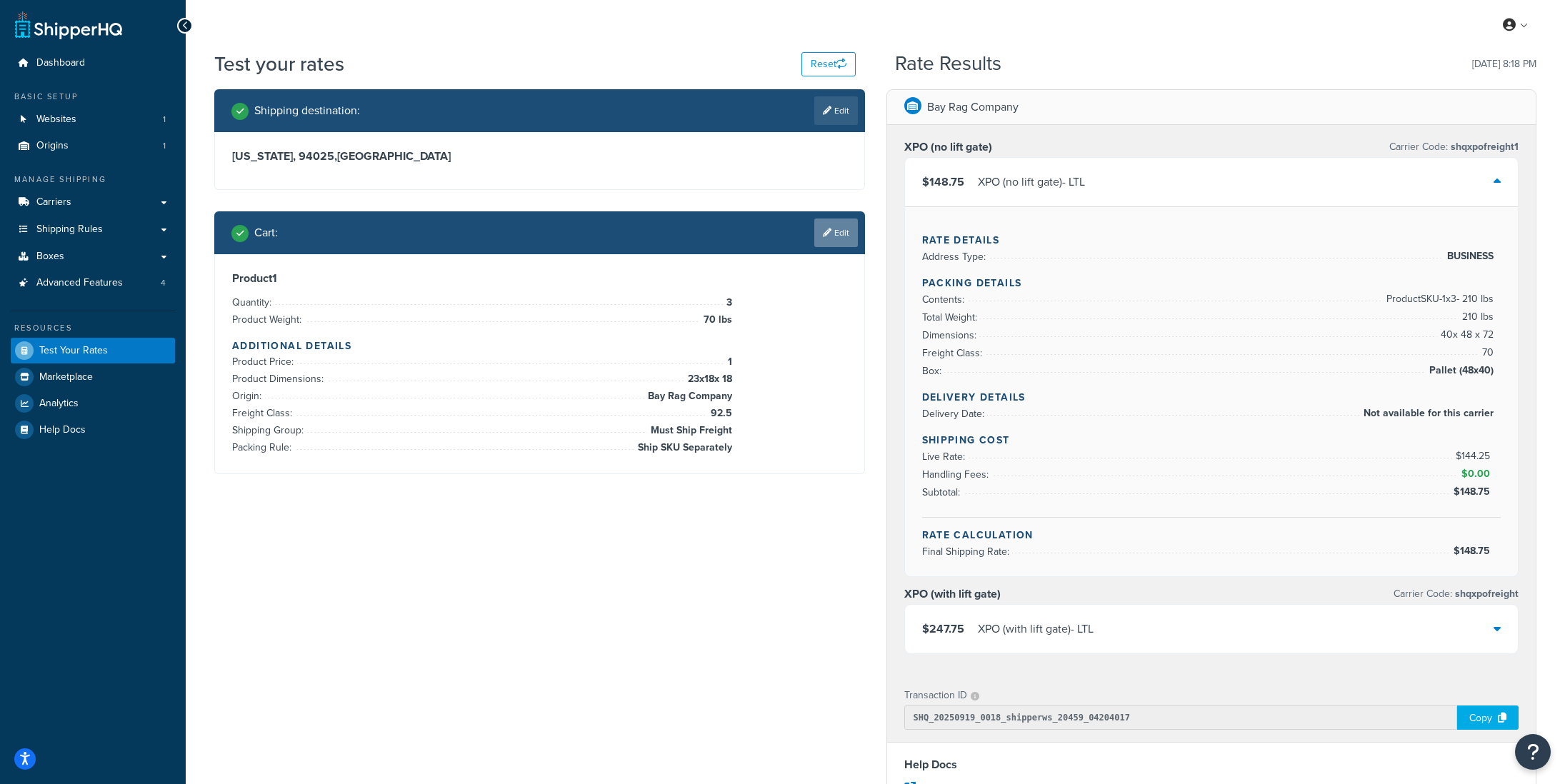
click at [837, 238] on link "Edit" at bounding box center [836, 232] width 43 height 29
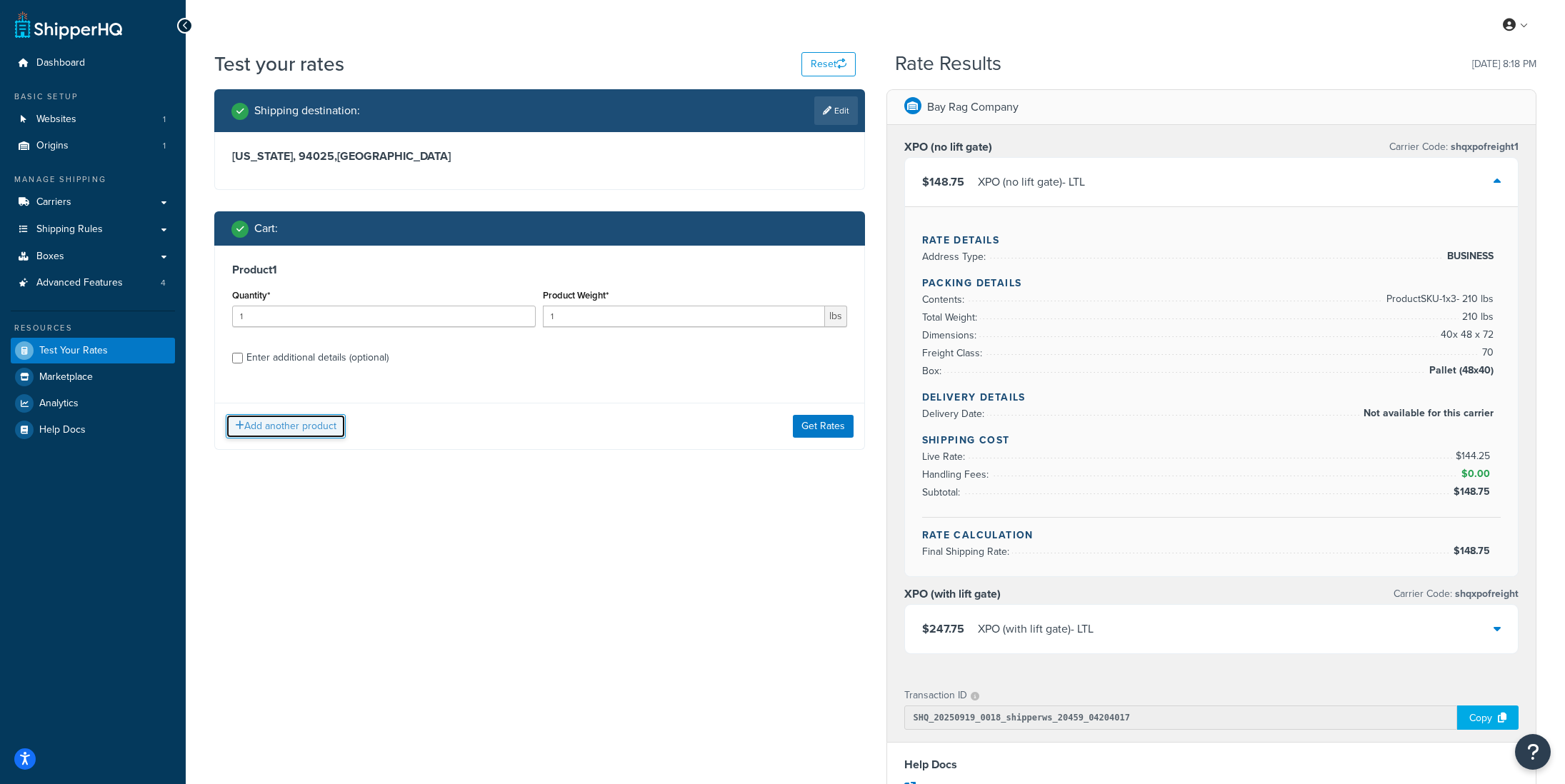
click at [293, 432] on button "Add another product" at bounding box center [285, 426] width 120 height 24
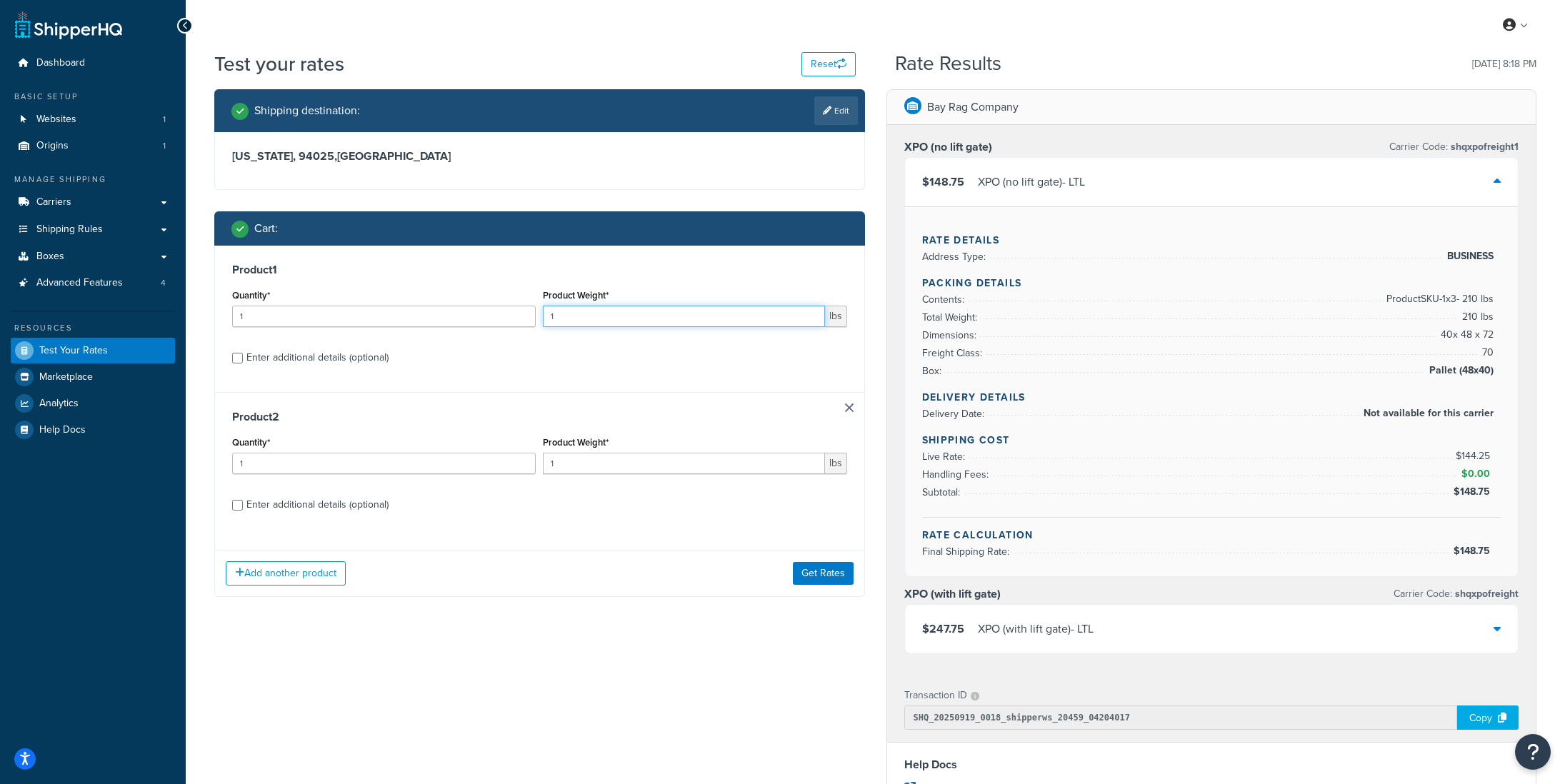
click at [533, 318] on div "Quantity* 1 Product Weight* 1 lbs" at bounding box center [539, 311] width 622 height 52
type input "70"
drag, startPoint x: 275, startPoint y: 317, endPoint x: 147, endPoint y: 311, distance: 128.1
click at [147, 311] on div "Dashboard Basic Setup Websites 1 Origins 1 Manage Shipping Carriers Carriers Al…" at bounding box center [782, 576] width 1565 height 1153
type input "2"
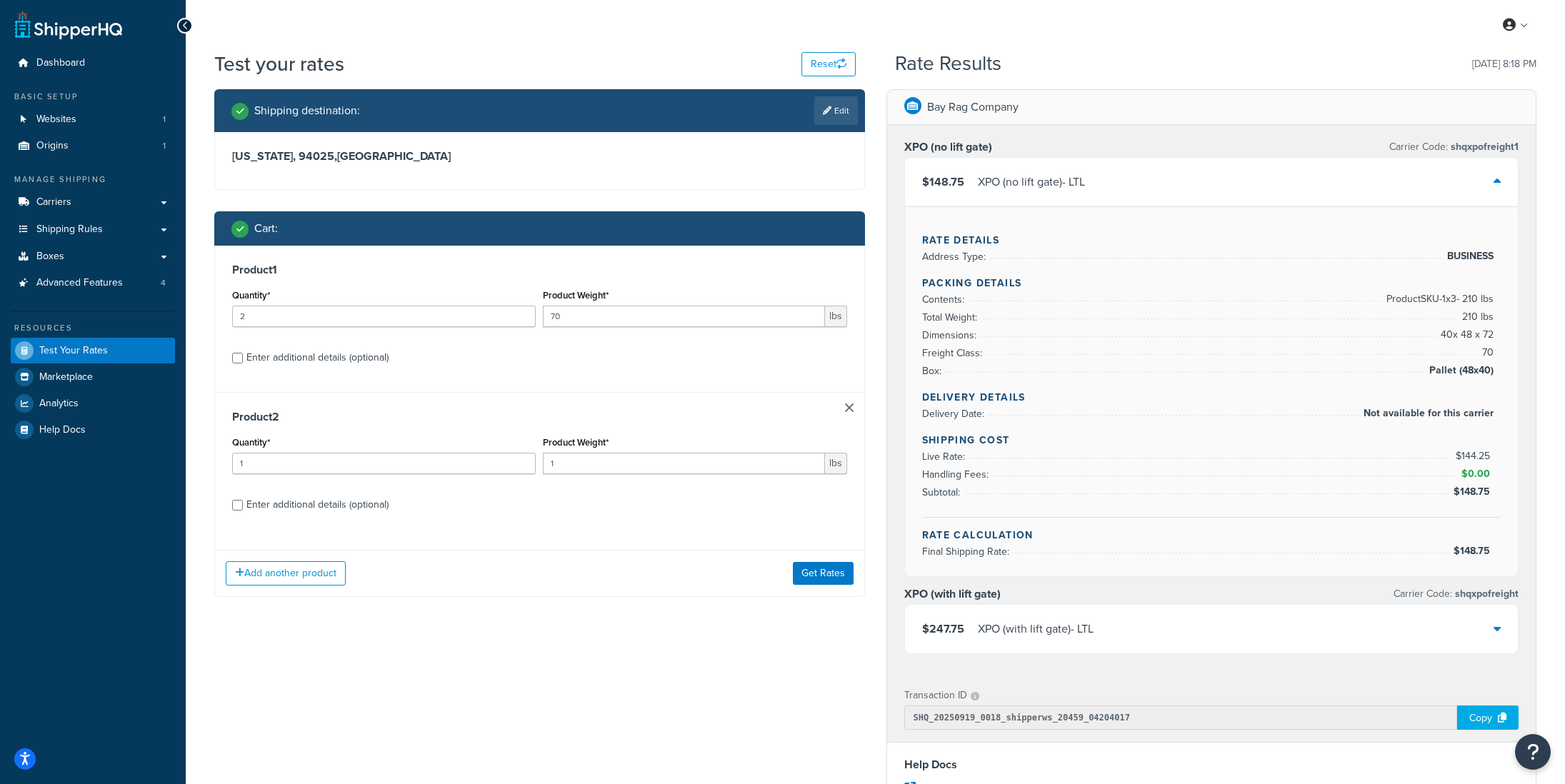
click at [291, 358] on div "Enter additional details (optional)" at bounding box center [317, 358] width 142 height 20
click at [243, 358] on input "Enter additional details (optional)" at bounding box center [238, 358] width 11 height 11
checkbox input "true"
select select "87845"
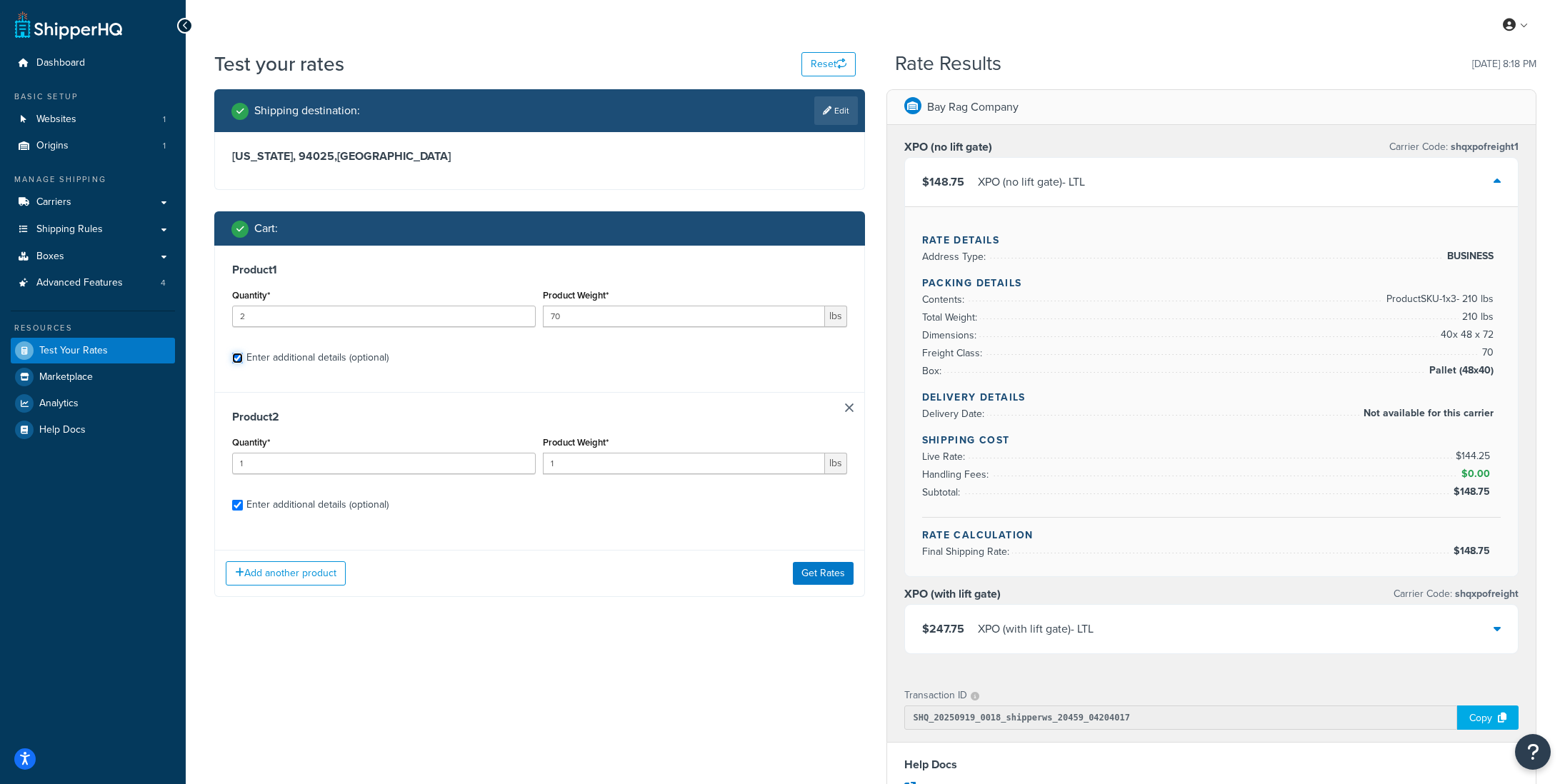
select select "92.5"
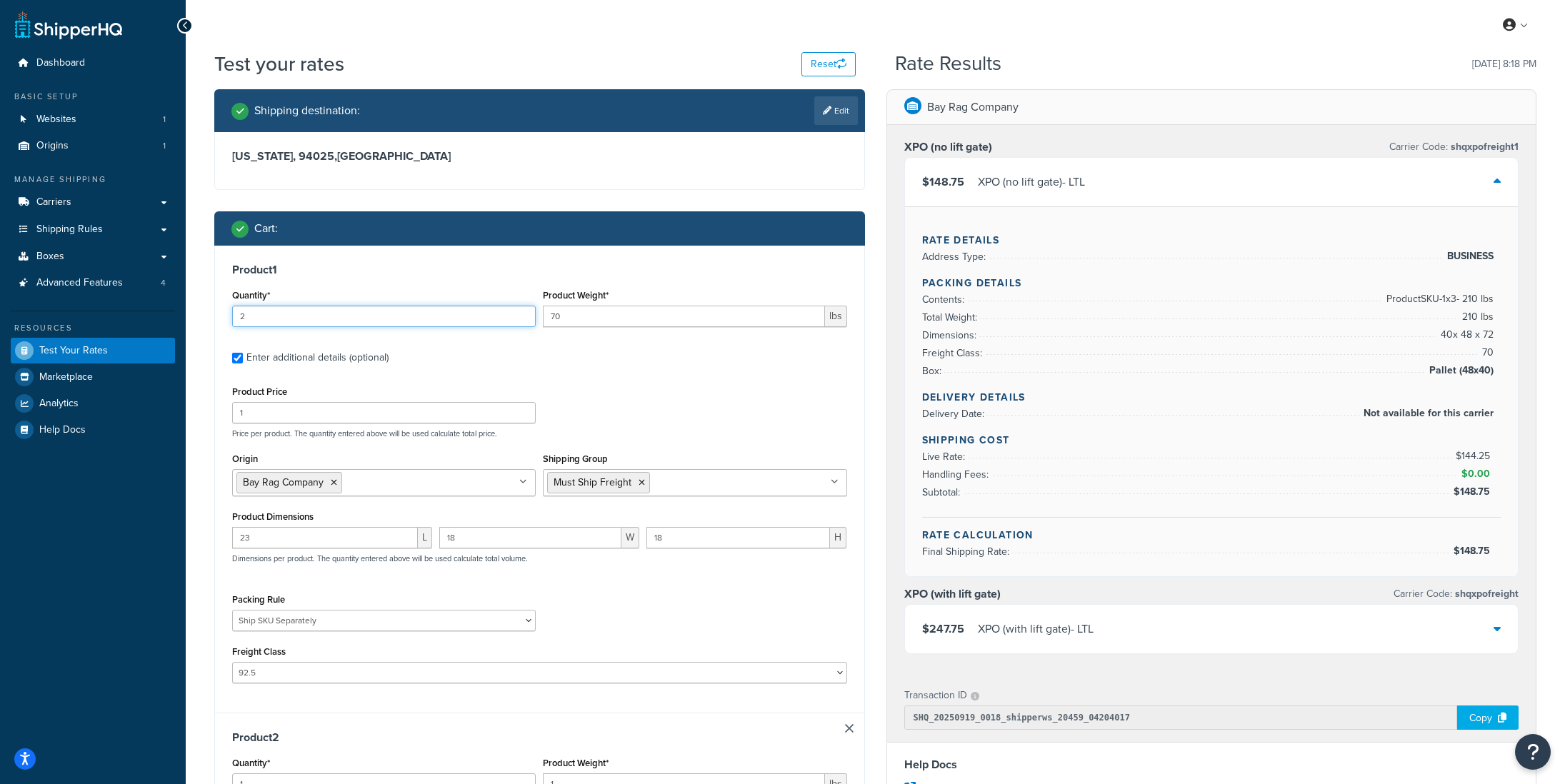
drag, startPoint x: 274, startPoint y: 316, endPoint x: 234, endPoint y: 315, distance: 40.0
click at [234, 315] on input "2" at bounding box center [384, 316] width 304 height 22
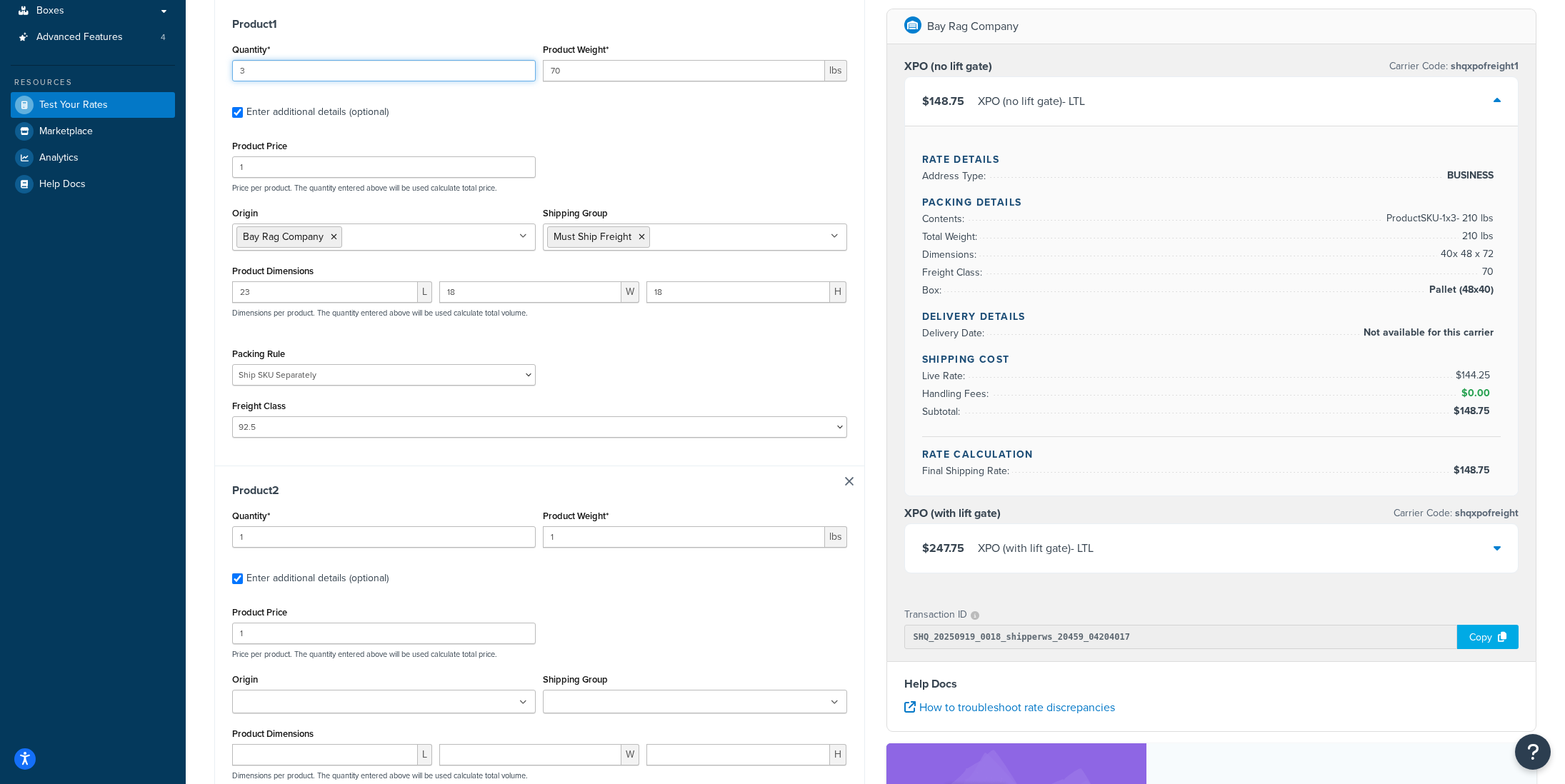
scroll to position [302, 0]
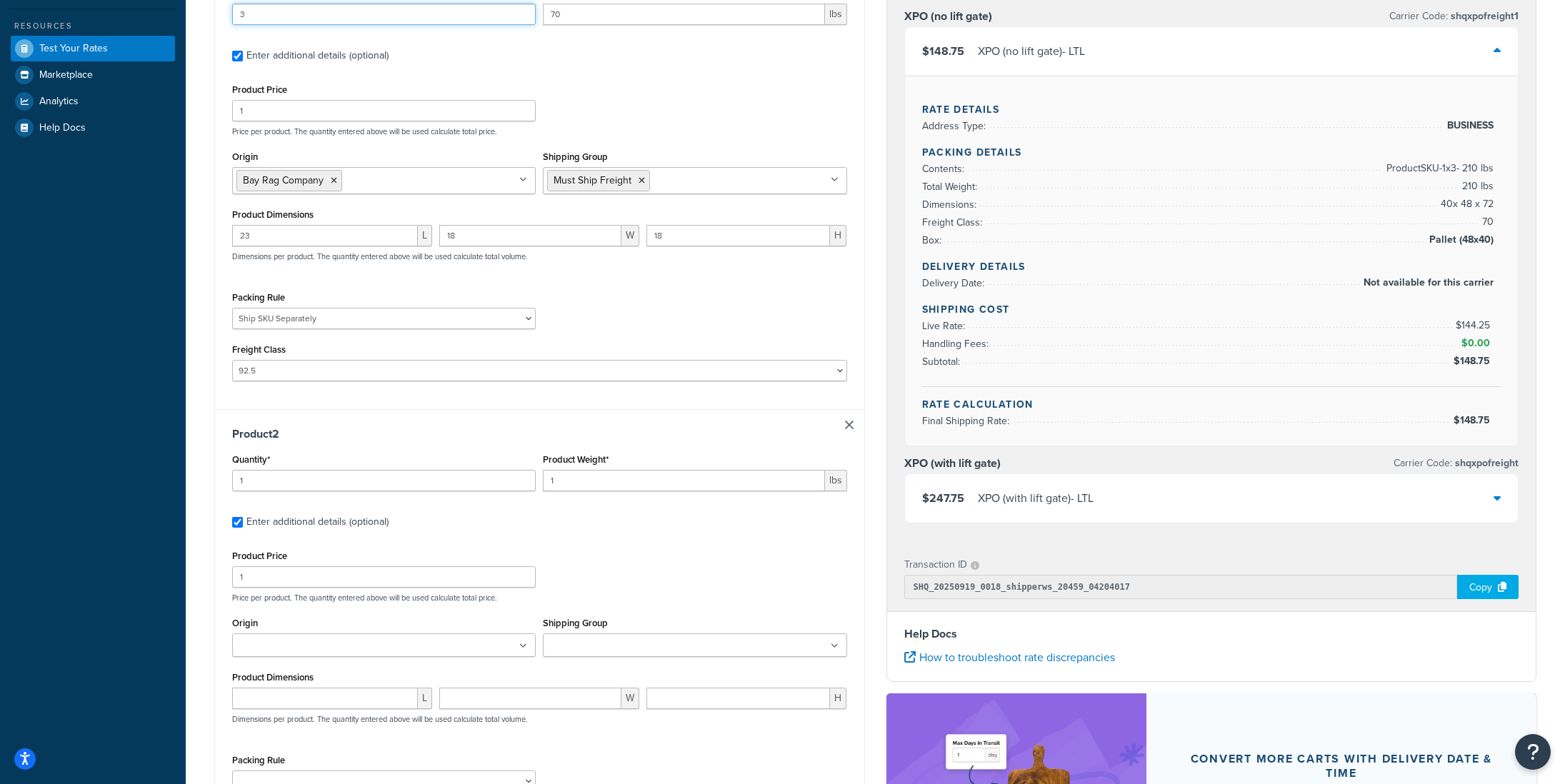
type input "3"
drag, startPoint x: 264, startPoint y: 484, endPoint x: 223, endPoint y: 483, distance: 41.0
click at [223, 483] on div "Product 2 Quantity* 1 Product Weight* 1 lbs Enter additional details (optional)…" at bounding box center [539, 640] width 650 height 462
type input "5"
type input "10"
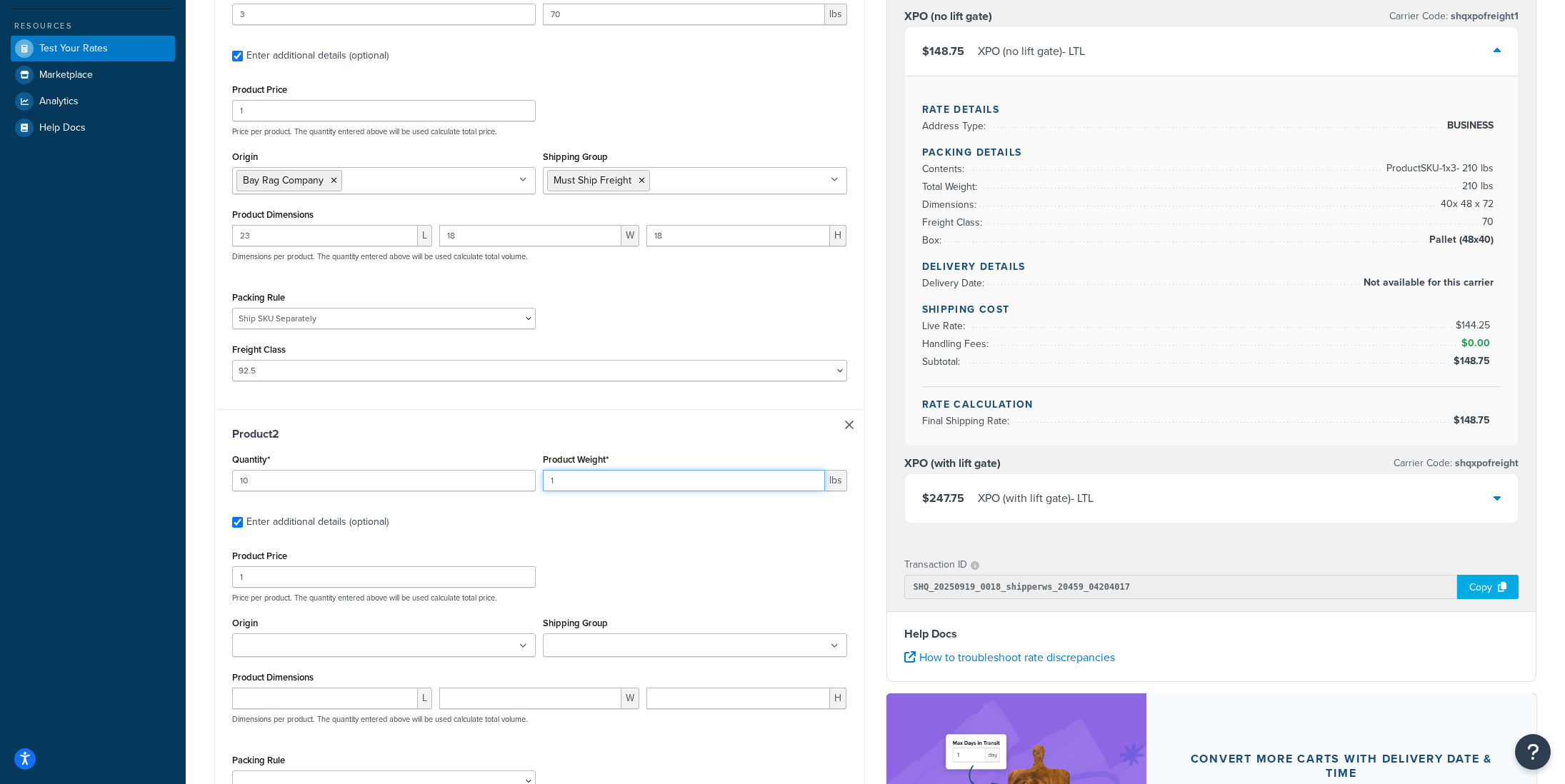
drag, startPoint x: 539, startPoint y: 479, endPoint x: 524, endPoint y: 480, distance: 15.0
click at [524, 480] on div "Quantity* 10 Product Weight* 1 lbs" at bounding box center [539, 476] width 622 height 52
type input "10"
drag, startPoint x: 266, startPoint y: 648, endPoint x: 274, endPoint y: 655, distance: 10.6
click at [266, 649] on input "Origin" at bounding box center [299, 646] width 126 height 15
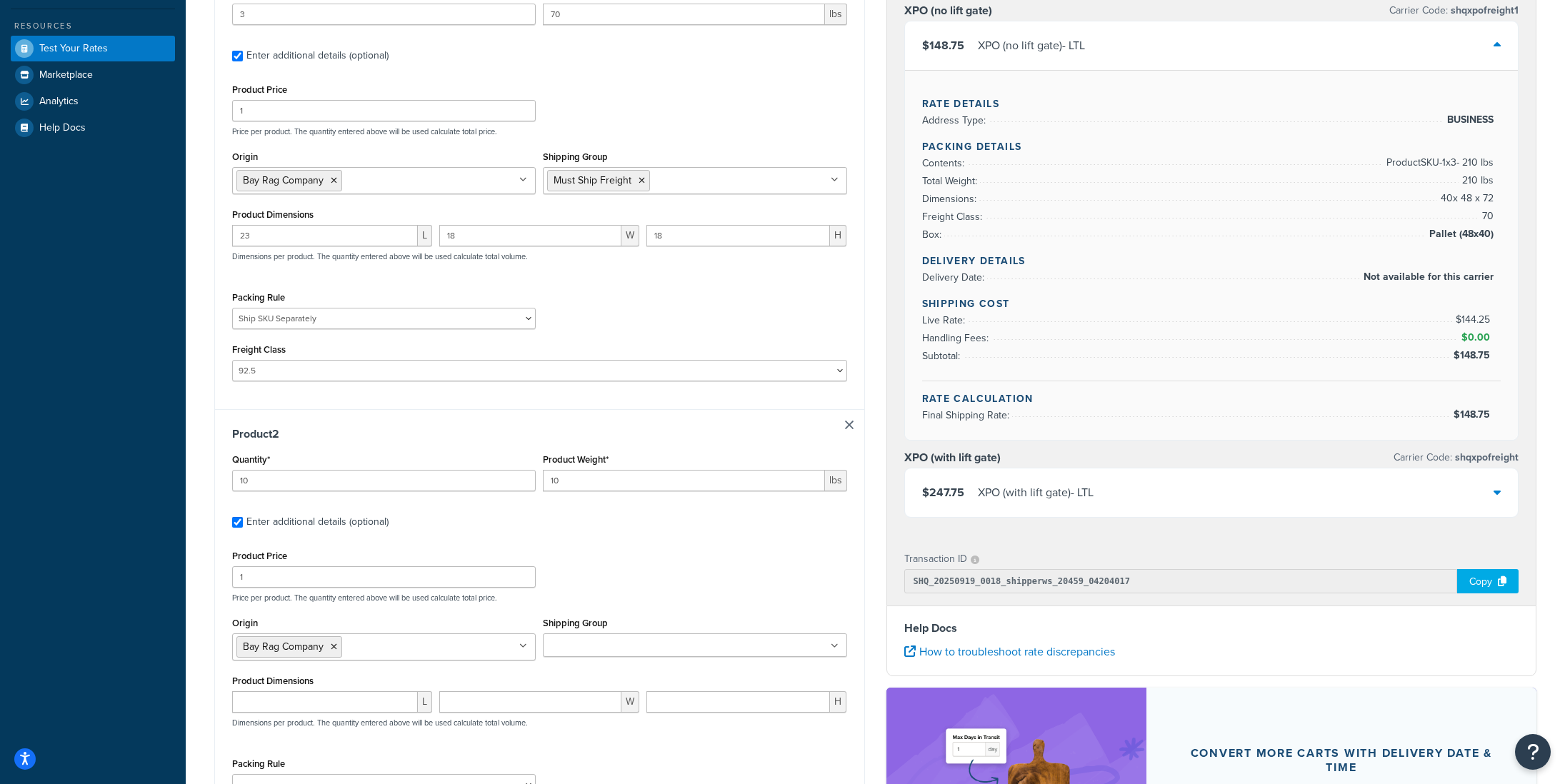
scroll to position [366, 0]
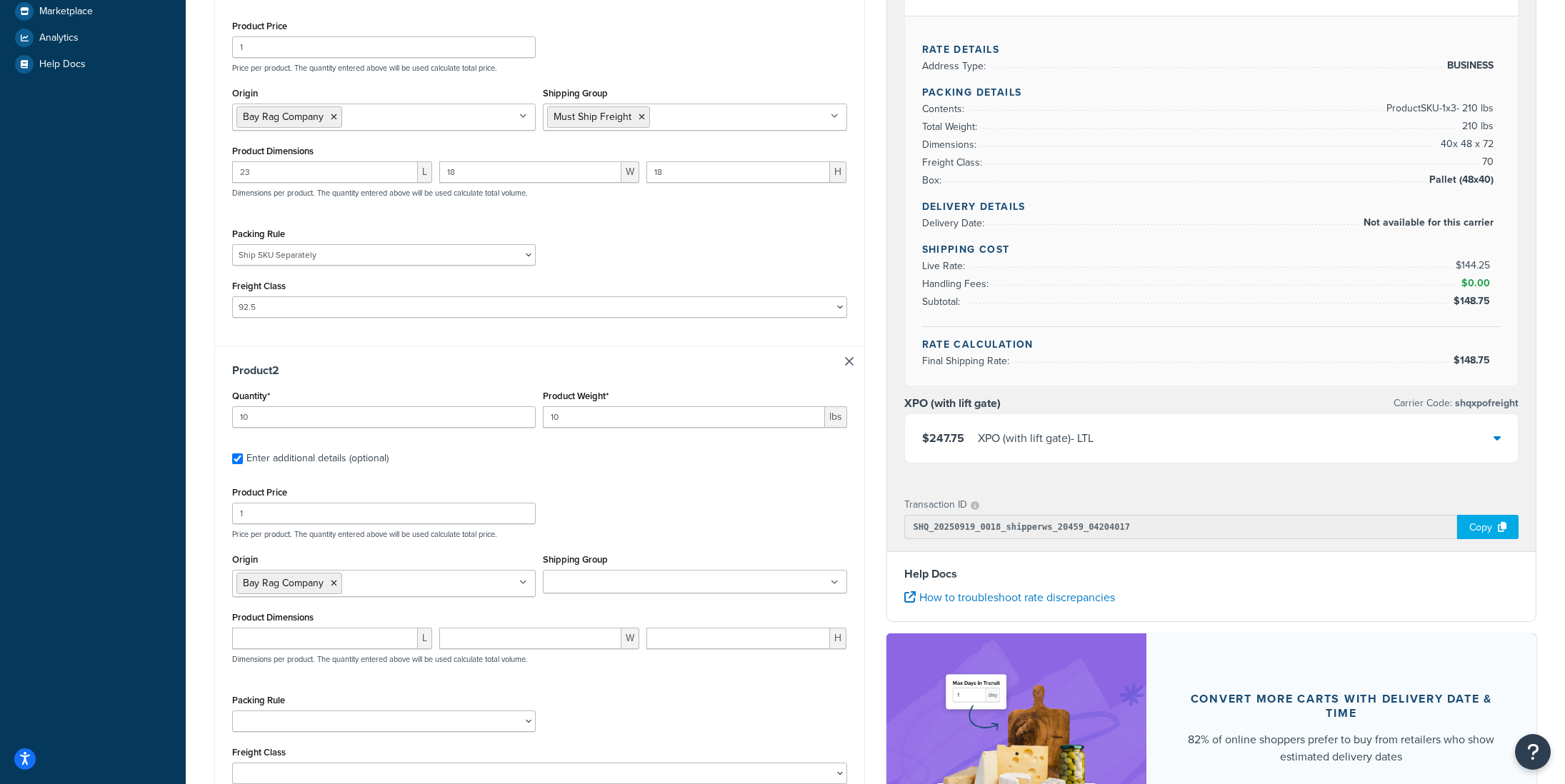
click at [562, 587] on input "Shipping Group" at bounding box center [610, 583] width 126 height 15
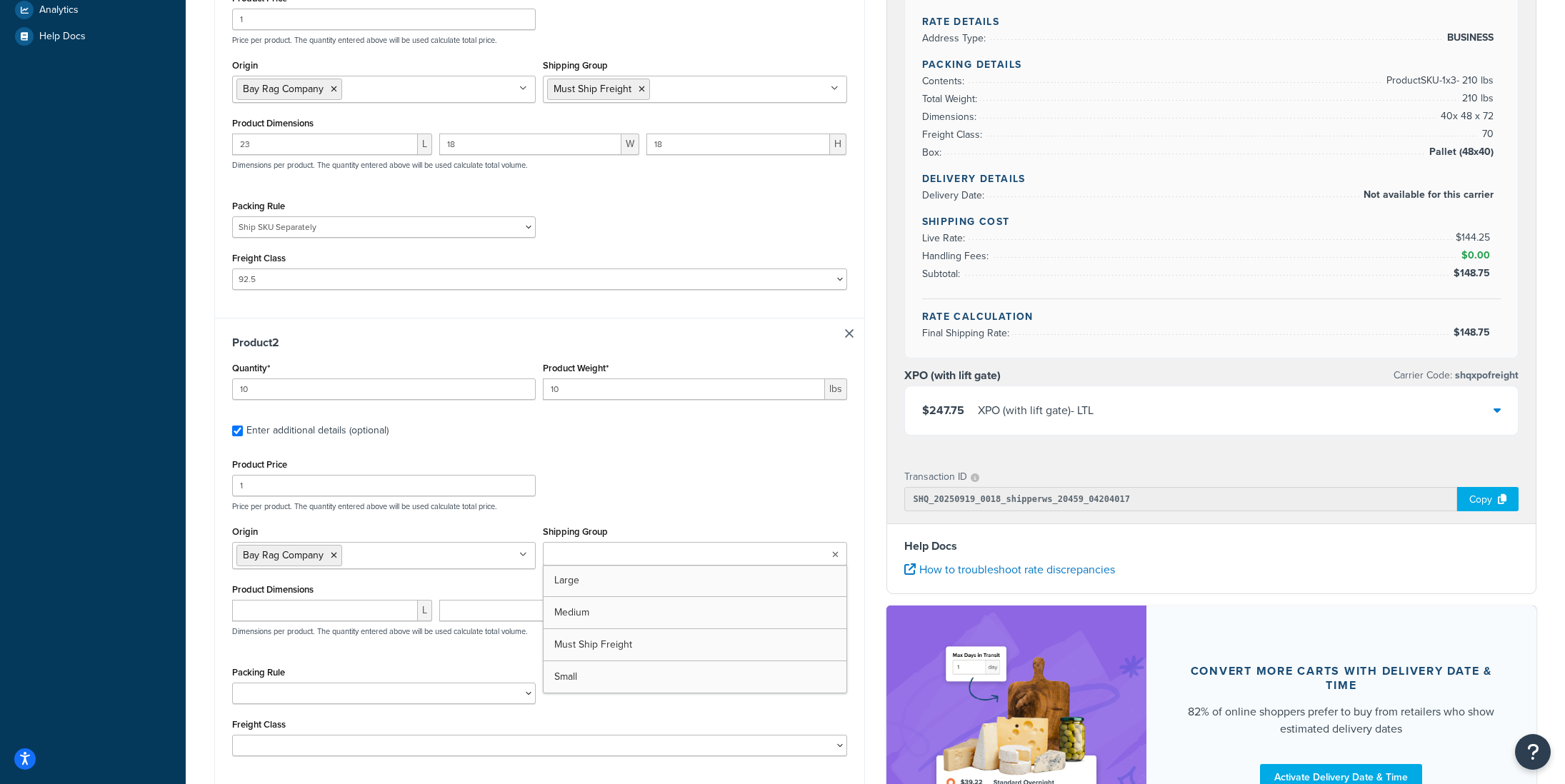
scroll to position [405, 0]
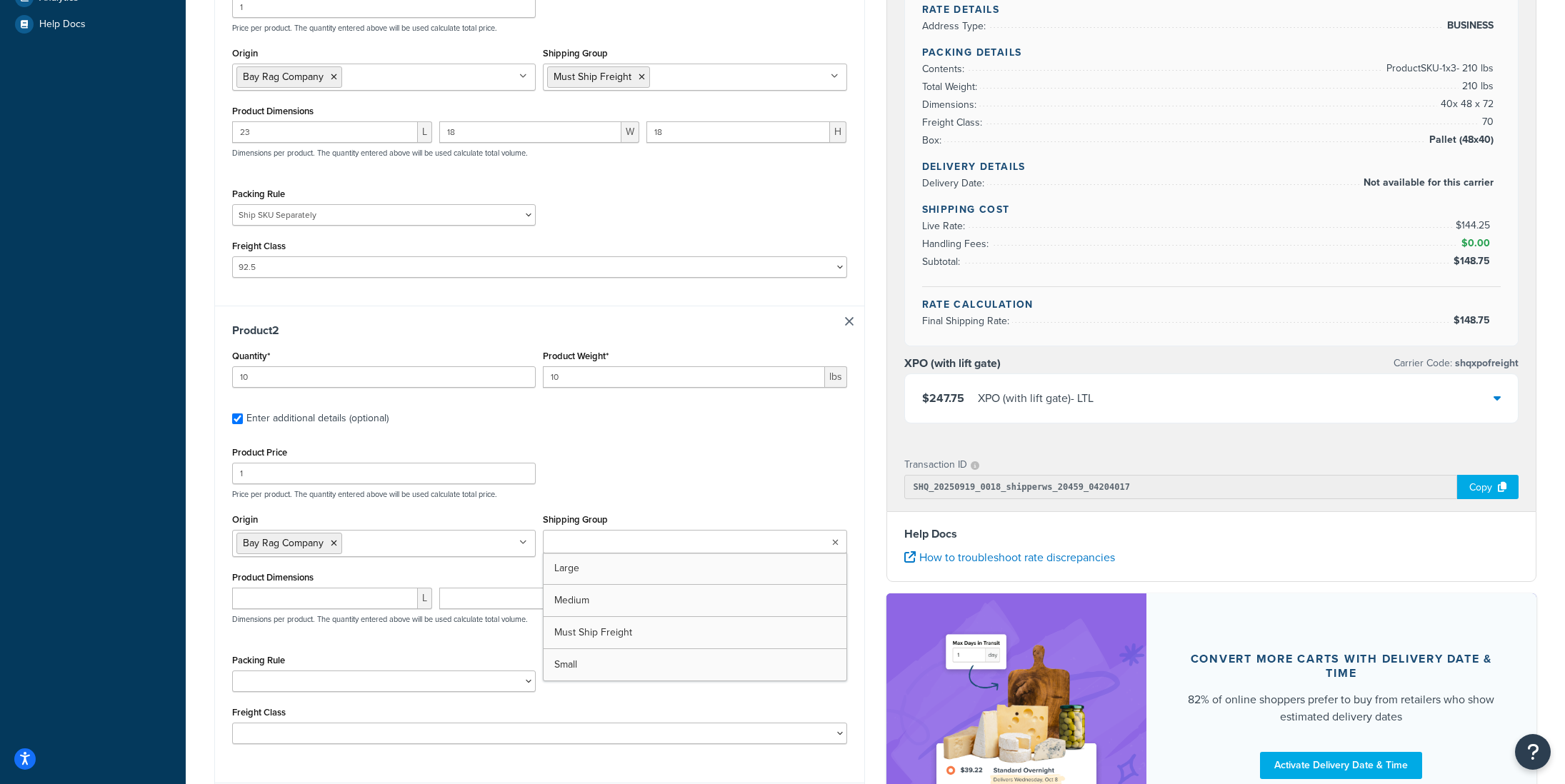
click at [648, 480] on div "Product Price 1 Price per product. The quantity entered above will be used calc…" at bounding box center [539, 470] width 622 height 57
click at [605, 542] on input "Shipping Group" at bounding box center [610, 542] width 126 height 15
click at [284, 607] on input "number" at bounding box center [326, 598] width 186 height 22
type input "12"
click at [488, 608] on input "number" at bounding box center [530, 598] width 182 height 22
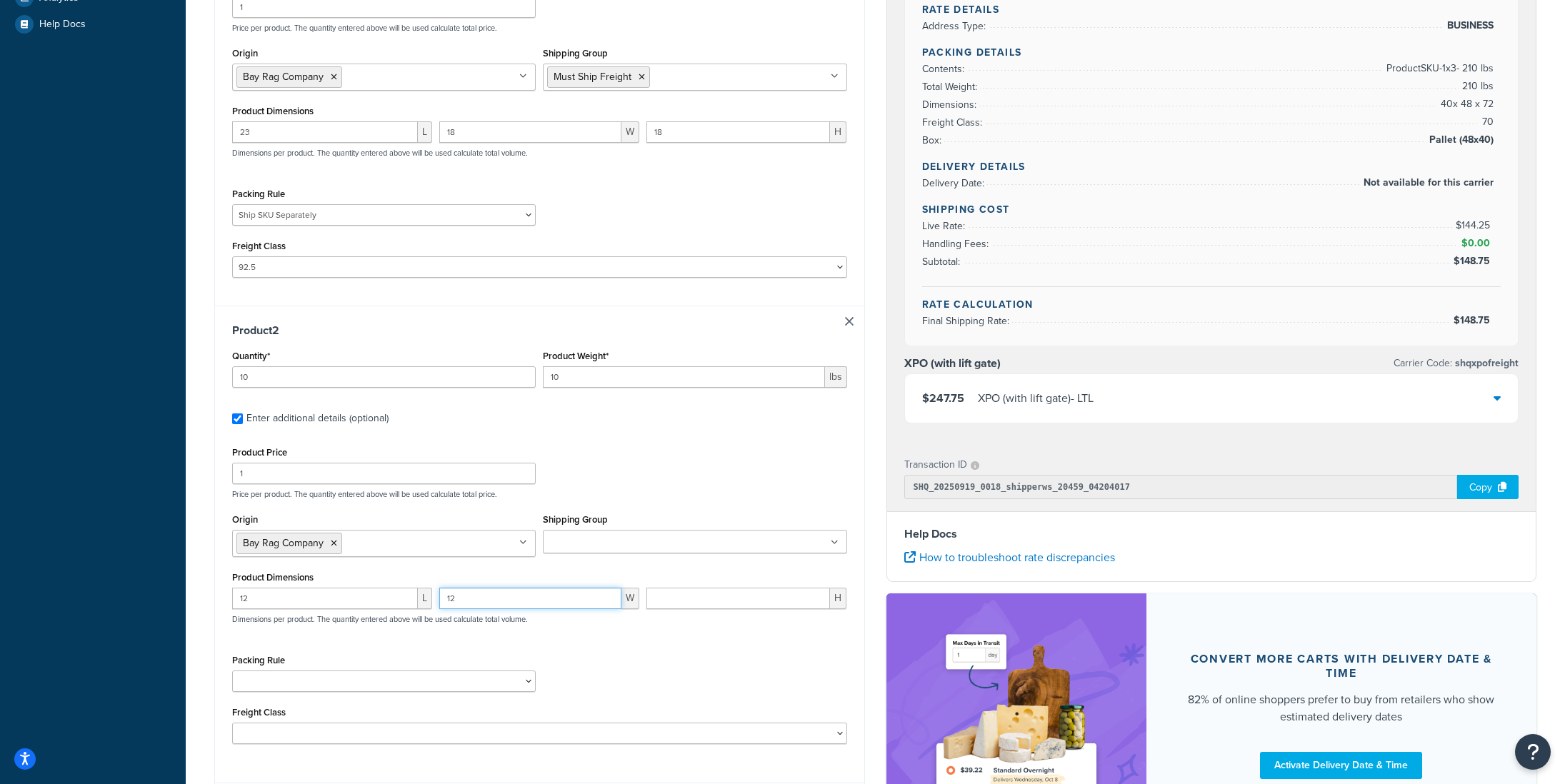
type input "12"
click at [696, 605] on input "number" at bounding box center [738, 598] width 184 height 22
type input "12"
click at [398, 679] on select "(Test) Packing Rule 10 lb Box Pack into Pallets pack sep Ship SKU Separately" at bounding box center [384, 681] width 304 height 22
select select "87845"
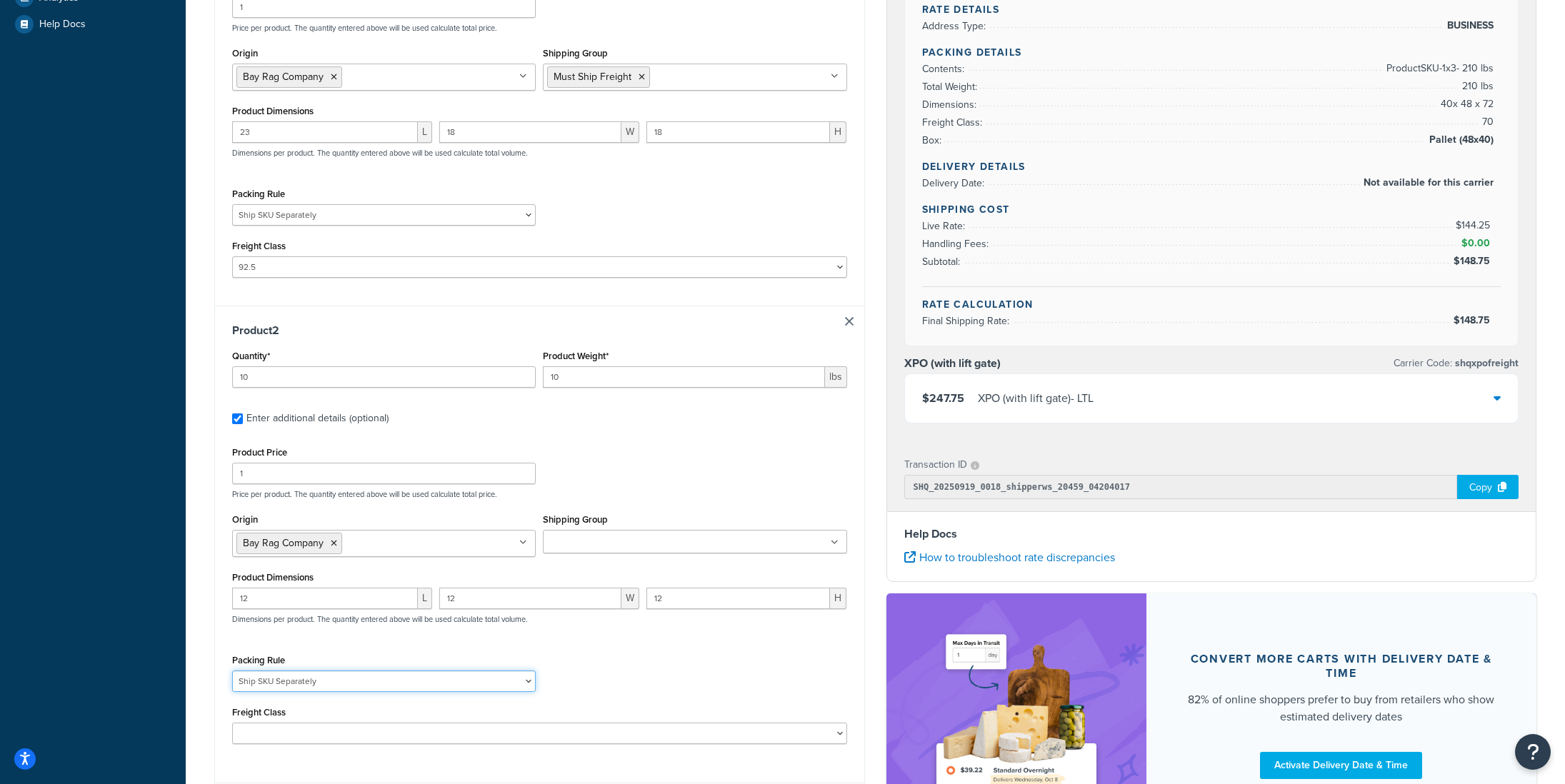
click at [233, 673] on select "(Test) Packing Rule 10 lb Box Pack into Pallets pack sep Ship SKU Separately" at bounding box center [384, 681] width 304 height 22
click at [346, 652] on div "Product Price 1 Price per product. The quantity entered above will be used calc…" at bounding box center [540, 593] width 615 height 301
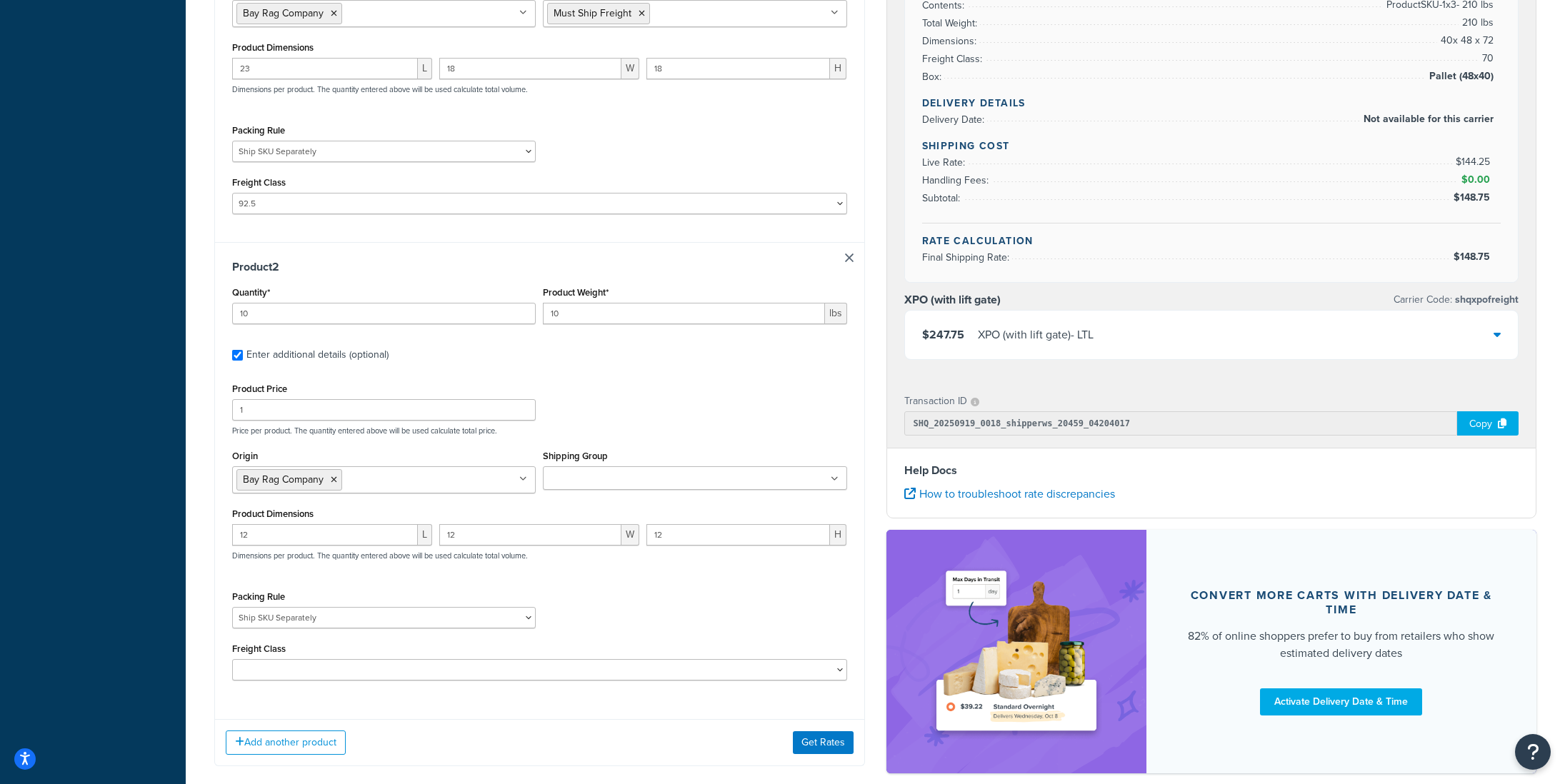
scroll to position [474, 0]
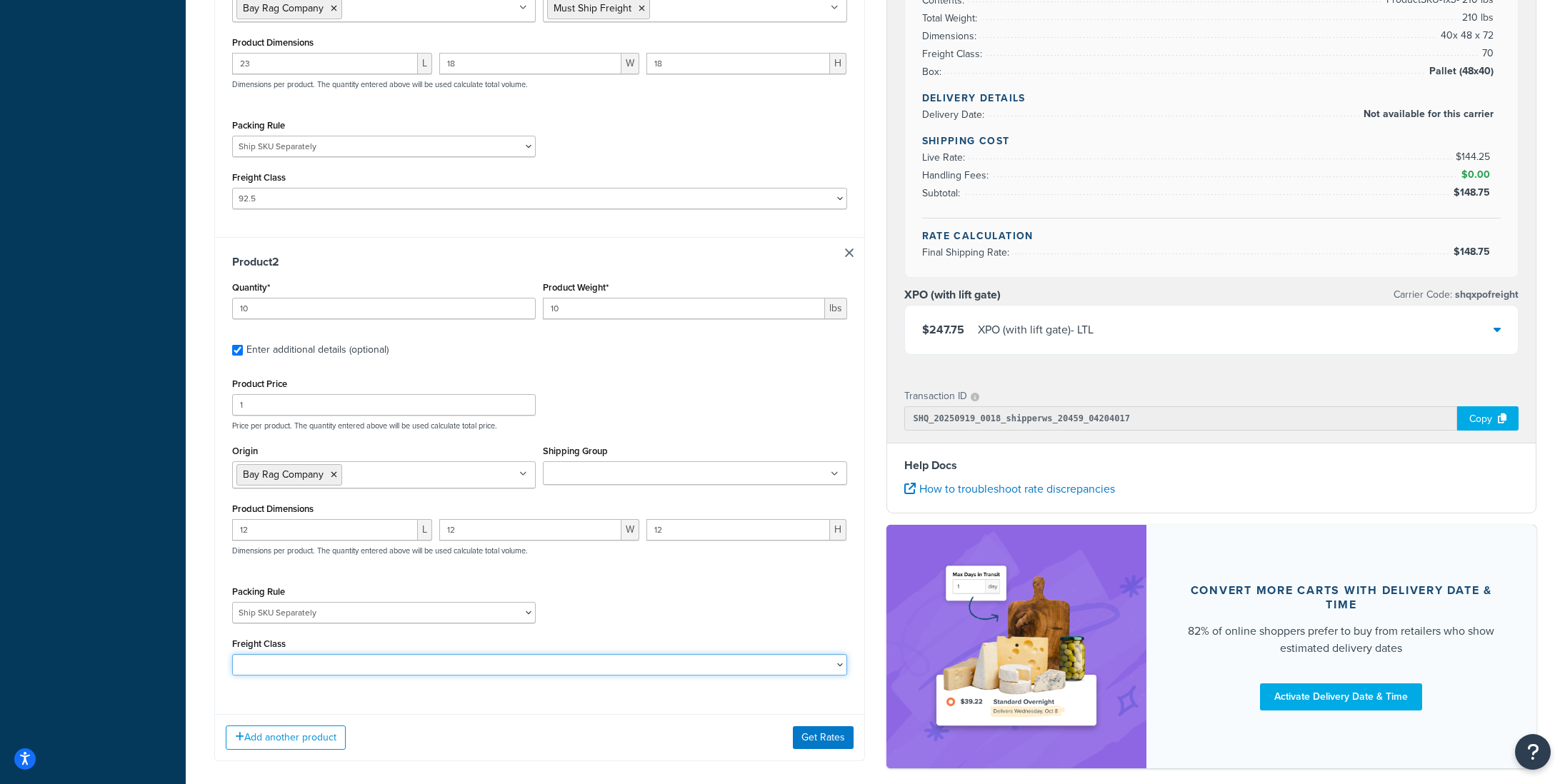
click at [351, 669] on select "50 55 60 65 70 77.5 85 92.5 100 110 125 150 175 200 250 300 400 500" at bounding box center [540, 665] width 615 height 22
click at [815, 738] on button "Get Rates" at bounding box center [823, 737] width 60 height 22
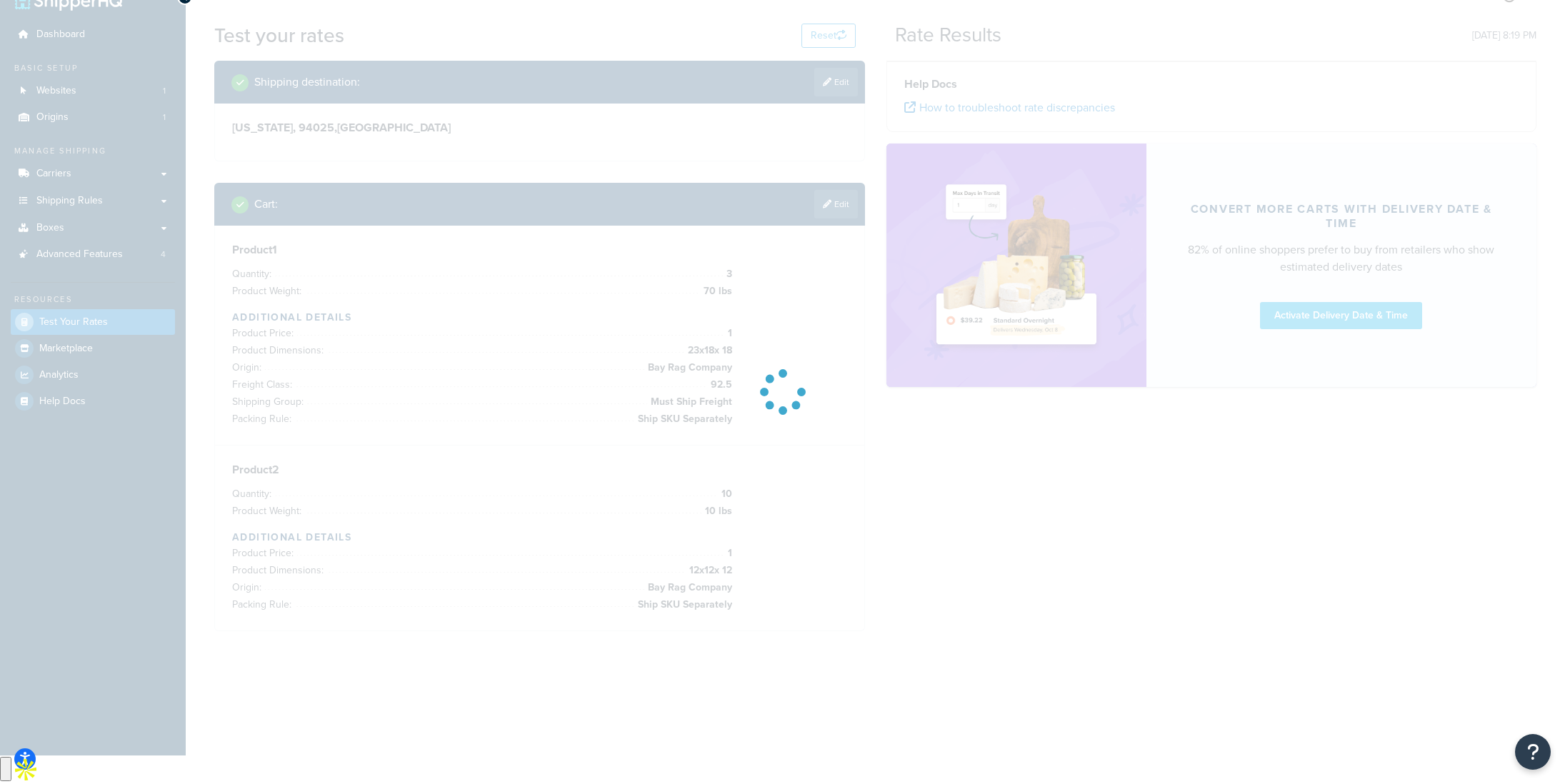
scroll to position [0, 0]
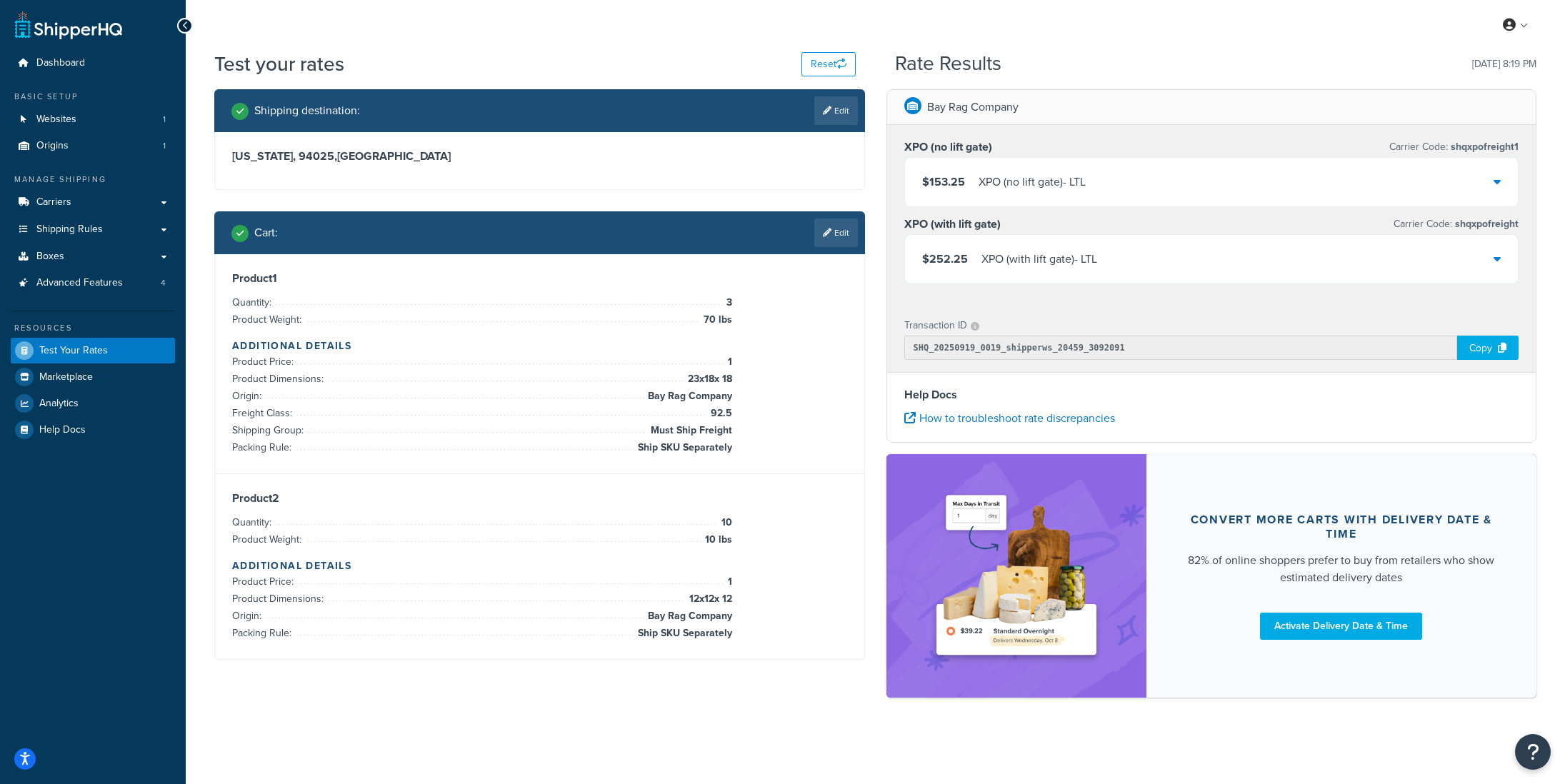
click at [1029, 180] on div "XPO (no lift gate) - LTL" at bounding box center [1032, 182] width 107 height 20
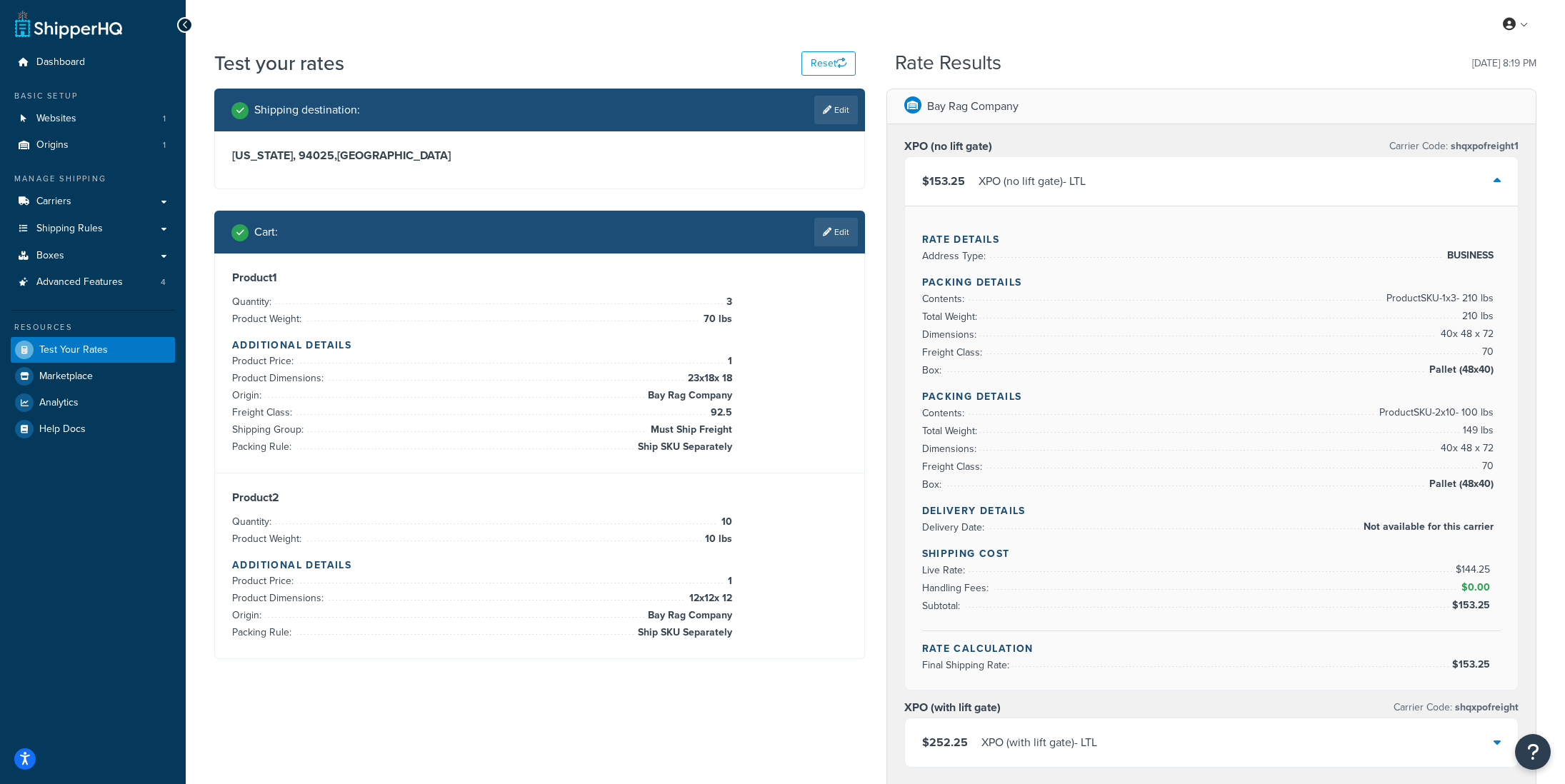
scroll to position [5, 0]
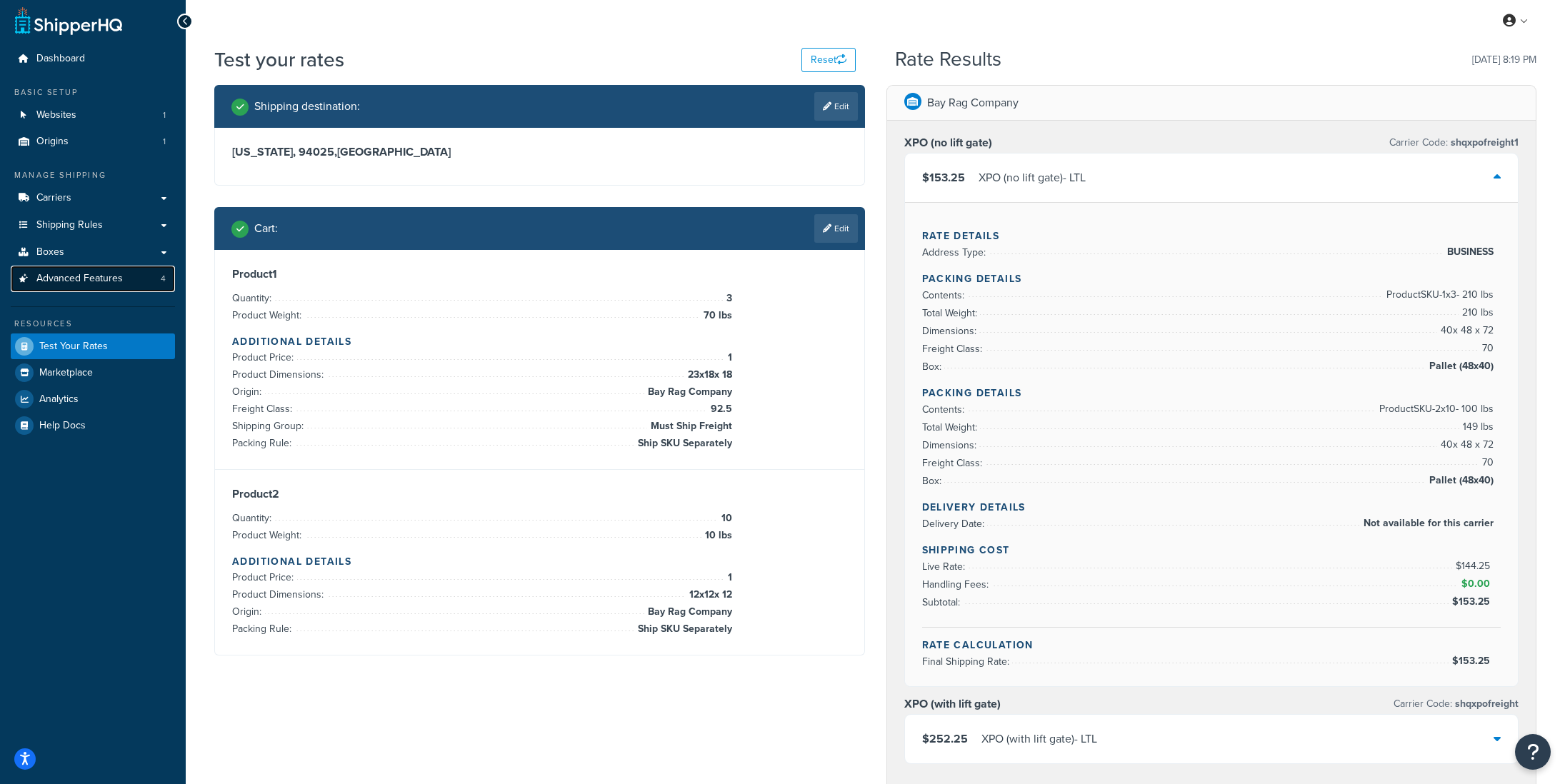
click at [71, 281] on span "Advanced Features" at bounding box center [80, 279] width 87 height 12
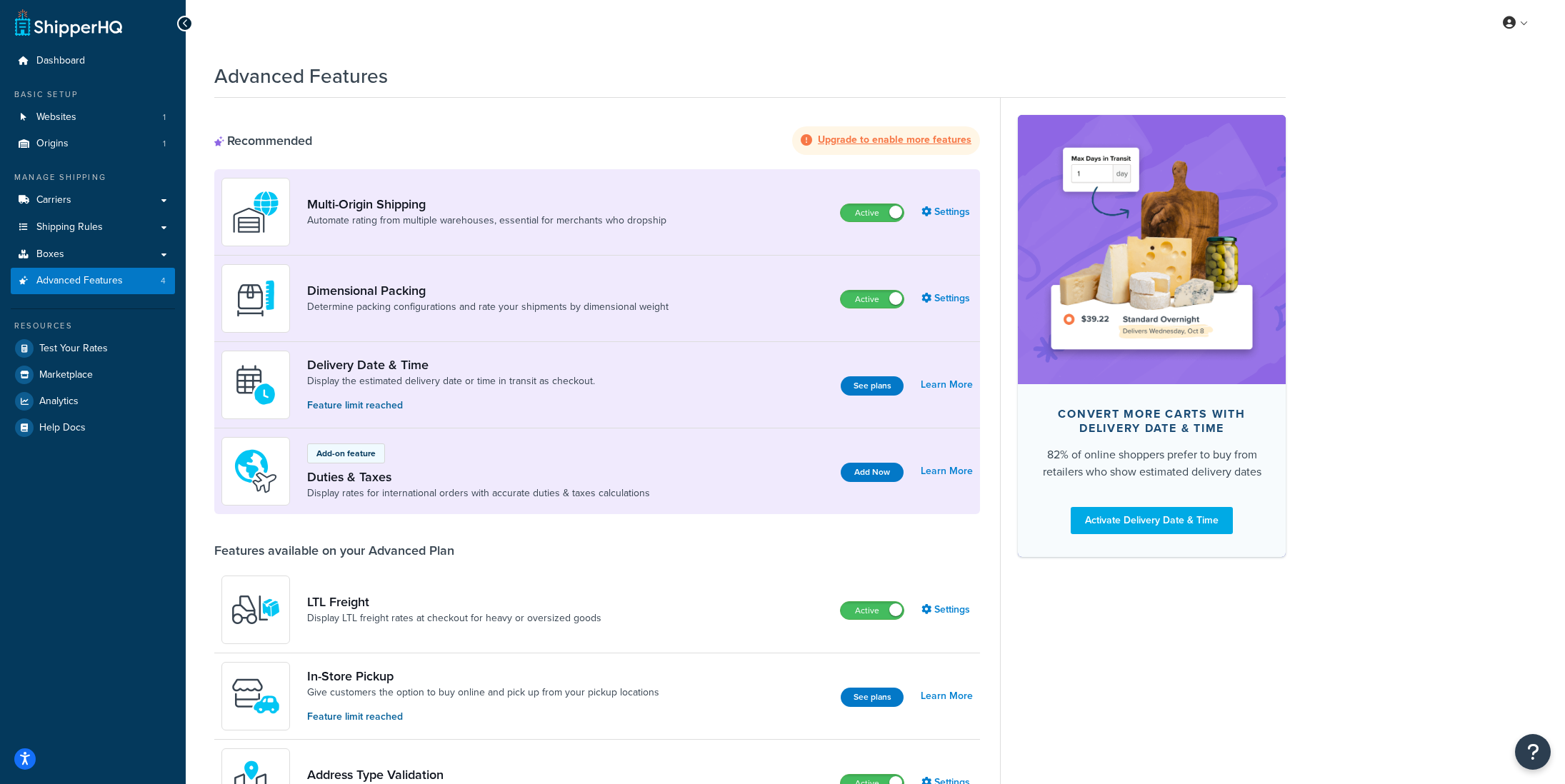
scroll to position [3, 0]
click at [345, 273] on div "Dimensional Packing Determine packing configurations and rate your shipments by…" at bounding box center [451, 297] width 459 height 68
click at [630, 305] on link "Determine packing configurations and rate your shipments by dimensional weight" at bounding box center [488, 306] width 361 height 14
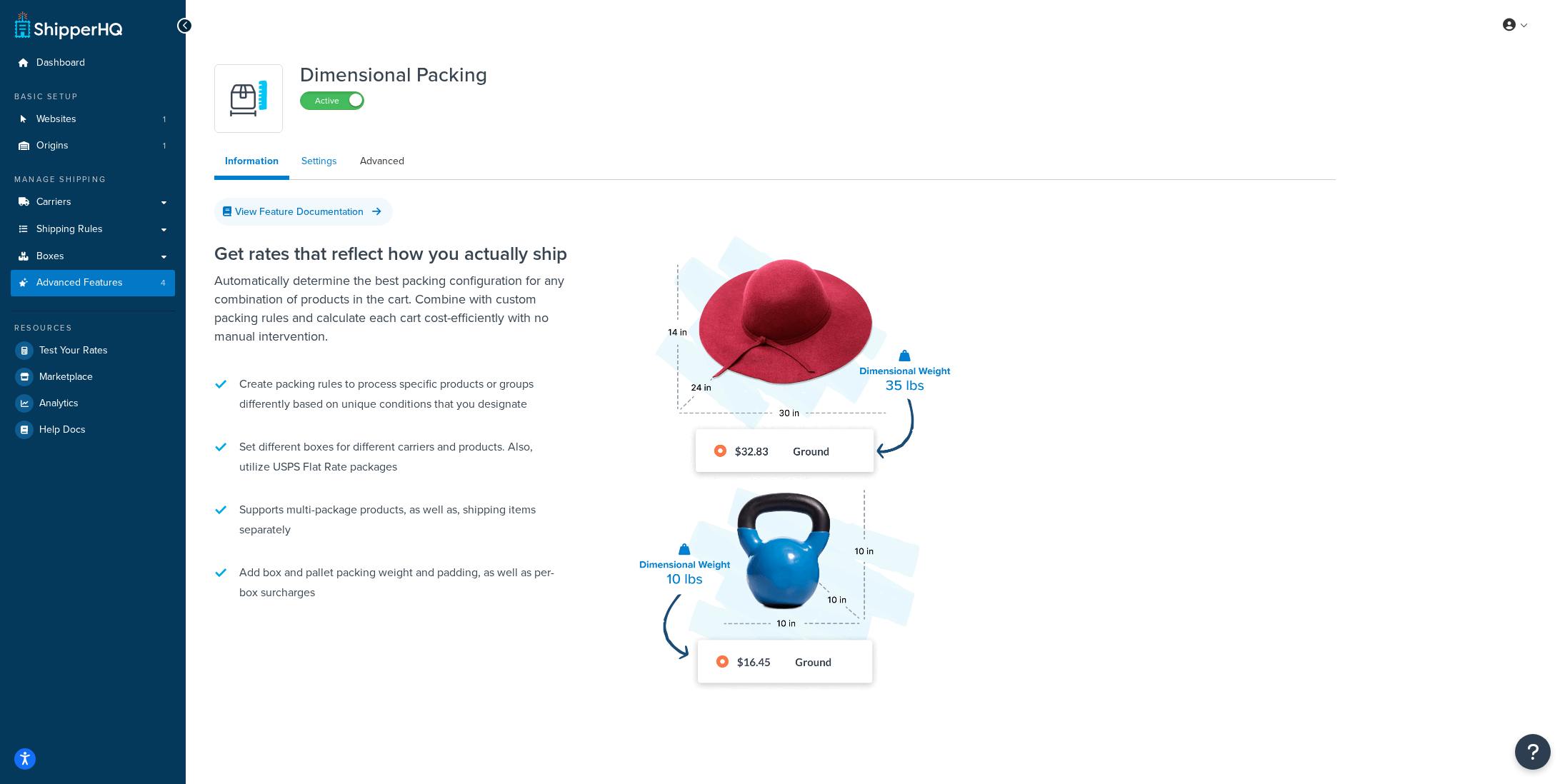
click at [316, 156] on link "Settings" at bounding box center [319, 161] width 57 height 29
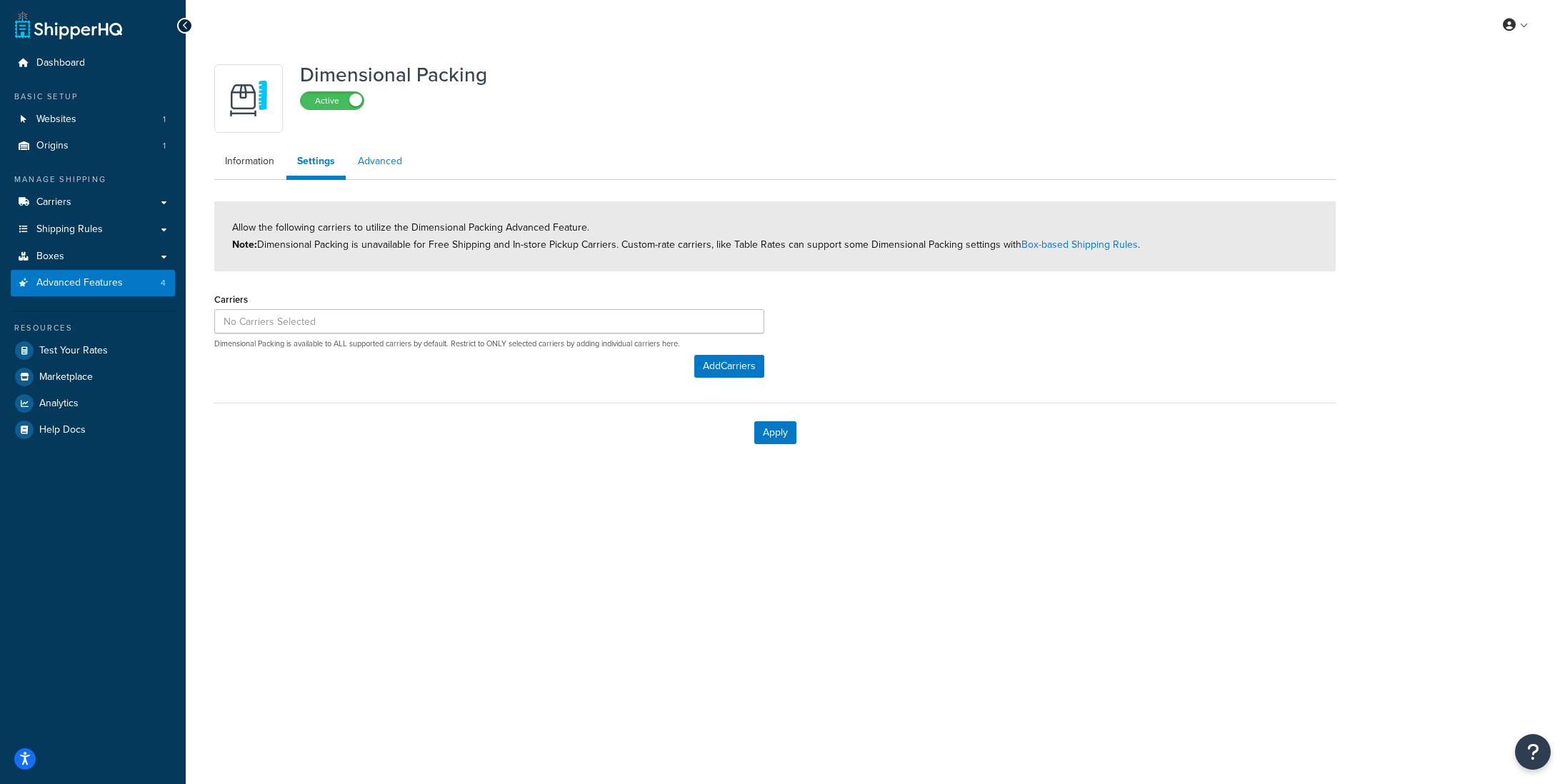
click at [377, 157] on link "Advanced" at bounding box center [380, 161] width 66 height 29
select select "false"
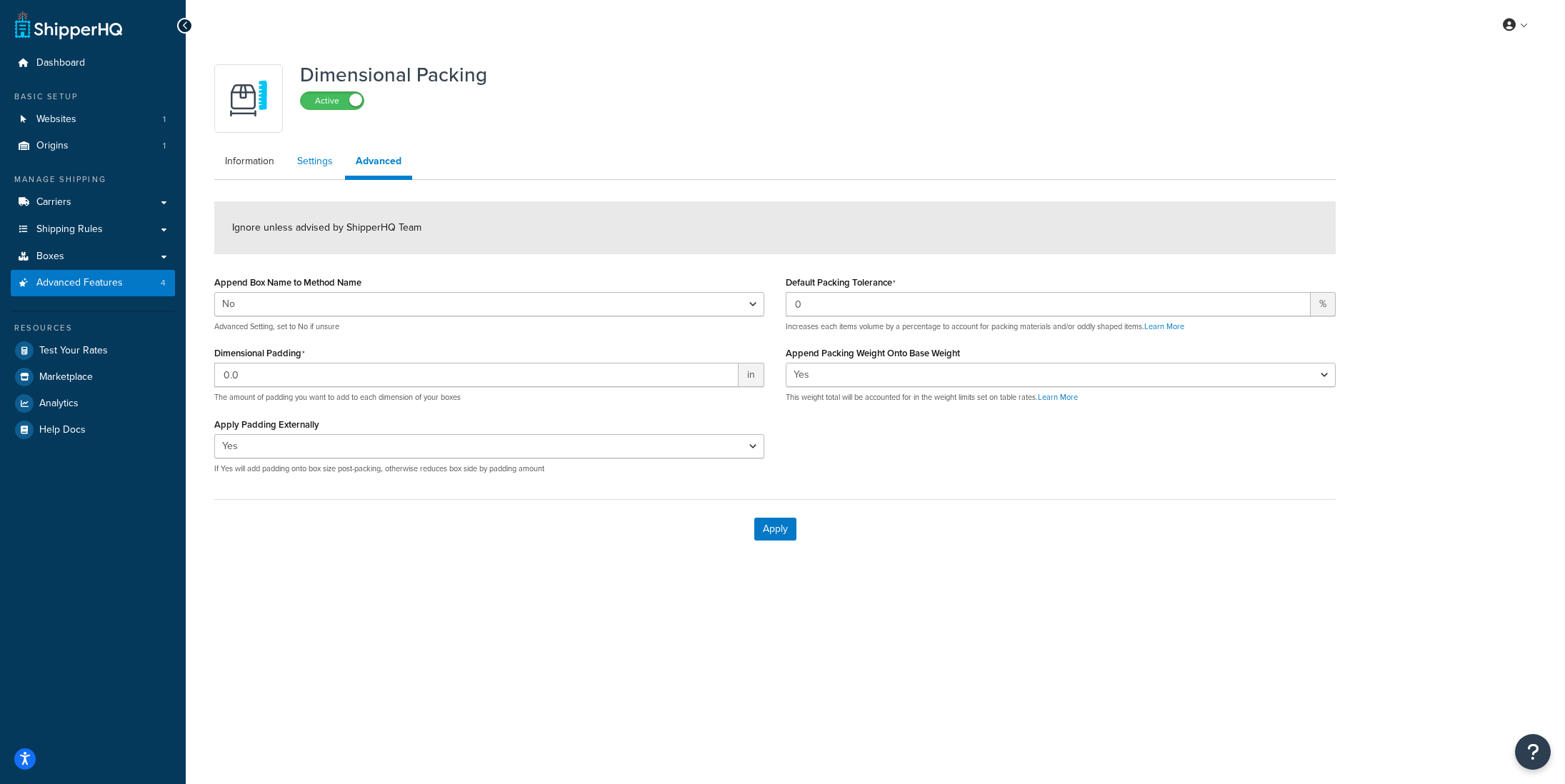
click at [303, 170] on link "Settings" at bounding box center [315, 161] width 57 height 29
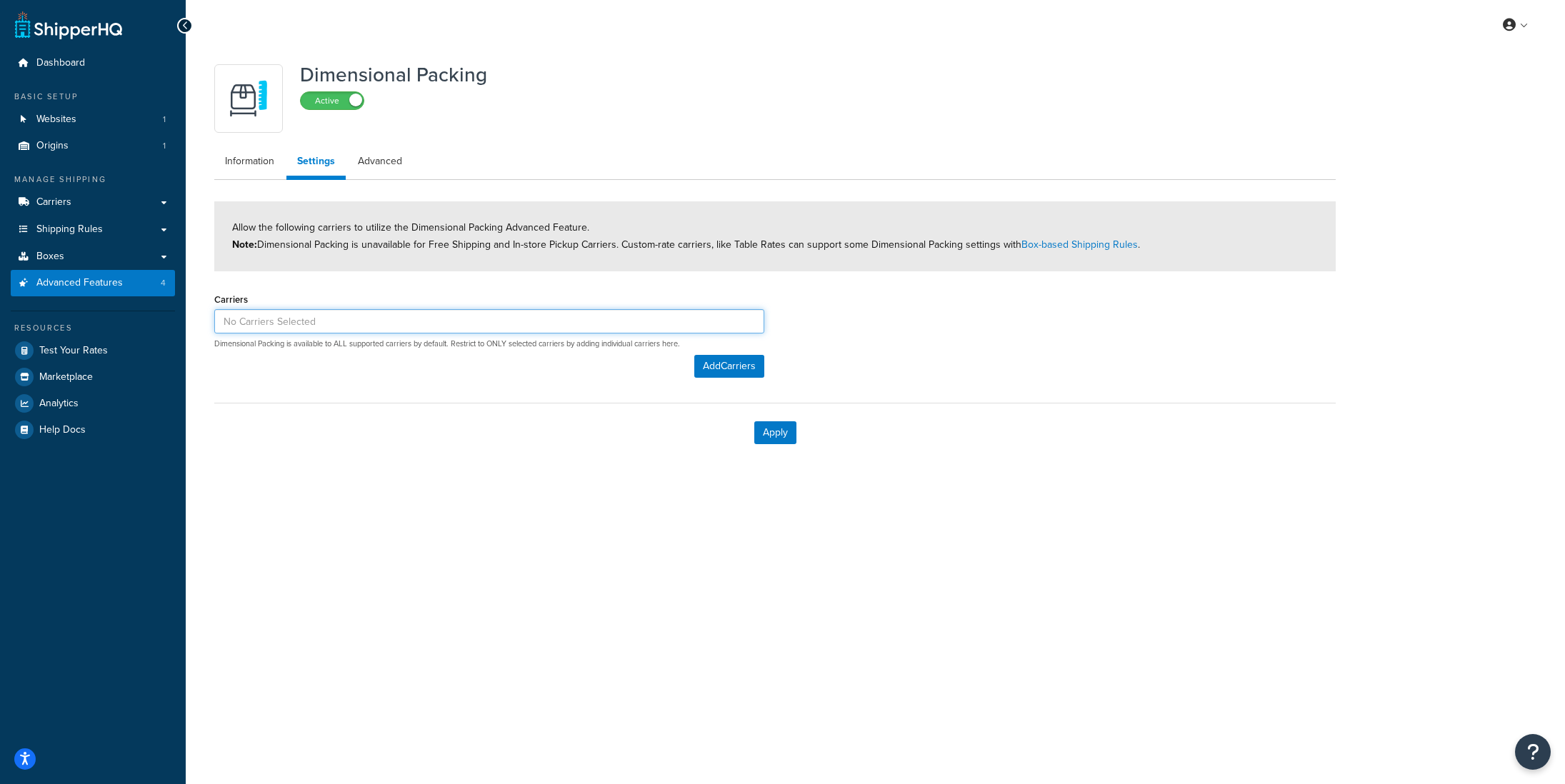
click at [298, 323] on input at bounding box center [489, 321] width 550 height 24
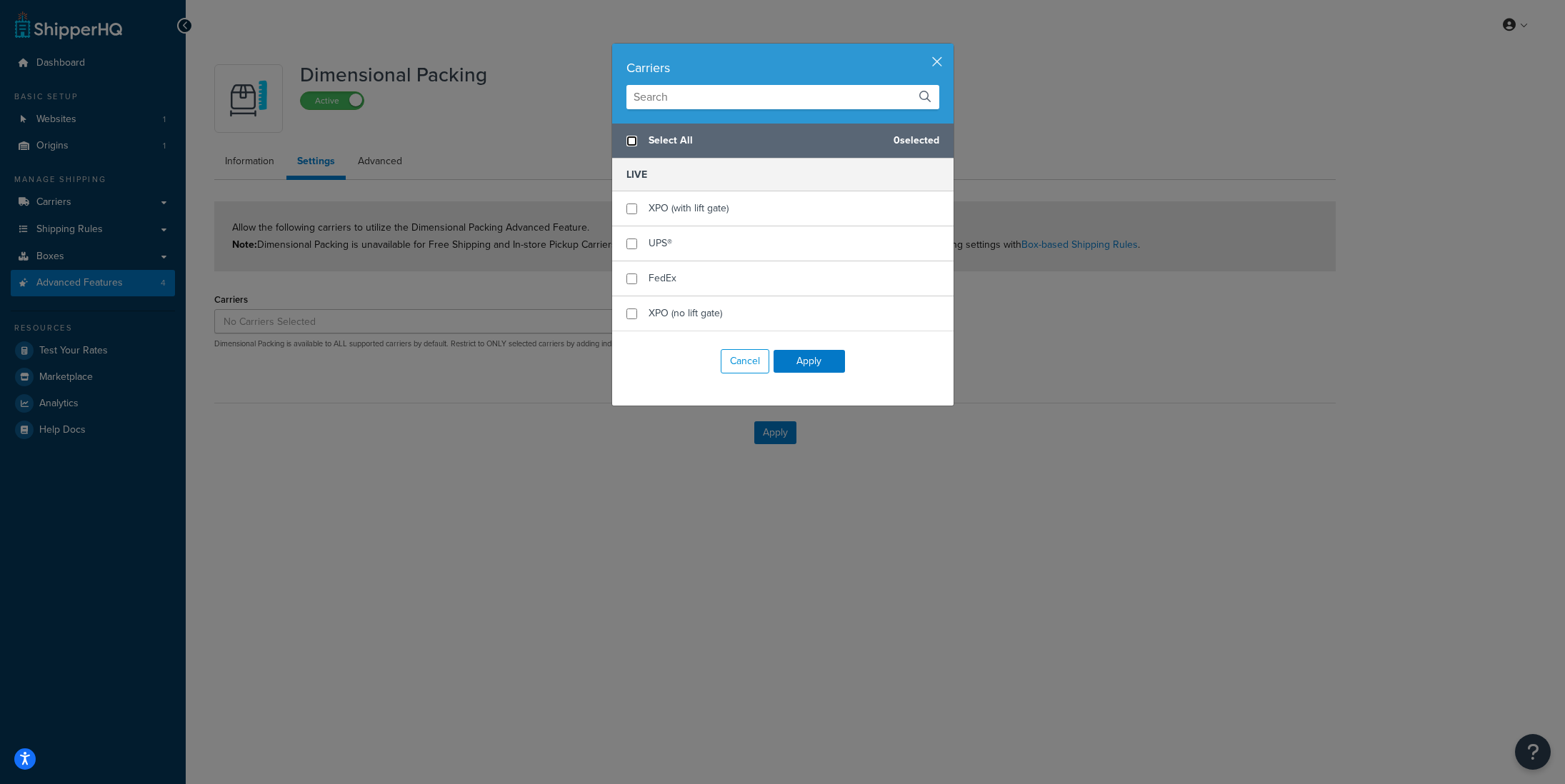
click at [632, 145] on input "checkbox" at bounding box center [632, 141] width 11 height 11
checkbox input "true"
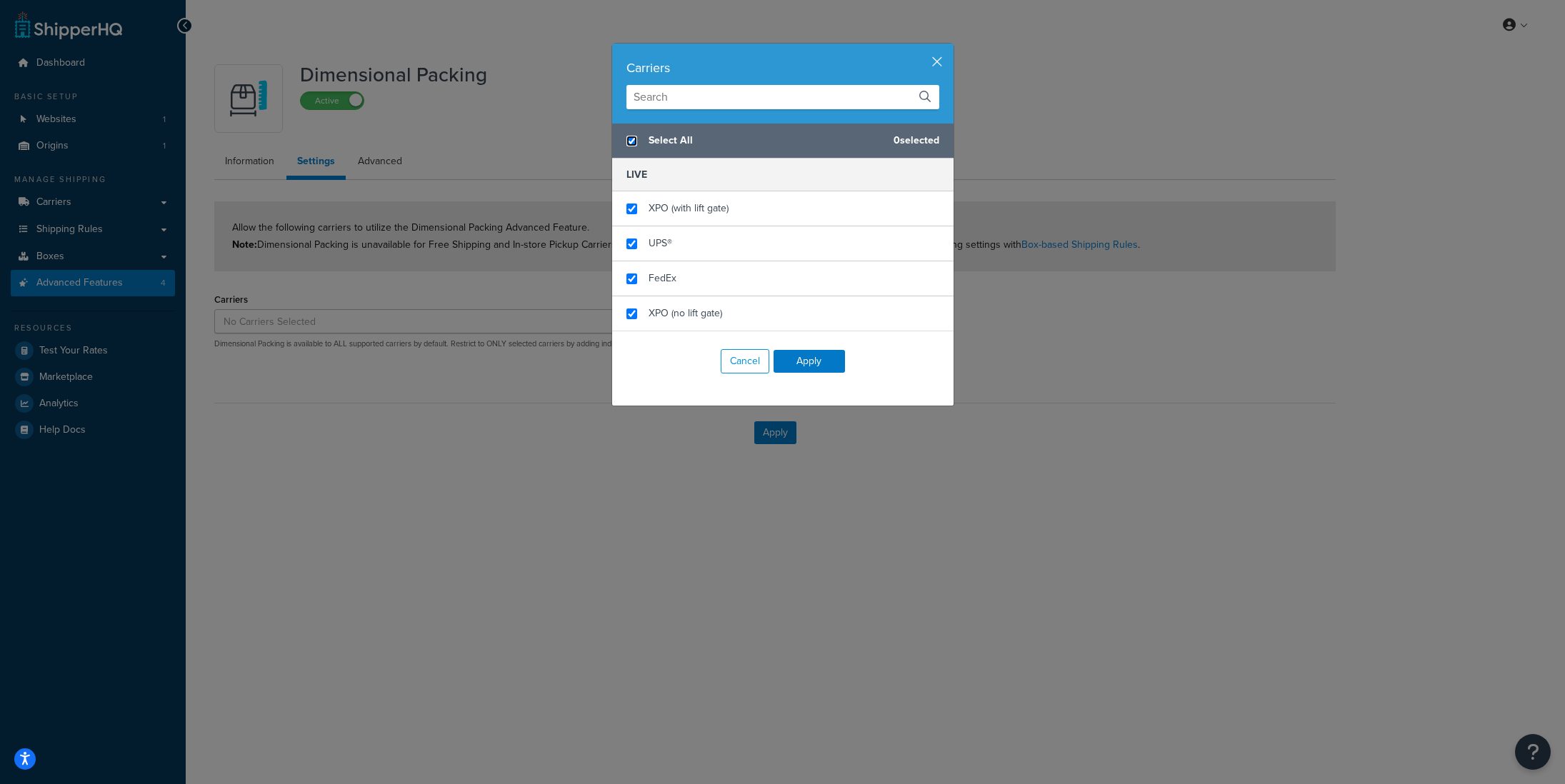
checkbox input "true"
click at [825, 366] on button "Apply" at bounding box center [809, 361] width 71 height 22
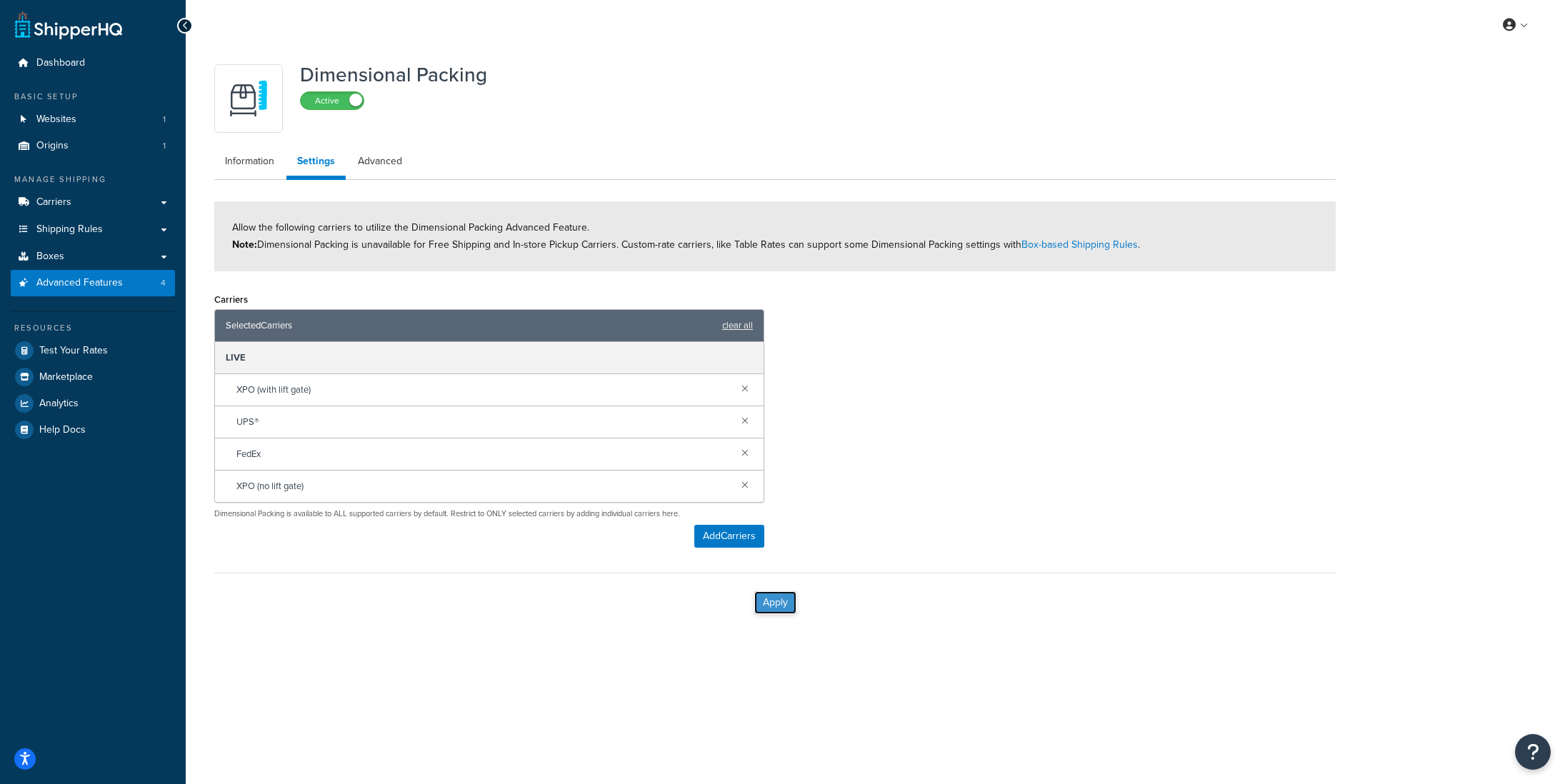
click at [780, 610] on button "Apply" at bounding box center [775, 602] width 42 height 22
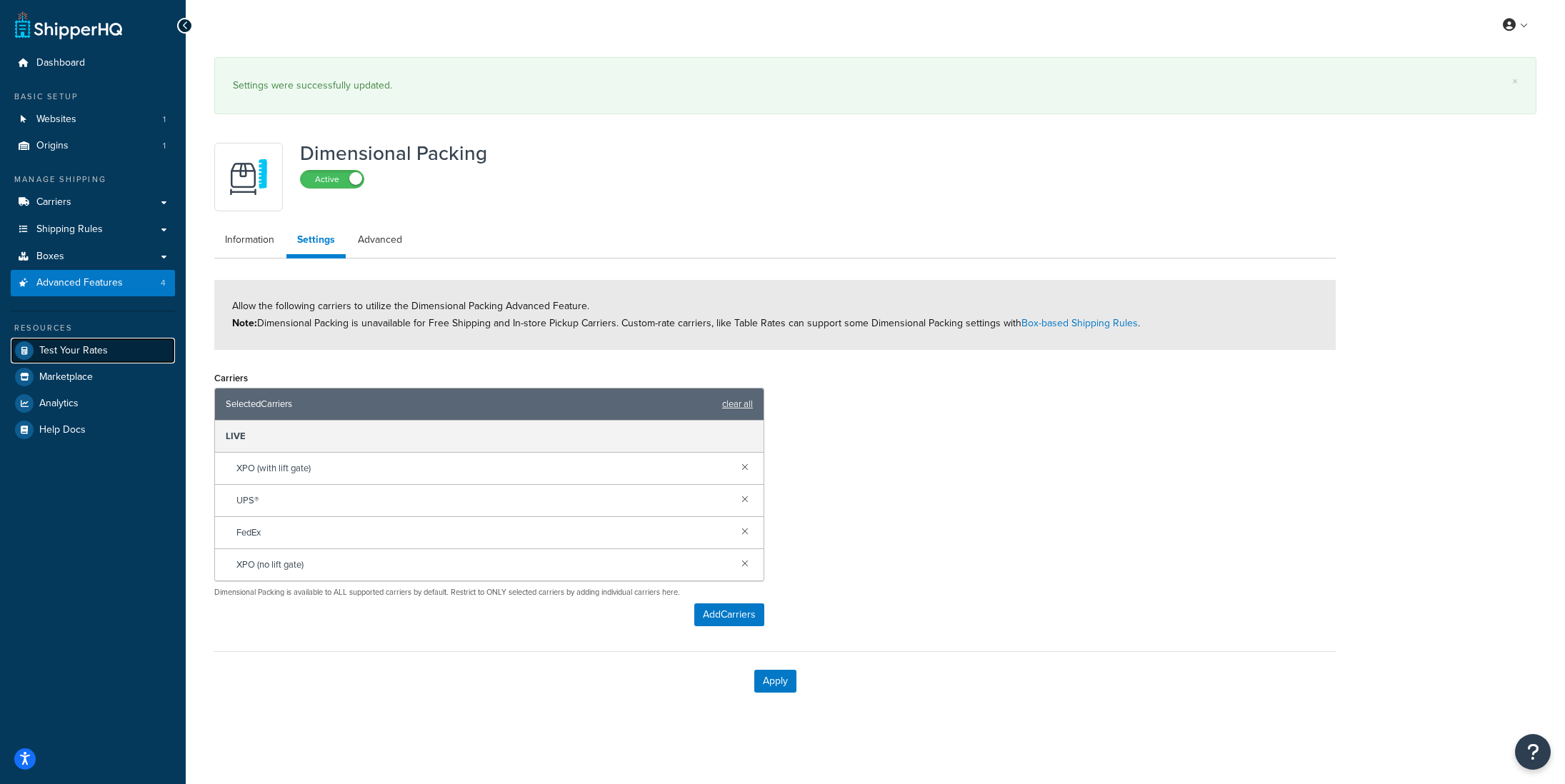
click at [91, 352] on span "Test Your Rates" at bounding box center [74, 351] width 68 height 12
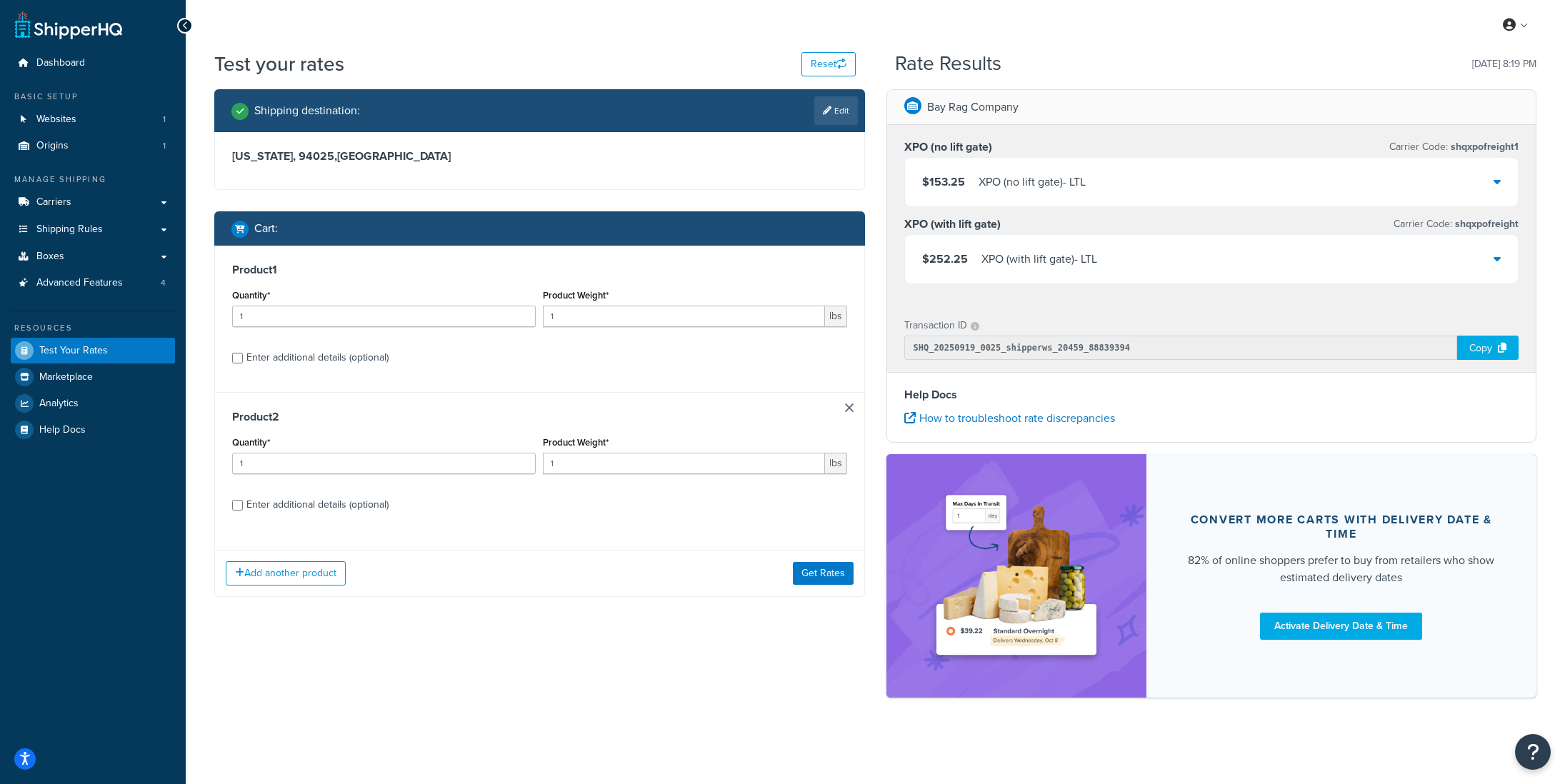
click at [290, 356] on div "Enter additional details (optional)" at bounding box center [317, 358] width 142 height 20
click at [243, 356] on input "Enter additional details (optional)" at bounding box center [238, 358] width 11 height 11
checkbox input "true"
select select "87845"
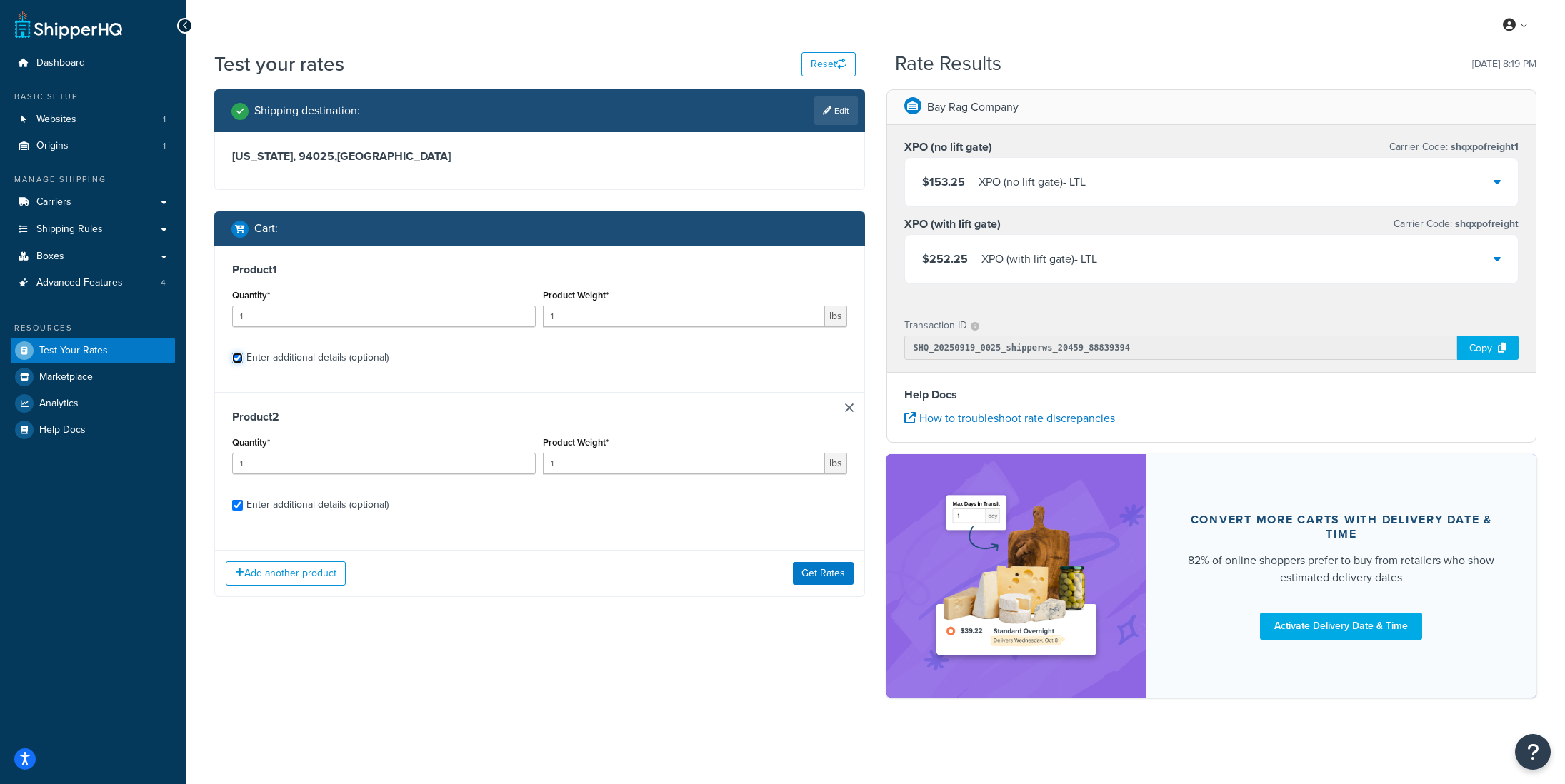
select select "92.5"
select select "87845"
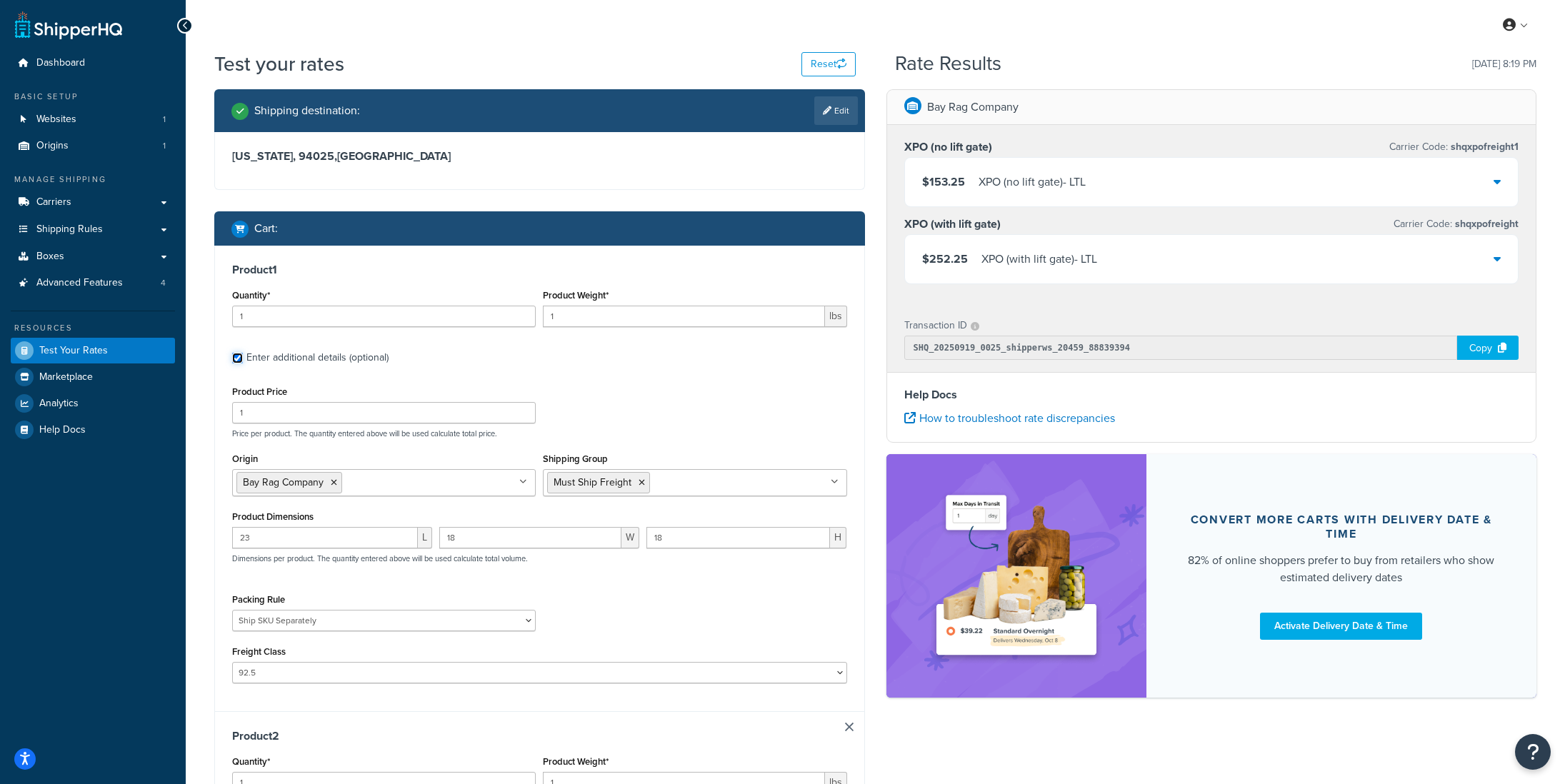
scroll to position [2, 0]
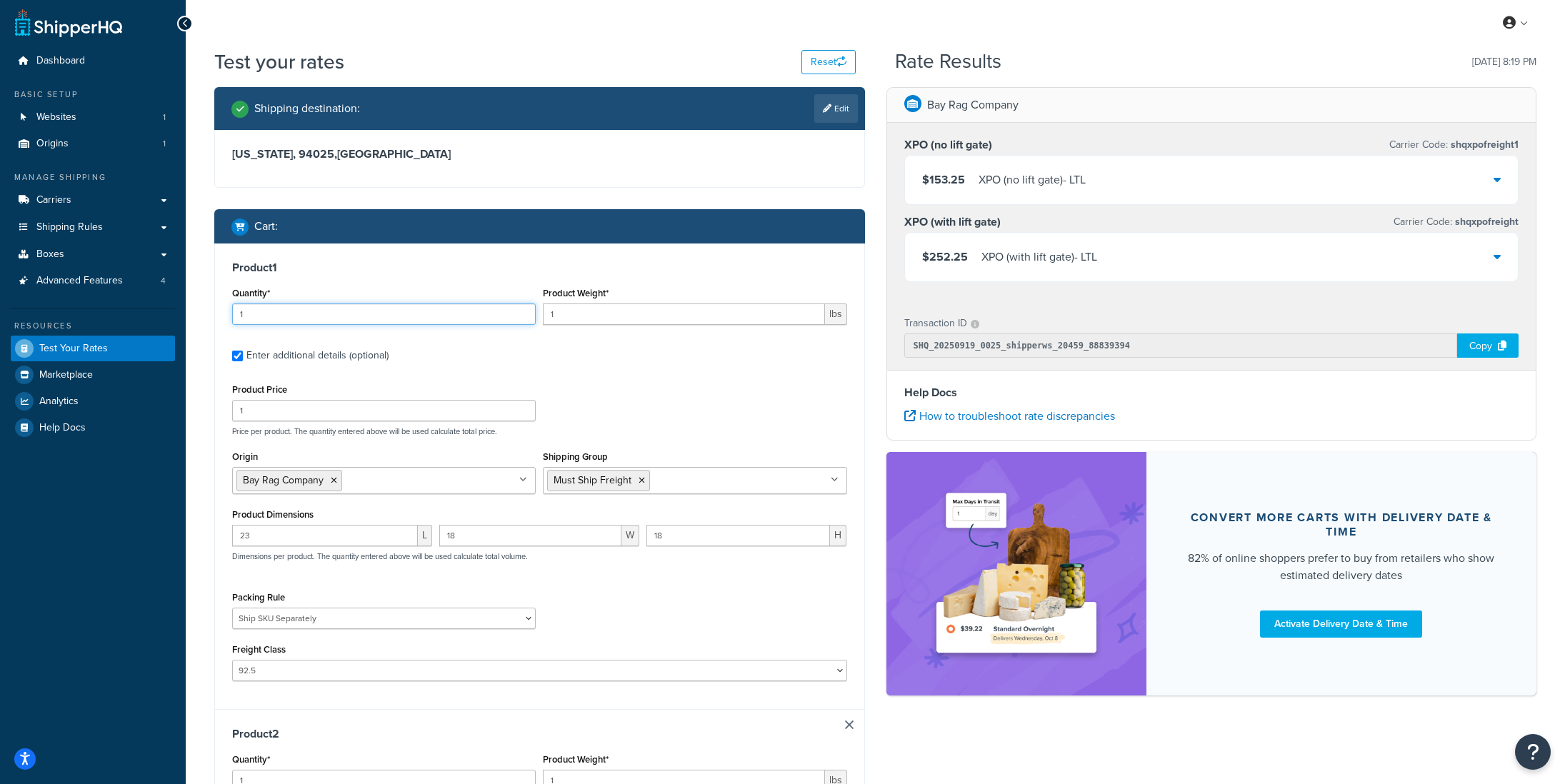
drag, startPoint x: 257, startPoint y: 311, endPoint x: 221, endPoint y: 311, distance: 36.0
click at [221, 311] on div "Product 1 Quantity* 1 Product Weight* 1 lbs Enter additional details (optional)…" at bounding box center [539, 476] width 650 height 466
type input "4"
drag, startPoint x: 559, startPoint y: 311, endPoint x: 539, endPoint y: 311, distance: 20.0
click at [539, 311] on div "Product Weight* 1 lbs" at bounding box center [695, 309] width 311 height 52
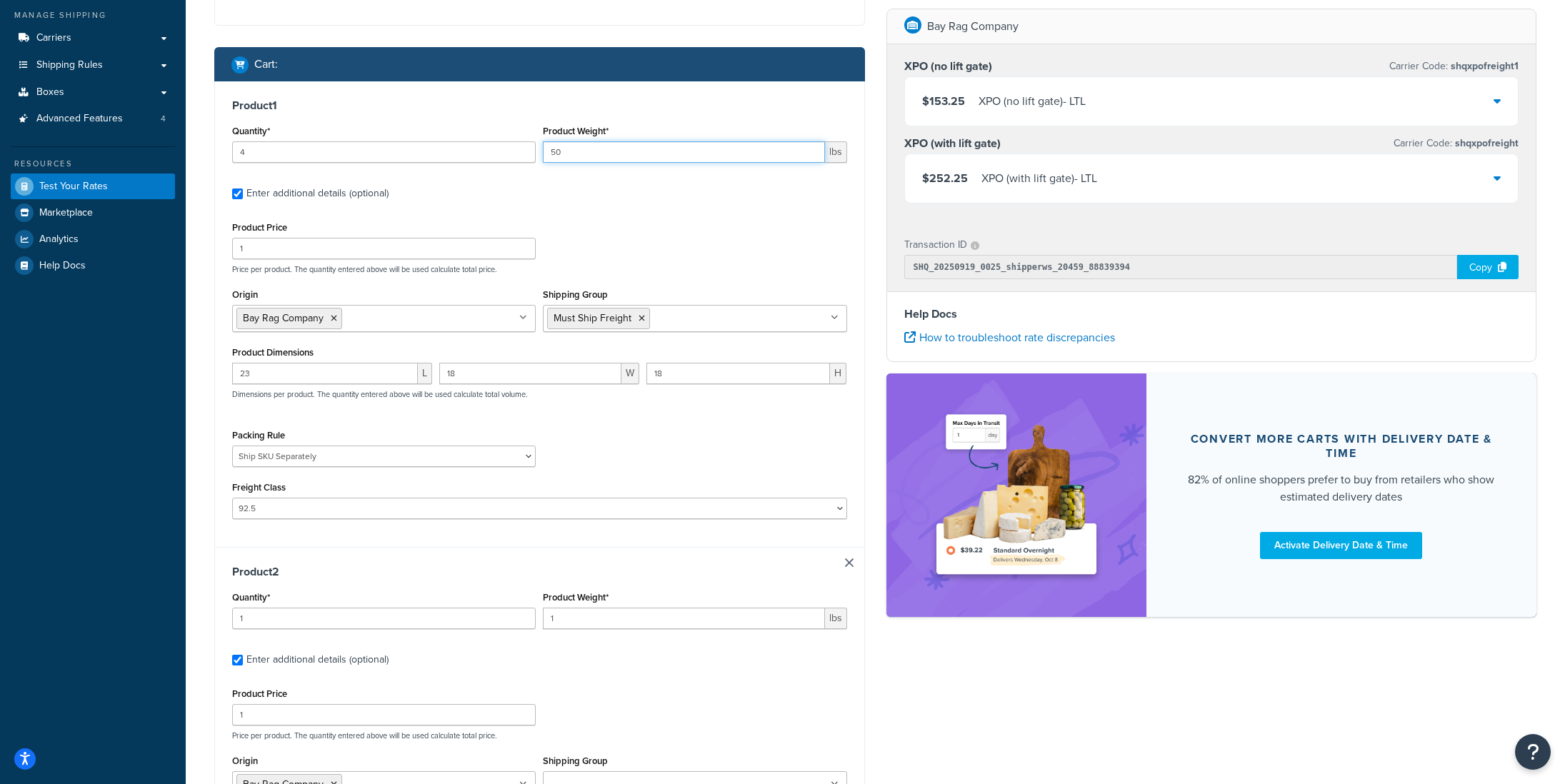
scroll to position [241, 0]
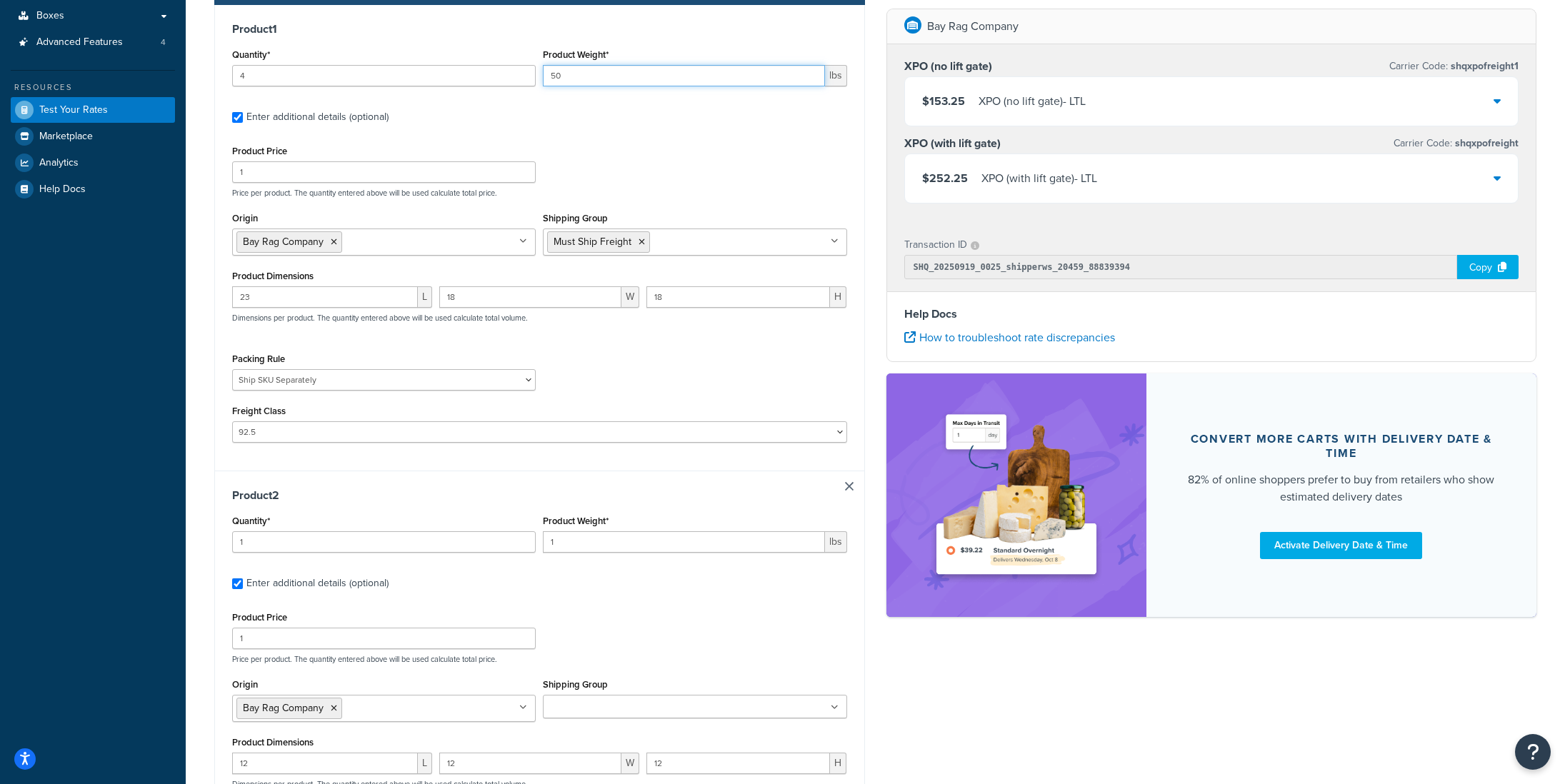
type input "50"
click at [225, 548] on div "Product 2 Quantity* 1 Product Weight* 1 lbs Enter additional details (optional)…" at bounding box center [539, 703] width 650 height 466
type input "8"
drag, startPoint x: 563, startPoint y: 547, endPoint x: 548, endPoint y: 548, distance: 15.0
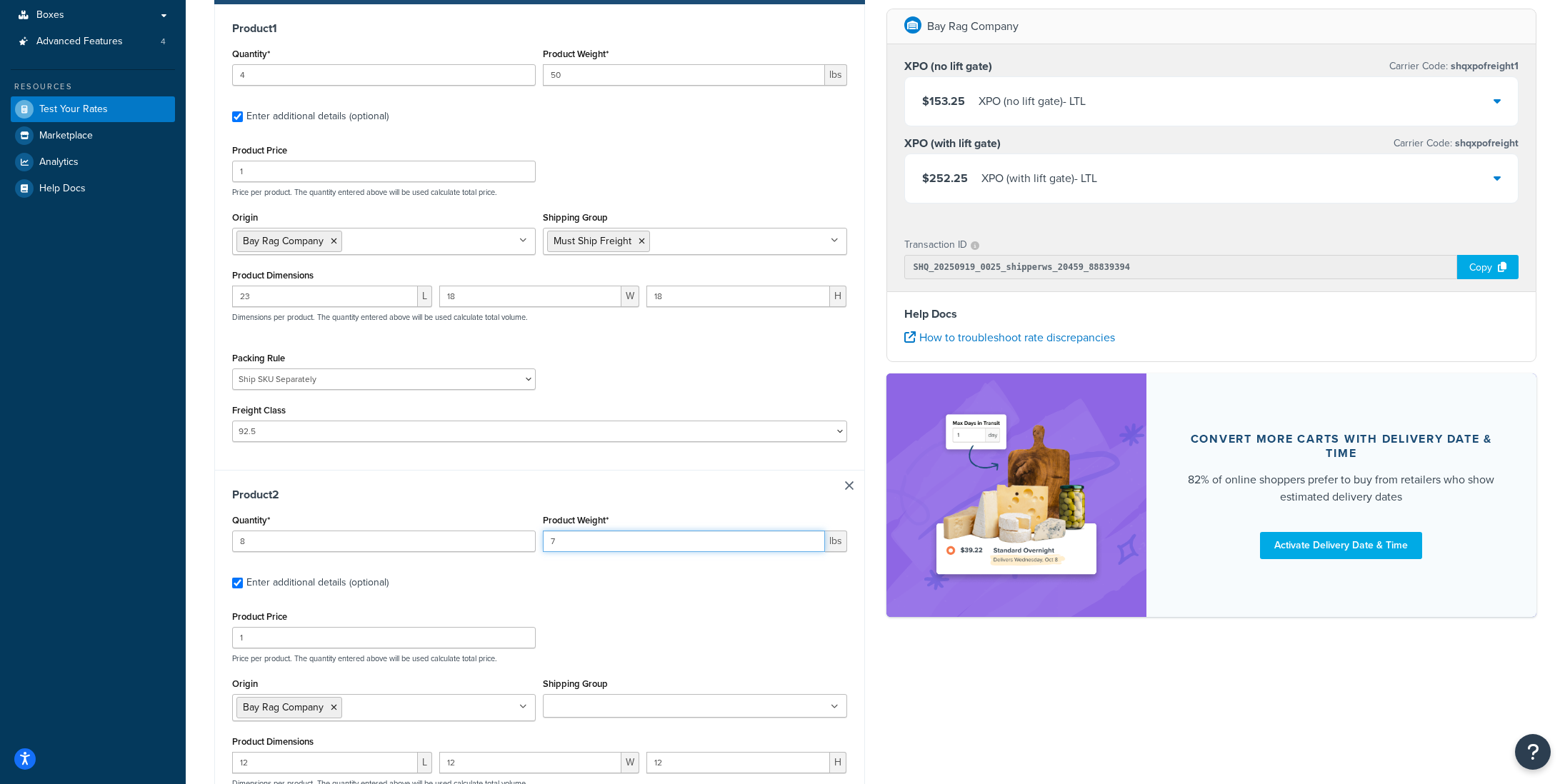
click at [548, 548] on input "7" at bounding box center [683, 542] width 281 height 22
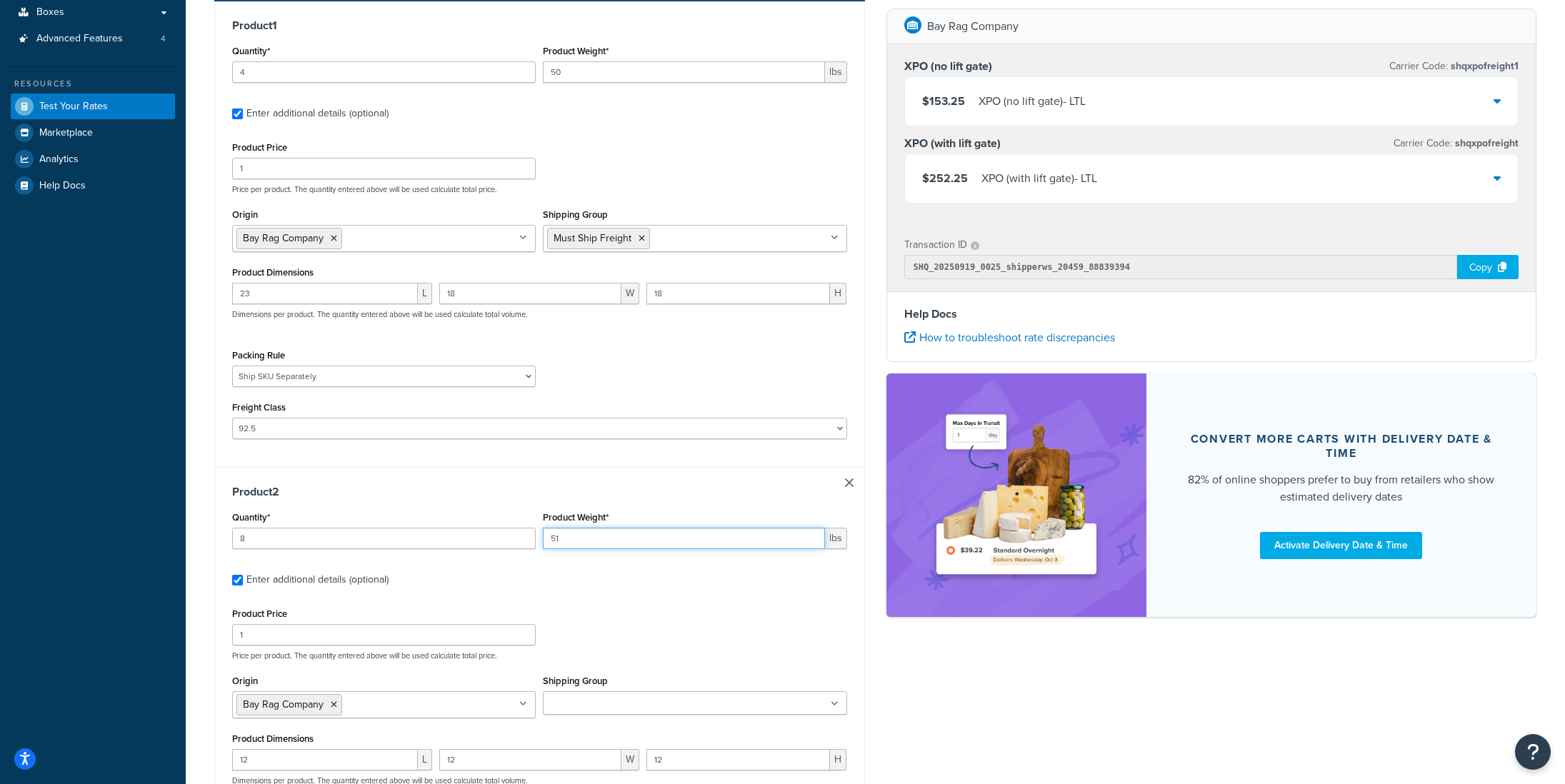
type input "5"
type input "10"
click at [653, 639] on div "Product Price 1 Price per product. The quantity entered above will be used calc…" at bounding box center [539, 632] width 622 height 57
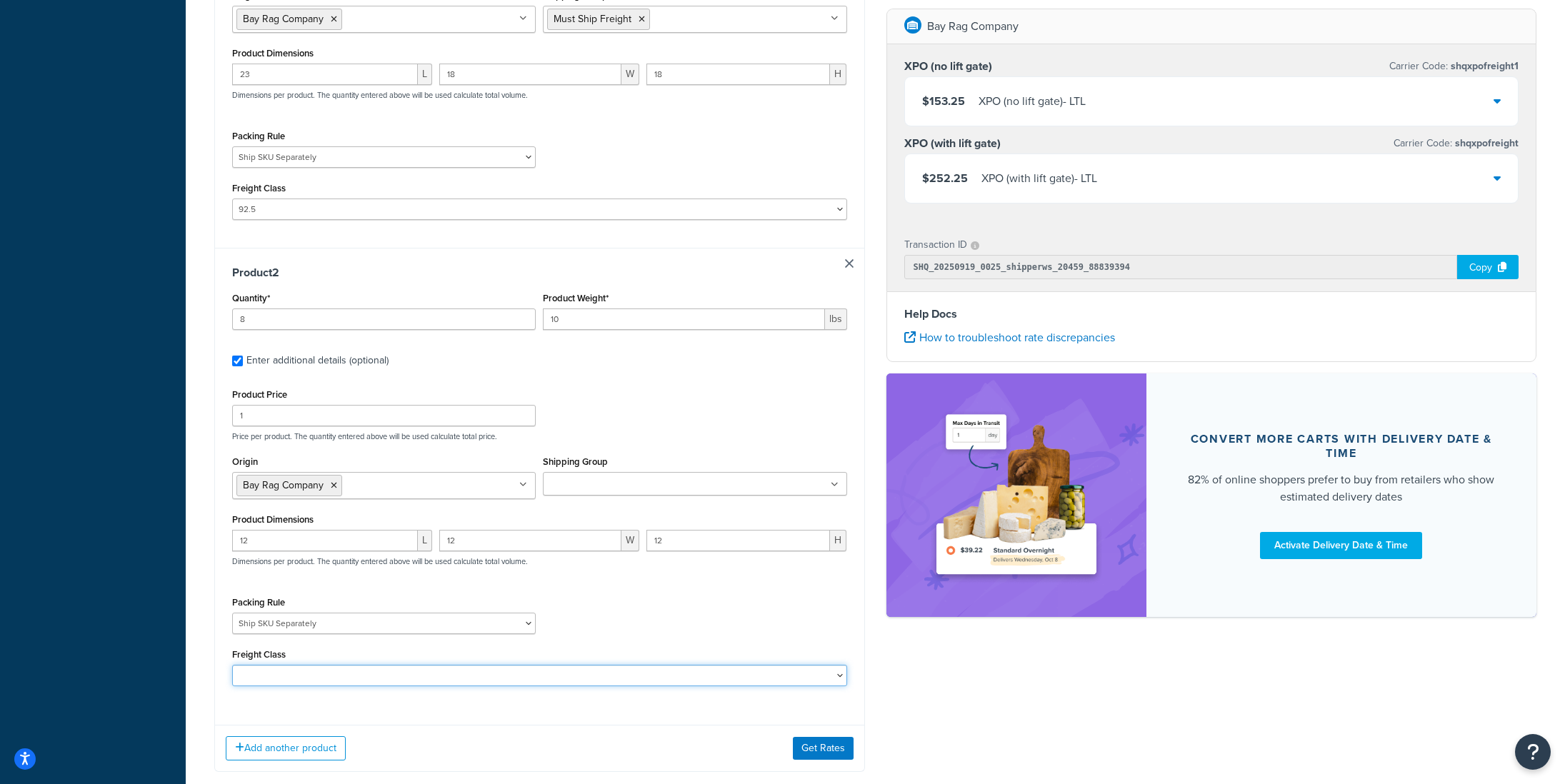
click at [353, 686] on select "50 55 60 65 70 77.5 85 92.5 100 110 125 150 175 200 250 300 400 500" at bounding box center [540, 676] width 615 height 22
select select "92.5"
click at [233, 667] on select "50 55 60 65 70 77.5 85 92.5 100 110 125 150 175 200 250 300 400 500" at bounding box center [540, 675] width 615 height 22
click at [638, 479] on input "Shipping Group" at bounding box center [610, 484] width 126 height 15
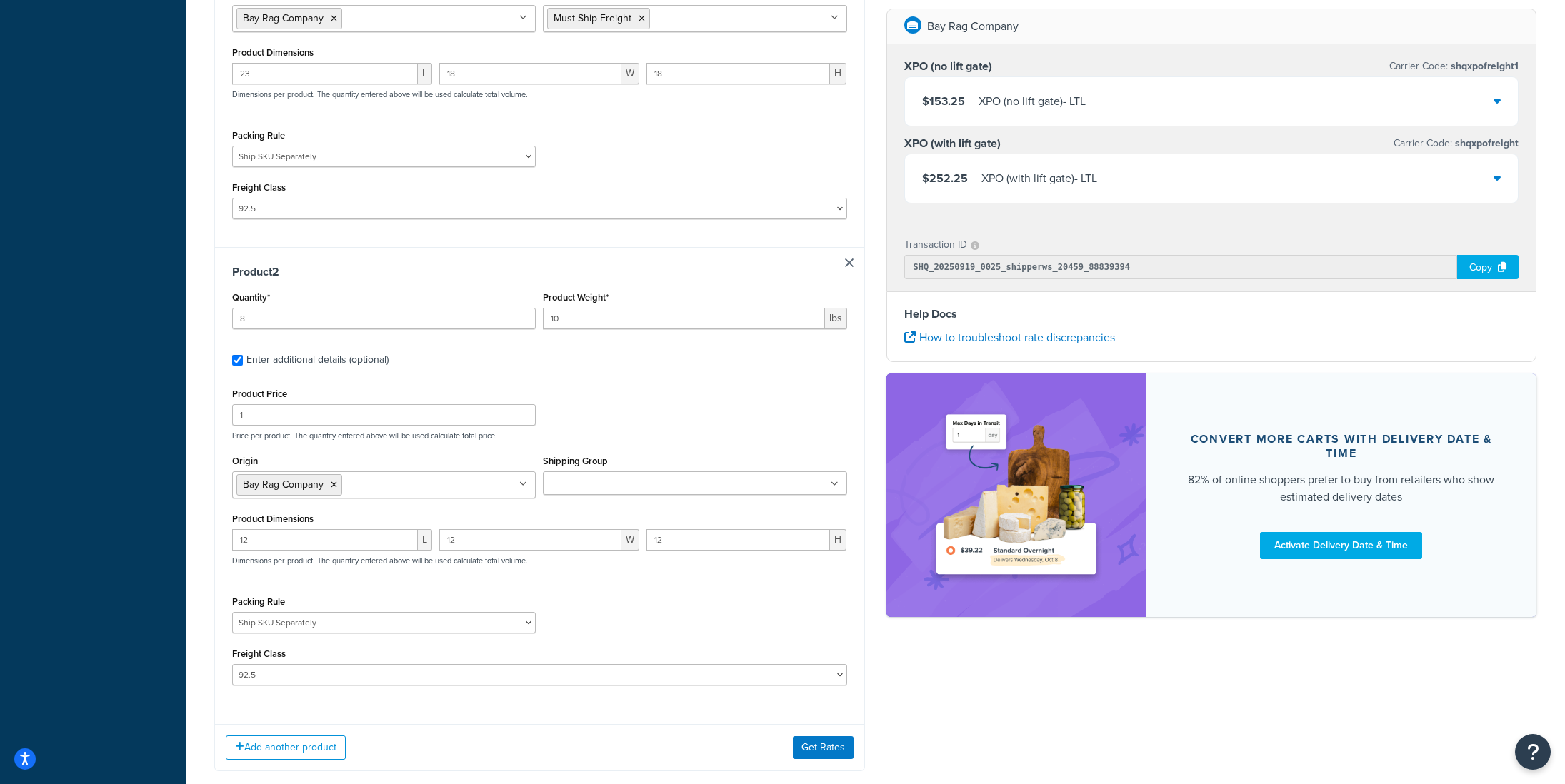
click at [657, 437] on p "Price per product. The quantity entered above will be used calculate total pric…" at bounding box center [539, 435] width 622 height 10
click at [835, 758] on button "Get Rates" at bounding box center [823, 747] width 60 height 22
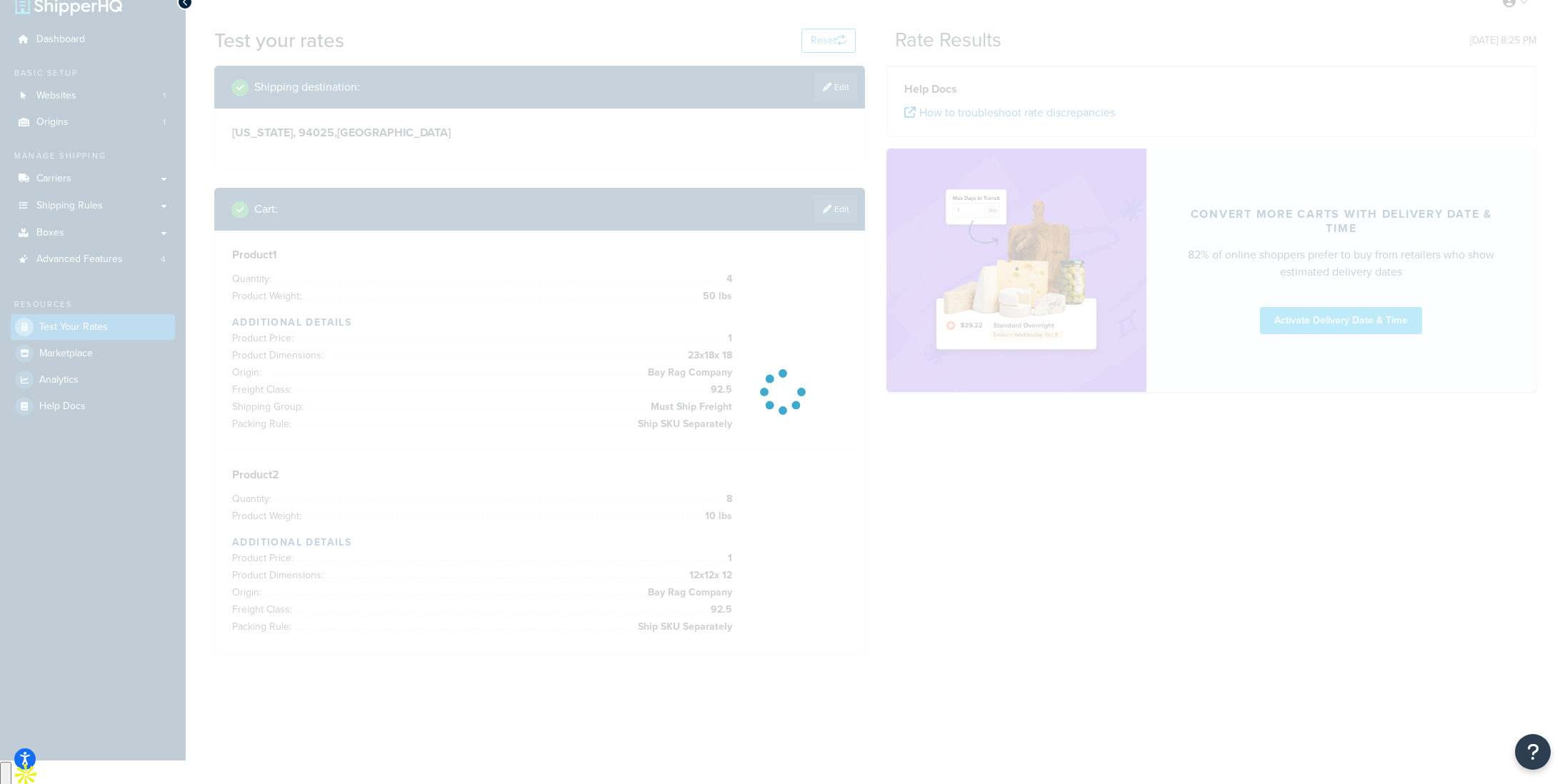
scroll to position [0, 0]
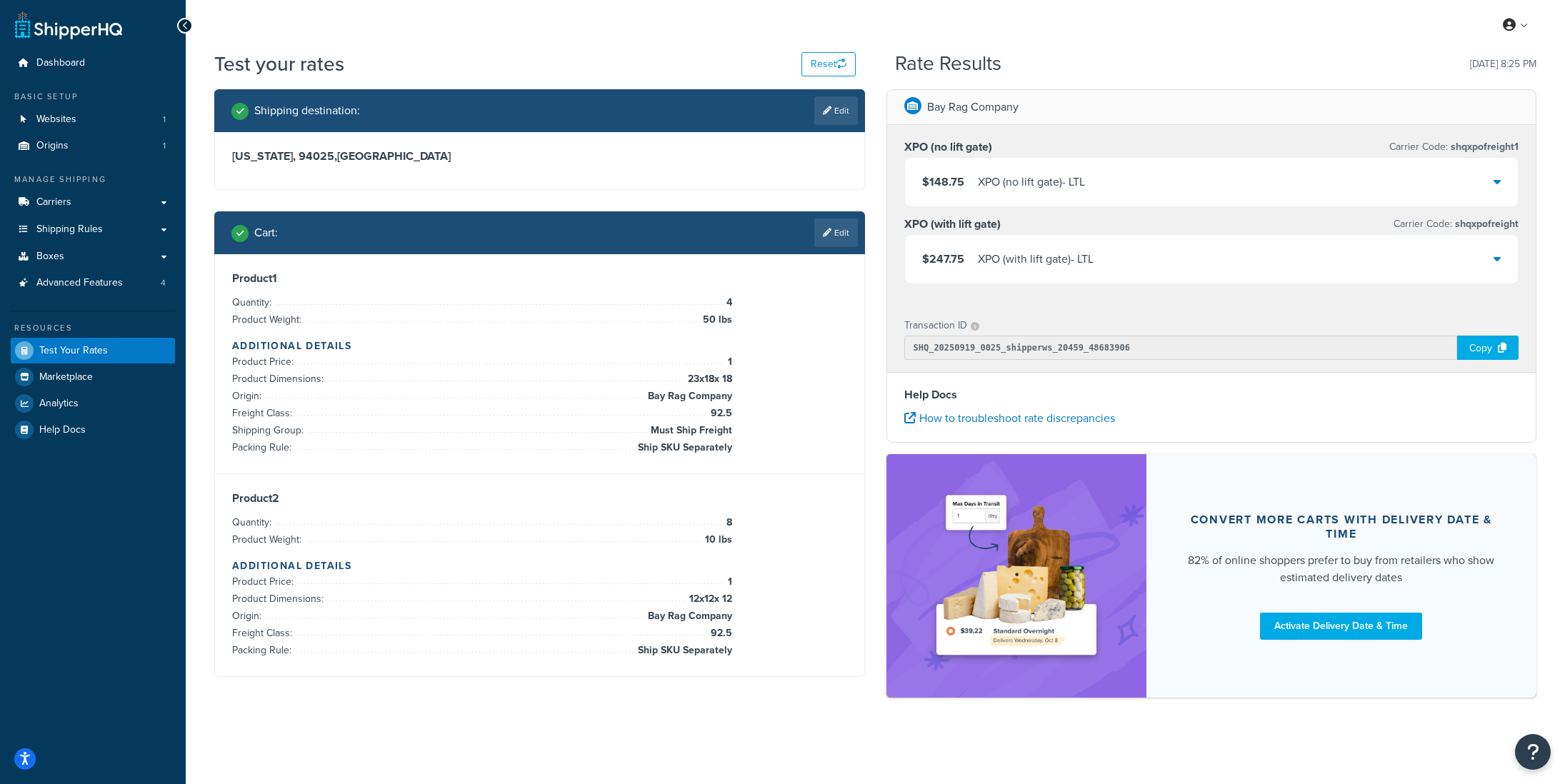
click at [1057, 188] on div "XPO (no lift gate) - LTL" at bounding box center [1032, 182] width 107 height 20
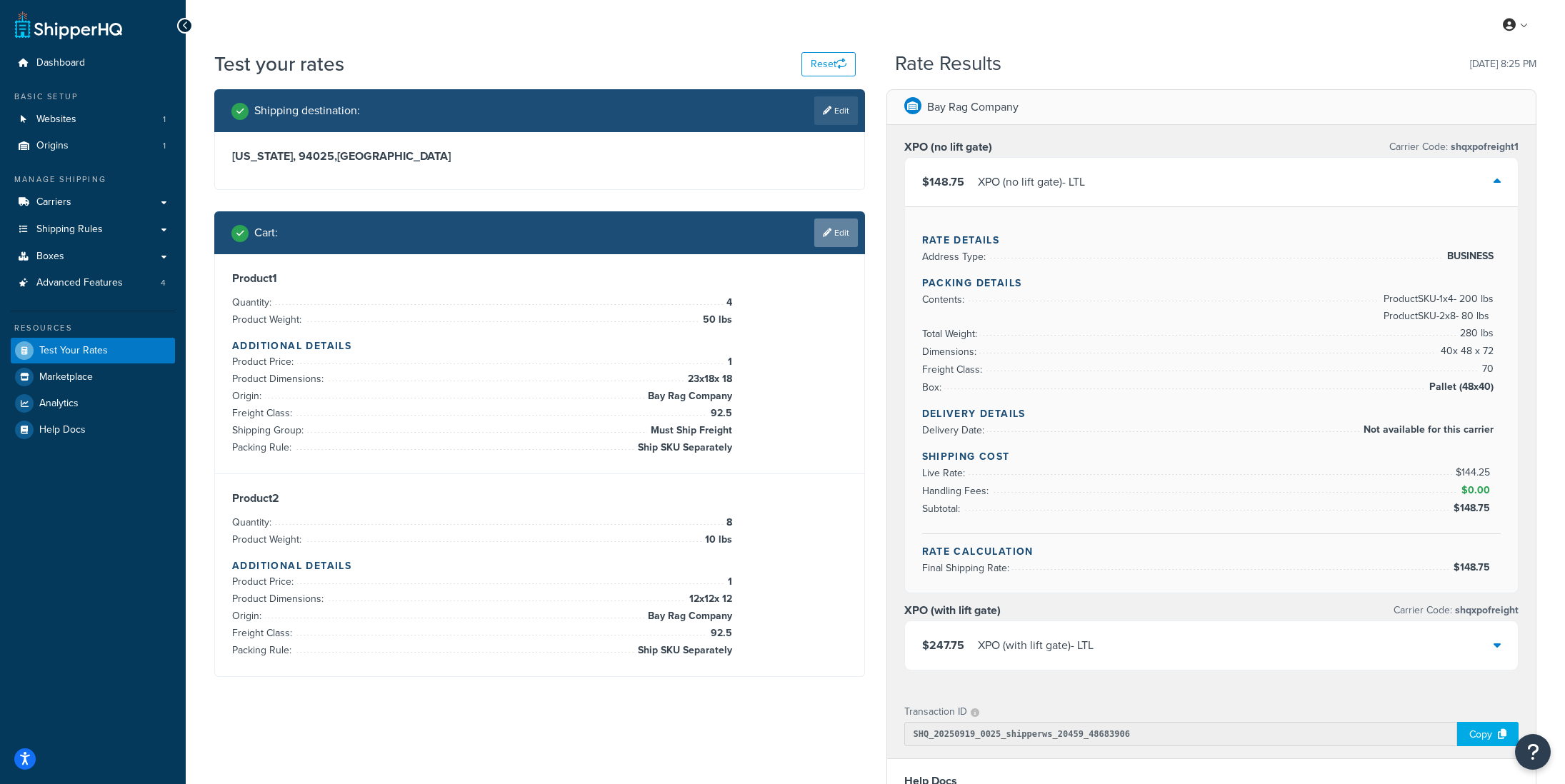
click at [856, 235] on link "Edit" at bounding box center [836, 232] width 43 height 29
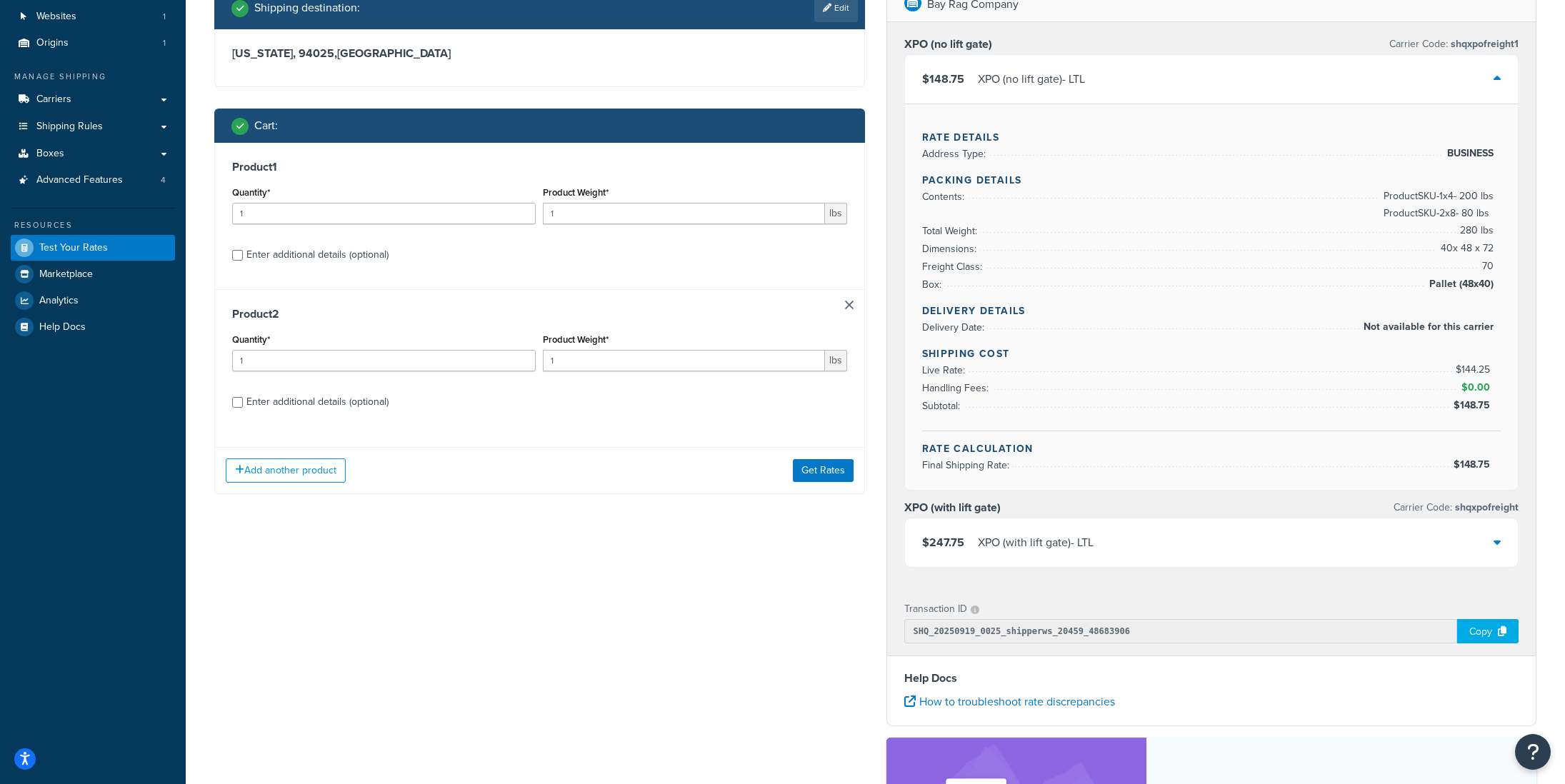
scroll to position [108, 0]
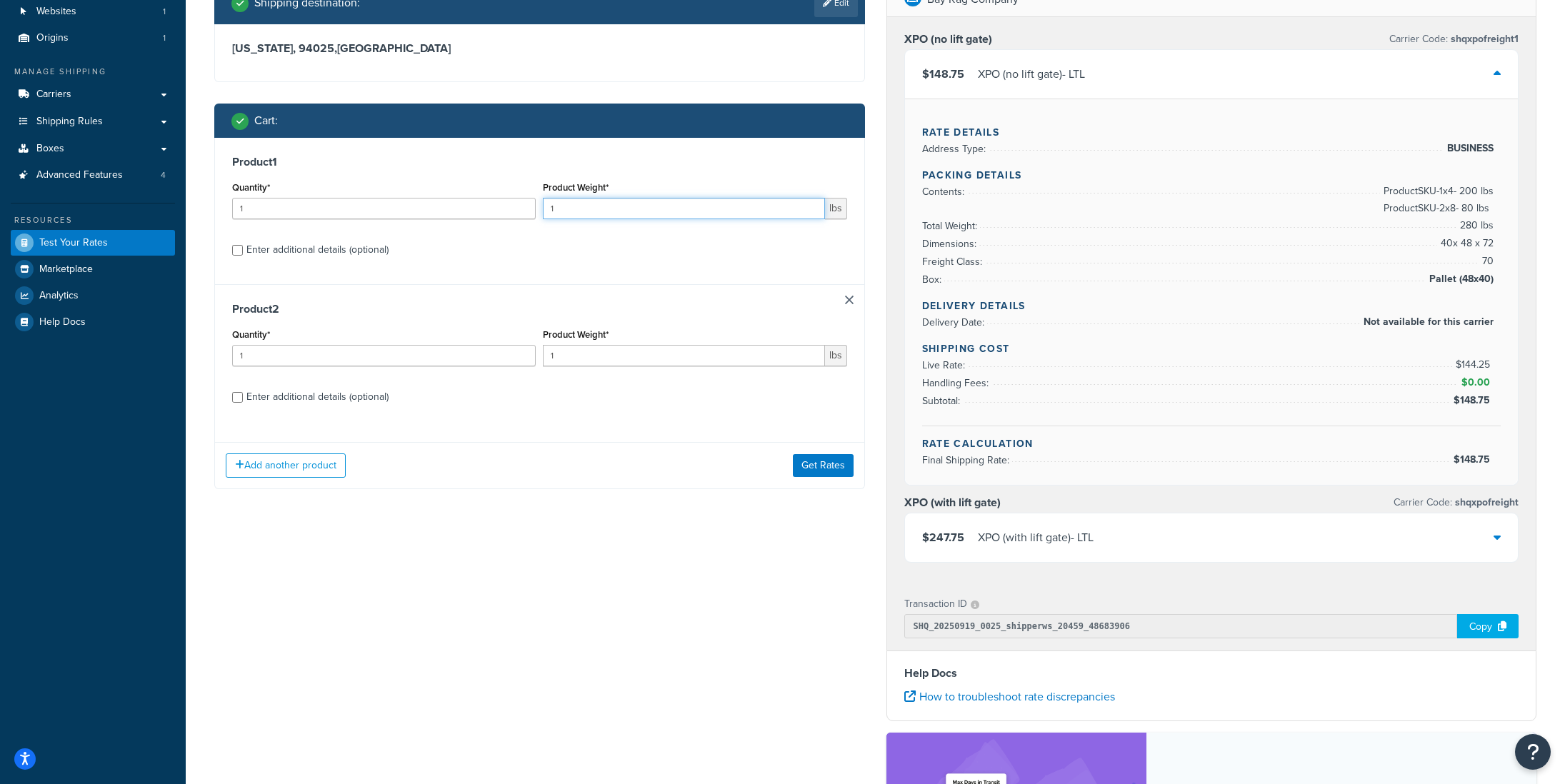
drag, startPoint x: 597, startPoint y: 211, endPoint x: 533, endPoint y: 212, distance: 64.0
click at [533, 212] on div "Quantity* 1 Product Weight* 1 lbs" at bounding box center [539, 203] width 622 height 52
type input "25"
click at [223, 203] on div "Product 1 Quantity* 1 Product Weight* 25 lbs Enter additional details (optional)" at bounding box center [539, 211] width 650 height 146
type input "10"
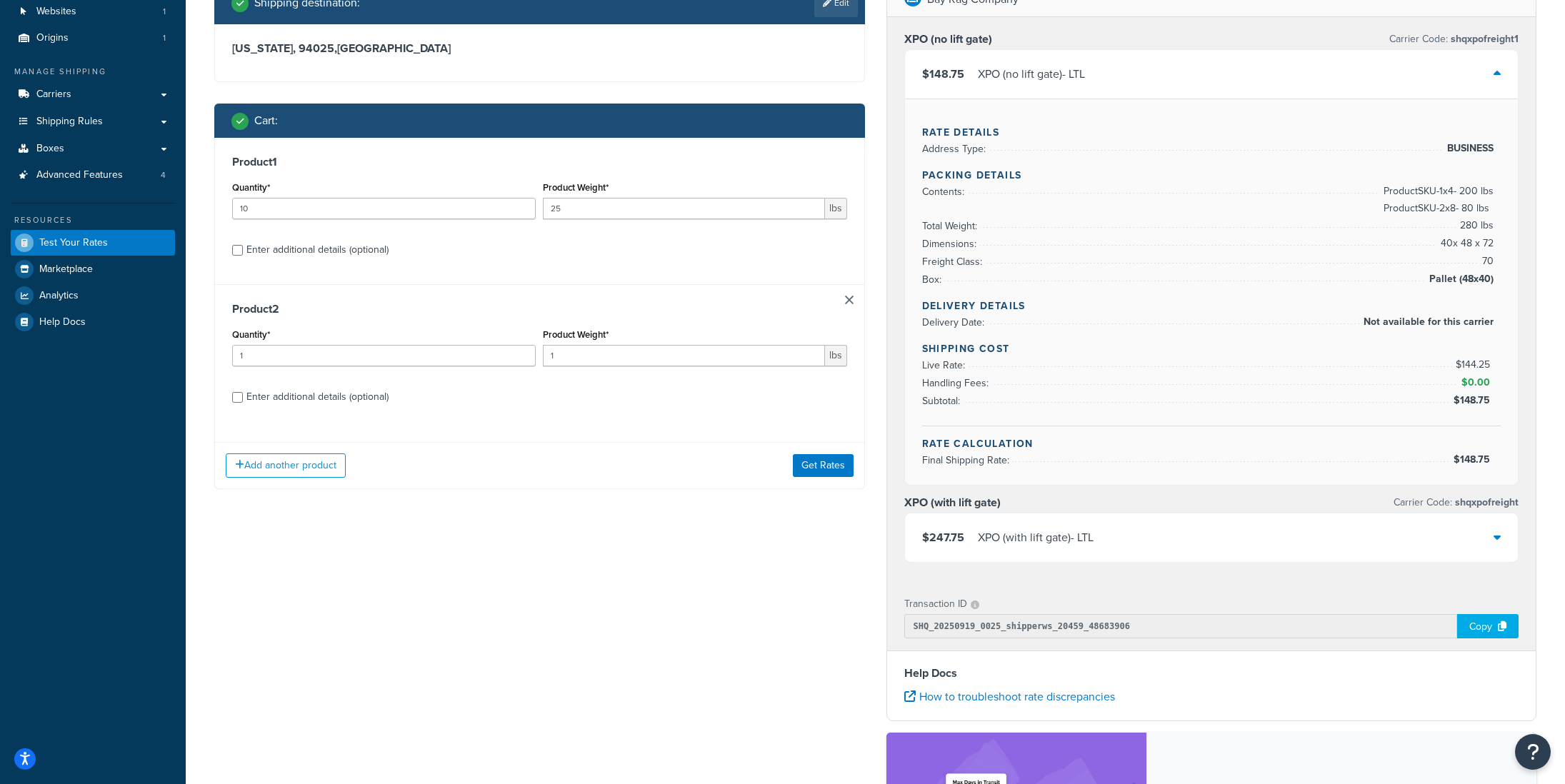
click at [276, 253] on div "Enter additional details (optional)" at bounding box center [317, 250] width 142 height 20
click at [243, 253] on input "Enter additional details (optional)" at bounding box center [238, 250] width 11 height 11
checkbox input "true"
select select "87845"
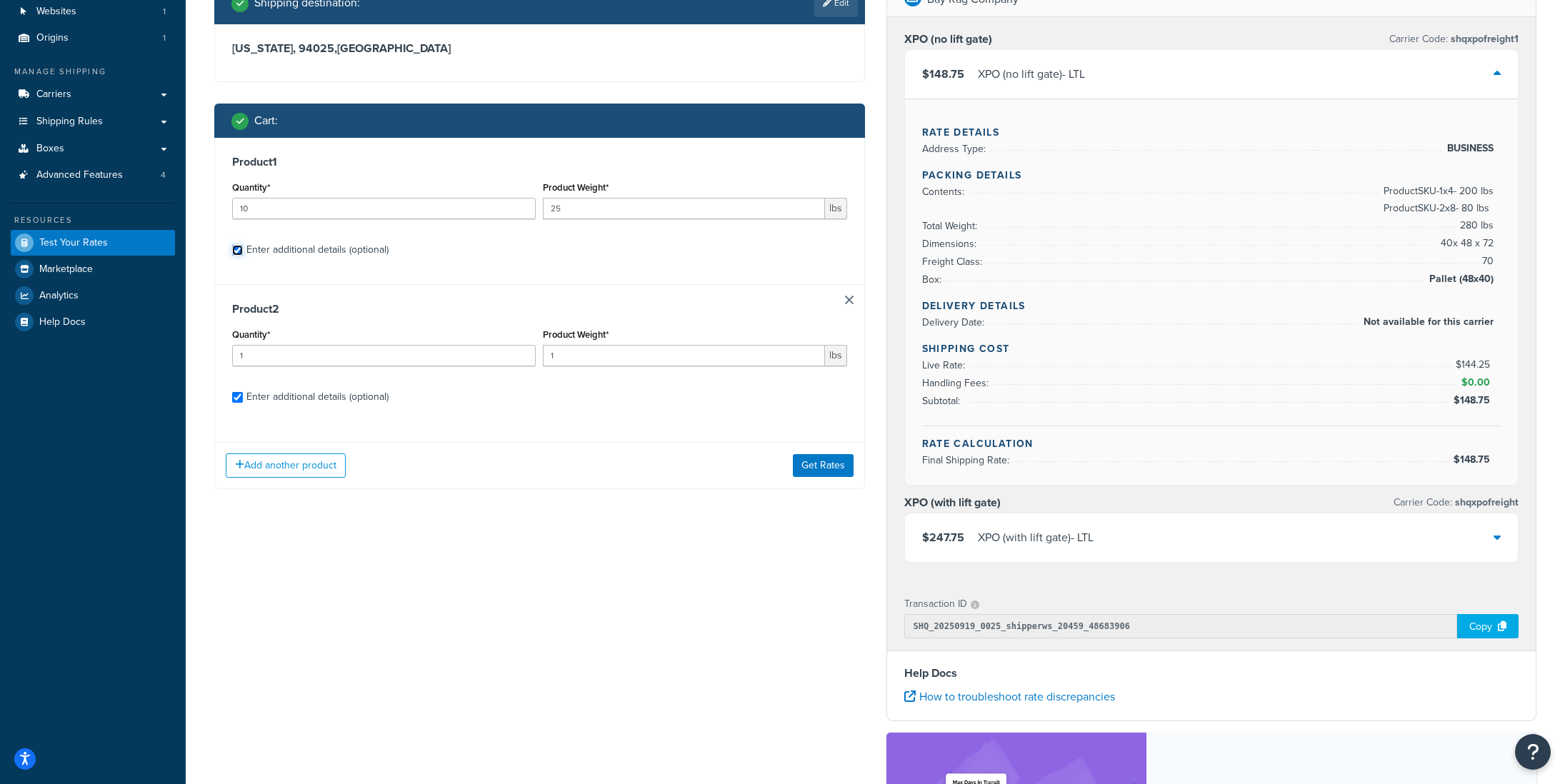
select select "92.5"
select select "87845"
select select "92.5"
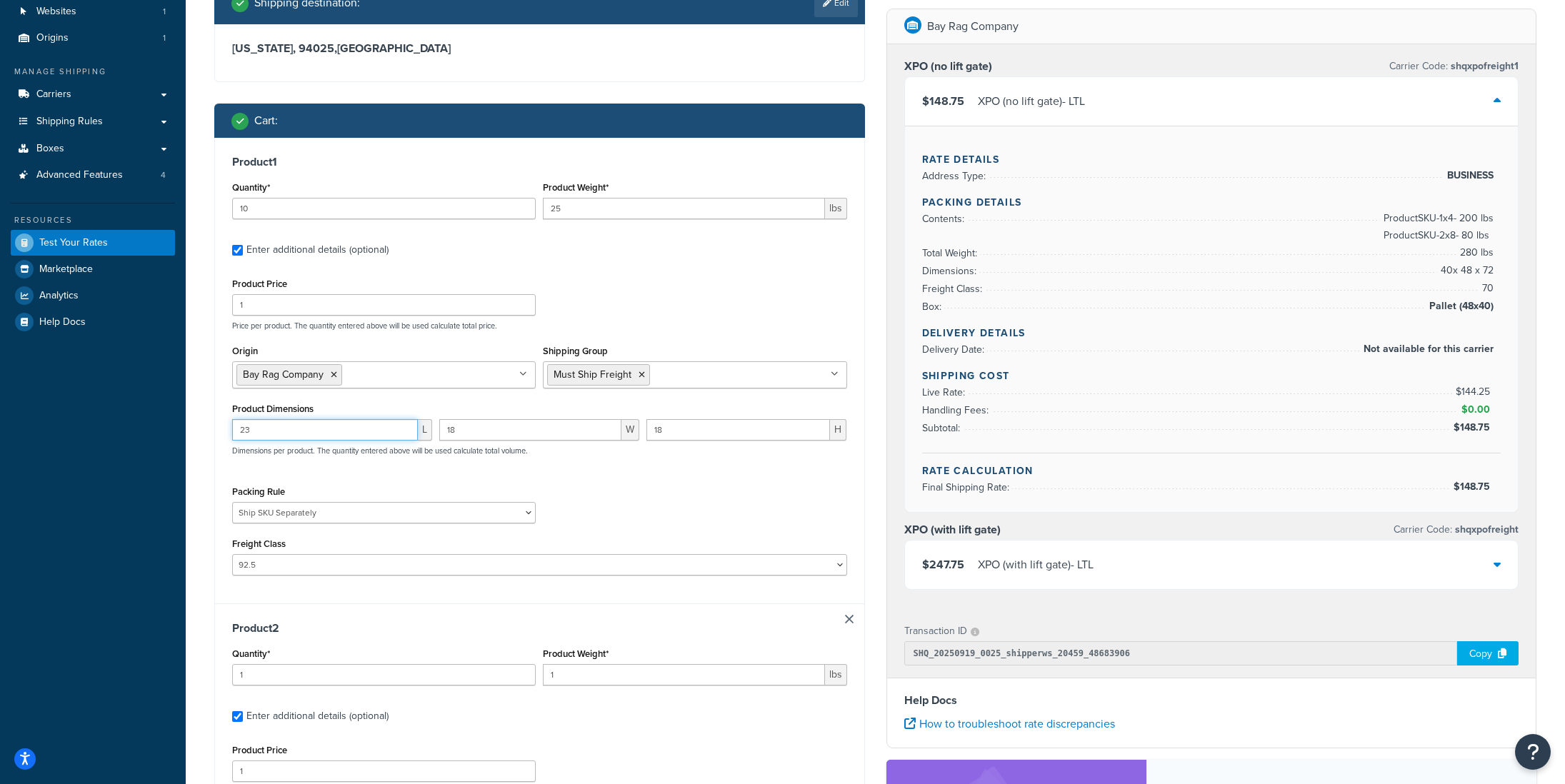
drag, startPoint x: 240, startPoint y: 427, endPoint x: 232, endPoint y: 427, distance: 8.0
click at [233, 427] on input "23" at bounding box center [326, 430] width 186 height 22
type input "17"
type input "13"
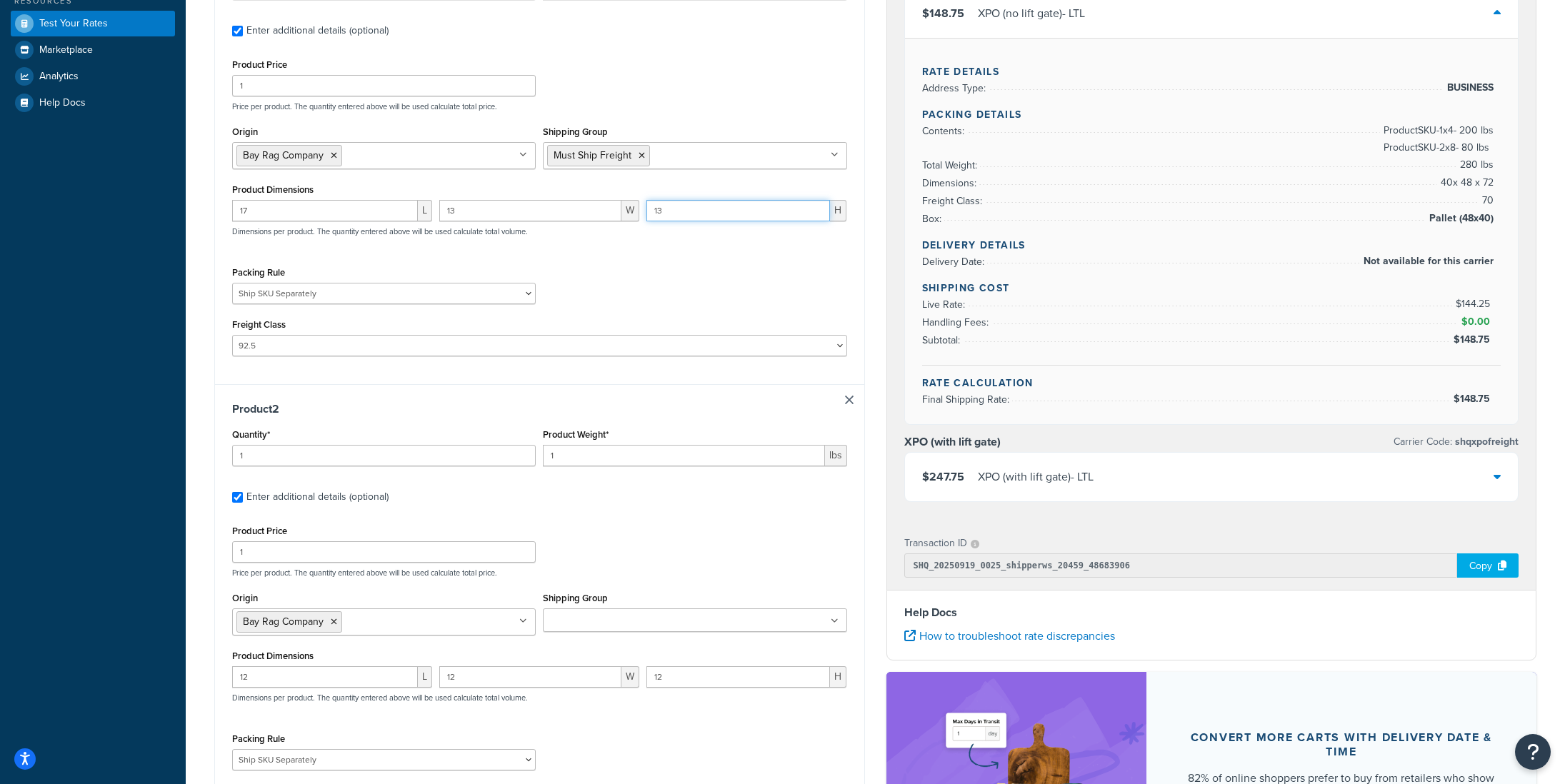
scroll to position [328, 0]
type input "13"
drag, startPoint x: 251, startPoint y: 452, endPoint x: 232, endPoint y: 453, distance: 19.0
click at [232, 453] on div "Quantity* 1" at bounding box center [384, 449] width 311 height 52
drag, startPoint x: 256, startPoint y: 458, endPoint x: 228, endPoint y: 456, distance: 28.1
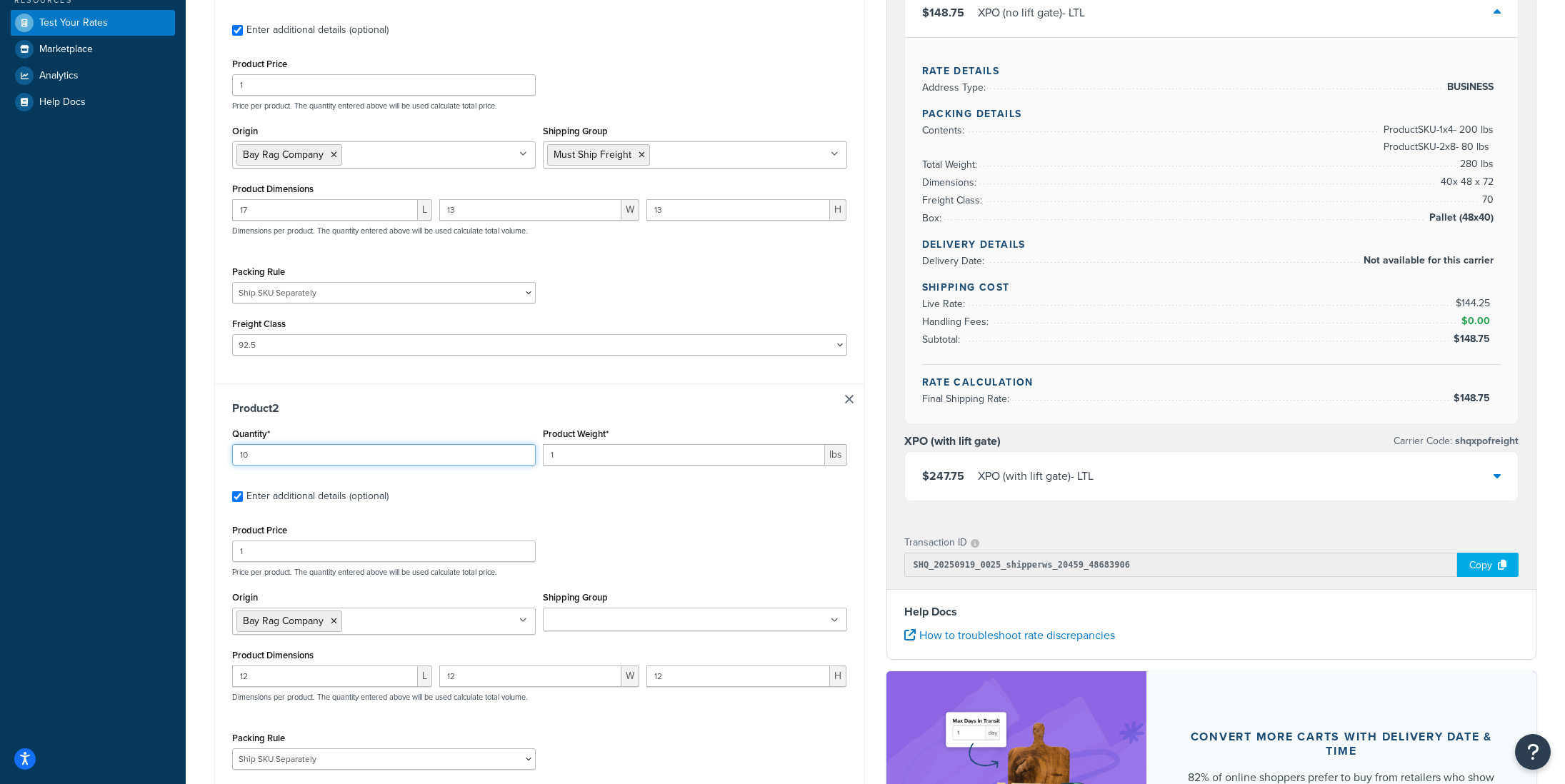
click at [229, 456] on div "Quantity* 10" at bounding box center [384, 449] width 311 height 52
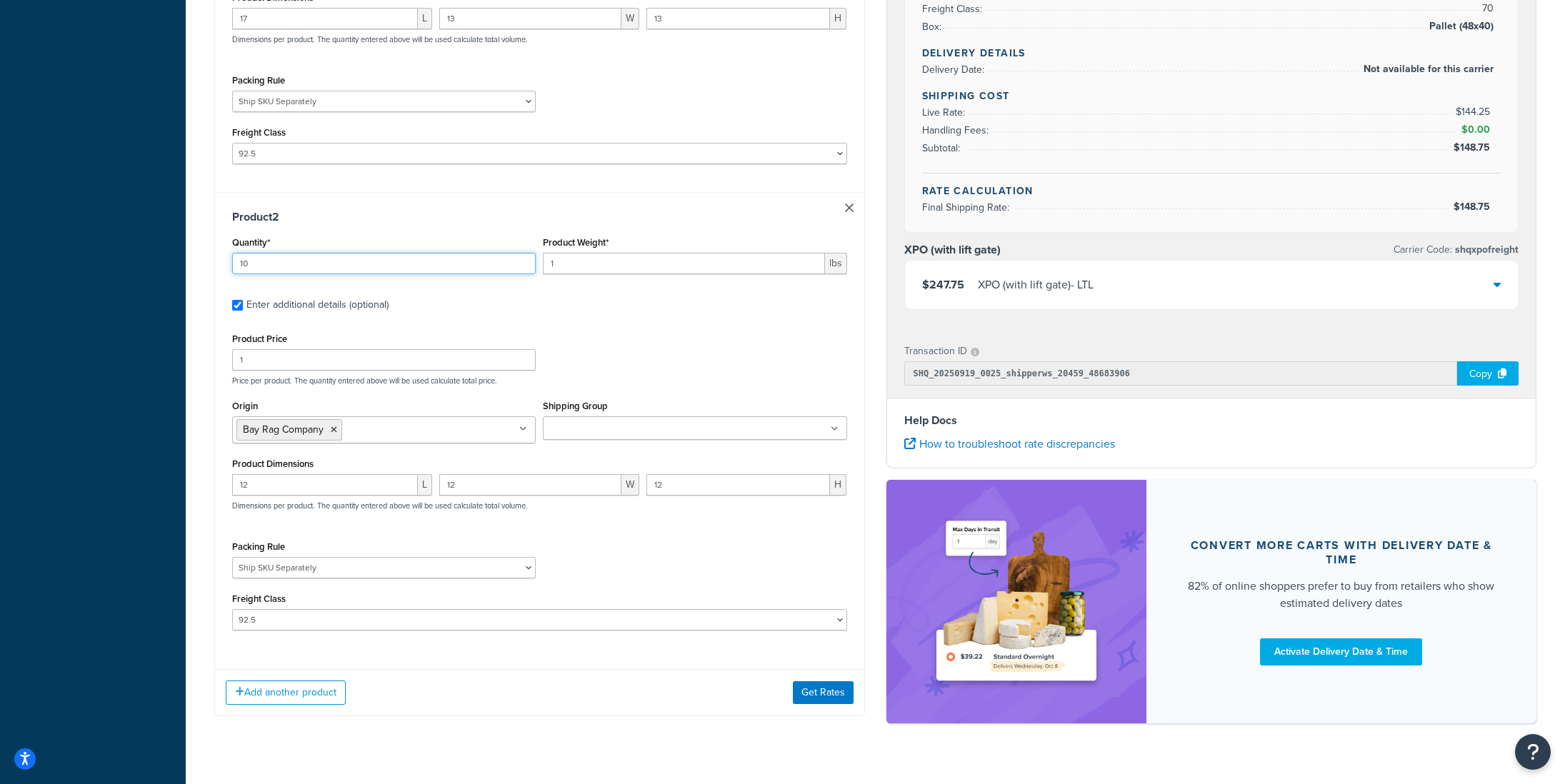
scroll to position [548, 0]
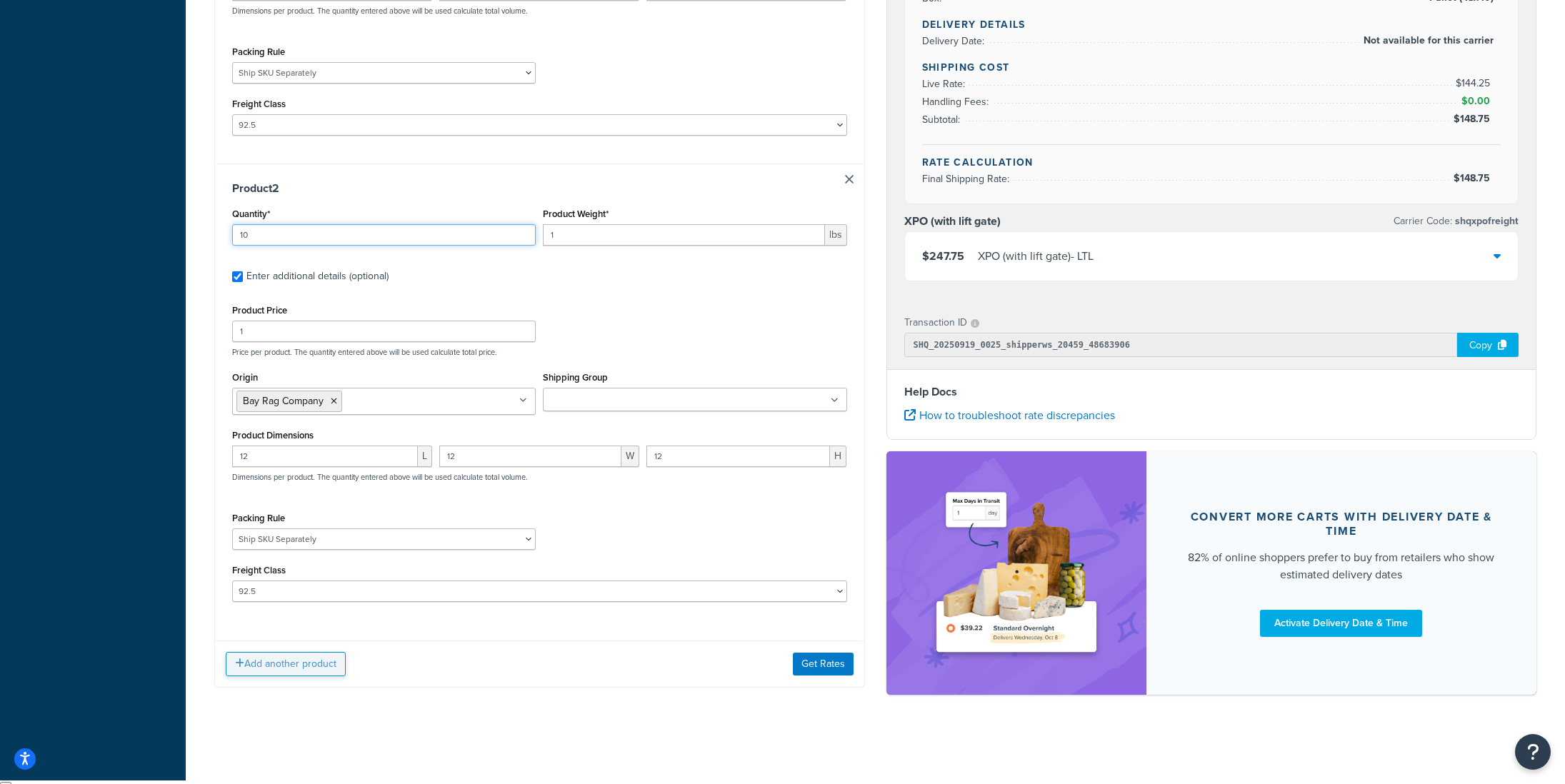
type input "10"
click at [315, 668] on button "Add another product" at bounding box center [285, 663] width 120 height 24
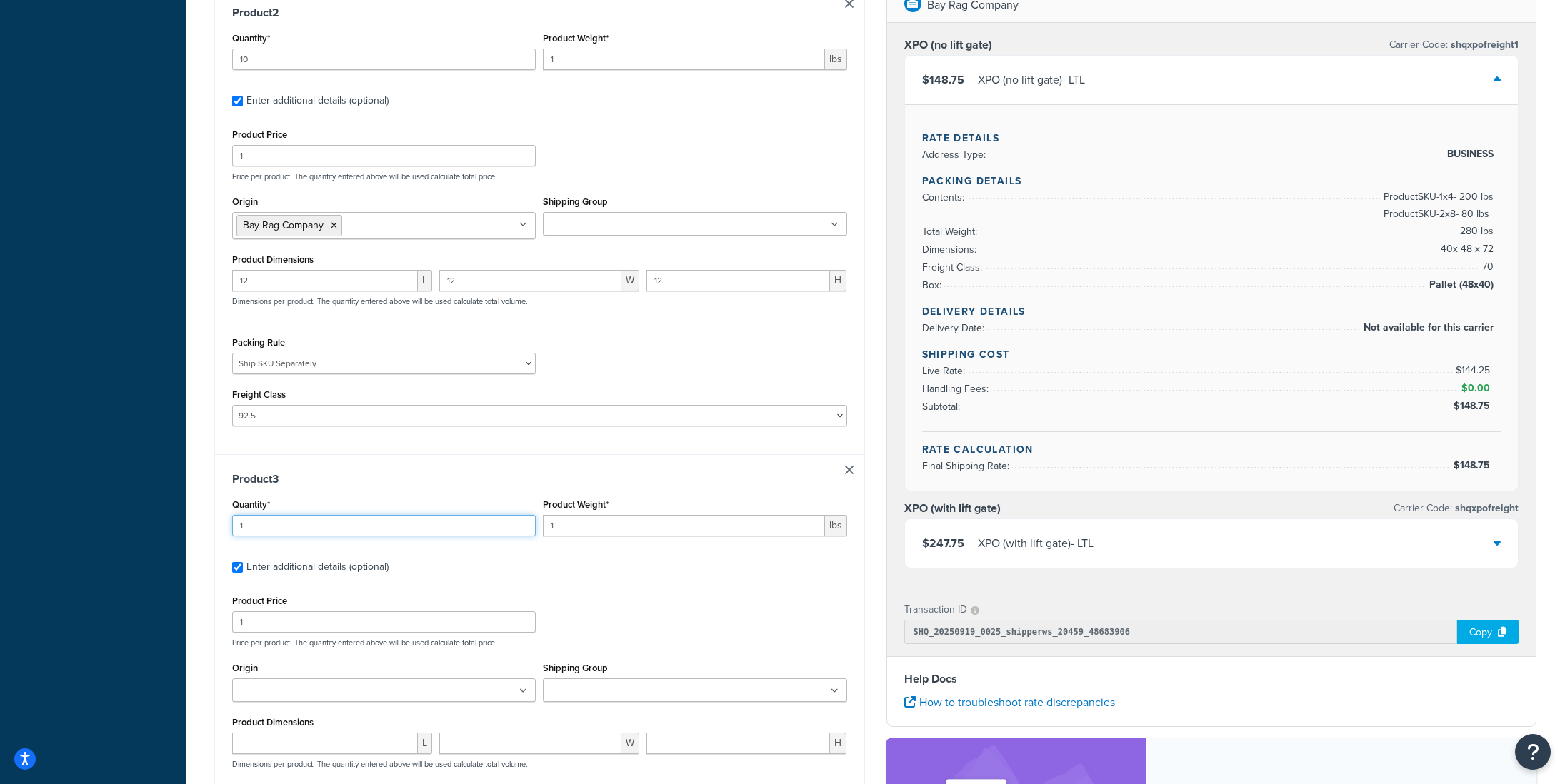
drag, startPoint x: 251, startPoint y: 528, endPoint x: 228, endPoint y: 528, distance: 23.0
click at [229, 528] on div "Quantity* 1" at bounding box center [384, 521] width 311 height 52
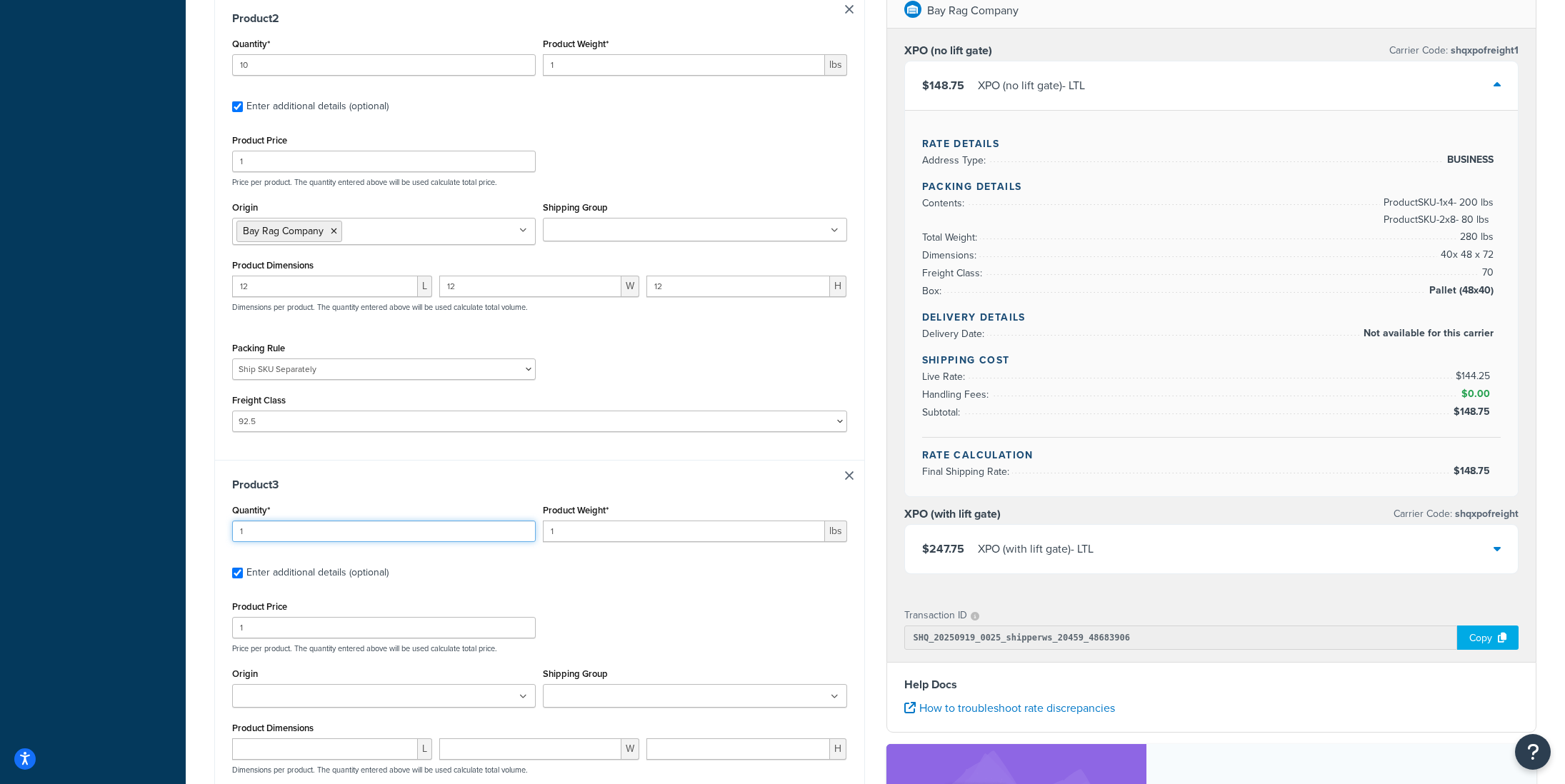
scroll to position [720, 0]
type input "3"
click at [564, 533] on input "1" at bounding box center [683, 529] width 281 height 22
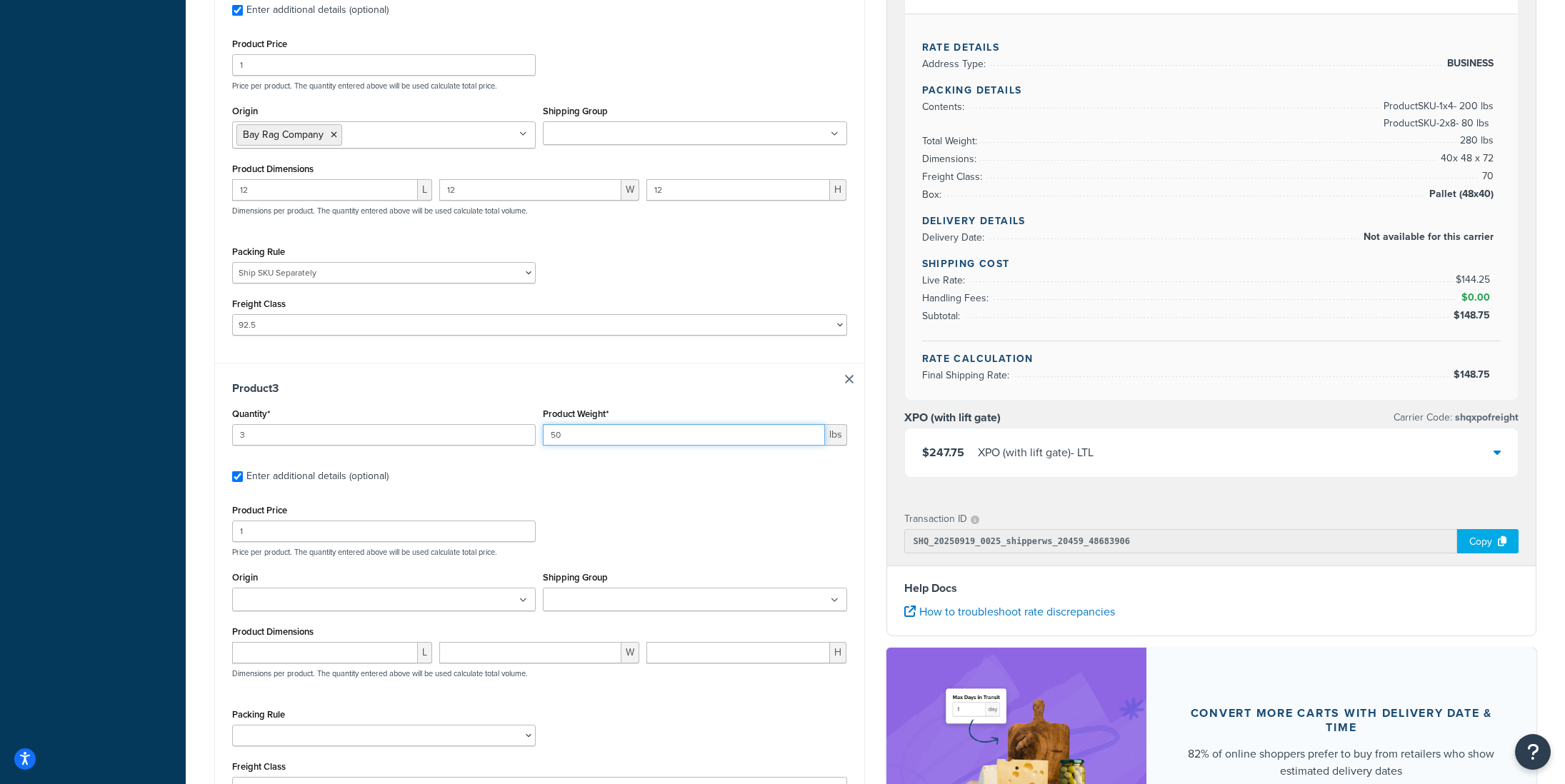
type input "50"
click at [276, 655] on input "number" at bounding box center [326, 653] width 186 height 22
type input "1"
type input "3"
type input "23"
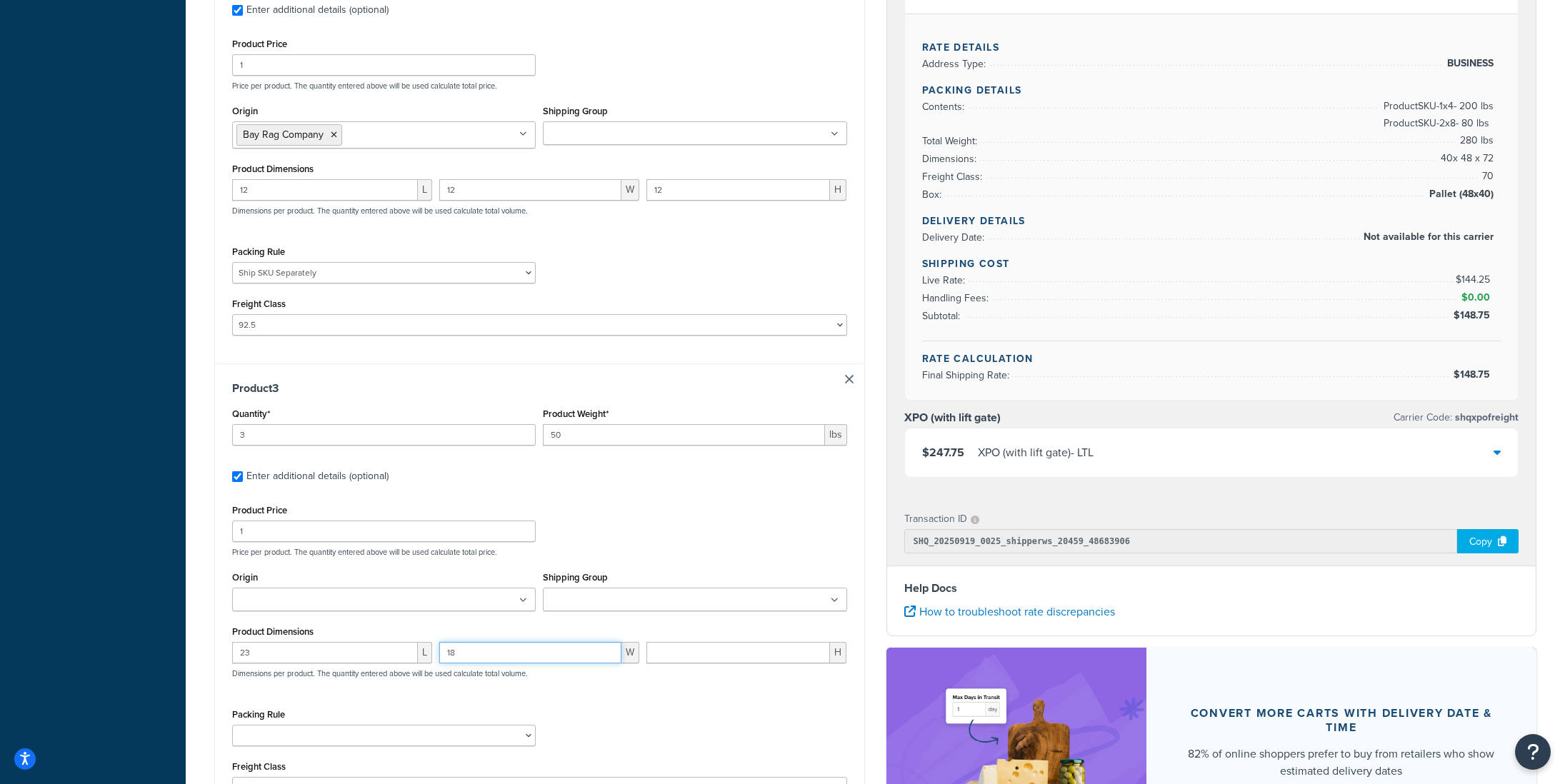
type input "18"
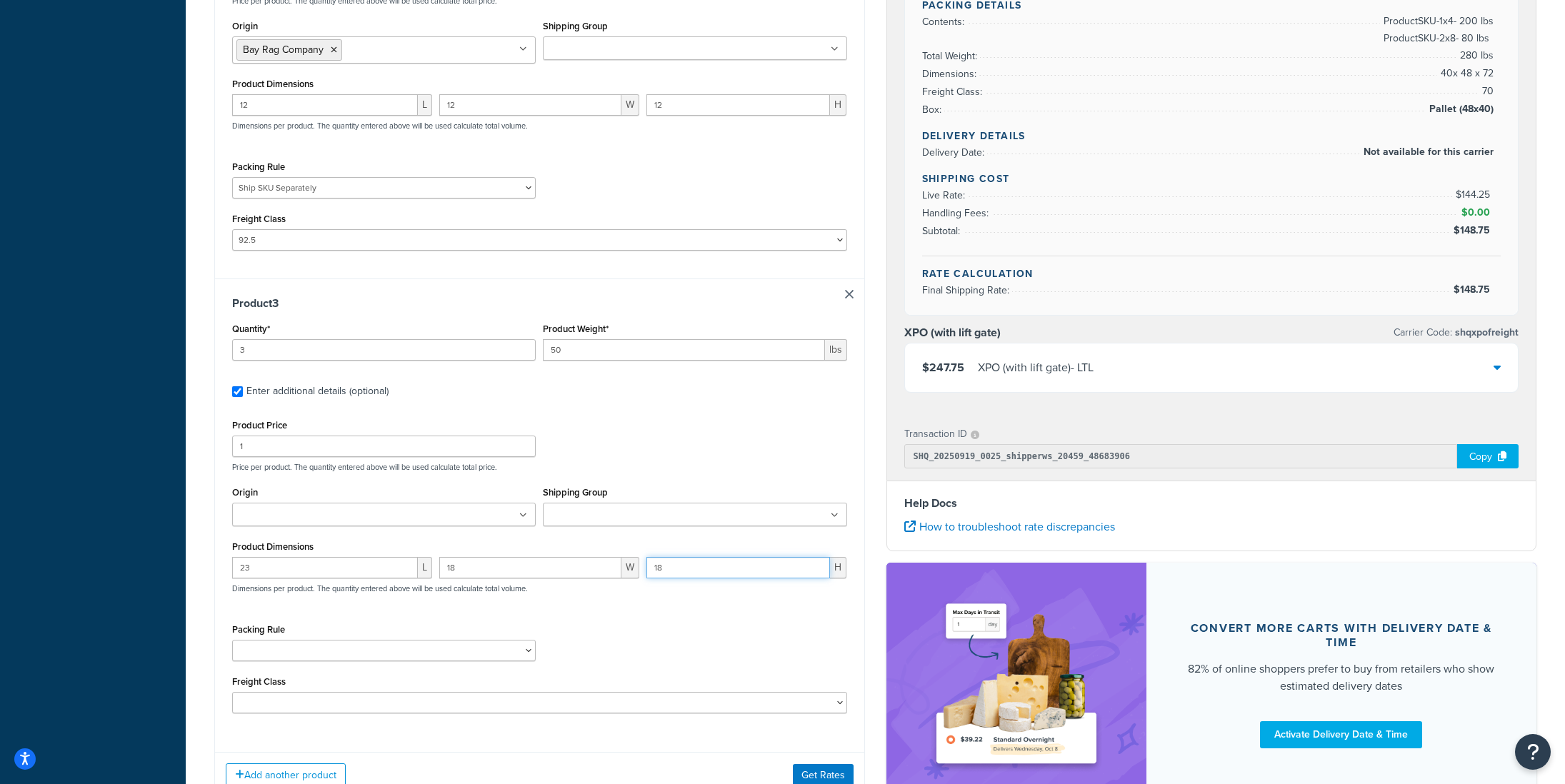
scroll to position [971, 0]
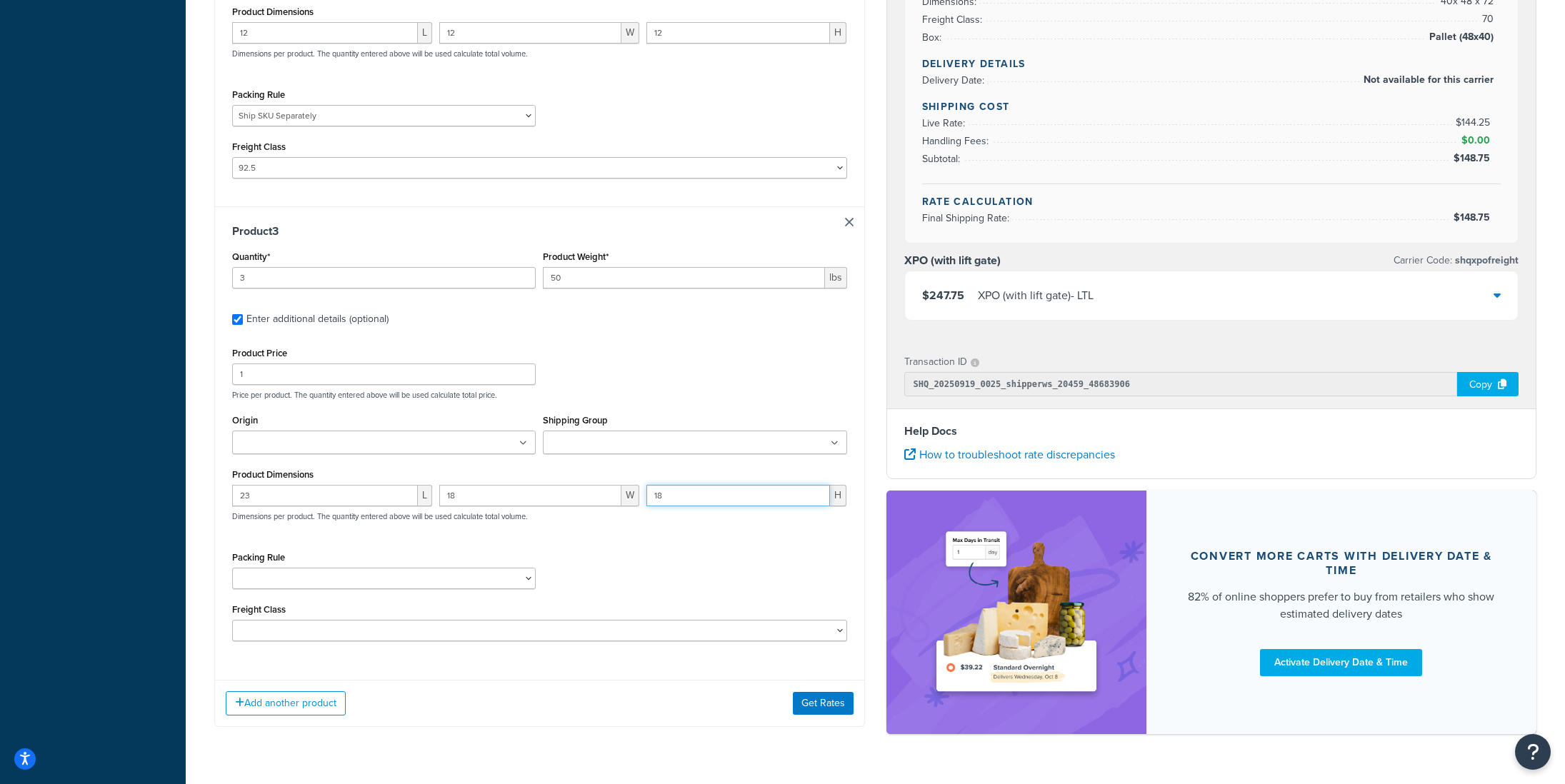
type input "18"
click at [287, 451] on input "Origin" at bounding box center [299, 443] width 126 height 15
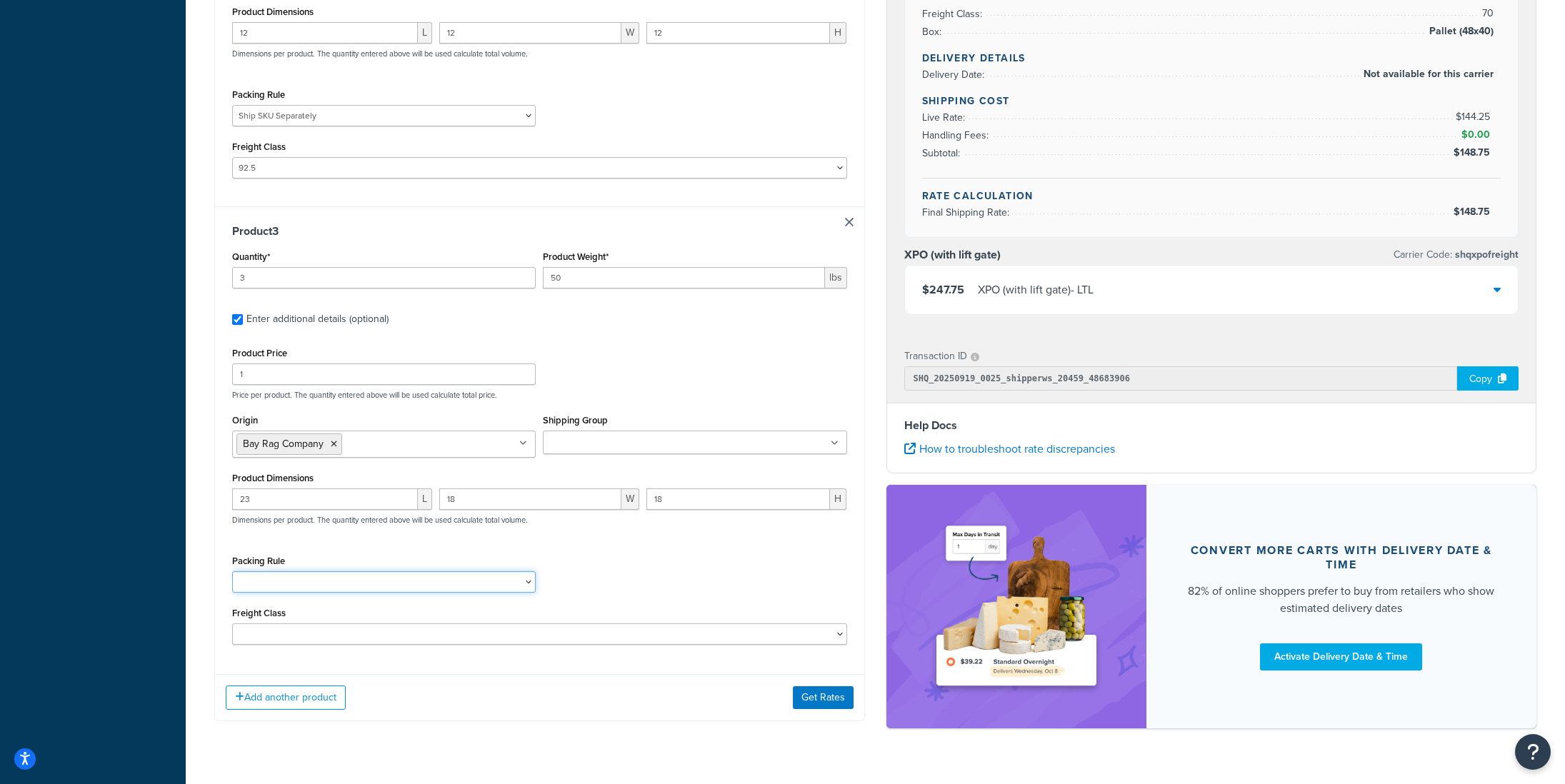
click at [264, 582] on select "(Test) Packing Rule 10 lb Box Pack into Pallets pack sep Ship SKU Separately" at bounding box center [384, 582] width 304 height 22
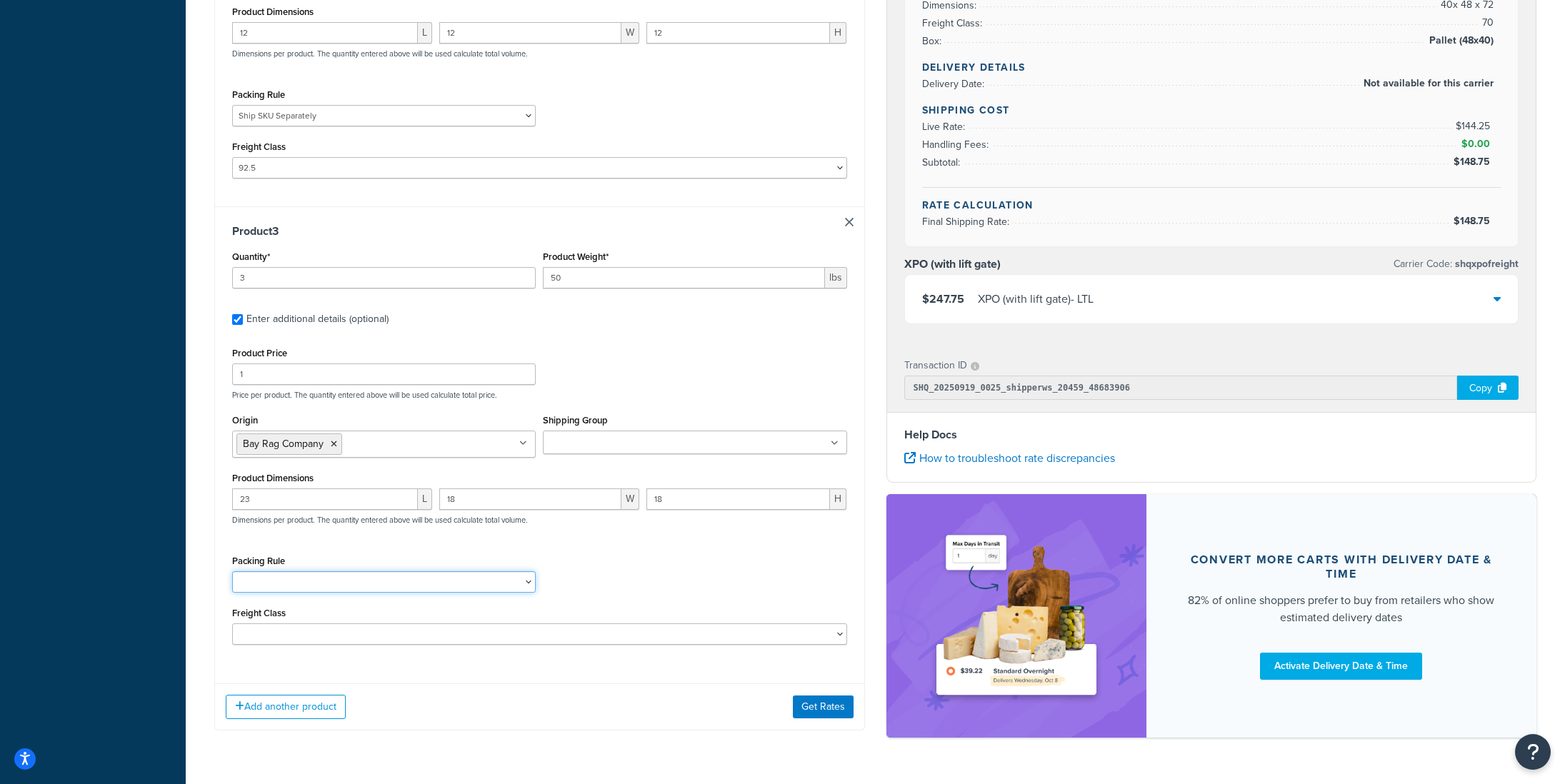
select select "87845"
click at [233, 576] on select "(Test) Packing Rule 10 lb Box Pack into Pallets pack sep Ship SKU Separately" at bounding box center [384, 582] width 304 height 22
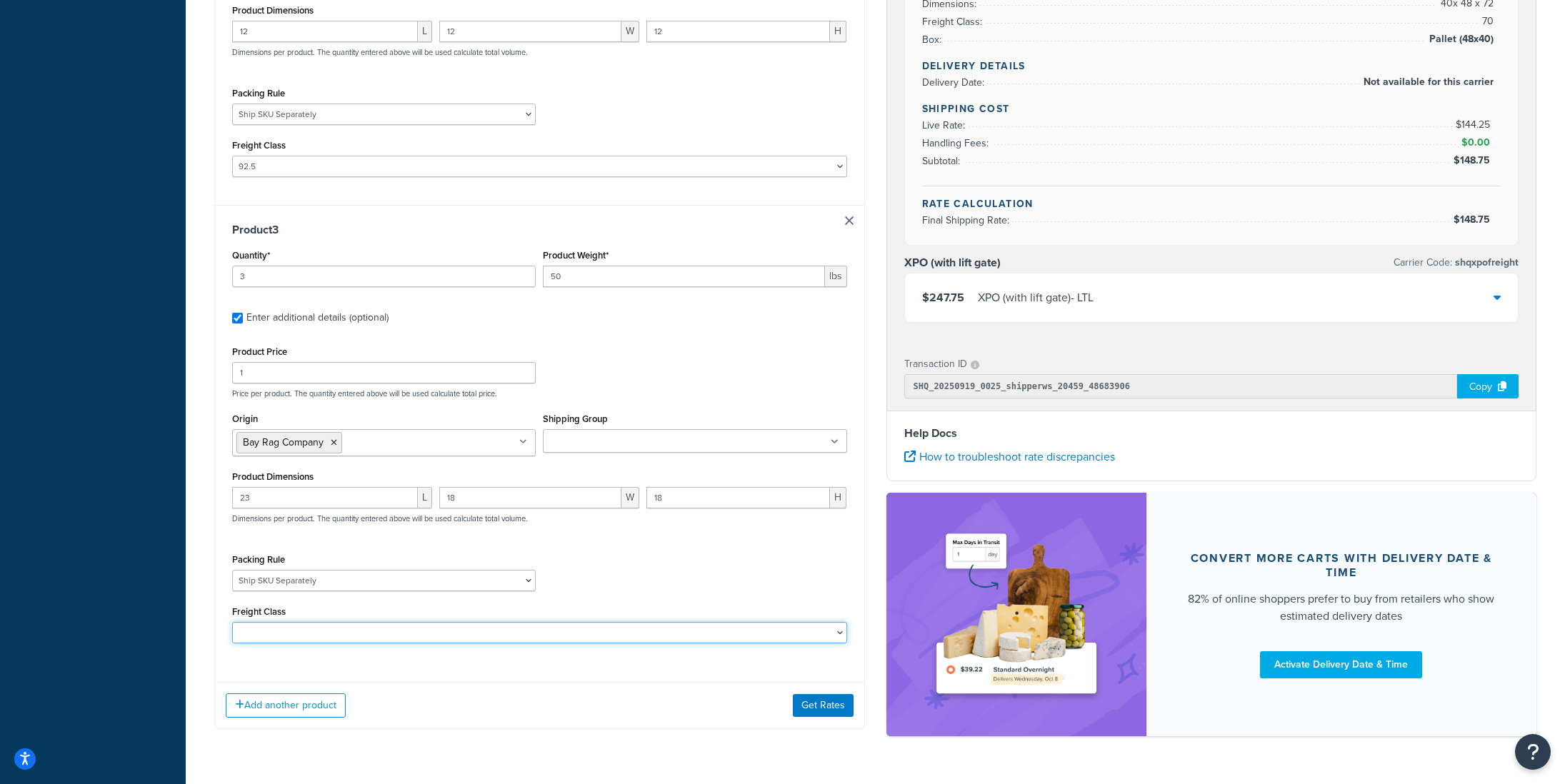
click at [289, 643] on select "50 55 60 65 70 77.5 85 92.5 100 110 125 150 175 200 250 300 400 500" at bounding box center [540, 633] width 615 height 22
select select "92.5"
click at [233, 627] on select "50 55 60 65 70 77.5 85 92.5 100 110 125 150 175 200 250 300 400 500" at bounding box center [540, 633] width 615 height 22
click at [584, 405] on div "Product Price 1 Price per product. The quantity entered above will be used calc…" at bounding box center [540, 492] width 615 height 301
click at [836, 709] on button "Get Rates" at bounding box center [823, 705] width 60 height 22
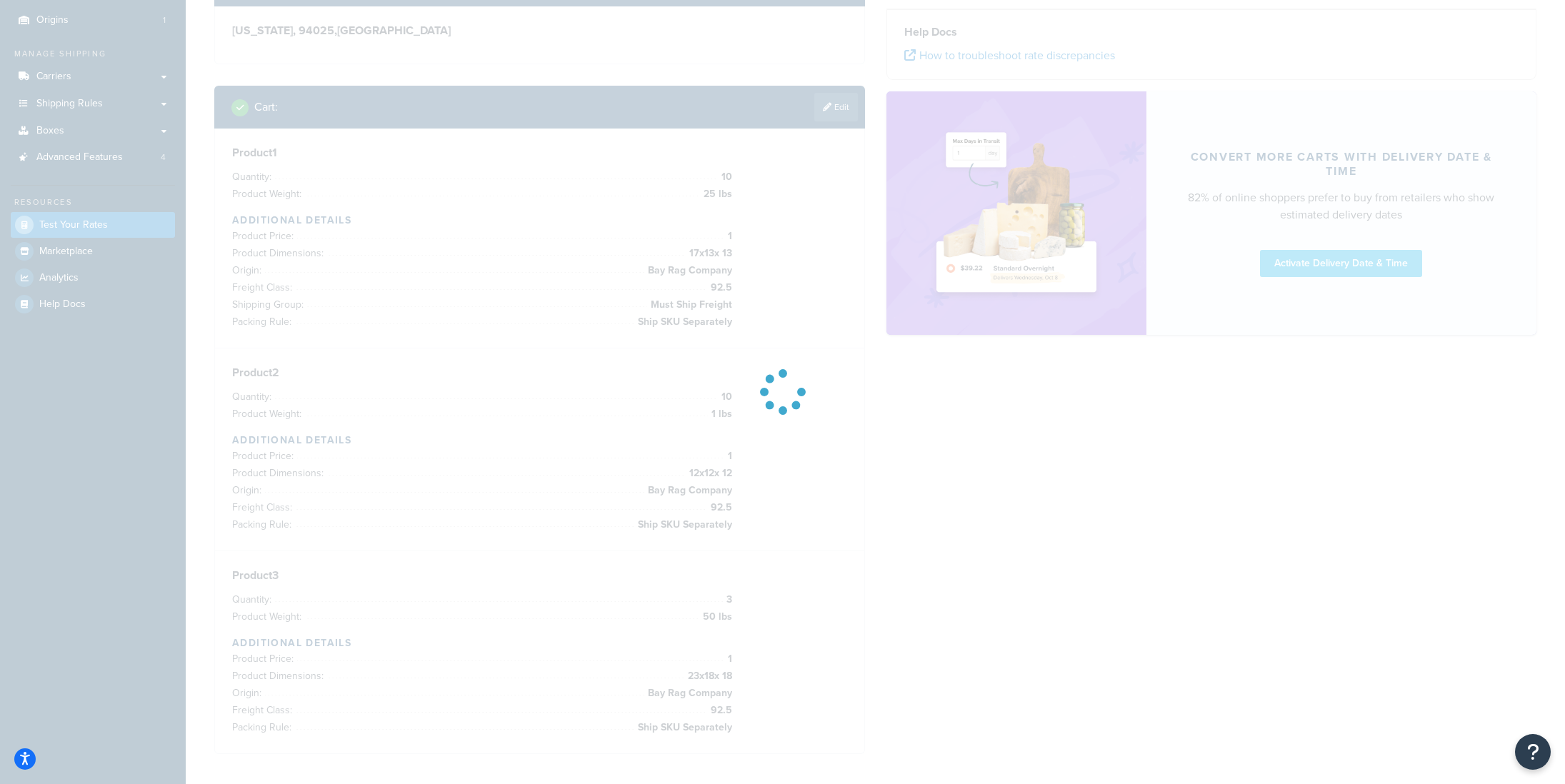
scroll to position [0, 0]
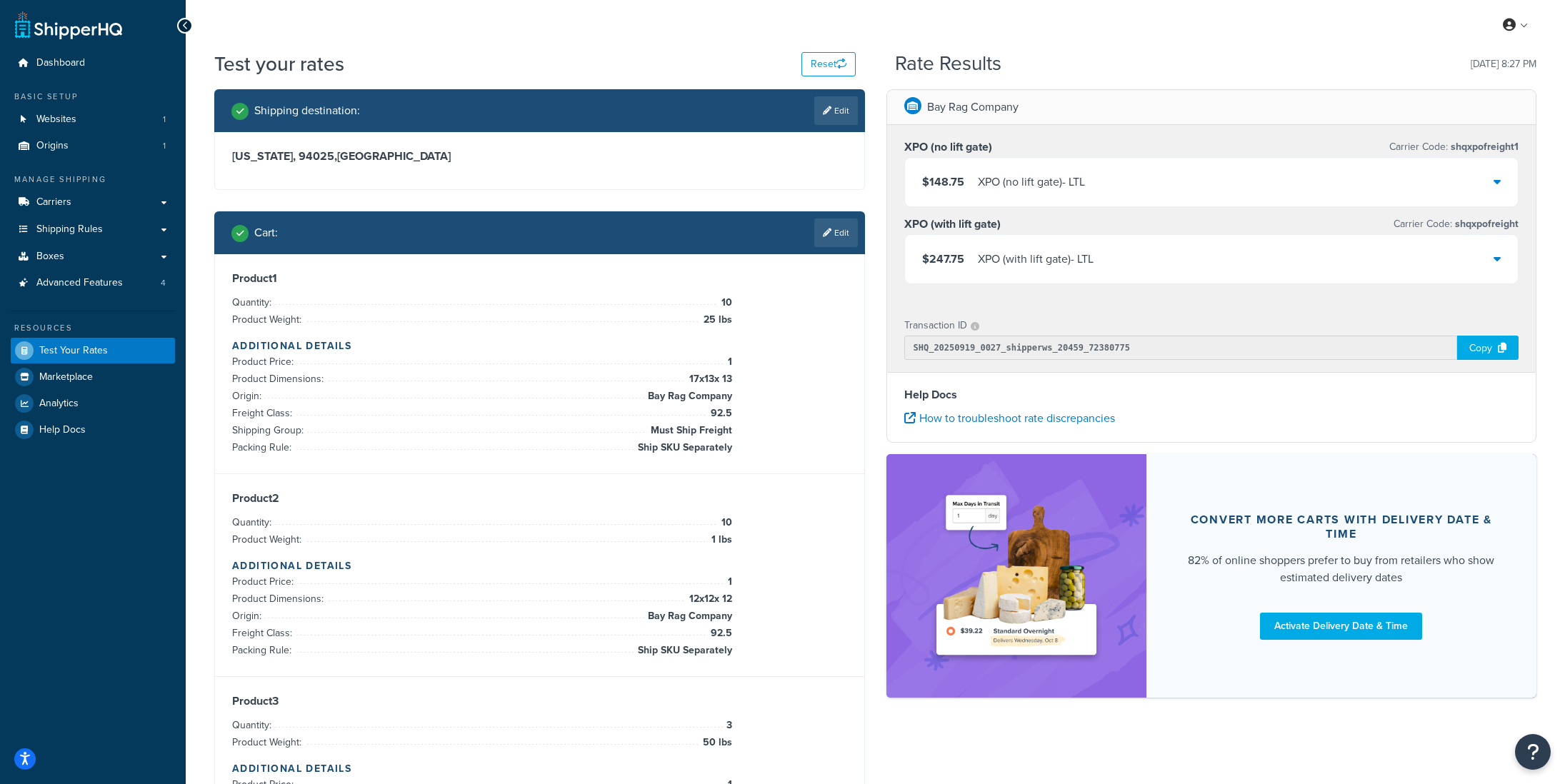
click at [1034, 186] on div "XPO (no lift gate) - LTL" at bounding box center [1032, 182] width 107 height 20
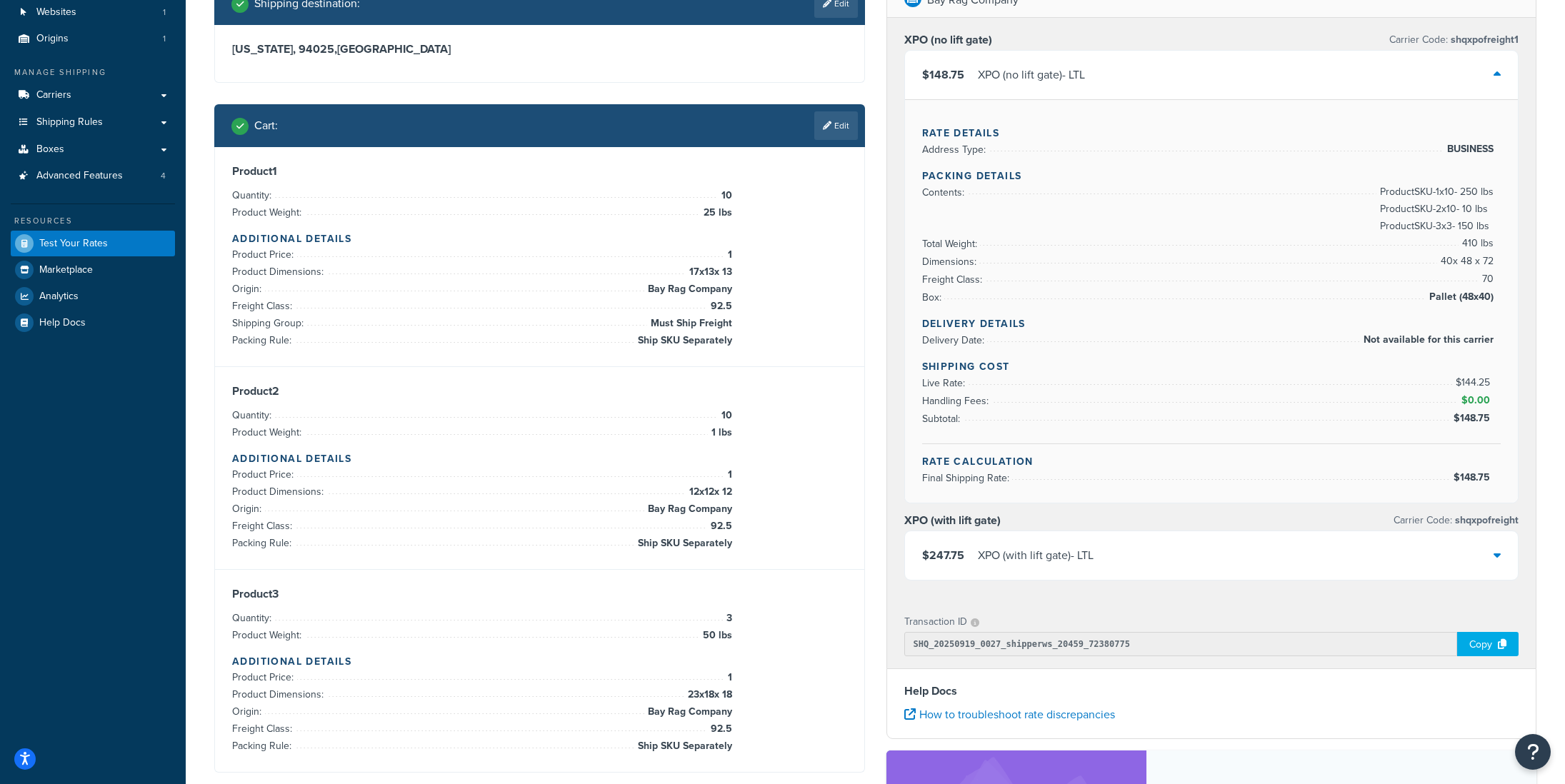
scroll to position [110, 0]
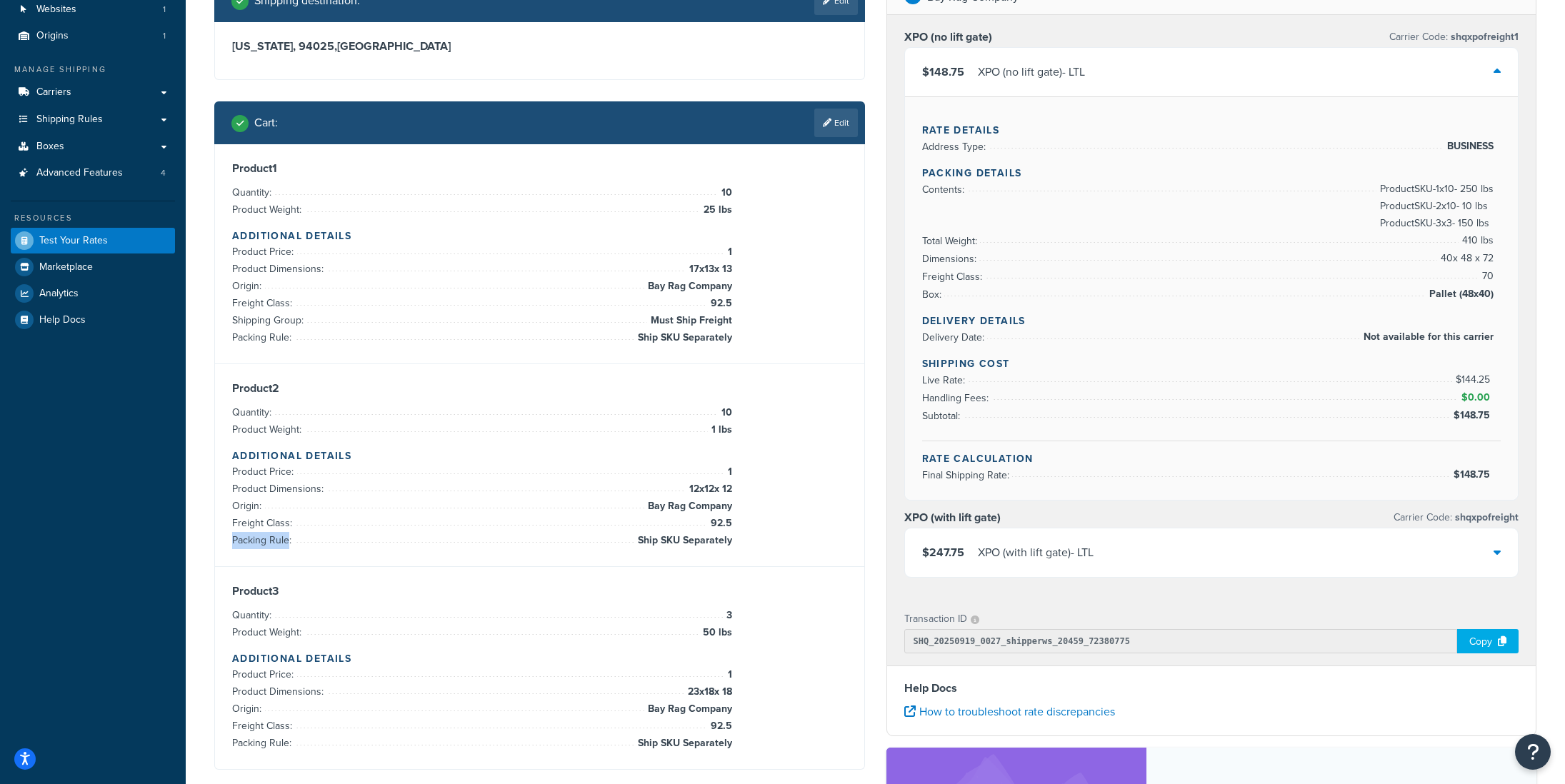
drag, startPoint x: 233, startPoint y: 542, endPoint x: 287, endPoint y: 536, distance: 54.3
click at [287, 536] on span "Packing Rule:" at bounding box center [264, 540] width 63 height 15
copy span "Packing Rule"
click at [64, 146] on link "Boxes" at bounding box center [93, 146] width 164 height 26
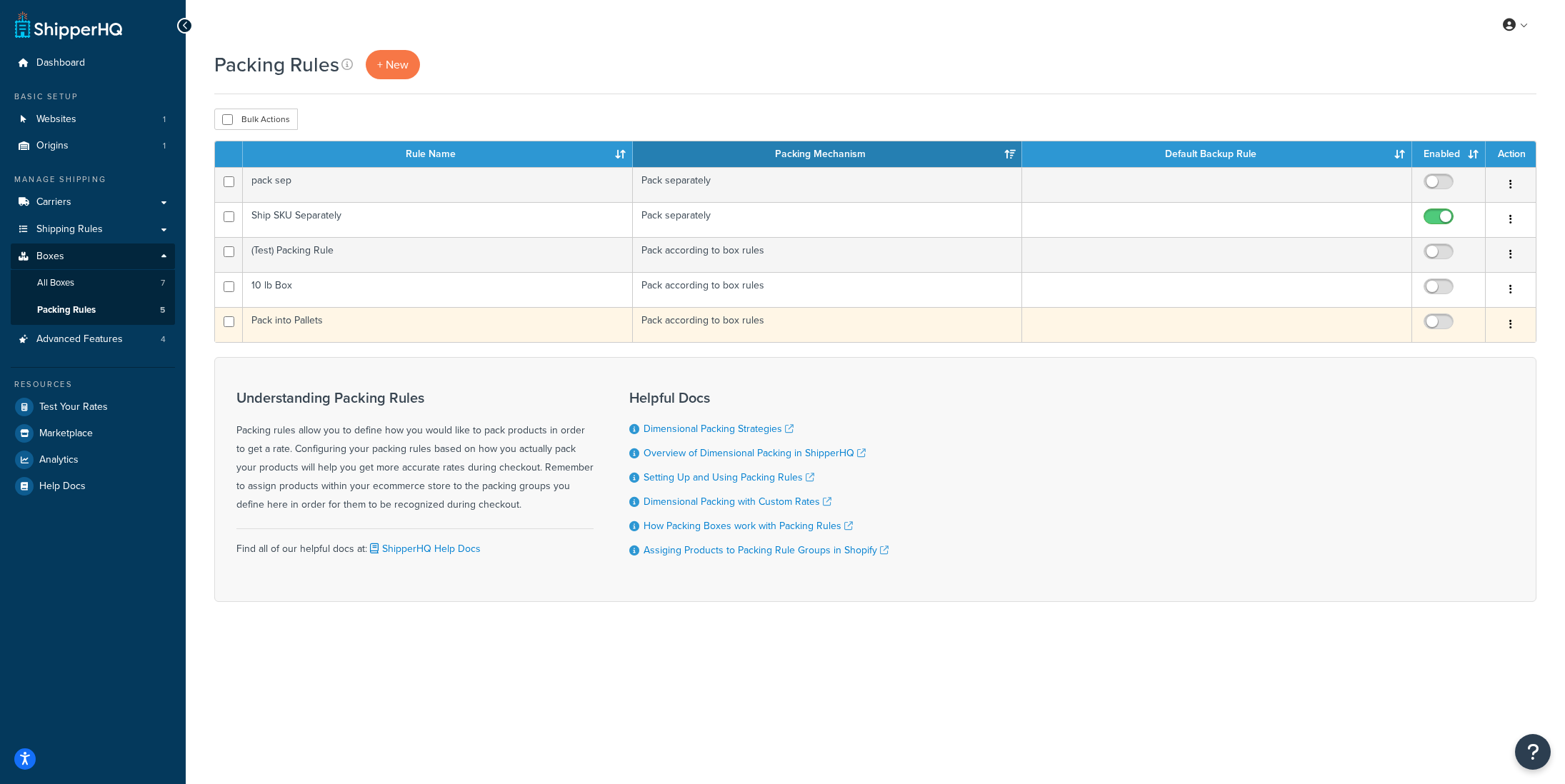
click at [1509, 323] on icon "button" at bounding box center [1511, 324] width 3 height 10
click at [1422, 414] on link "Delete" at bounding box center [1453, 412] width 113 height 29
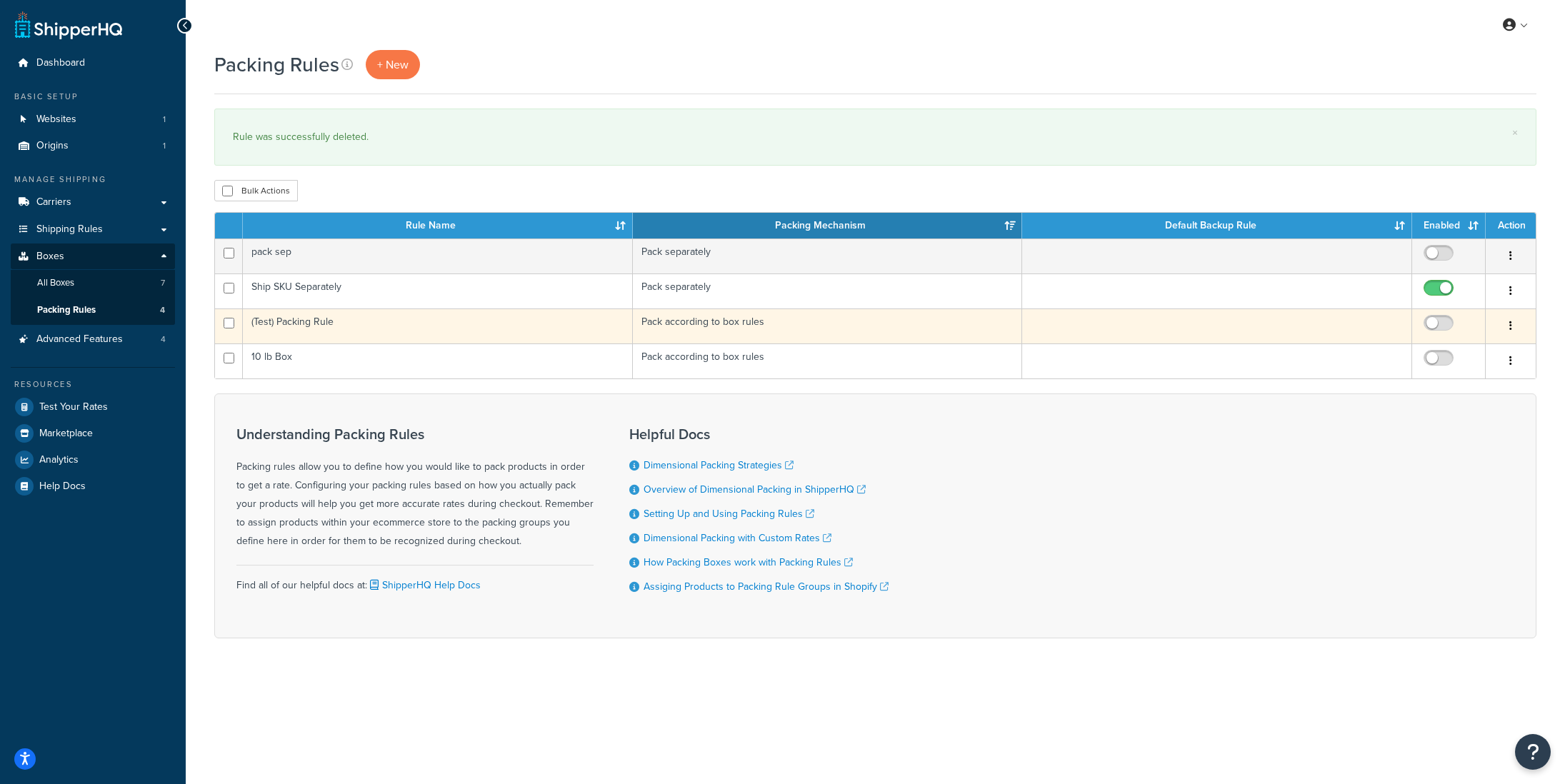
click at [1513, 326] on button "button" at bounding box center [1511, 325] width 20 height 22
click at [1439, 383] on link "Duplicate" at bounding box center [1453, 384] width 113 height 29
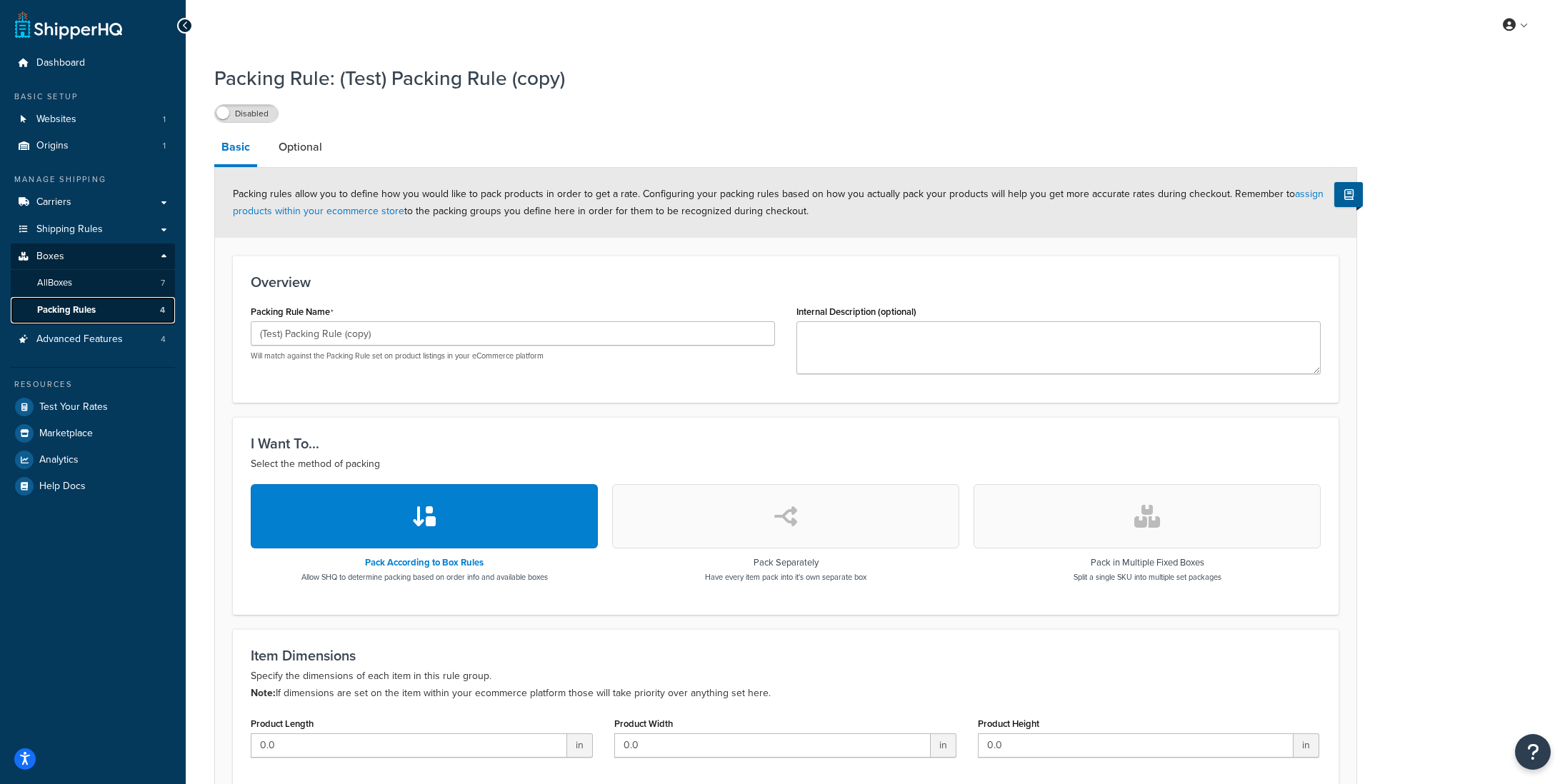
click at [81, 315] on span "Packing Rules" at bounding box center [67, 311] width 59 height 12
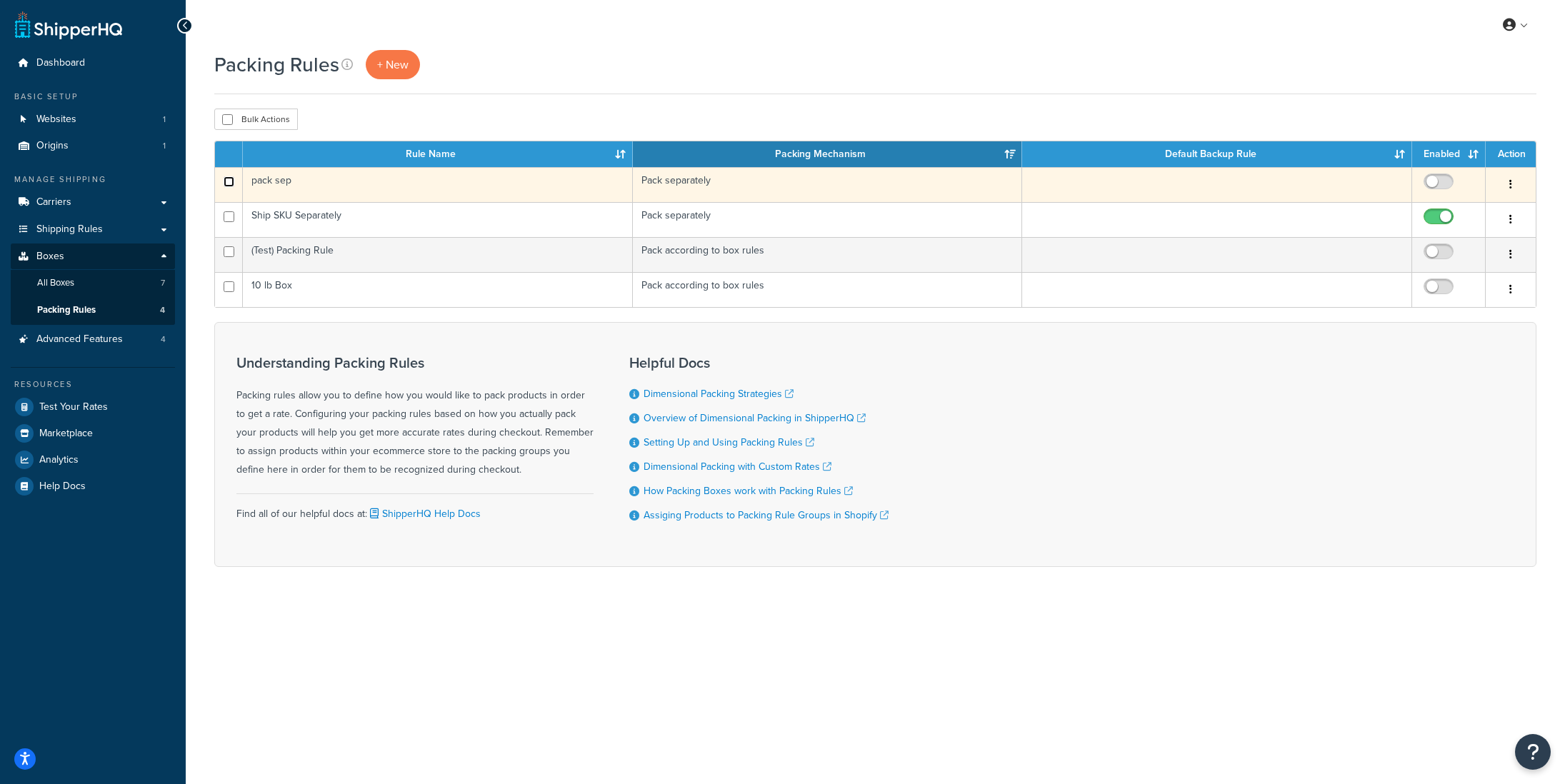
click at [229, 178] on input "checkbox" at bounding box center [229, 182] width 11 height 11
checkbox input "true"
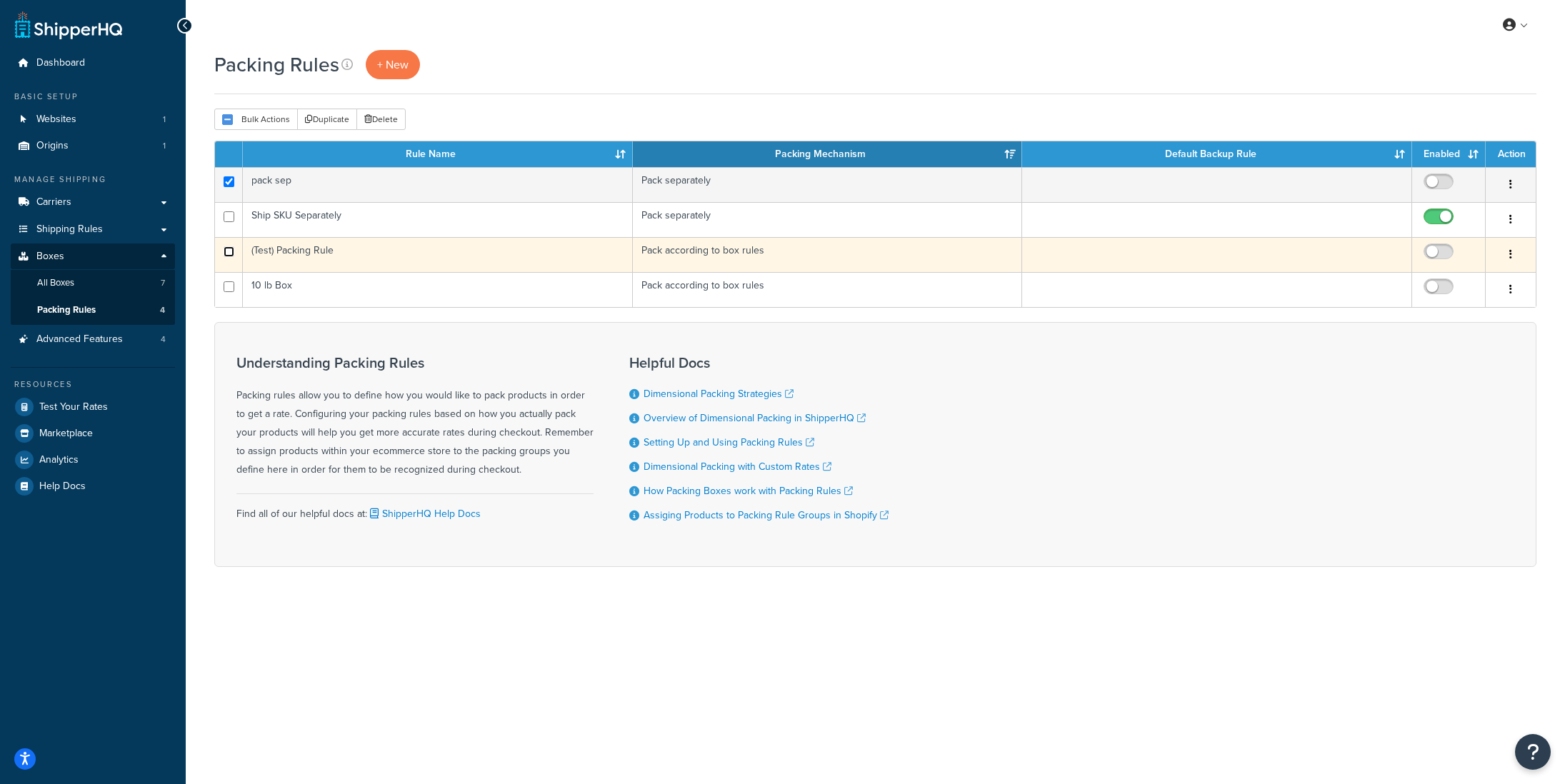
click at [226, 253] on input "checkbox" at bounding box center [229, 252] width 11 height 11
checkbox input "true"
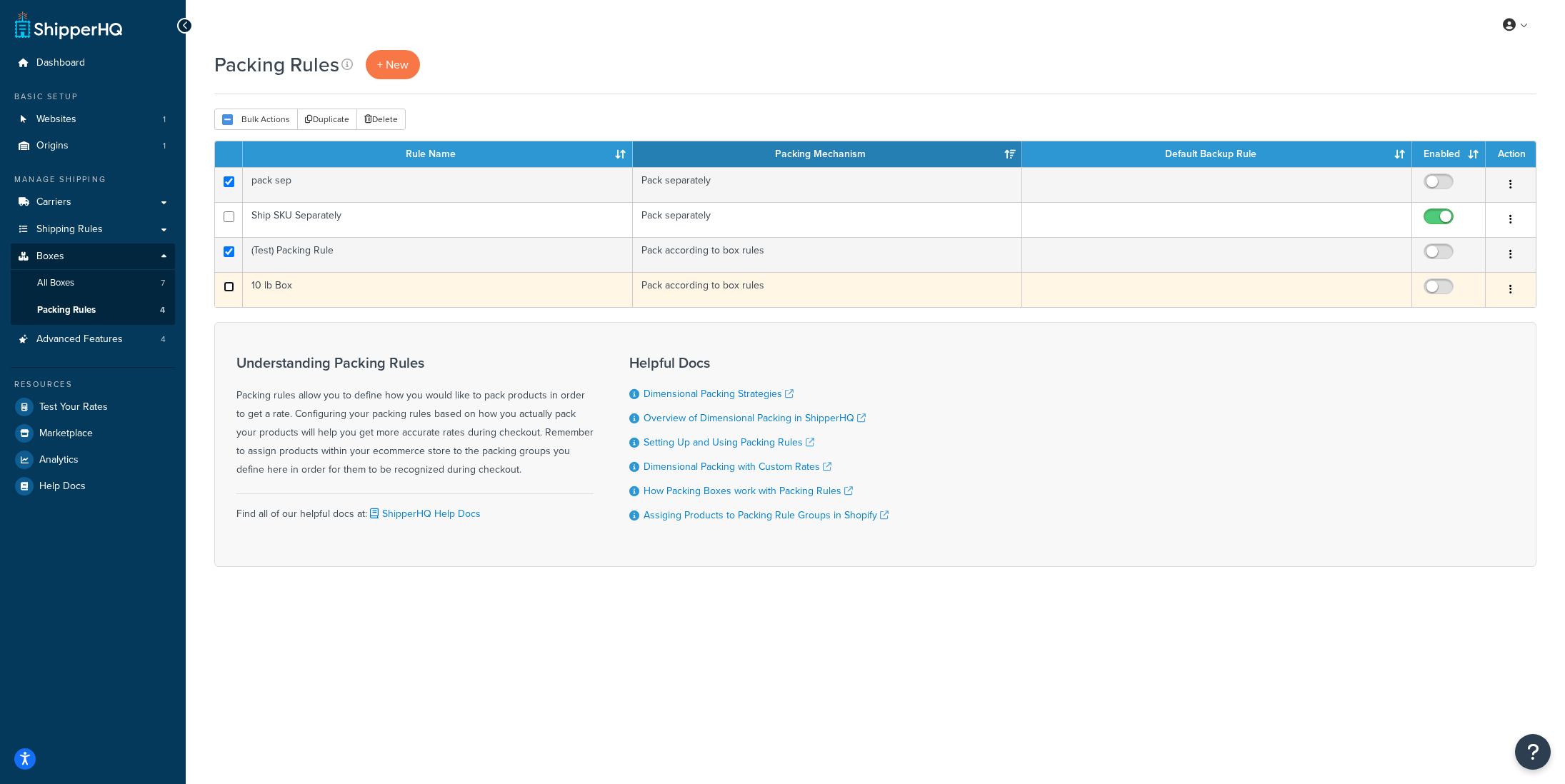
click at [225, 288] on input "checkbox" at bounding box center [229, 287] width 11 height 11
checkbox input "true"
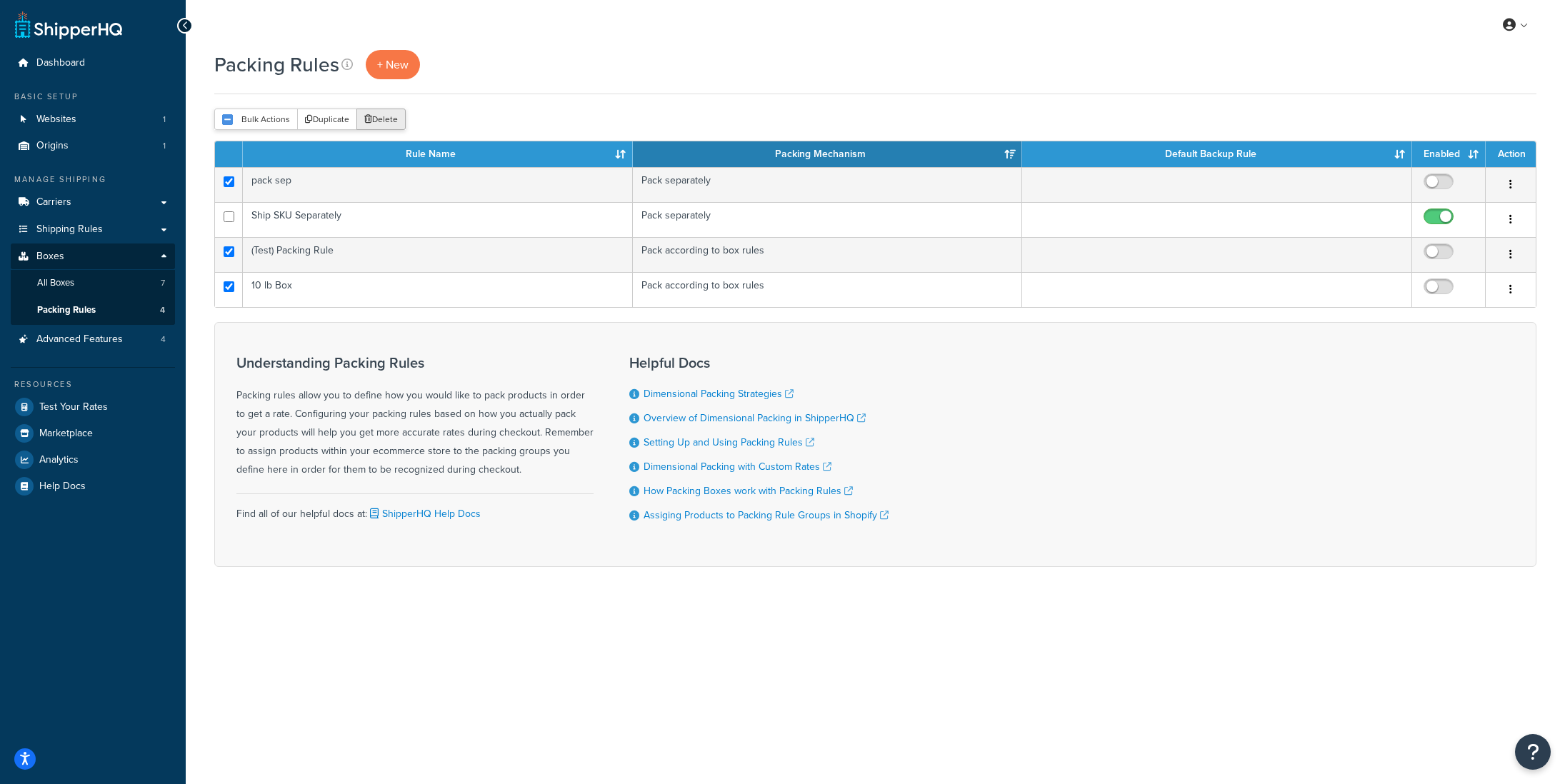
click at [375, 123] on button "Delete" at bounding box center [381, 119] width 50 height 22
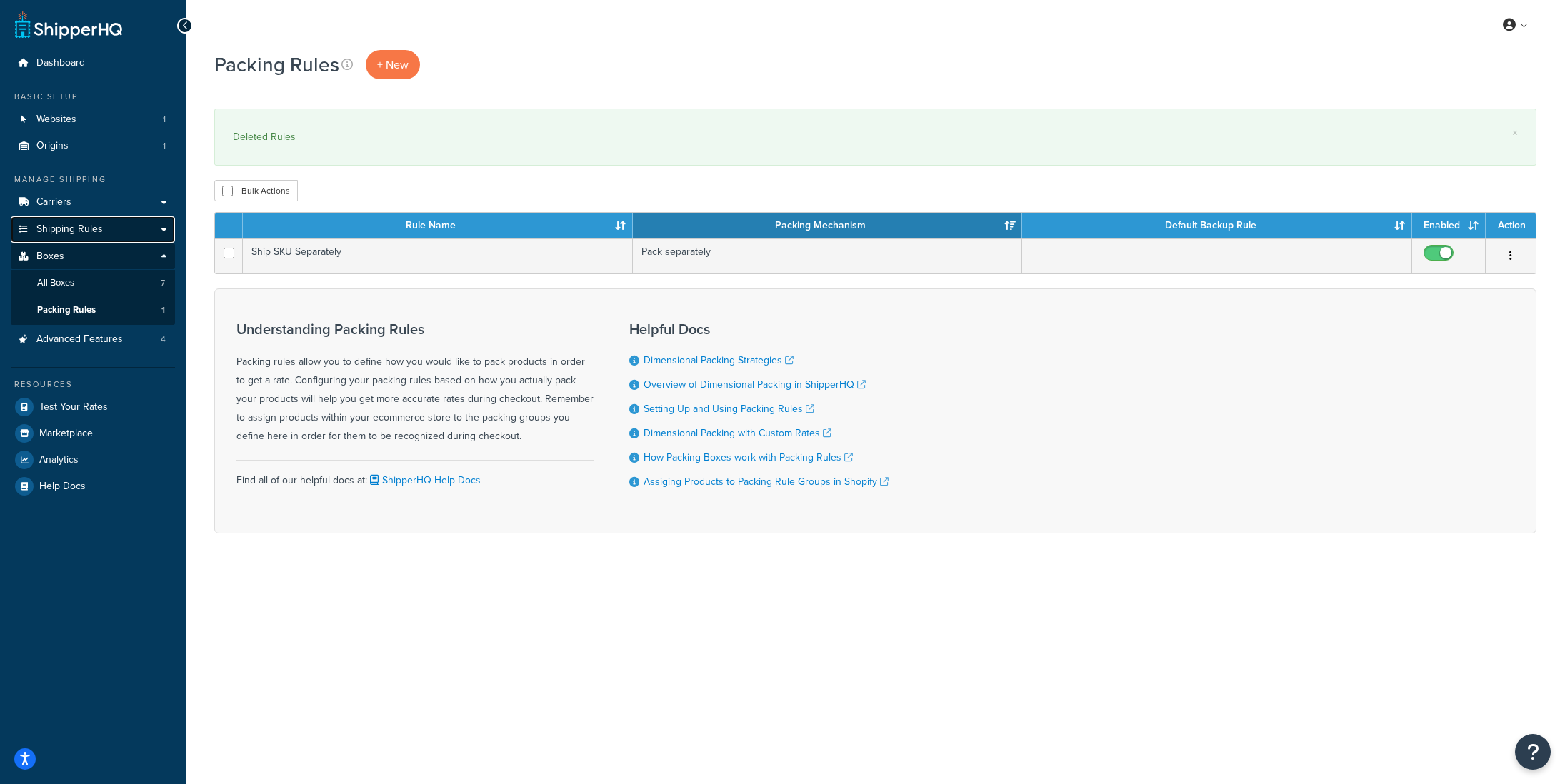
click at [67, 231] on span "Shipping Rules" at bounding box center [70, 229] width 67 height 12
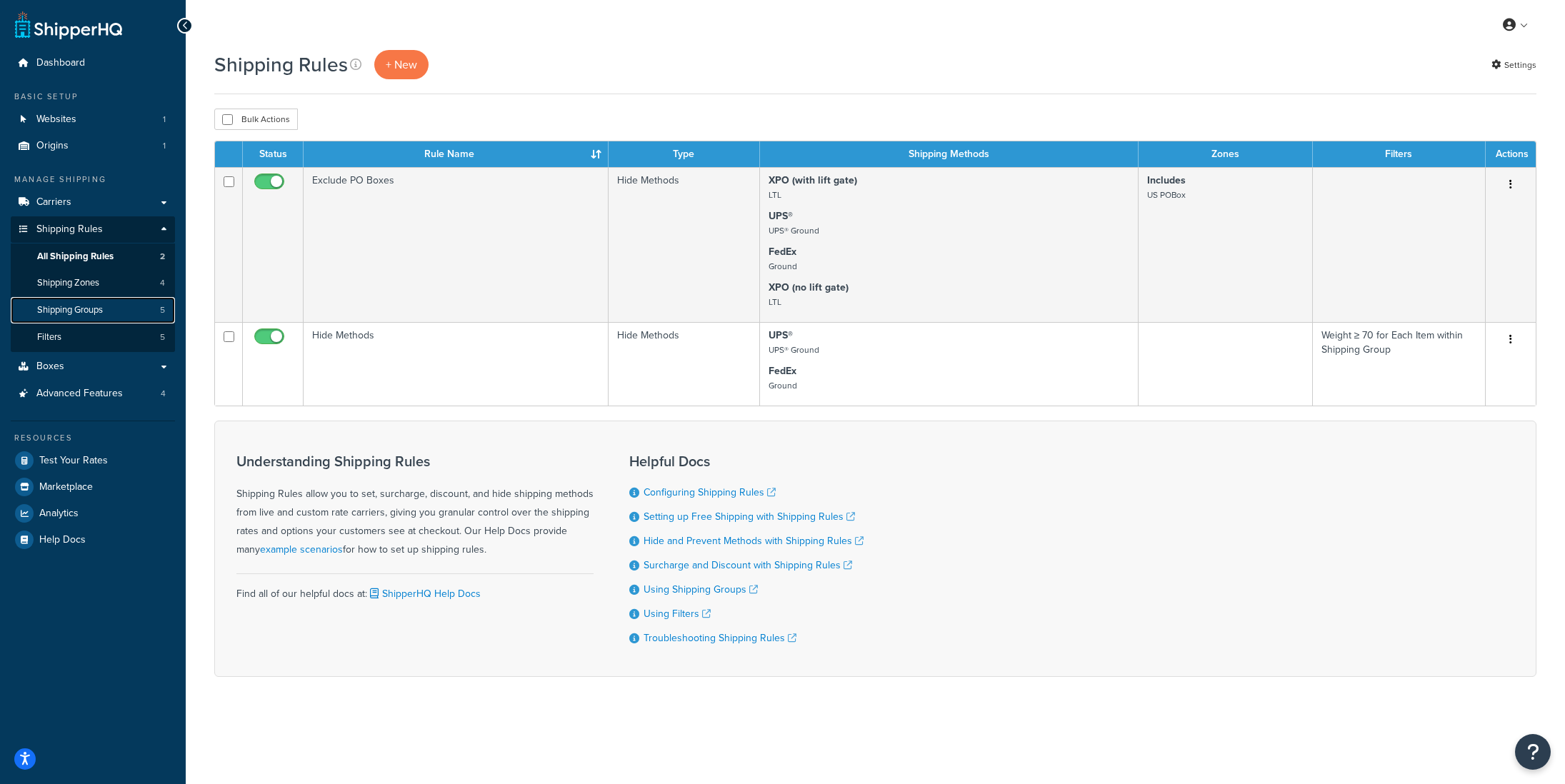
click at [86, 315] on span "Shipping Groups" at bounding box center [70, 311] width 66 height 12
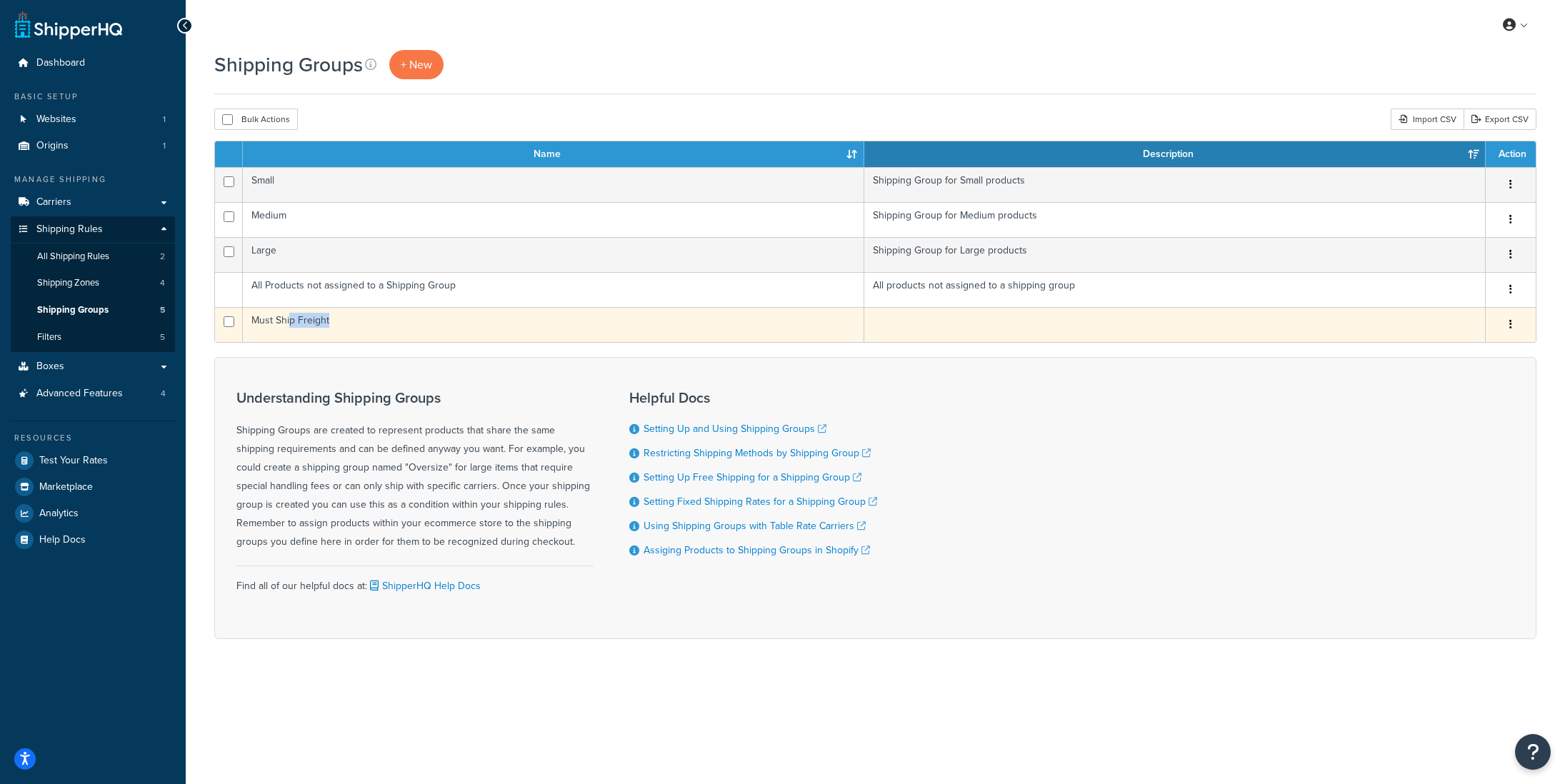
drag, startPoint x: 333, startPoint y: 322, endPoint x: 289, endPoint y: 322, distance: 44.0
click at [289, 322] on td "Must Ship Freight" at bounding box center [553, 324] width 622 height 35
click at [333, 325] on td "Must Ship Freight" at bounding box center [553, 324] width 622 height 35
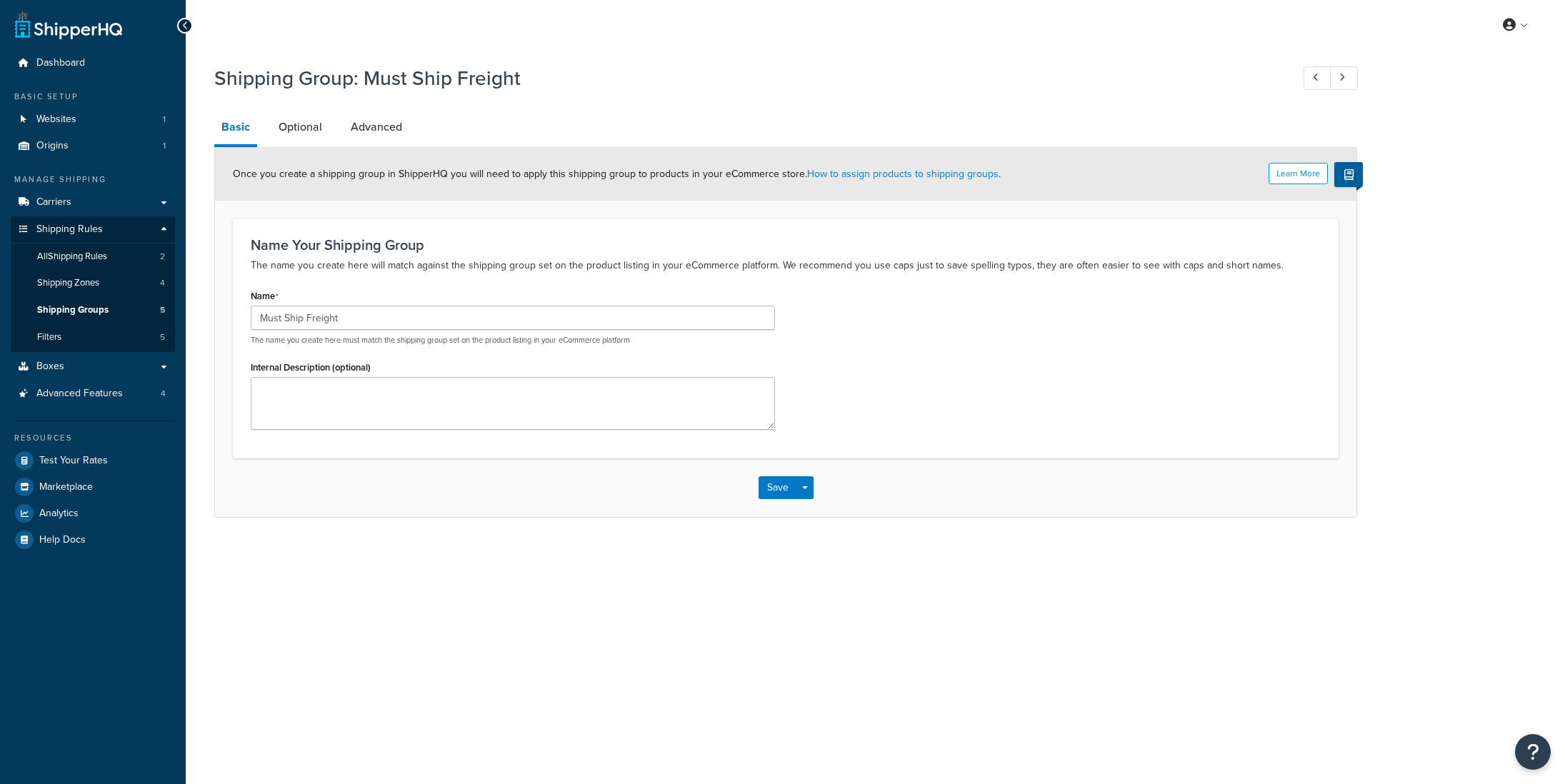
click at [279, 326] on input "Must Ship Freight" at bounding box center [512, 317] width 524 height 24
drag, startPoint x: 331, startPoint y: 321, endPoint x: 249, endPoint y: 322, distance: 82.0
click at [249, 322] on div "Name Must Ship Freight The name you create here must match the shipping group s…" at bounding box center [513, 363] width 546 height 154
click at [69, 369] on link "Boxes" at bounding box center [93, 366] width 164 height 26
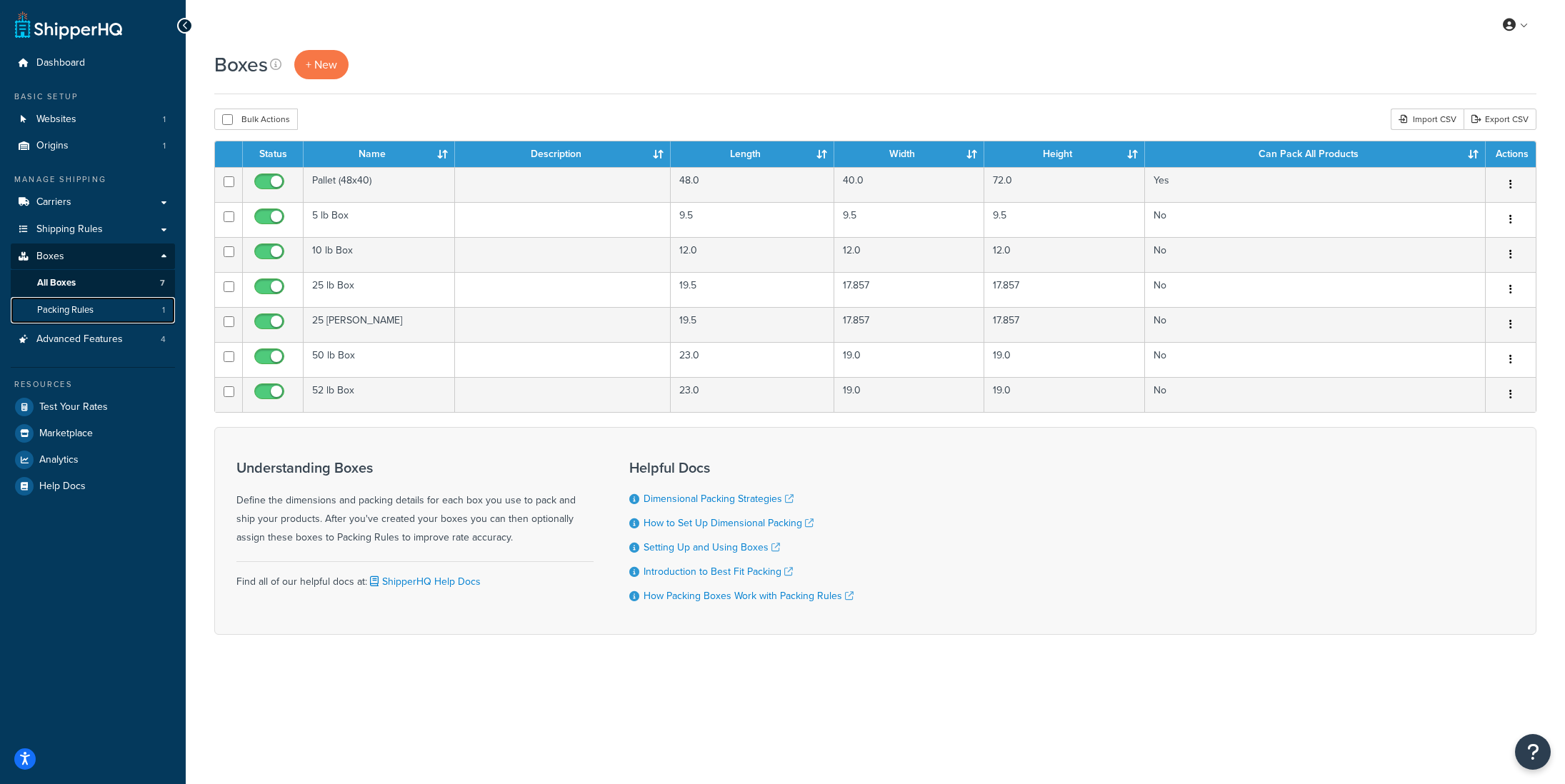
click at [78, 315] on span "Packing Rules" at bounding box center [65, 311] width 57 height 12
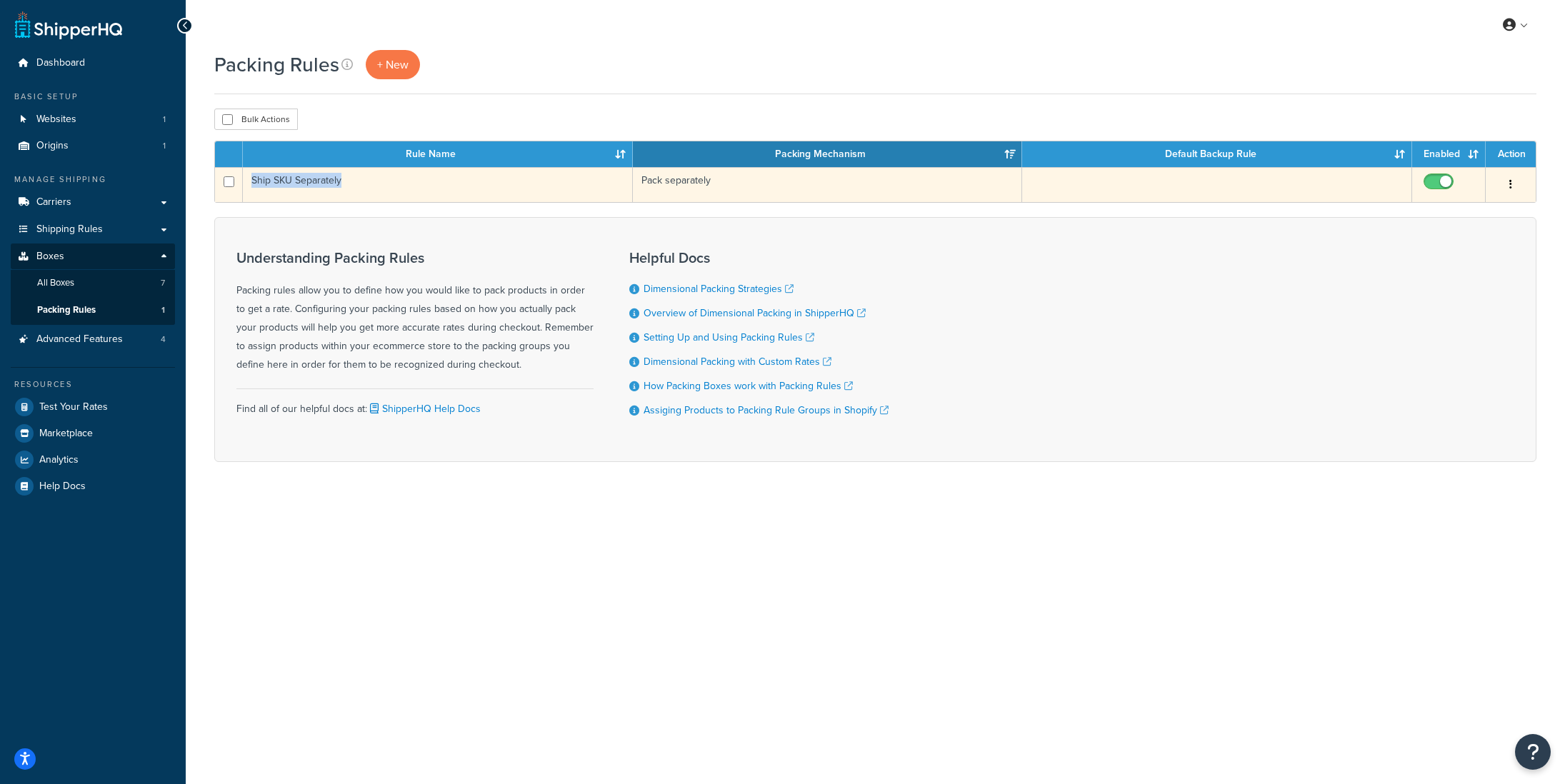
drag, startPoint x: 356, startPoint y: 182, endPoint x: 233, endPoint y: 184, distance: 123.0
click at [233, 184] on tr "Ship SKU Separately Pack separately Edit Duplicate [GEOGRAPHIC_DATA]" at bounding box center [875, 184] width 1321 height 35
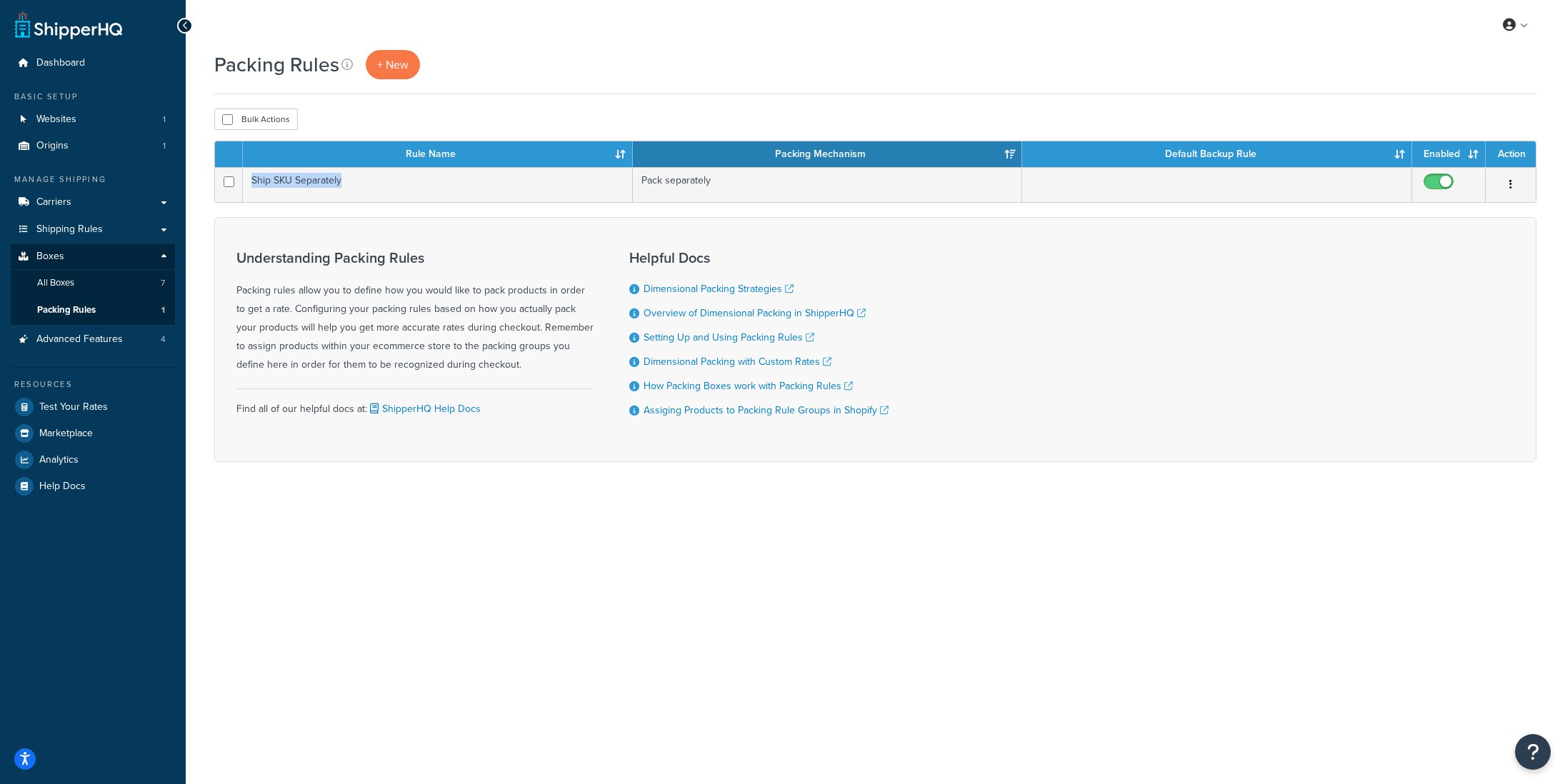
copy tr "Ship SKU Separately"
